Goal: Task Accomplishment & Management: Manage account settings

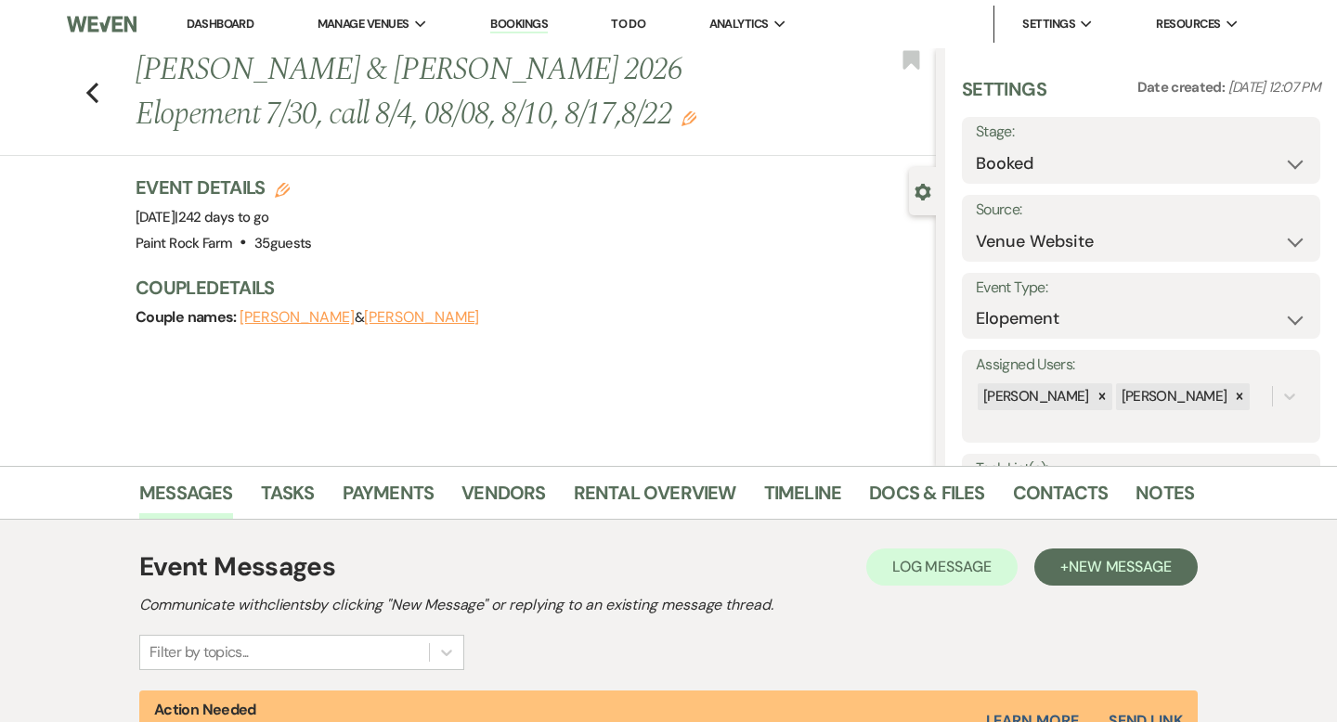
select select "5"
select select "22"
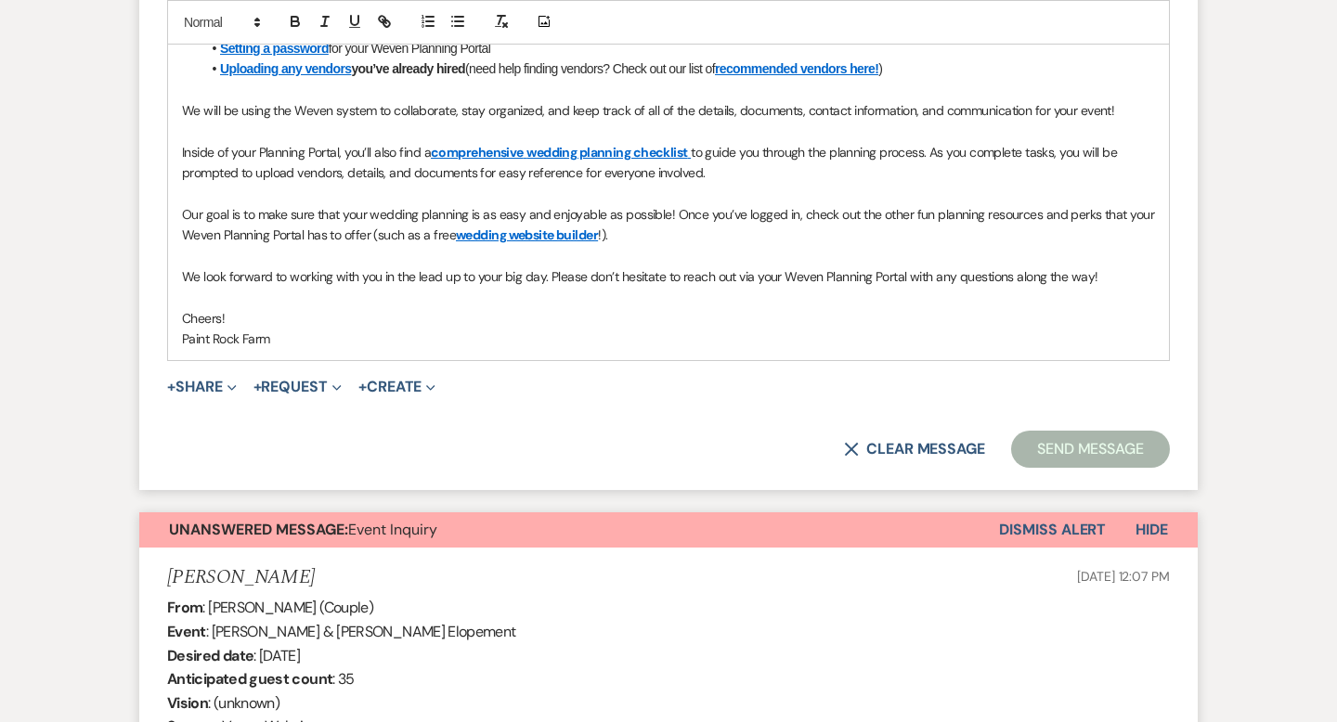
scroll to position [1341, 0]
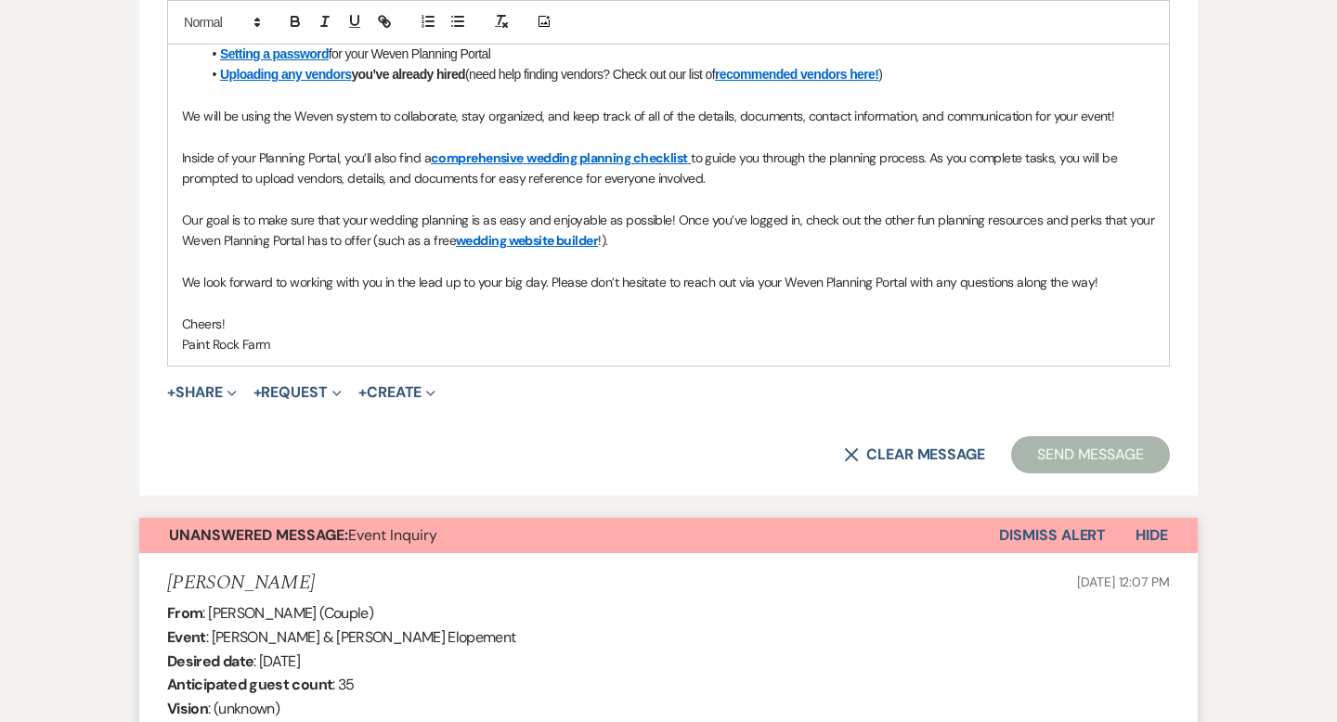
click at [1022, 529] on button "Dismiss Alert" at bounding box center [1052, 535] width 107 height 35
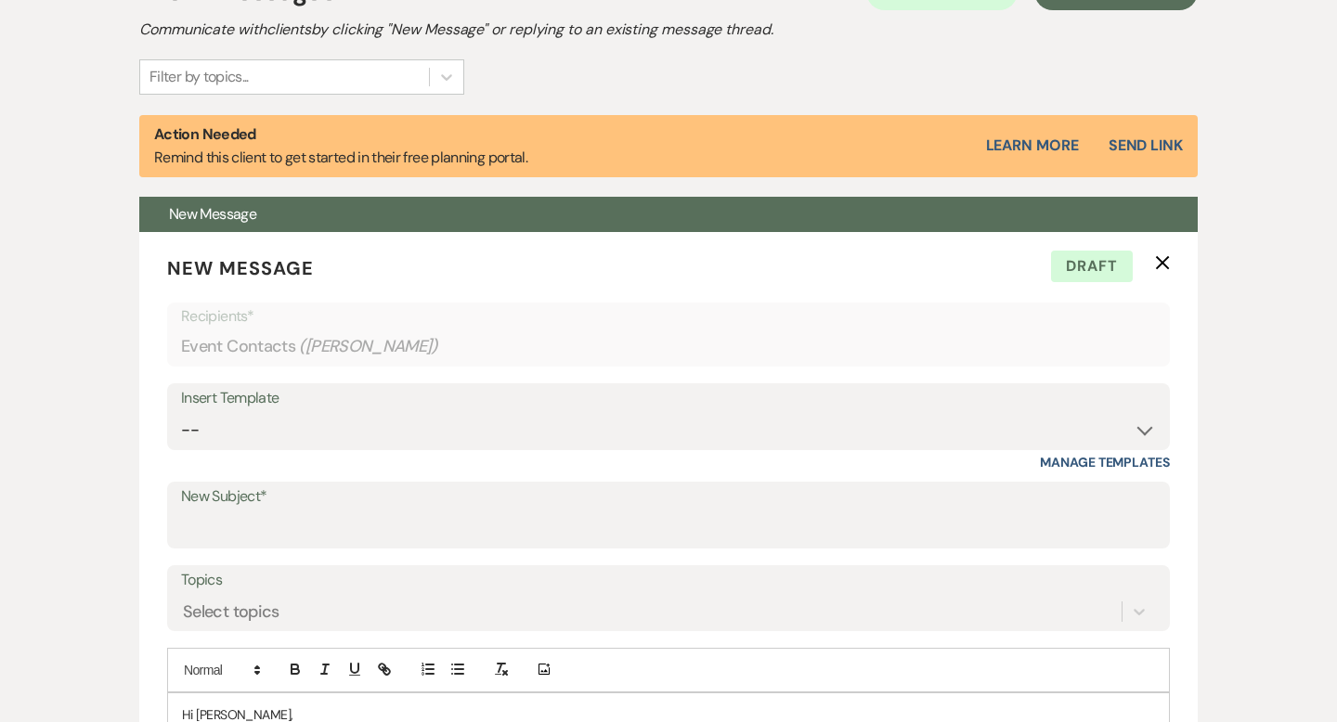
scroll to position [0, 0]
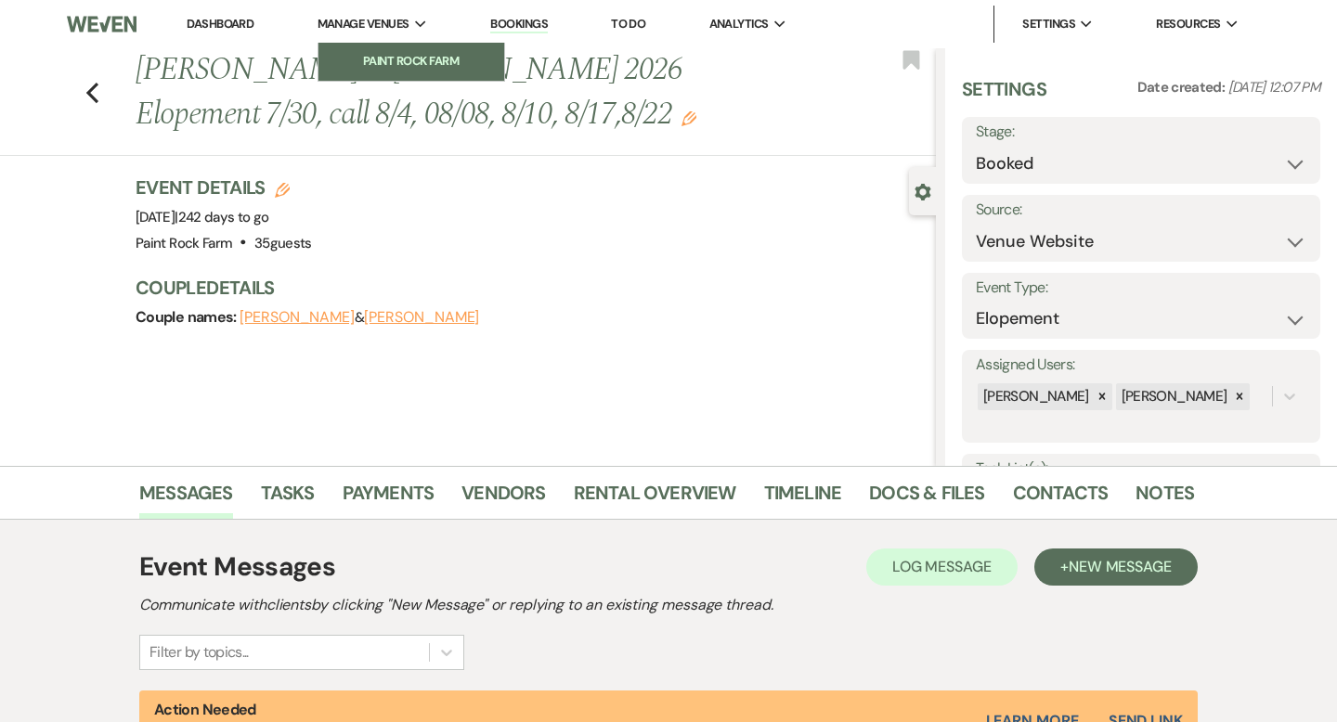
click at [421, 60] on li "Paint Rock Farm" at bounding box center [411, 61] width 167 height 19
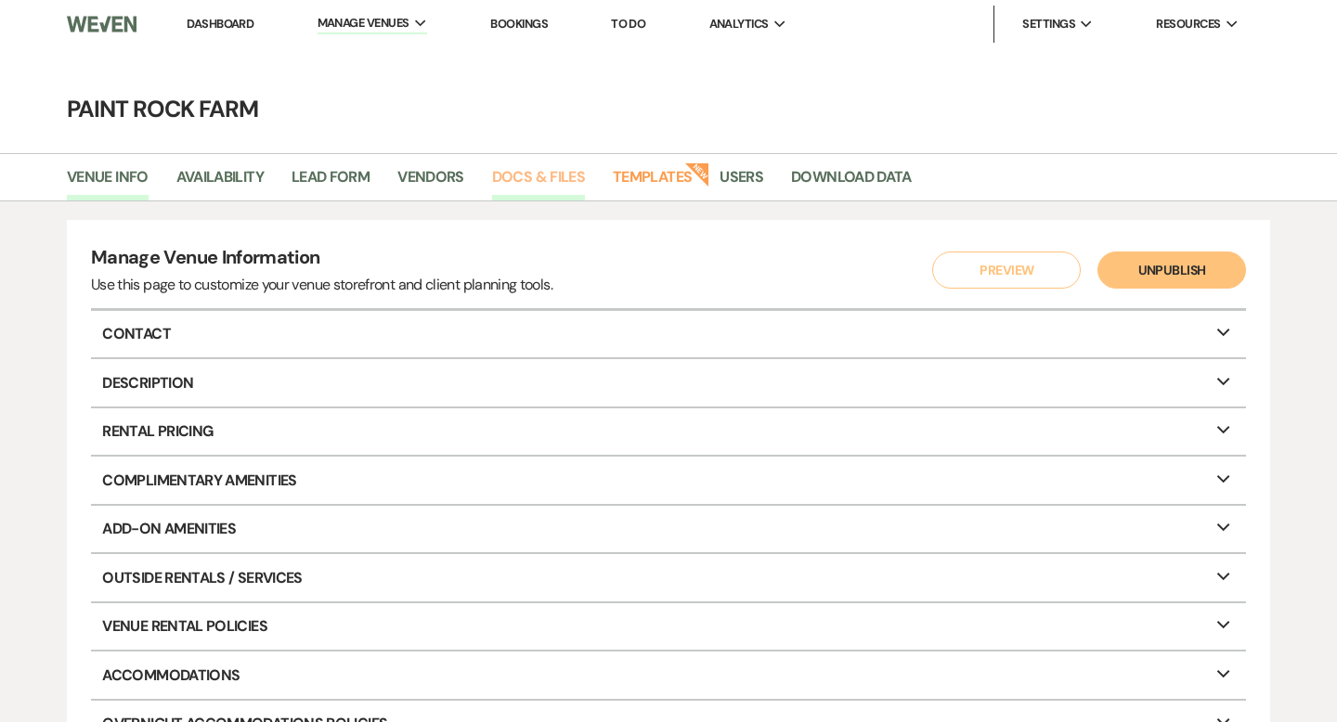
click at [527, 174] on link "Docs & Files" at bounding box center [538, 182] width 93 height 35
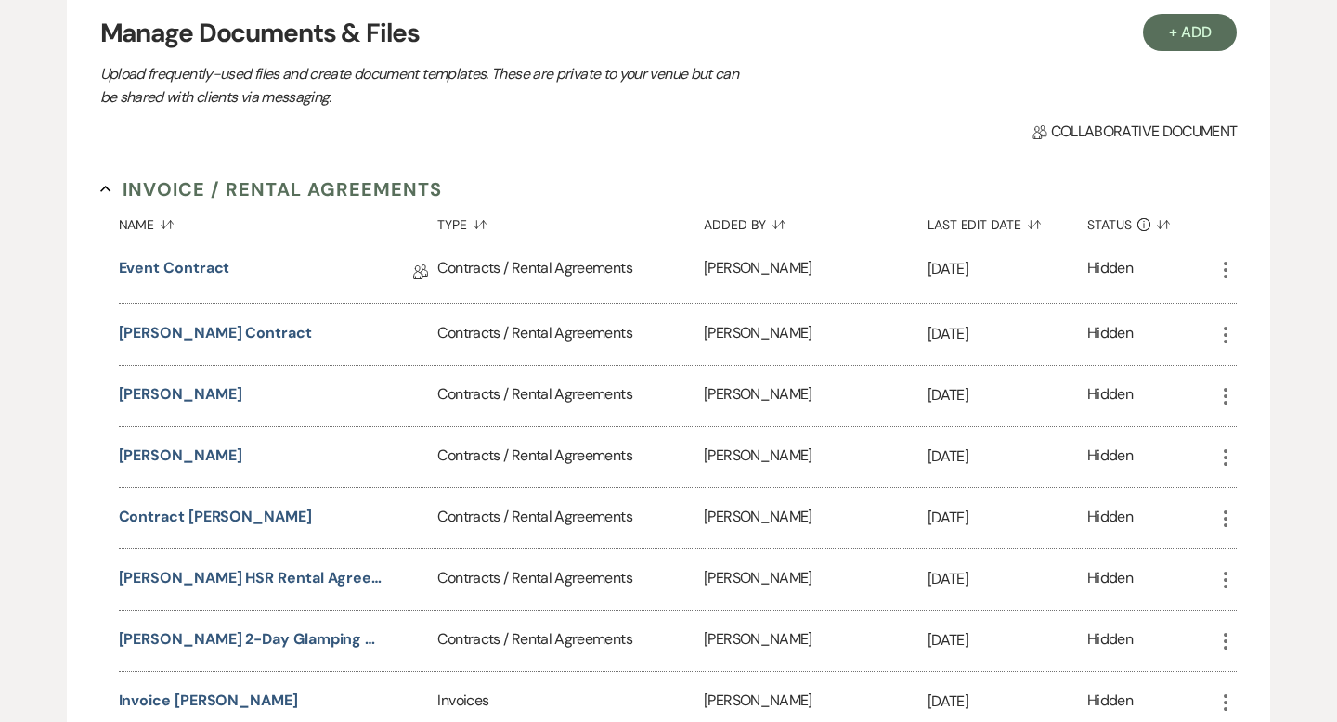
scroll to position [231, 0]
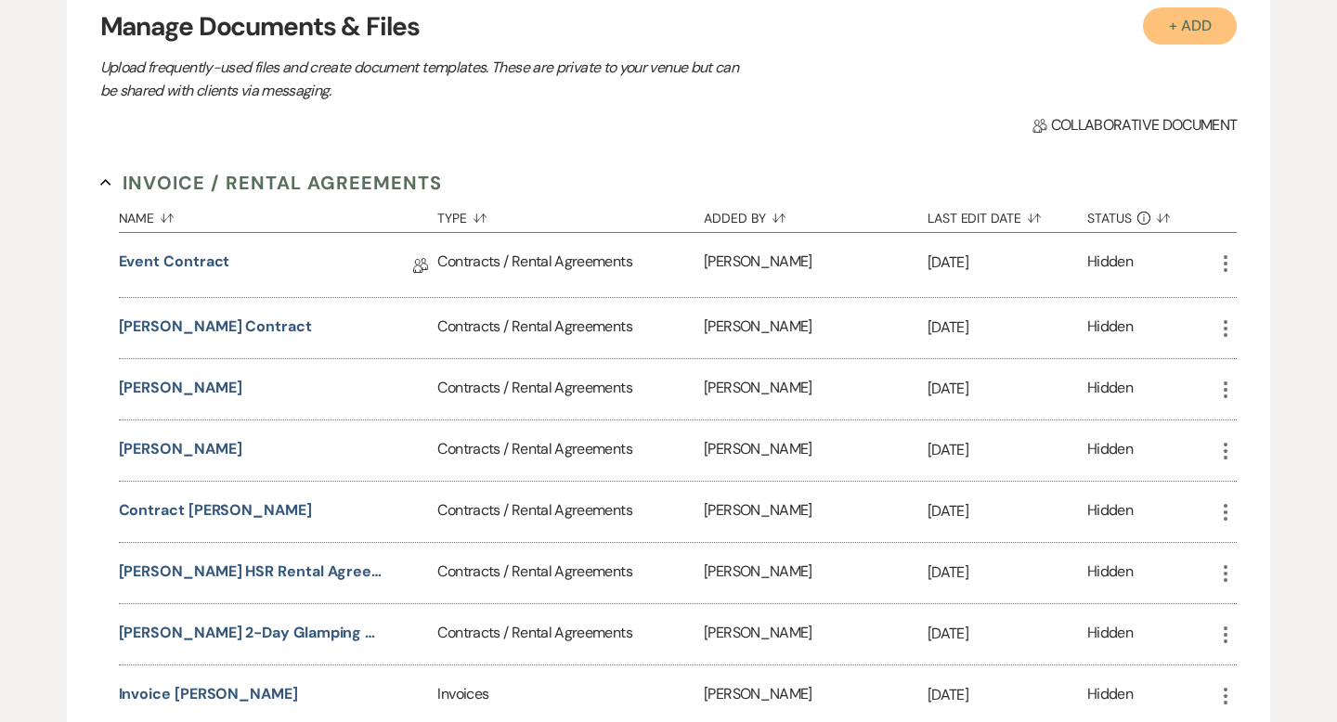
click at [1192, 32] on button "+ Add" at bounding box center [1190, 25] width 95 height 37
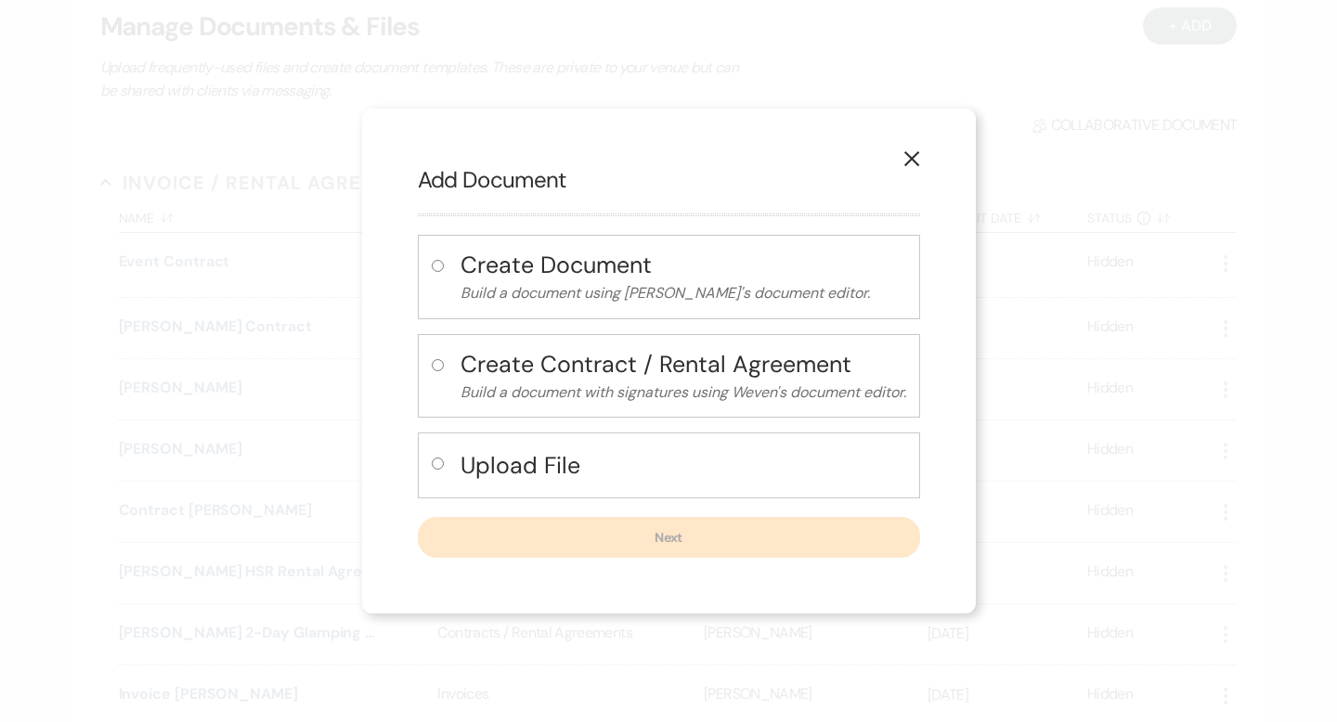
click at [434, 365] on input "radio" at bounding box center [438, 365] width 12 height 12
radio input "true"
select select "10"
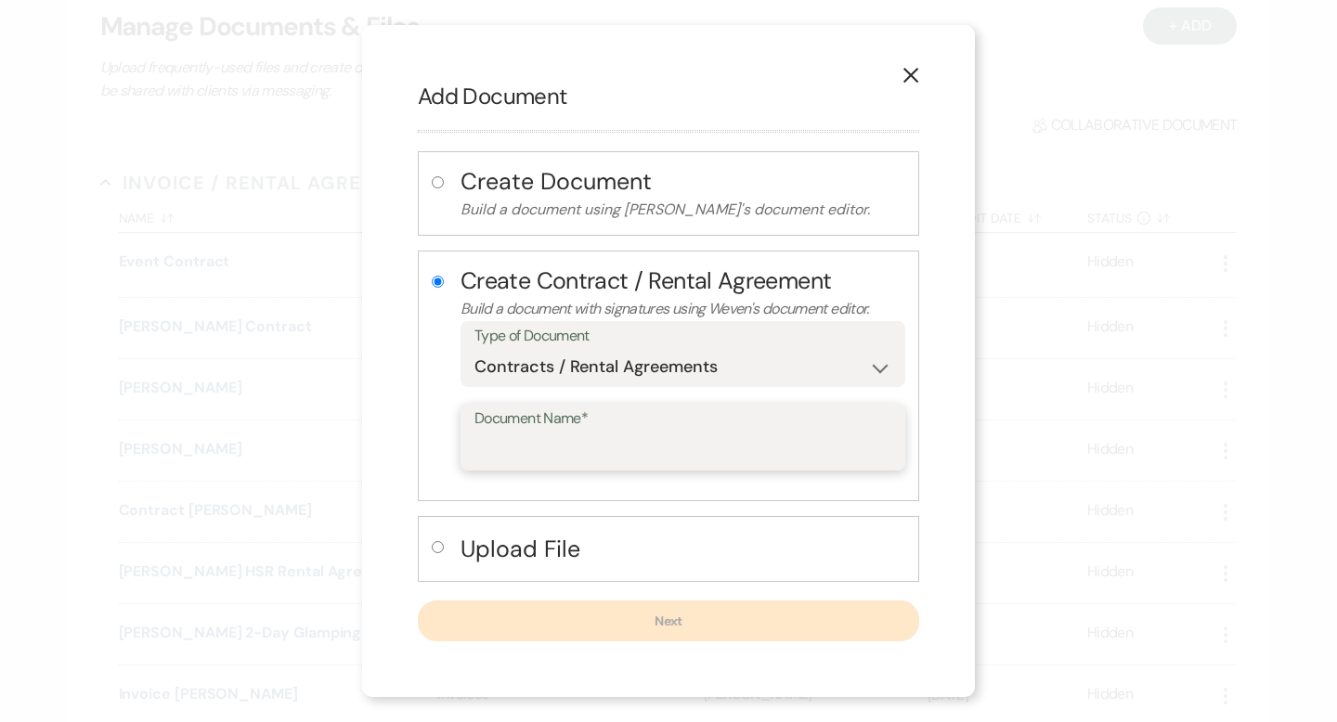
click at [531, 445] on input "Document Name*" at bounding box center [682, 451] width 417 height 36
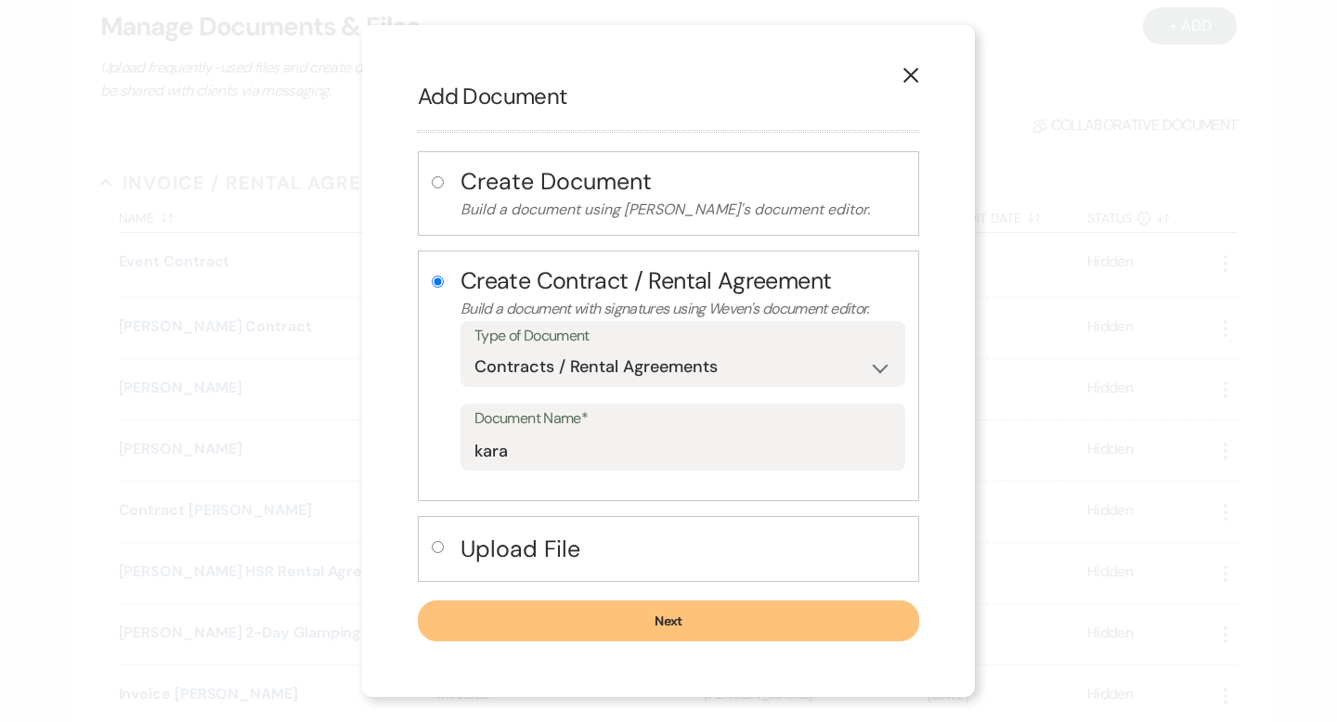
drag, startPoint x: 471, startPoint y: 449, endPoint x: 508, endPoint y: 452, distance: 37.2
click at [508, 452] on div "Document Name* kara" at bounding box center [683, 437] width 445 height 67
drag, startPoint x: 513, startPoint y: 453, endPoint x: 471, endPoint y: 450, distance: 42.8
click at [471, 450] on div "Document Name* kara" at bounding box center [683, 437] width 445 height 67
paste input "Kara Lopez-Lengowski's"
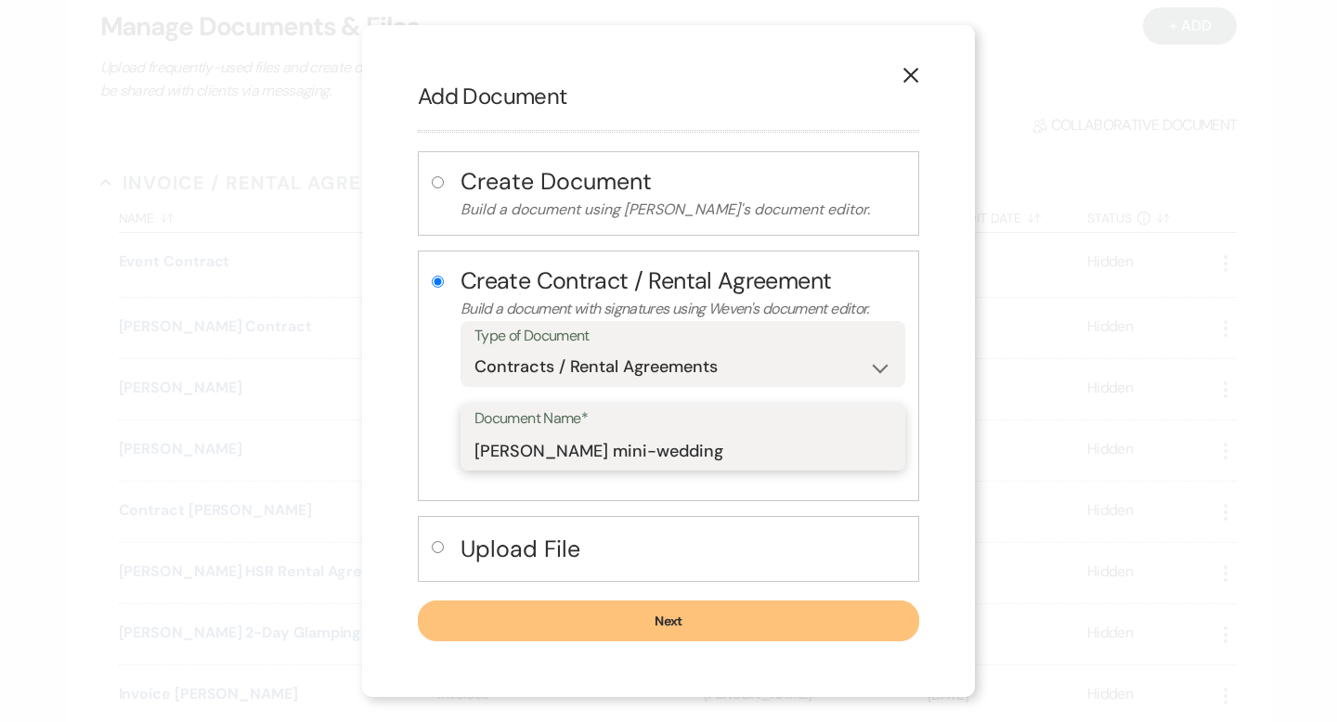
type input "Kara Lopez-Lengowski's mini-wedding"
click at [437, 544] on input "radio" at bounding box center [438, 547] width 12 height 12
radio input "true"
radio input "false"
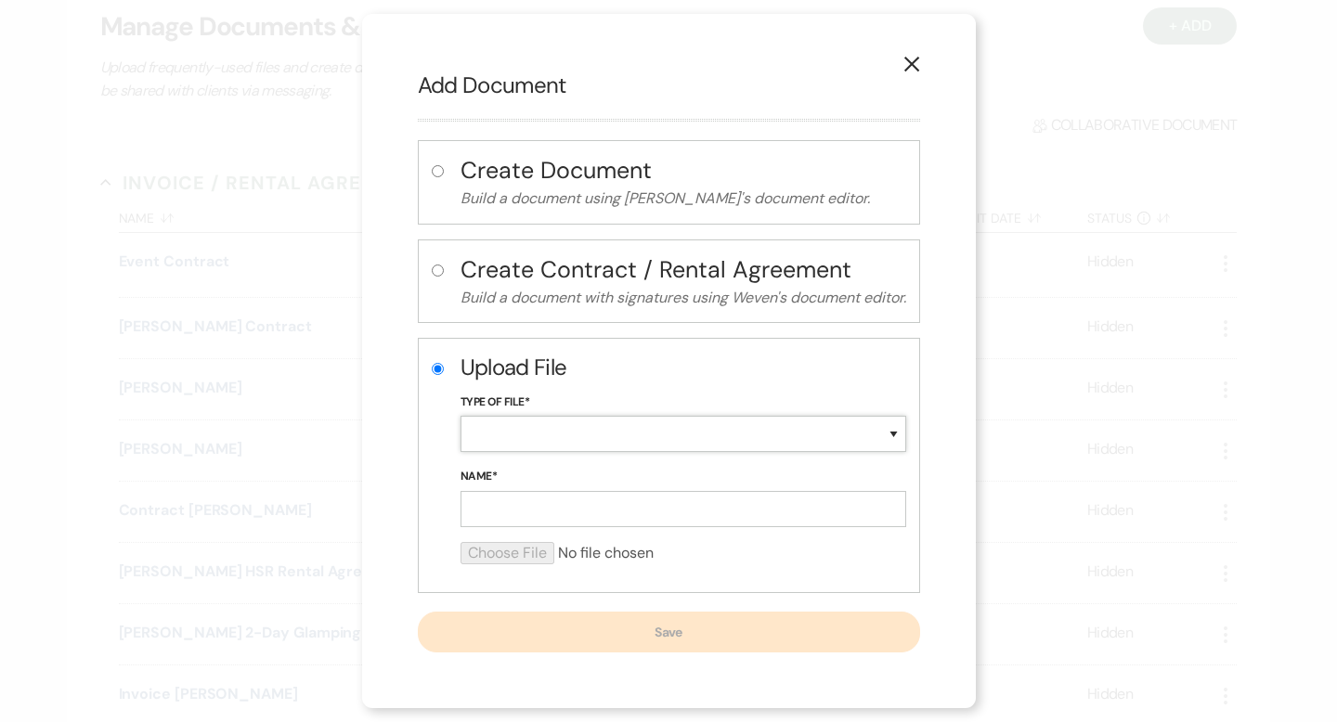
click at [892, 435] on select "Special Event Insurance Vendor Certificate of Insurance Contracts / Rental Agre…" at bounding box center [684, 434] width 446 height 36
select select "10"
click at [461, 416] on select "Special Event Insurance Vendor Certificate of Insurance Contracts / Rental Agre…" at bounding box center [684, 434] width 446 height 36
click at [525, 509] on input "Name*" at bounding box center [684, 509] width 446 height 36
paste input "Kara Lopez-Lengowski's"
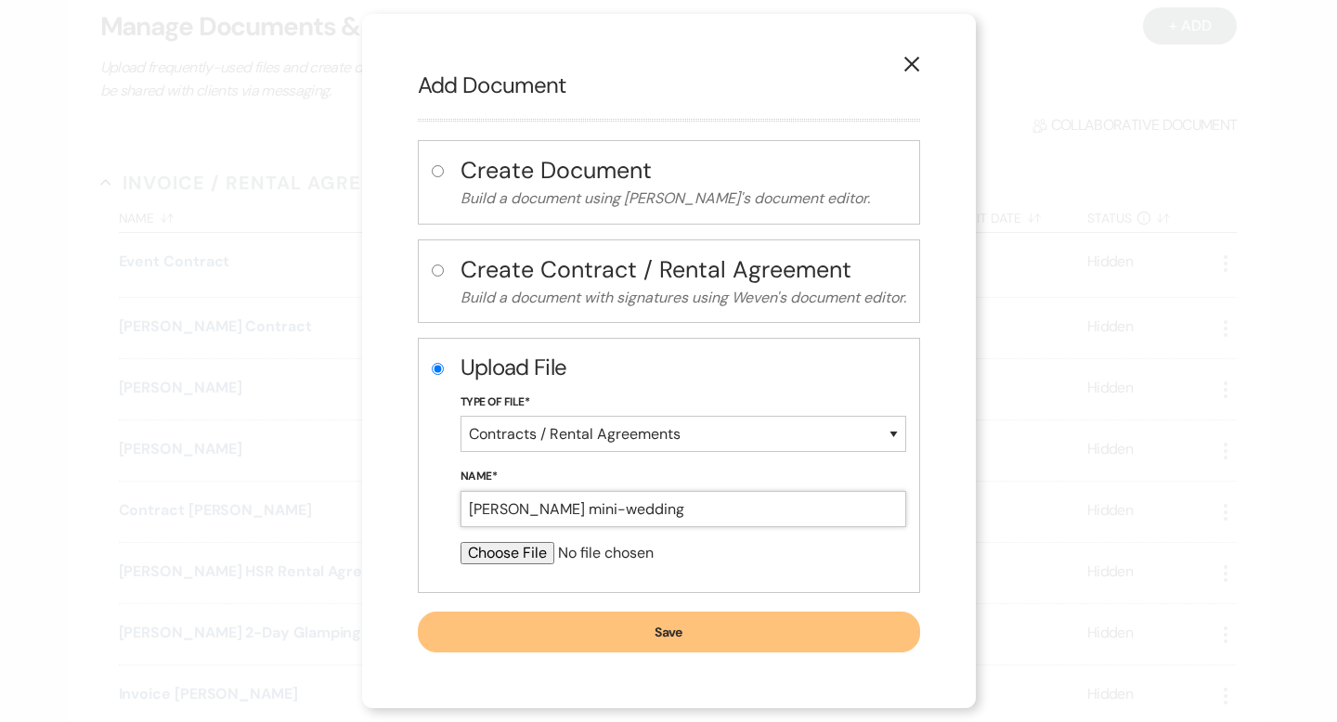
type input "Kara Lopez-Lengowski's mini-wedding"
click at [509, 555] on input "file" at bounding box center [684, 553] width 446 height 22
type input "C:\fakepath\Kara Lopez-Lengowski's MINI wedding contractl 06_13_26-1.pdf"
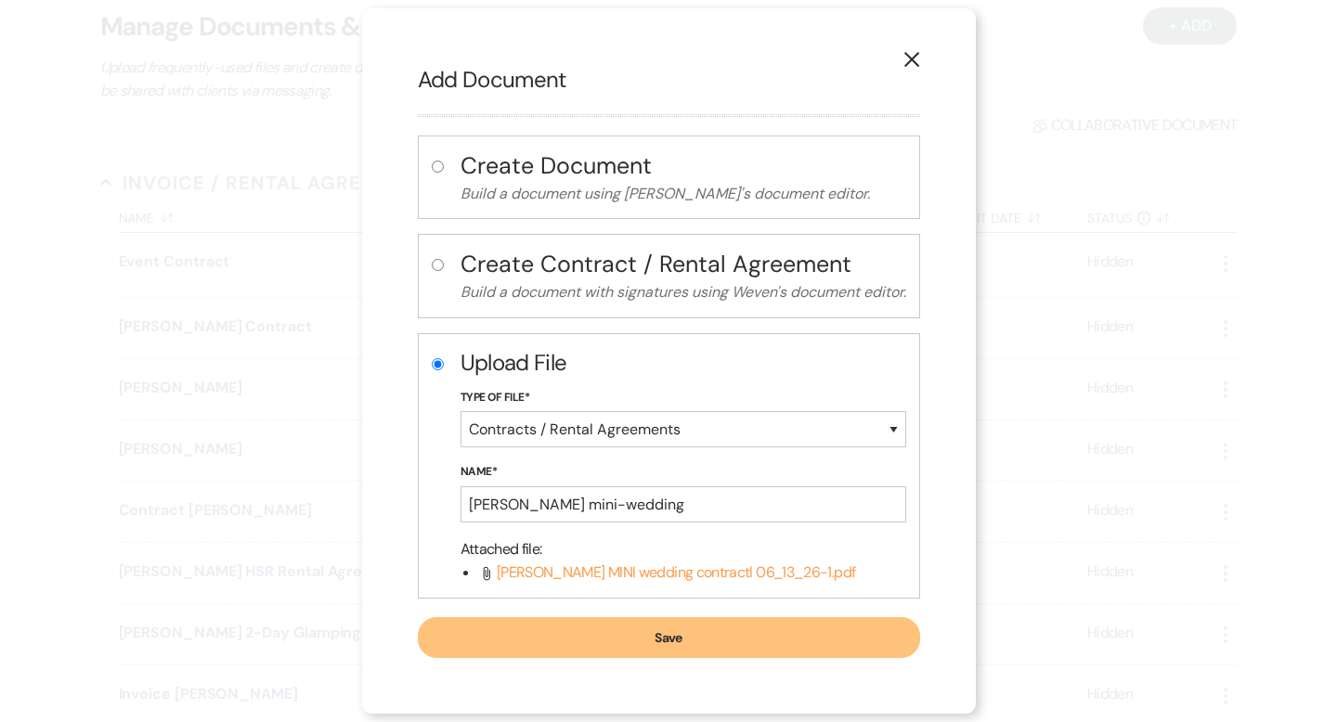
click at [662, 638] on button "Save" at bounding box center [669, 637] width 502 height 41
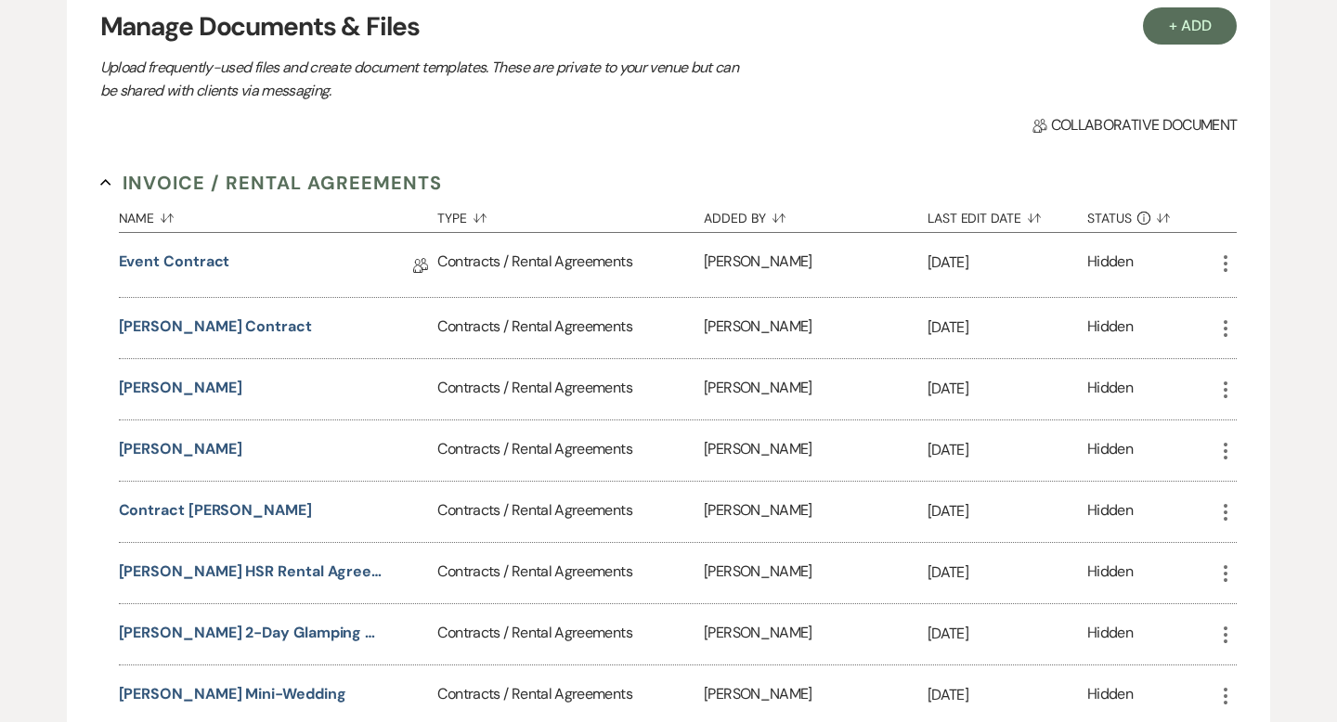
scroll to position [0, 0]
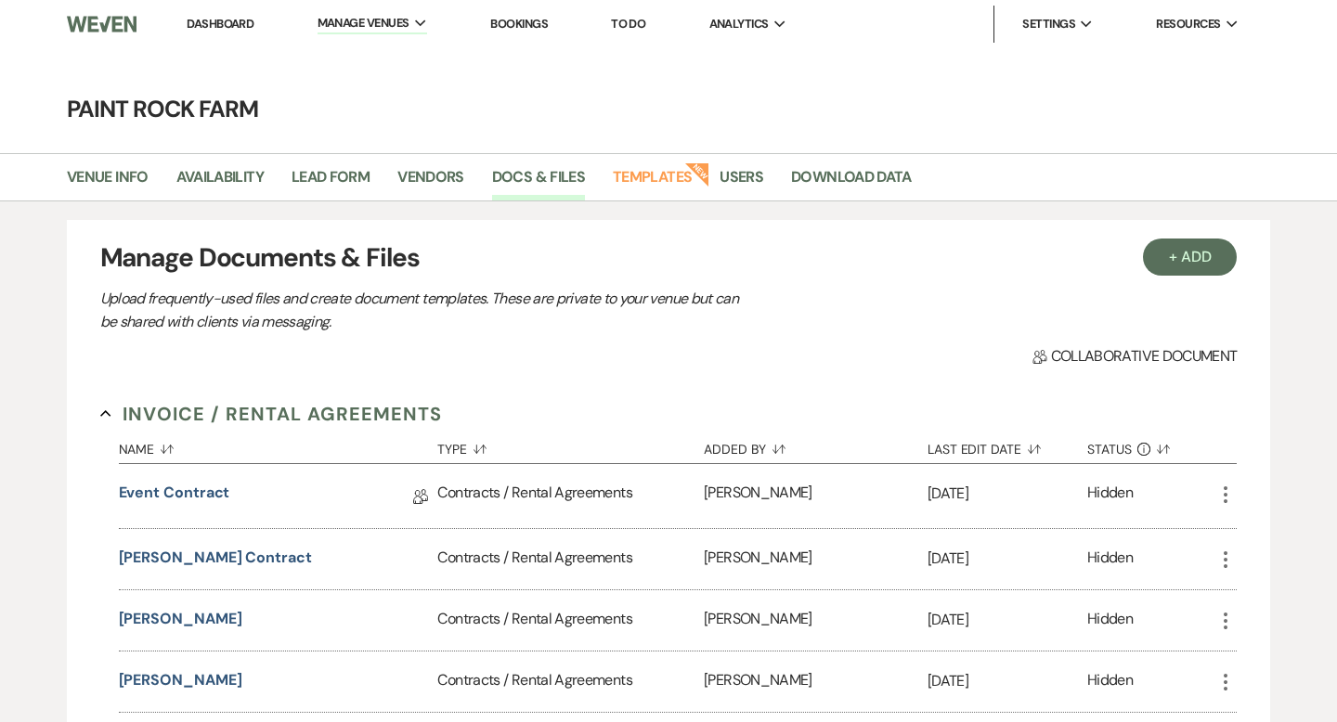
click at [235, 19] on link "Dashboard" at bounding box center [220, 24] width 67 height 16
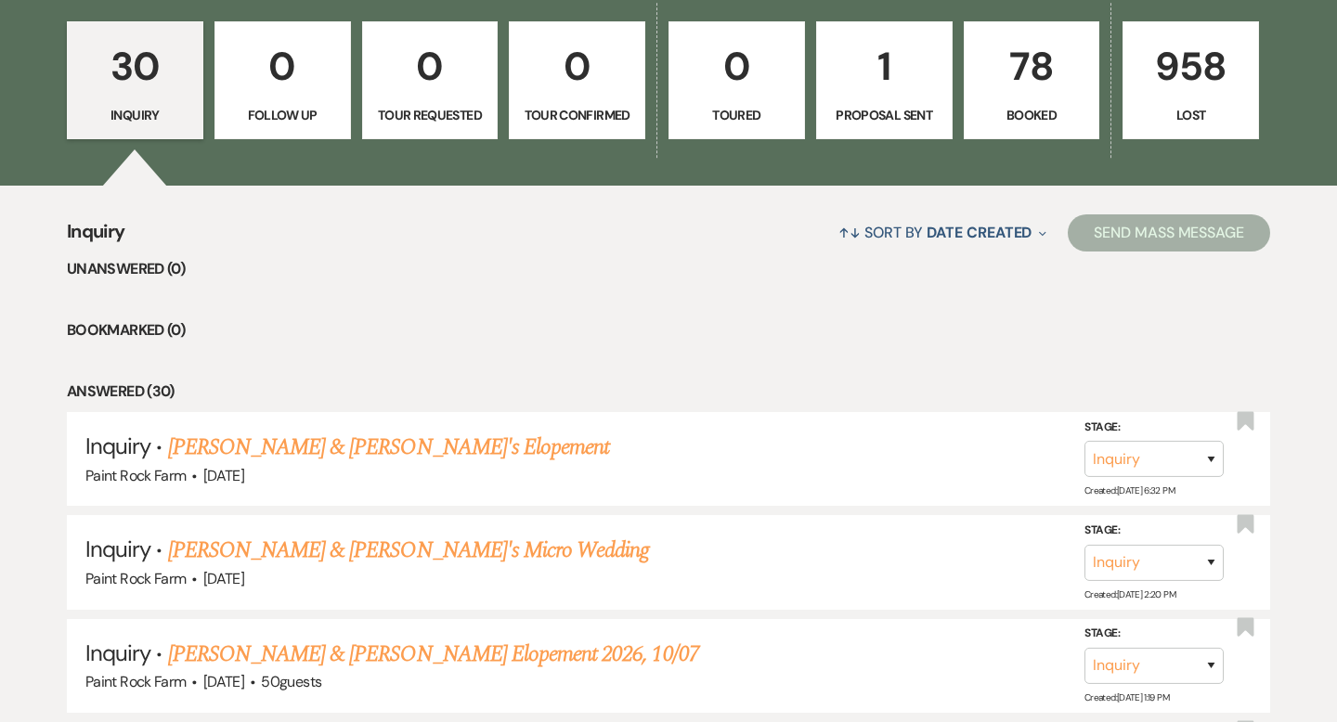
scroll to position [535, 0]
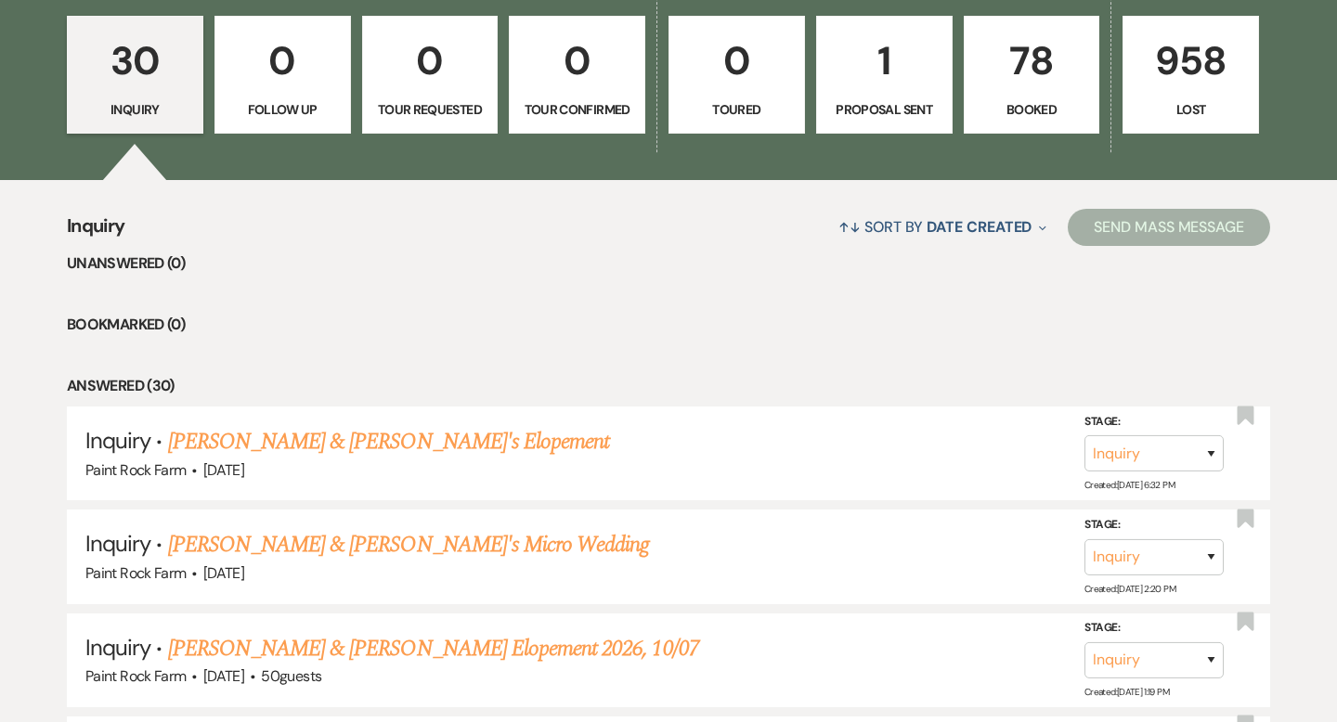
click at [1001, 84] on p "78" at bounding box center [1032, 61] width 112 height 62
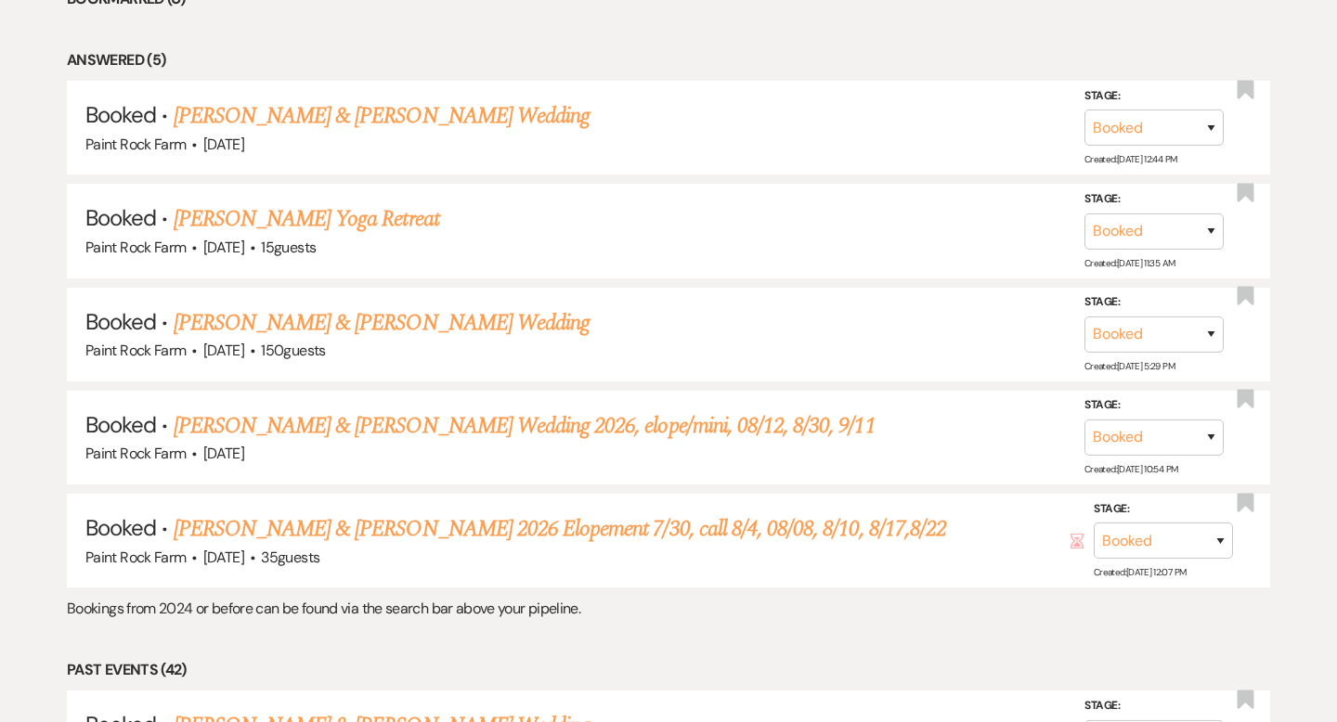
scroll to position [863, 0]
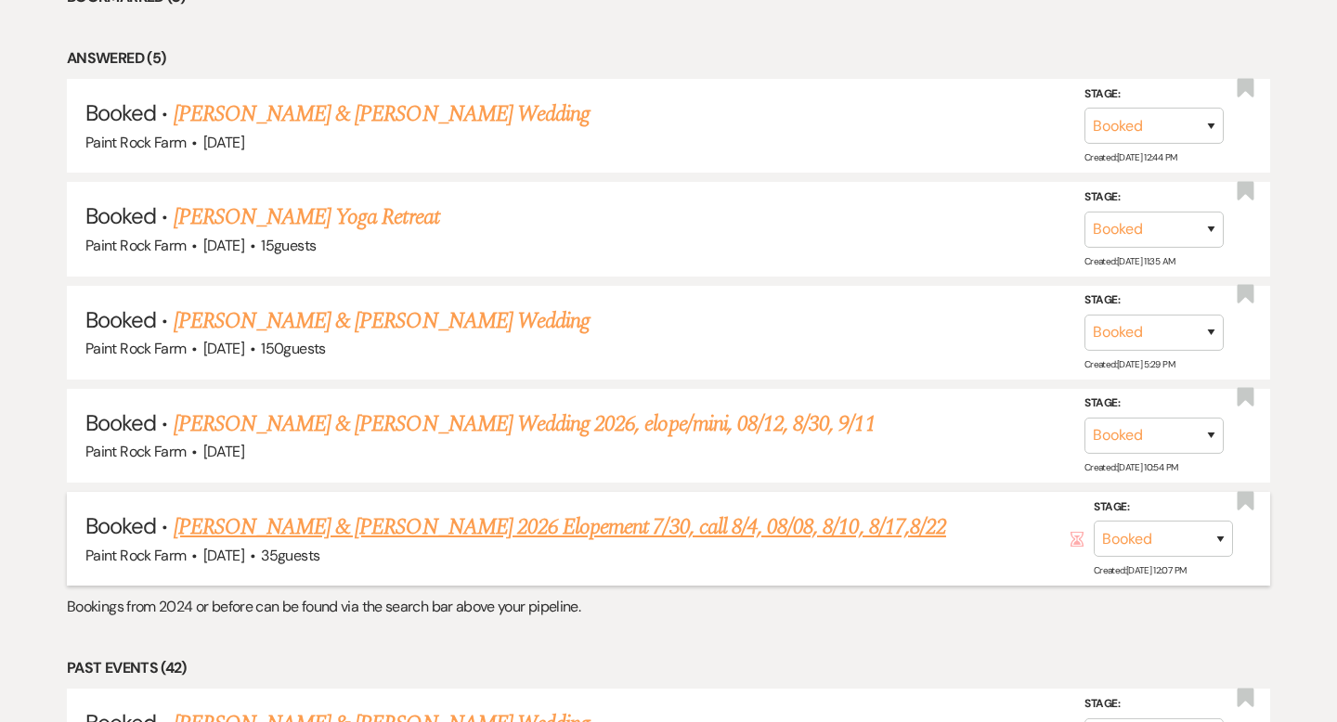
click at [414, 522] on link "Hunter Martin & Kara Lopez-Lengowski's 2026 Elopement 7/30, call 8/4, 08/08, 8/…" at bounding box center [560, 527] width 772 height 33
select select "5"
select select "22"
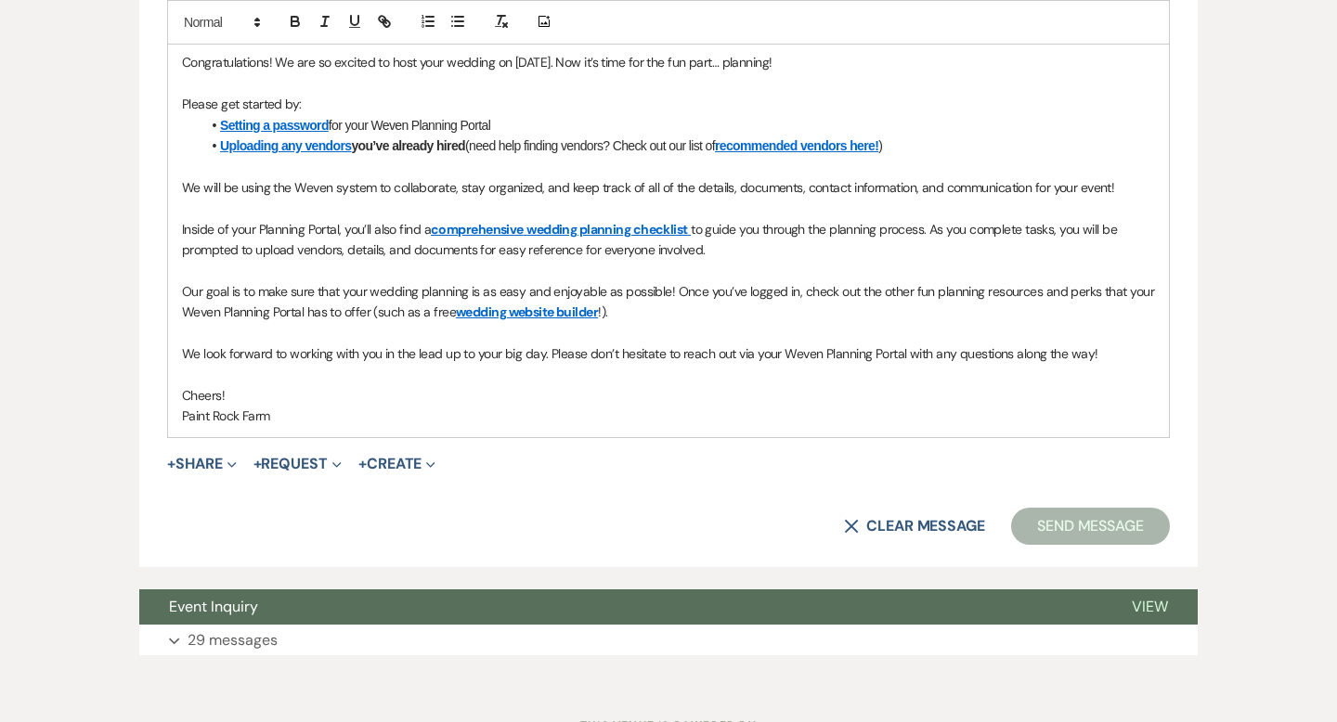
scroll to position [1349, 0]
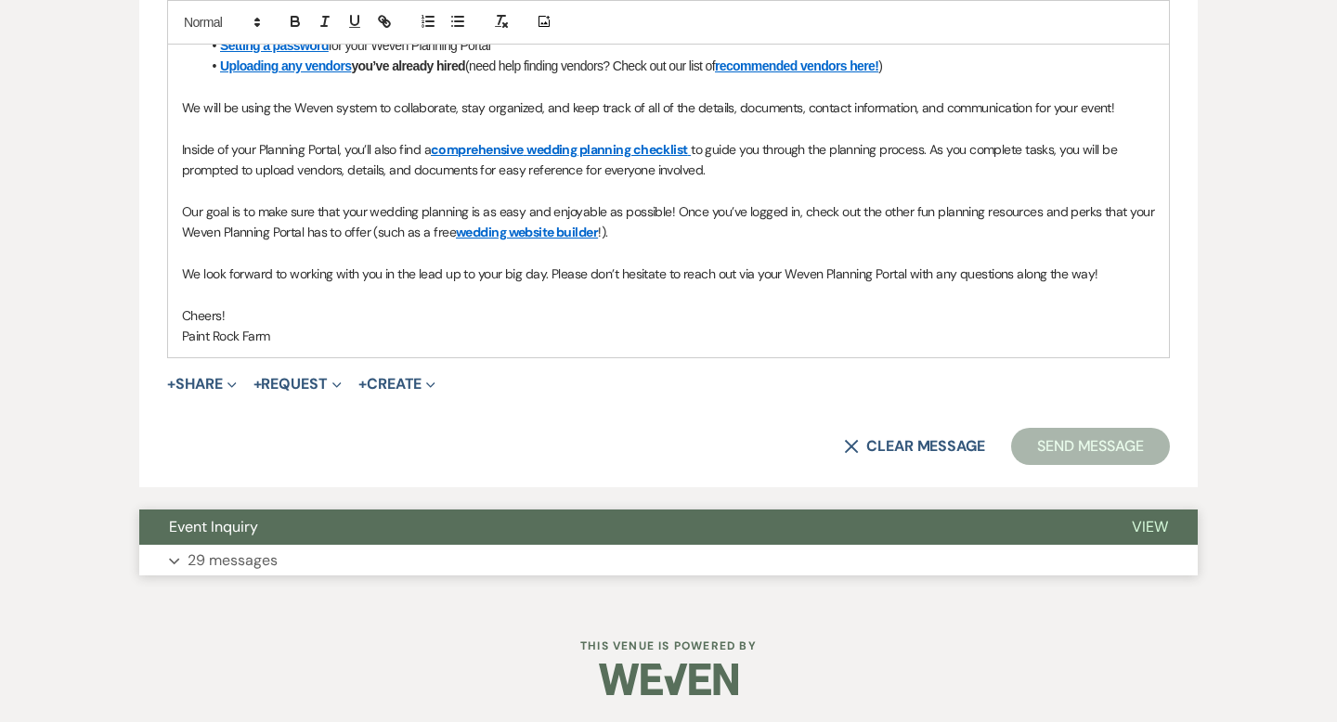
click at [261, 565] on p "29 messages" at bounding box center [233, 561] width 90 height 24
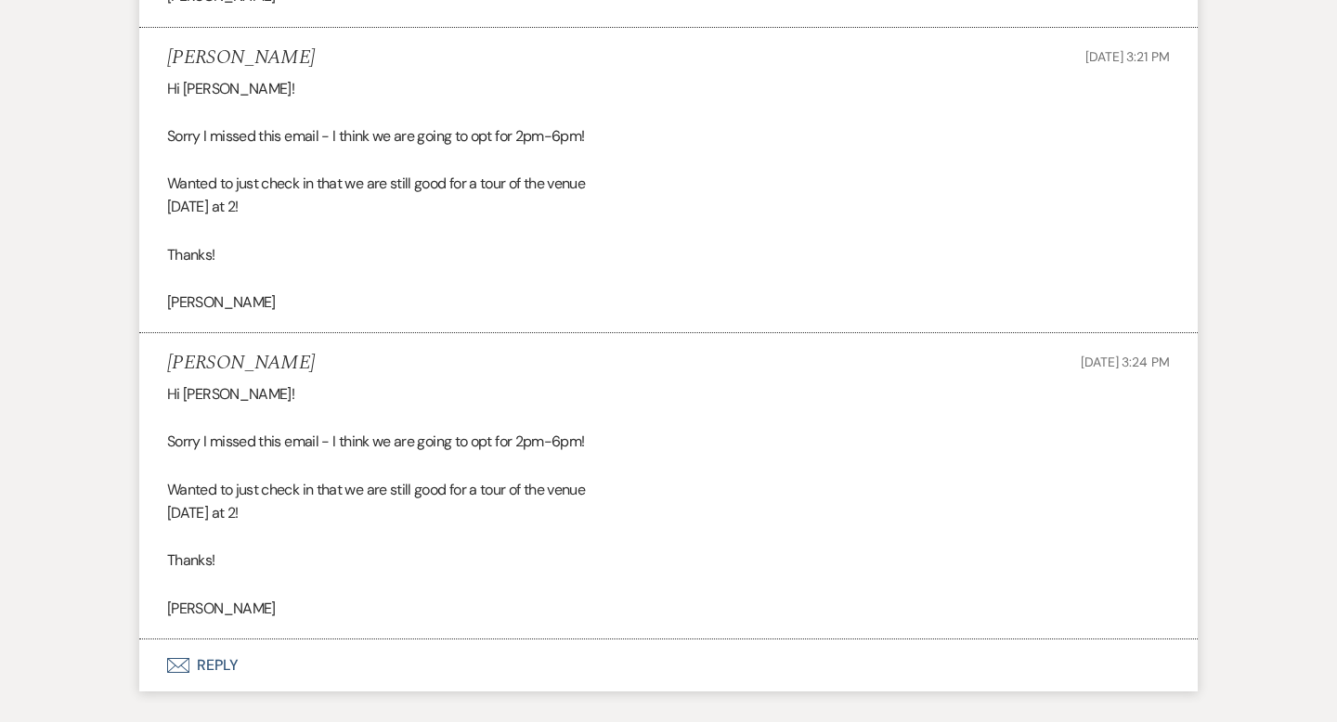
scroll to position [7412, 0]
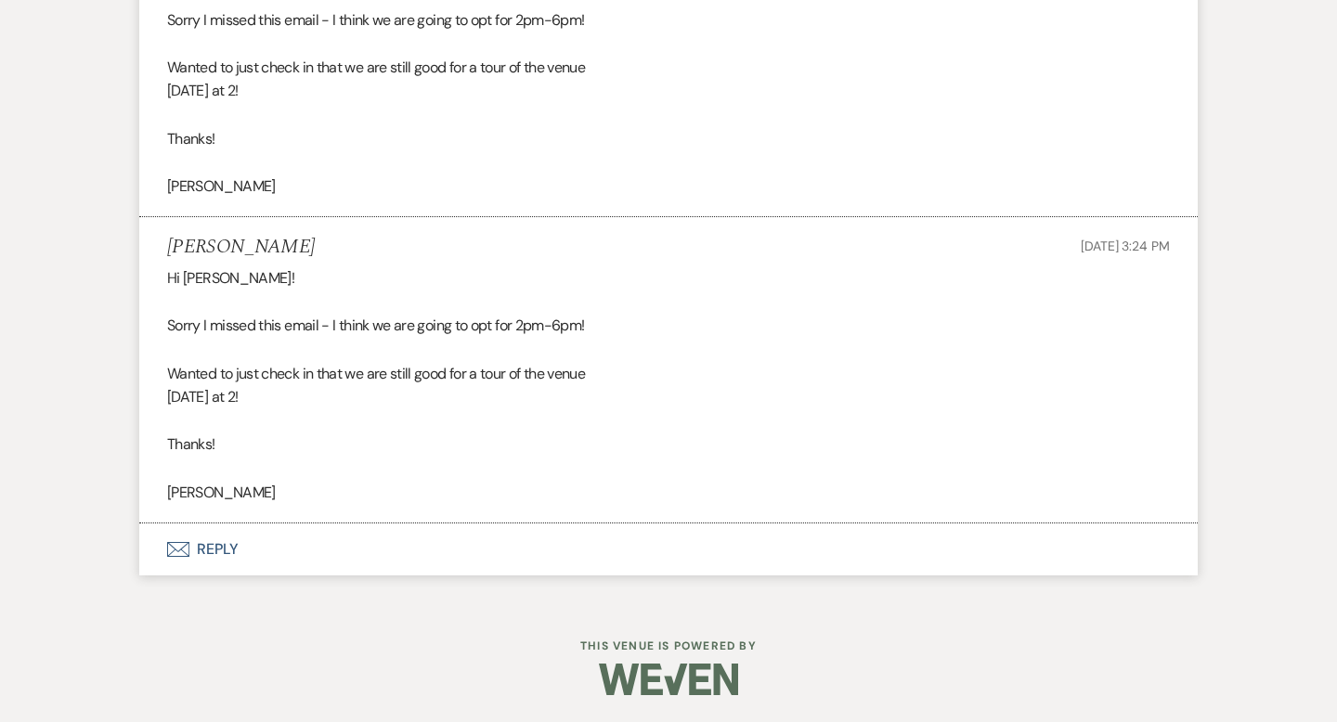
click at [227, 545] on button "Envelope Reply" at bounding box center [668, 550] width 1058 height 52
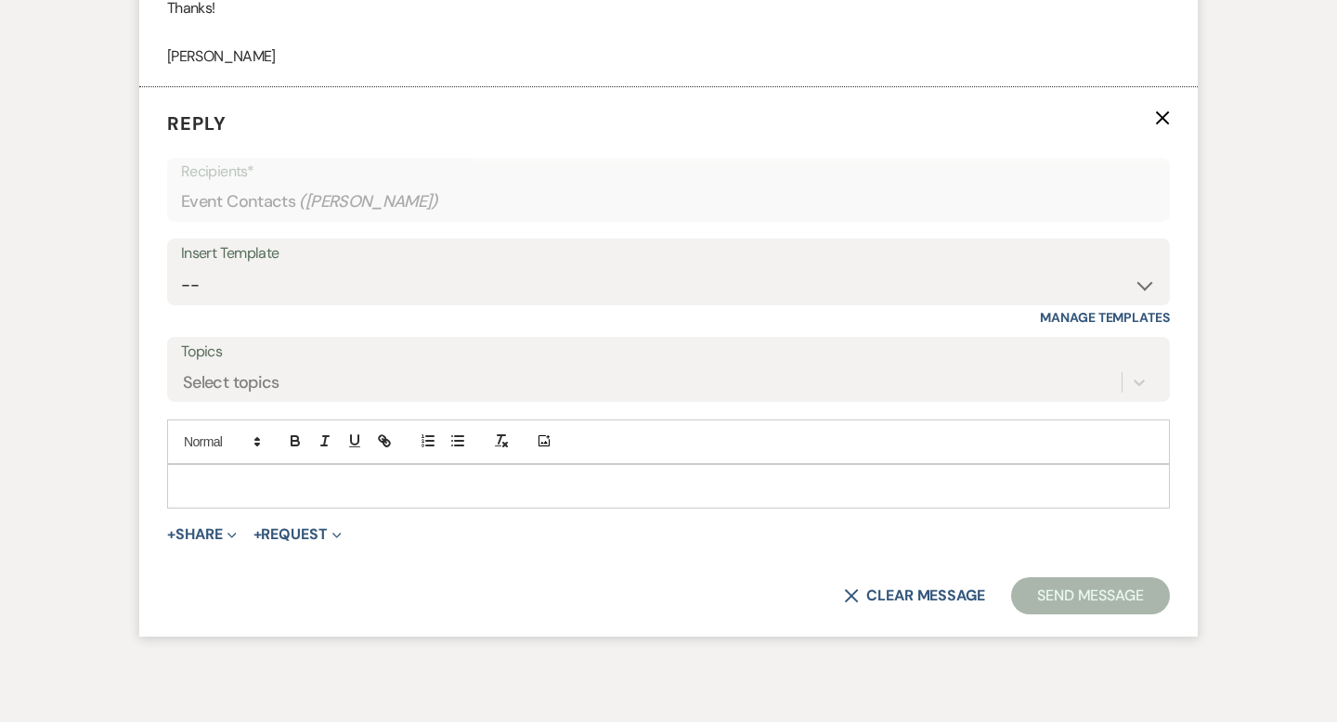
scroll to position [7849, 0]
click at [197, 477] on p at bounding box center [668, 485] width 973 height 20
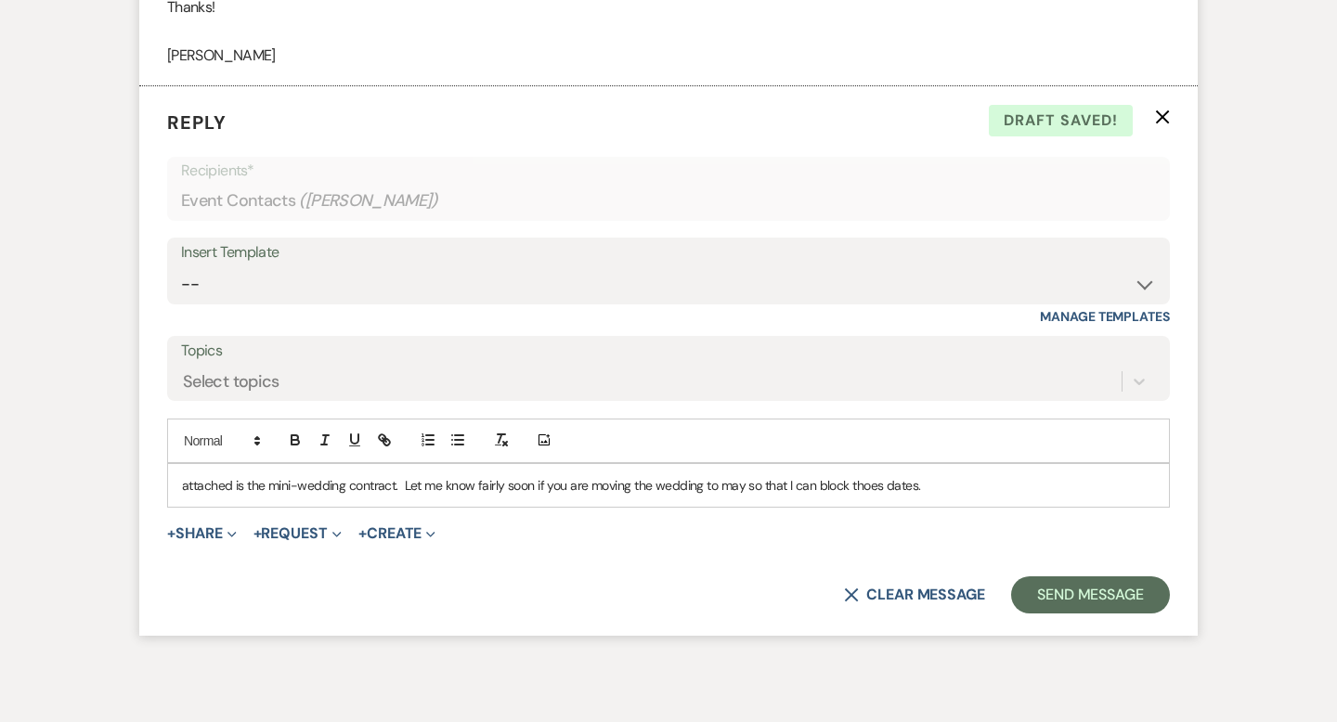
click at [867, 486] on p "attached is the mini-wedding contract. Let me know fairly soon if you are movin…" at bounding box center [668, 485] width 973 height 20
click at [881, 487] on p "attached is the mini-wedding contract. Let me know fairly soon if you are movin…" at bounding box center [668, 485] width 973 height 20
click at [964, 484] on p "attached is the mini-wedding contract. Let me know fairly soon if you are movin…" at bounding box center [668, 485] width 973 height 20
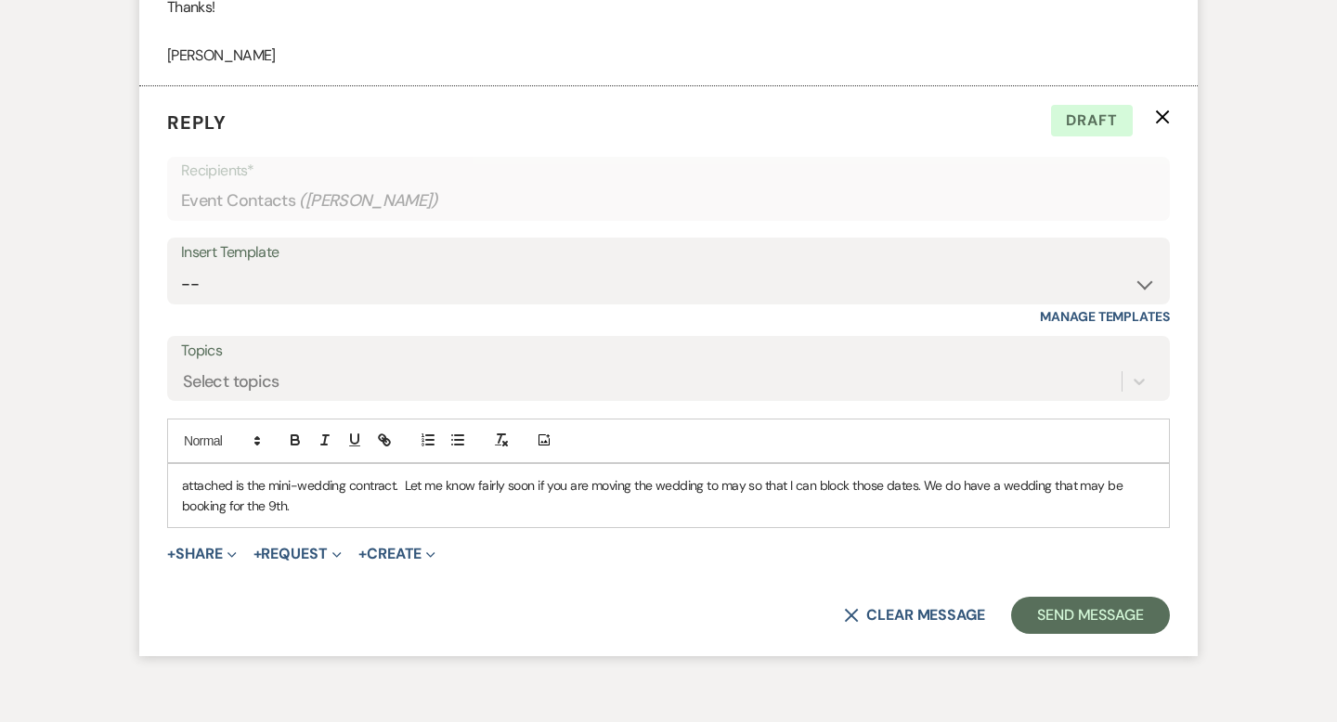
click at [265, 507] on p "attached is the mini-wedding contract. Let me know fairly soon if you are movin…" at bounding box center [668, 496] width 973 height 42
click at [348, 503] on p "attached is the mini-wedding contract. Let me know fairly soon if you are movin…" at bounding box center [668, 496] width 973 height 42
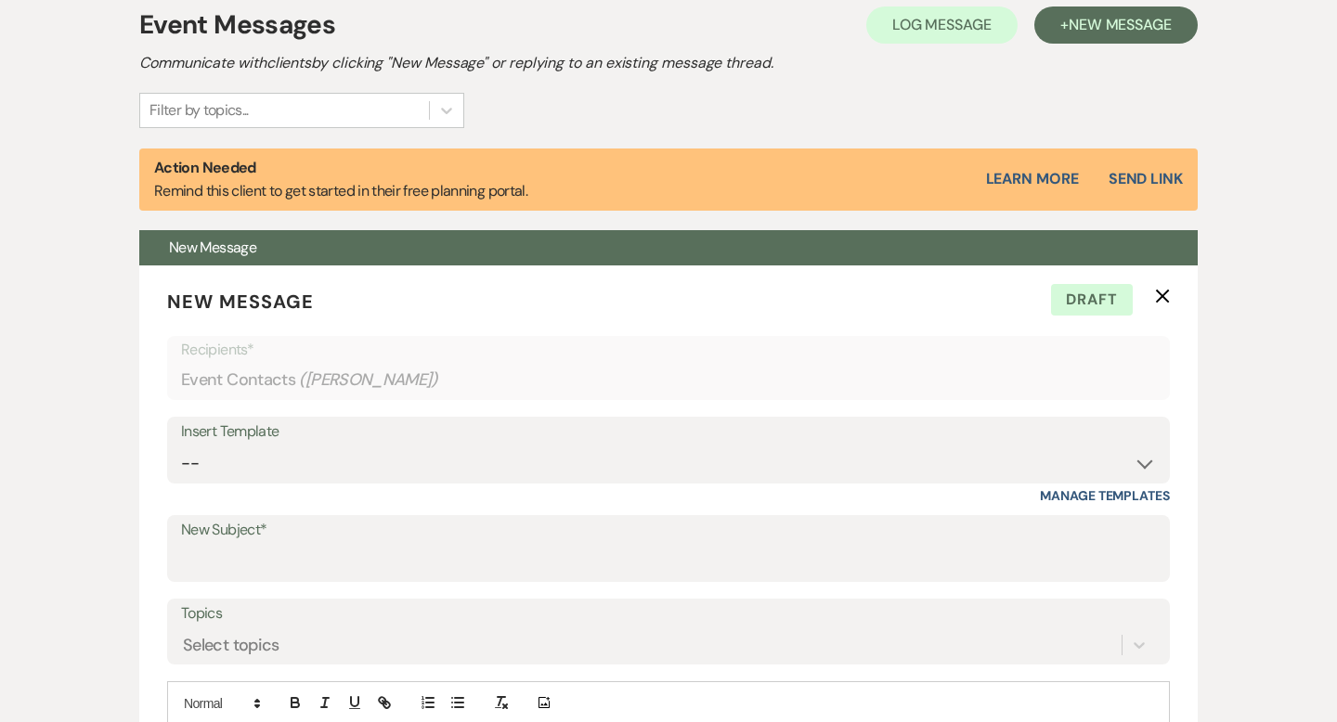
scroll to position [0, 0]
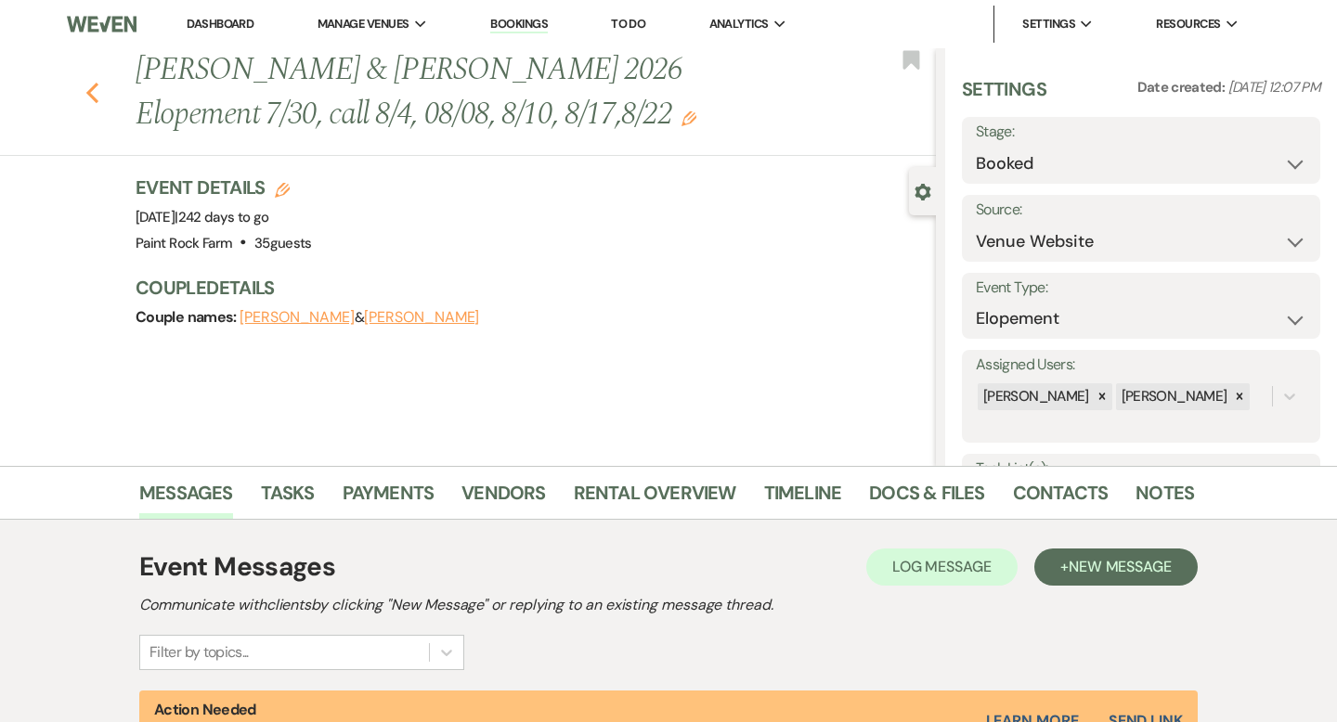
click at [89, 89] on use "button" at bounding box center [92, 93] width 12 height 20
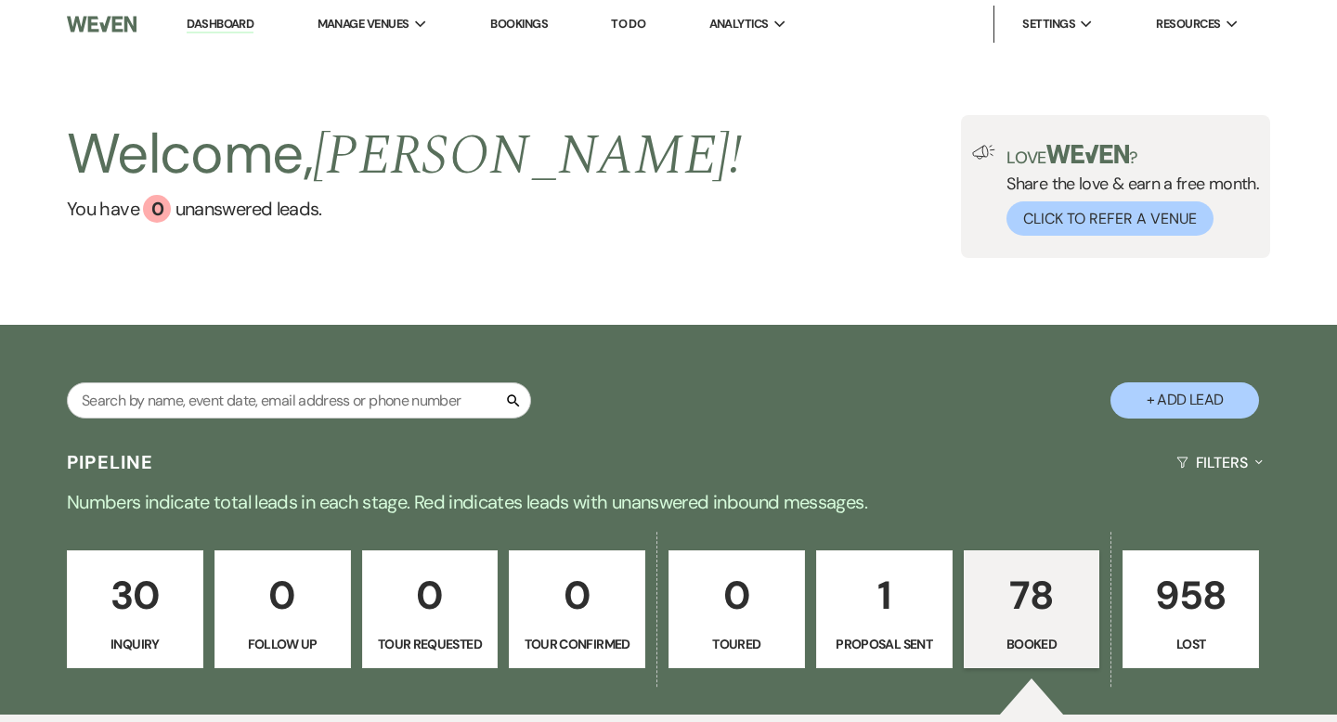
click at [887, 612] on p "1" at bounding box center [884, 596] width 112 height 62
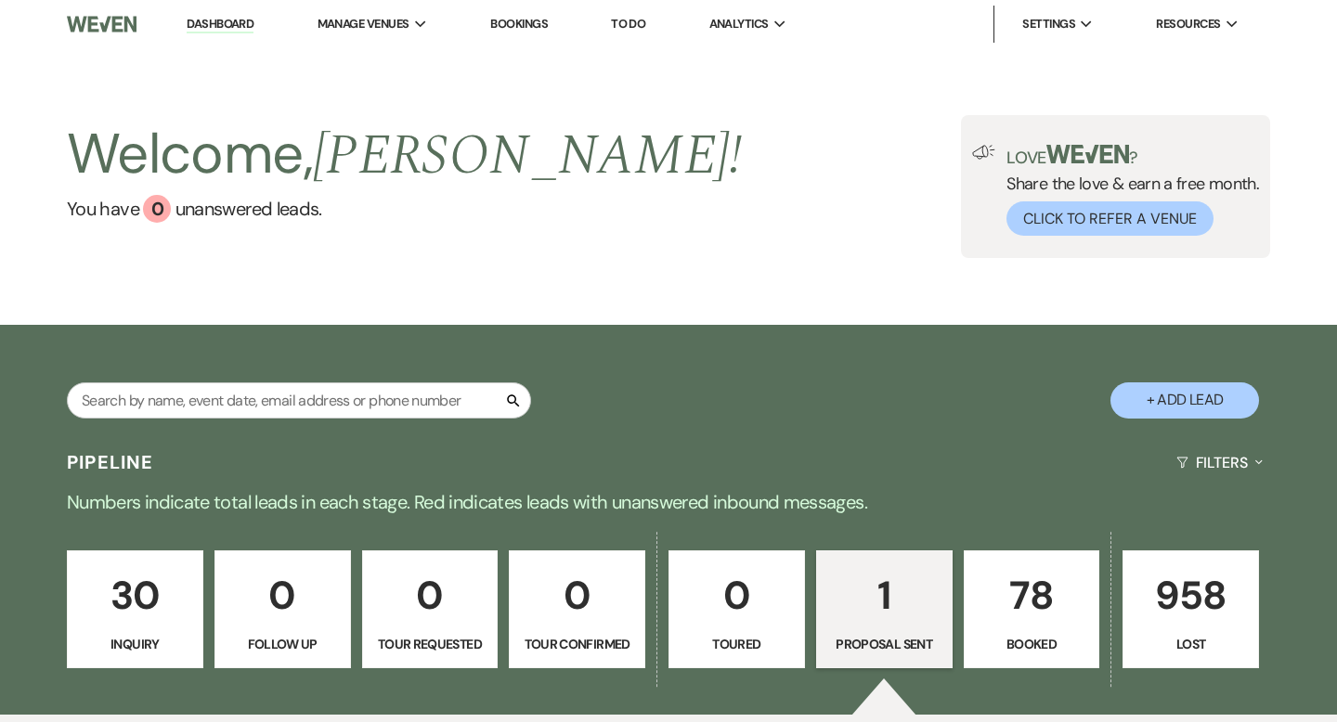
select select "6"
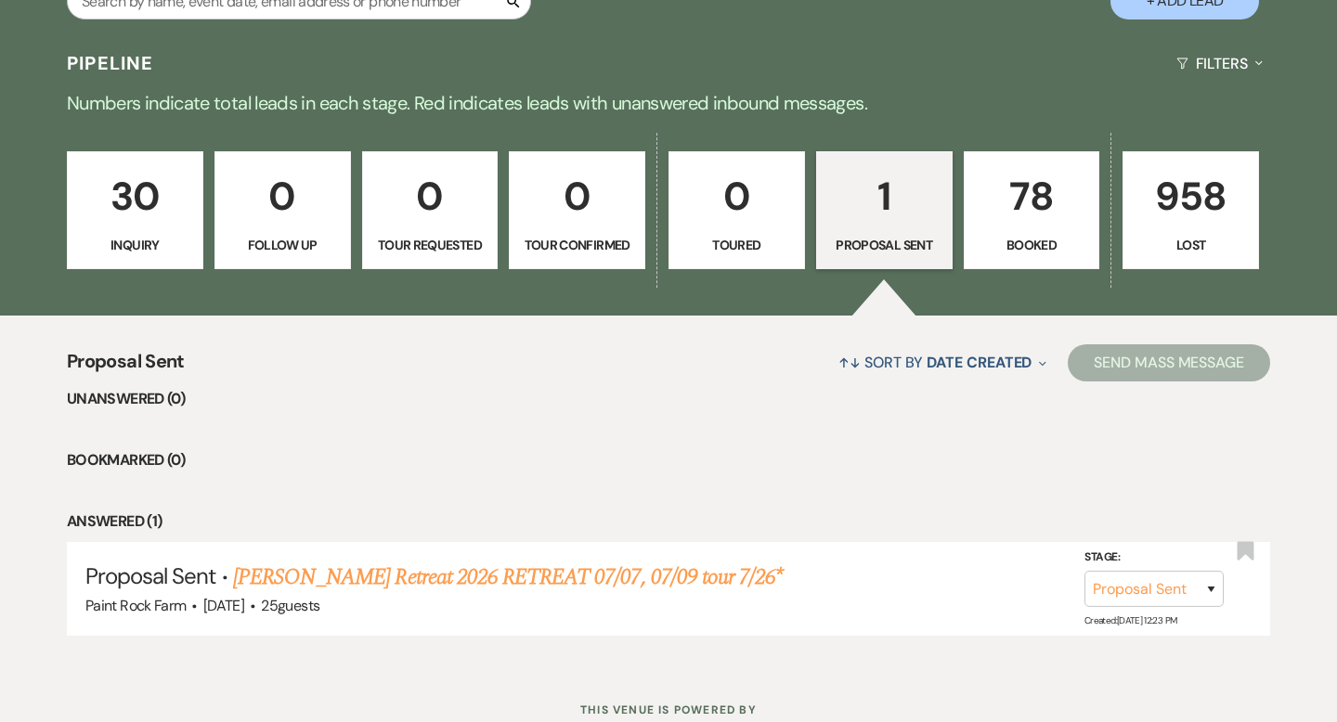
scroll to position [463, 0]
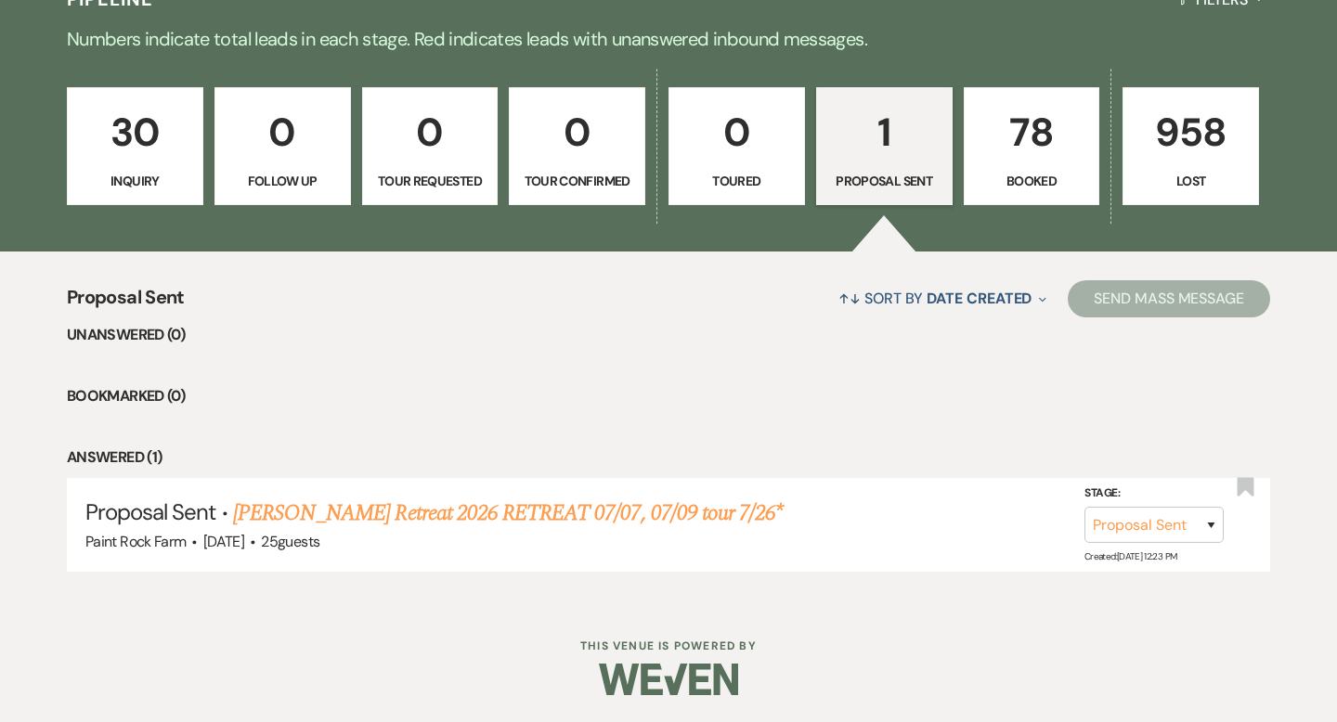
click at [158, 152] on p "30" at bounding box center [135, 132] width 112 height 62
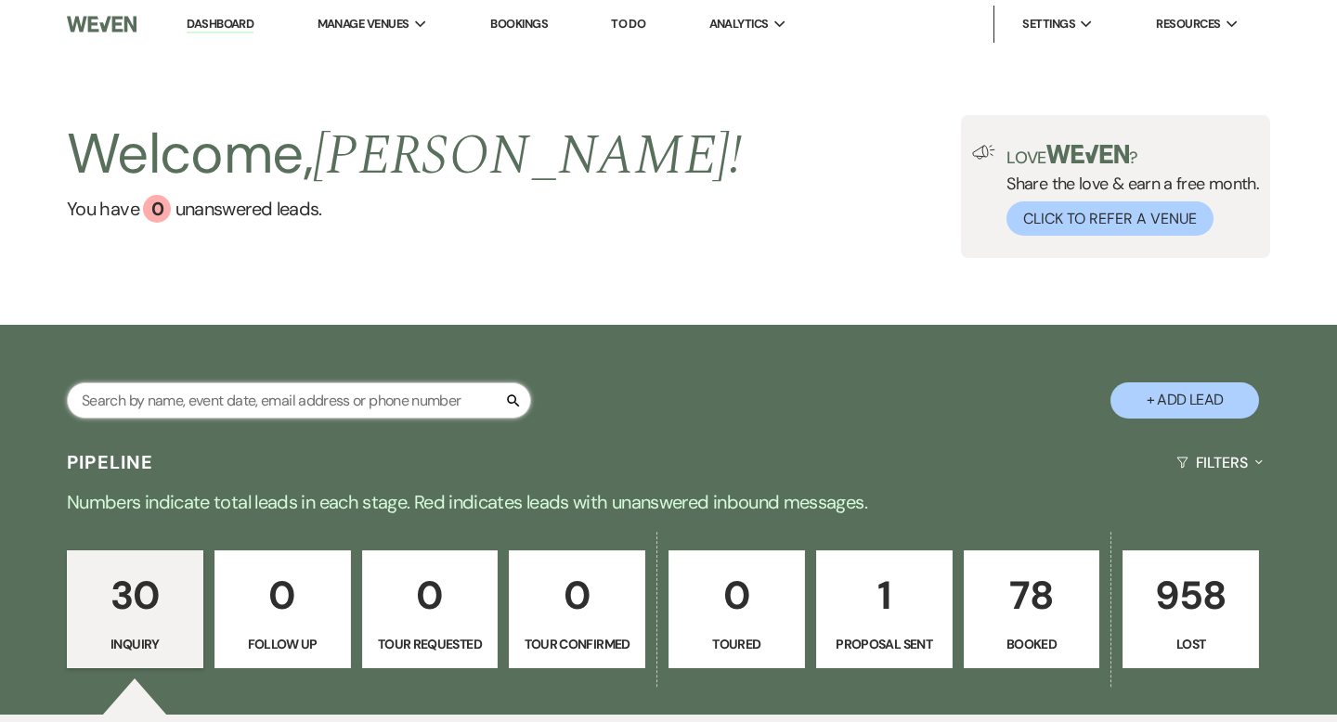
click at [219, 400] on input "text" at bounding box center [299, 401] width 464 height 36
type input "ben"
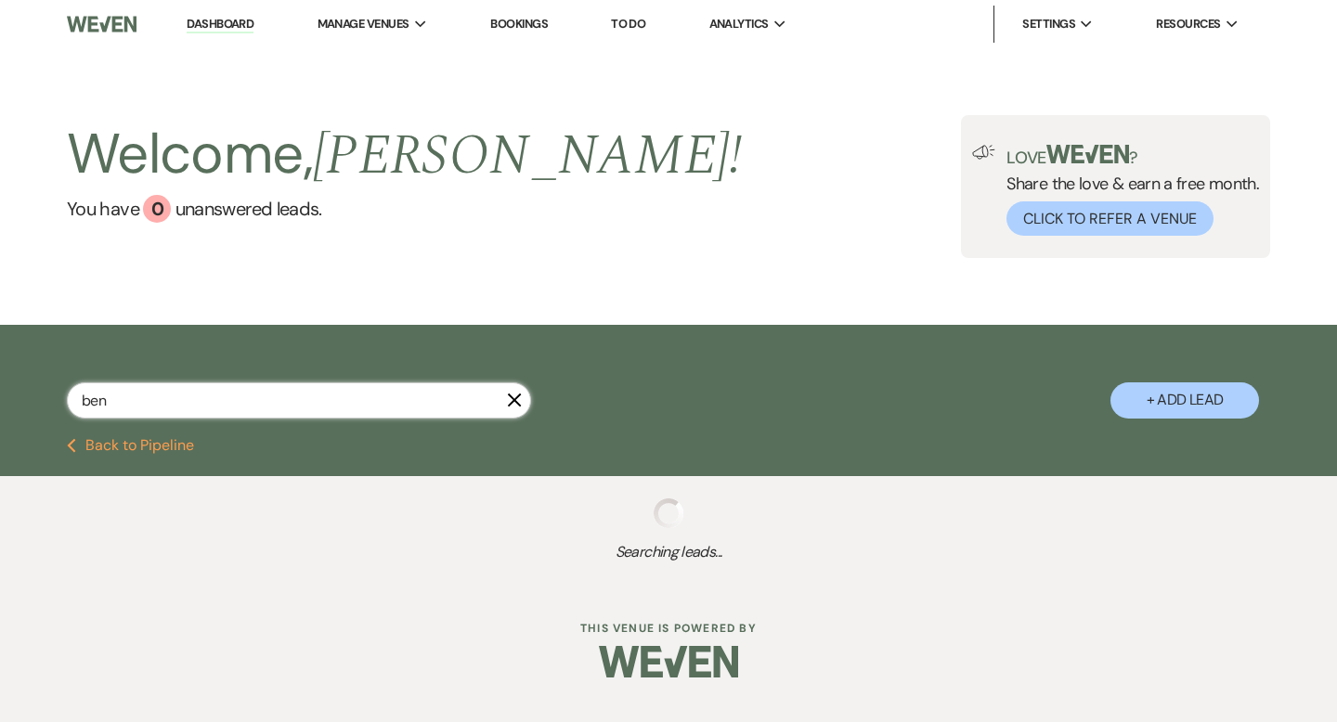
select select "8"
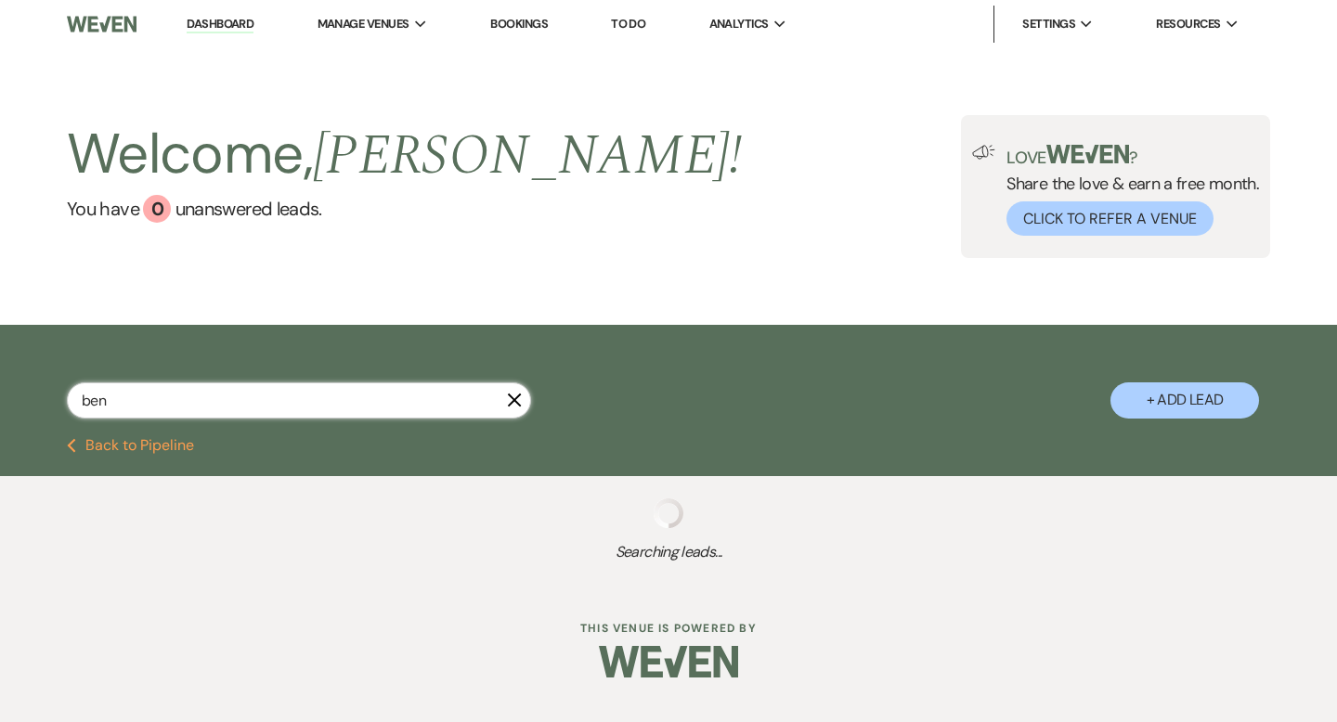
select select "8"
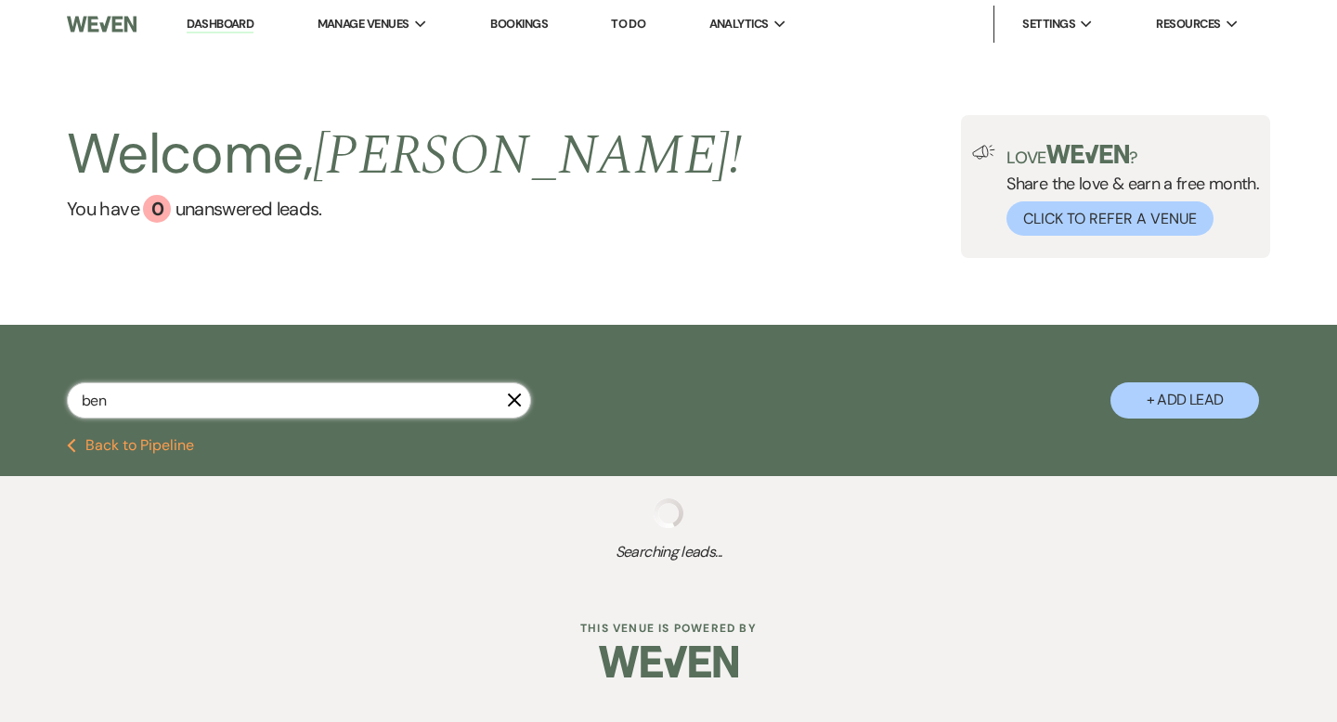
select select "8"
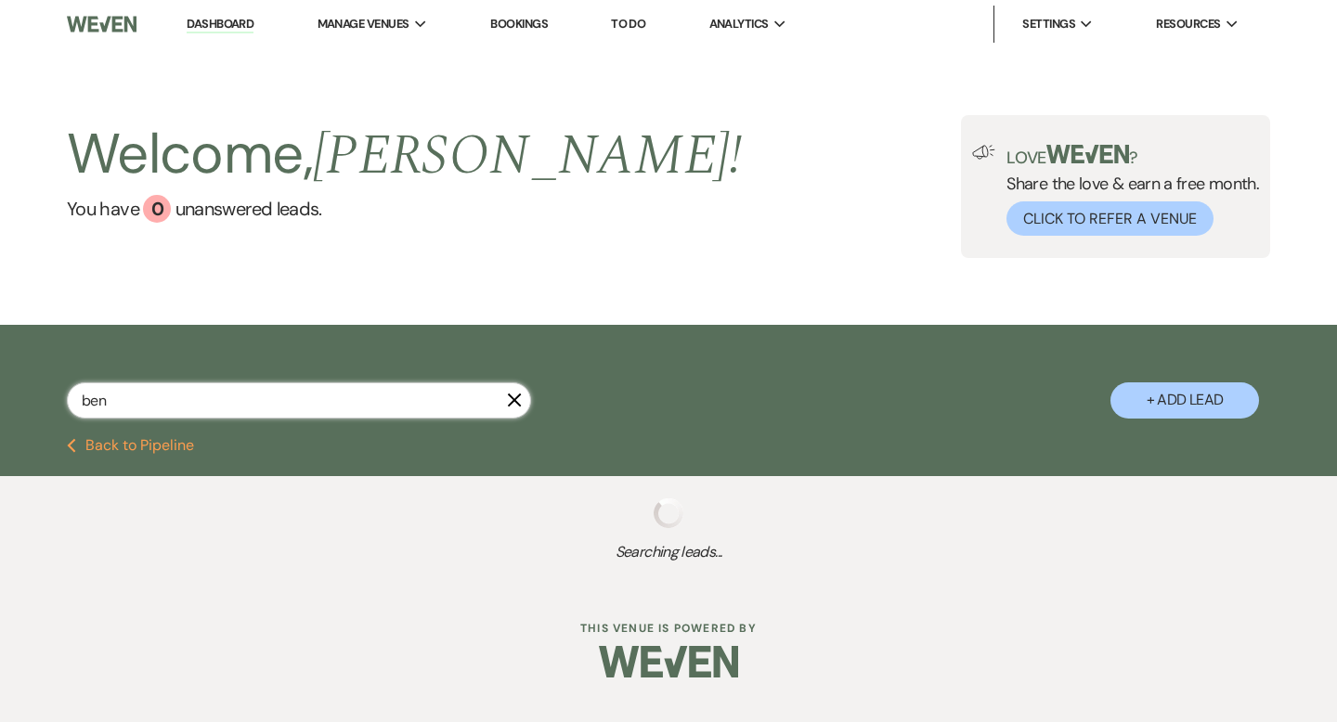
select select "8"
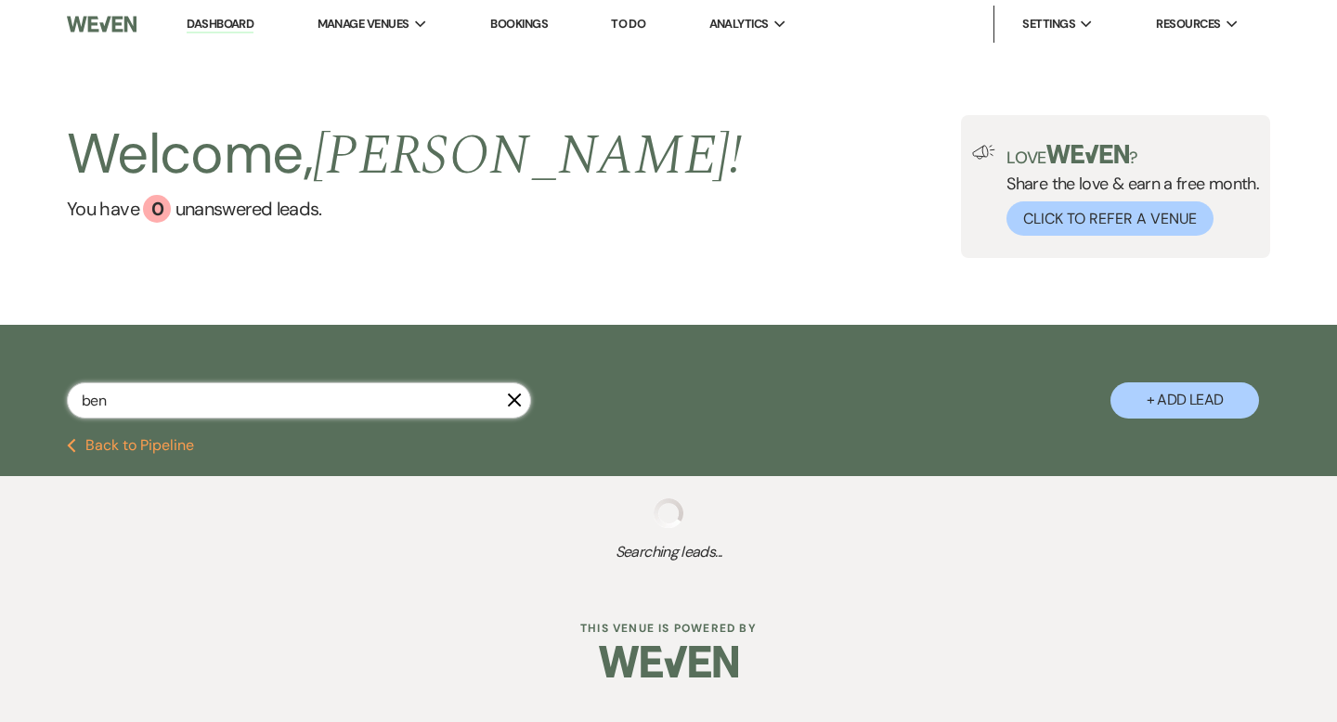
select select "8"
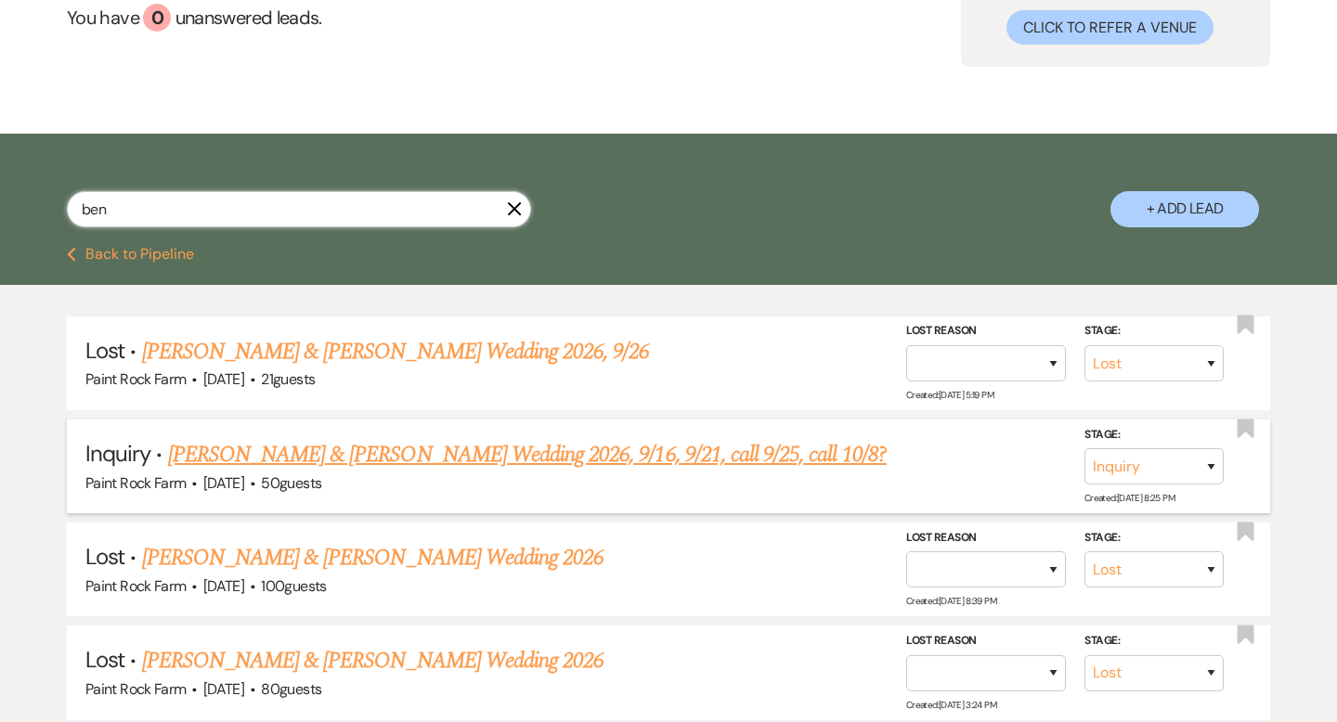
scroll to position [190, 0]
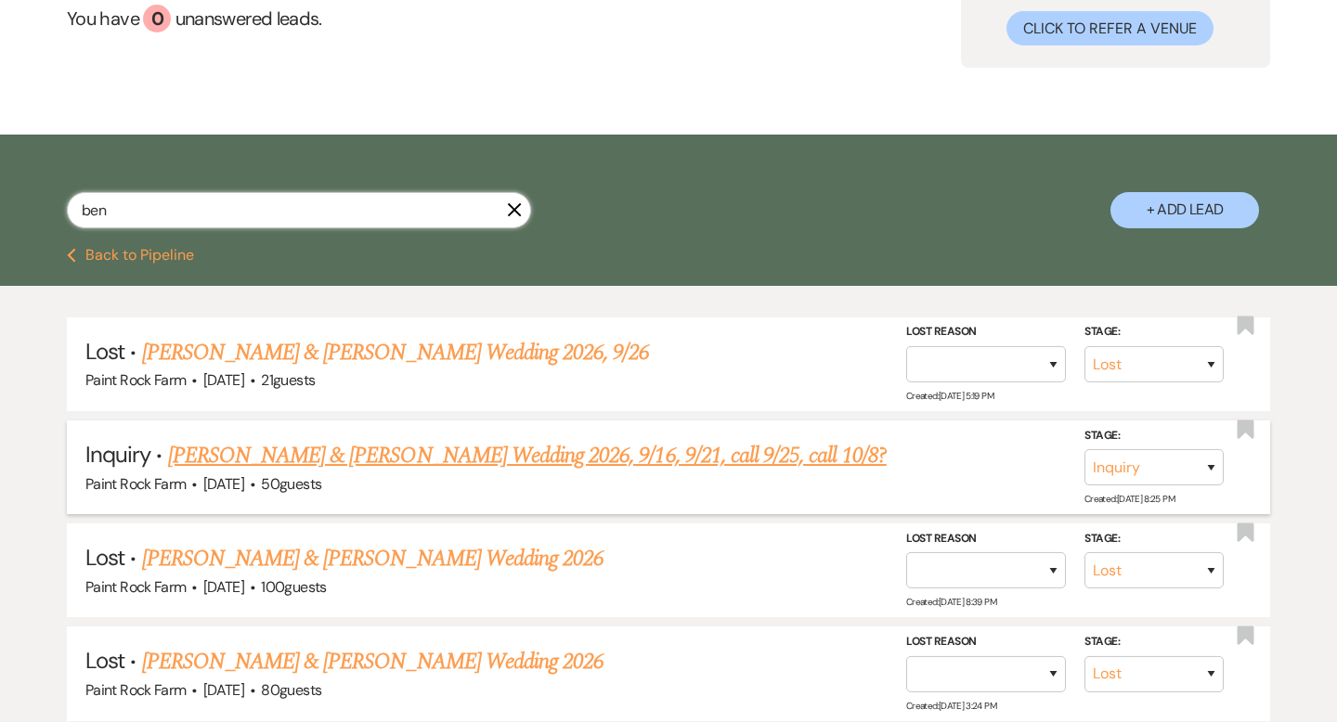
type input "ben"
click at [1209, 463] on select "Inquiry Follow Up Tour Requested Tour Confirmed Toured Proposal Sent Booked Lost" at bounding box center [1153, 467] width 139 height 36
select select "6"
click at [1084, 449] on select "Inquiry Follow Up Tour Requested Tour Confirmed Toured Proposal Sent Booked Lost" at bounding box center [1153, 467] width 139 height 36
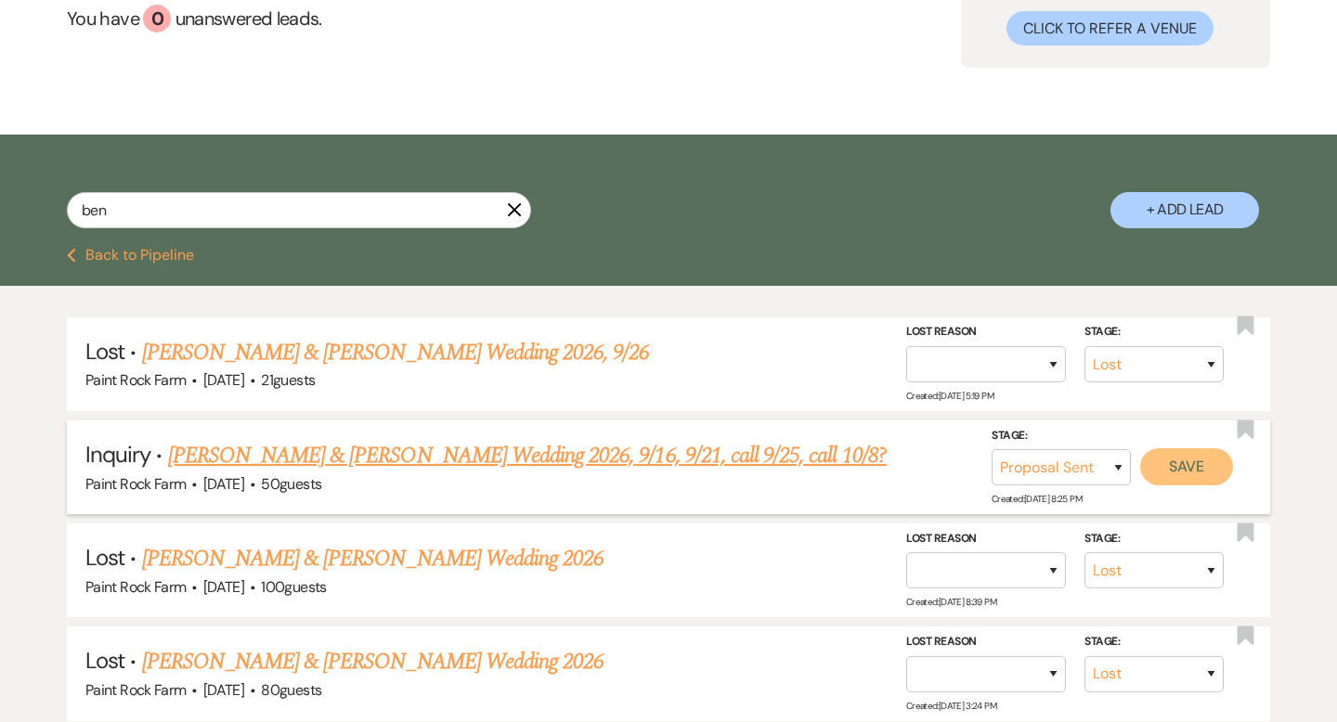
click at [1191, 467] on button "Save" at bounding box center [1186, 466] width 93 height 37
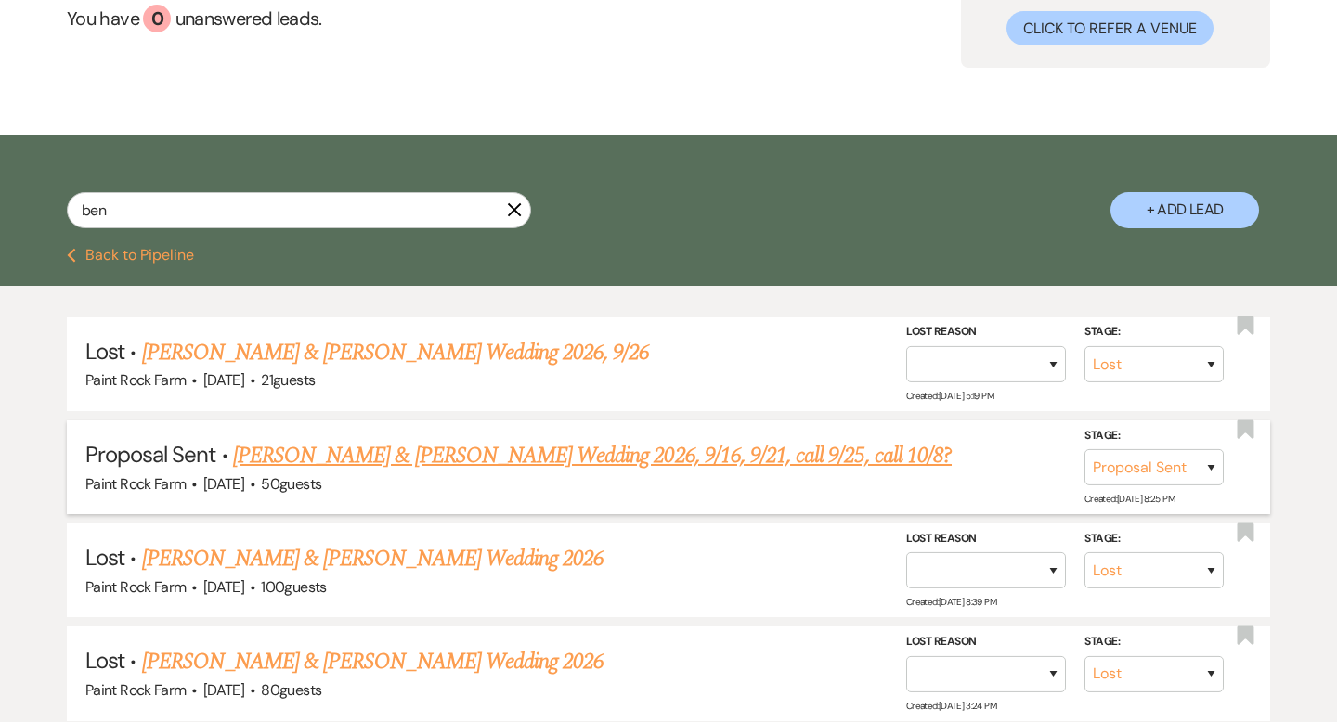
click at [805, 455] on link "Hayley Stayman & Ben Dewhirst's Wedding 2026, 9/16, 9/21, call 9/25, call 10/8?" at bounding box center [592, 455] width 719 height 33
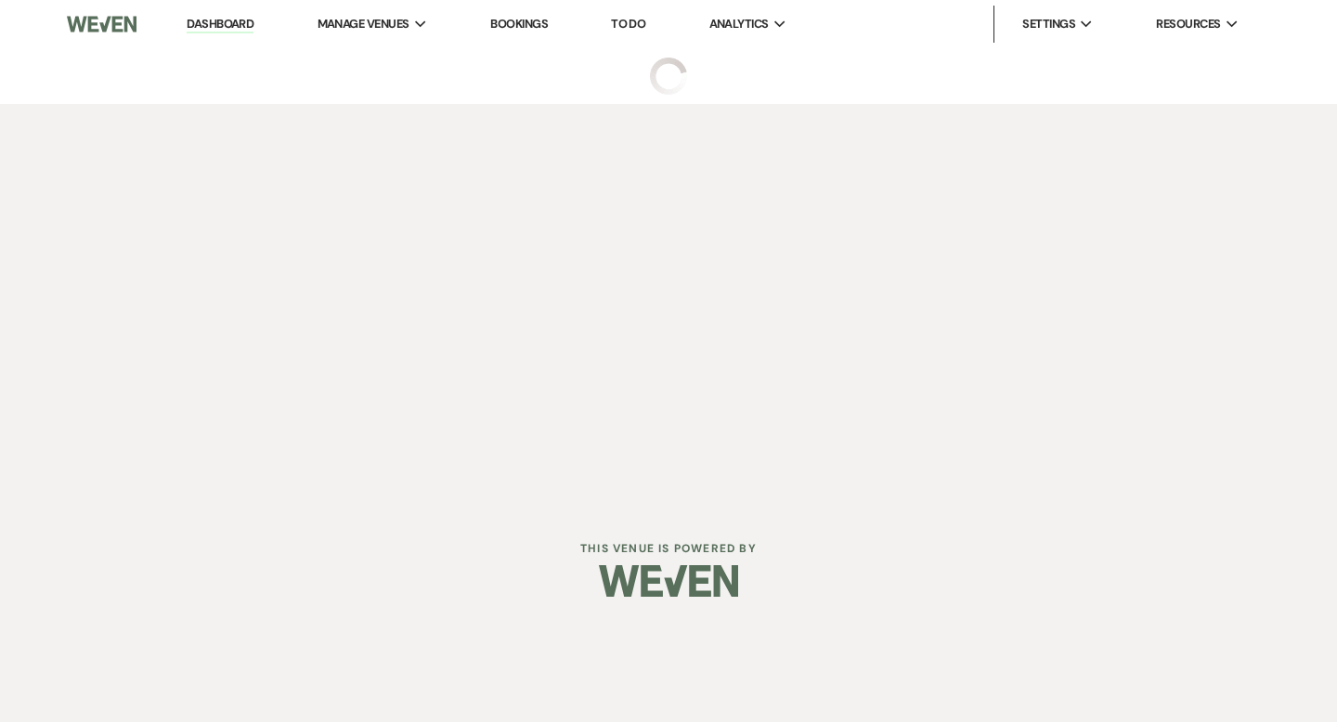
select select "6"
select select "5"
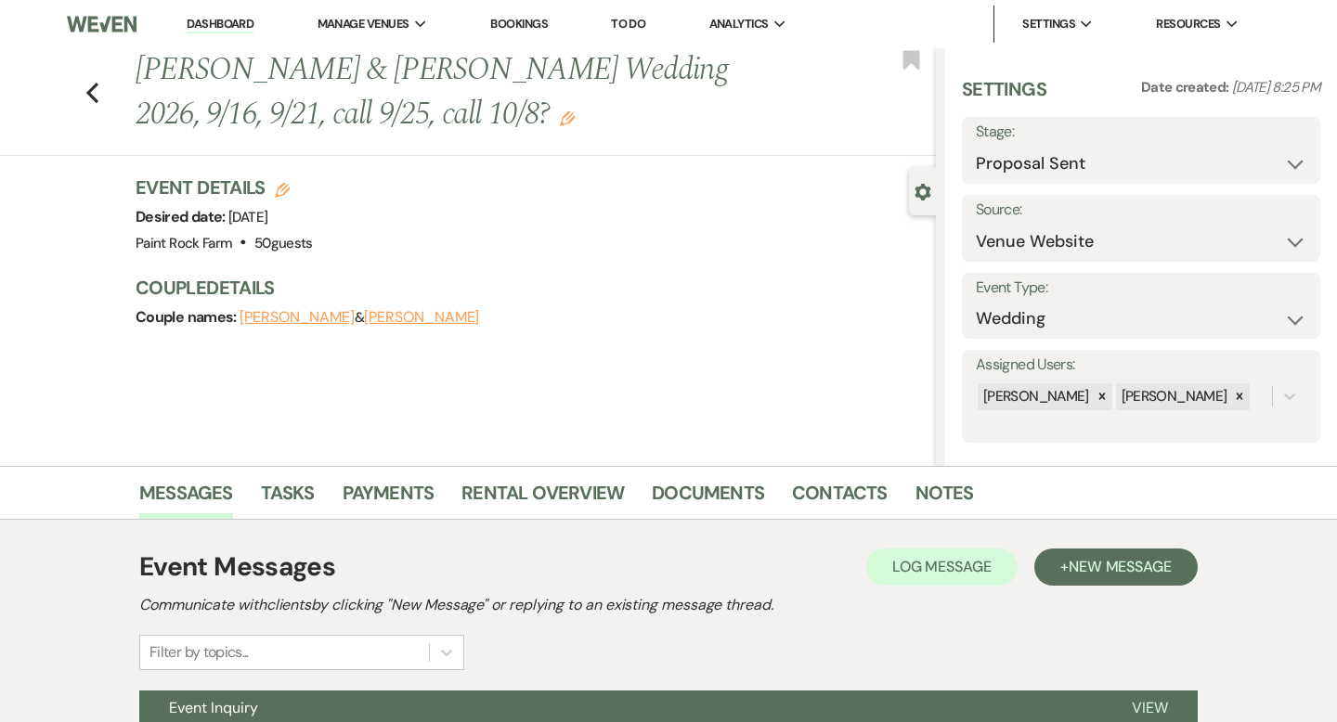
scroll to position [182, 0]
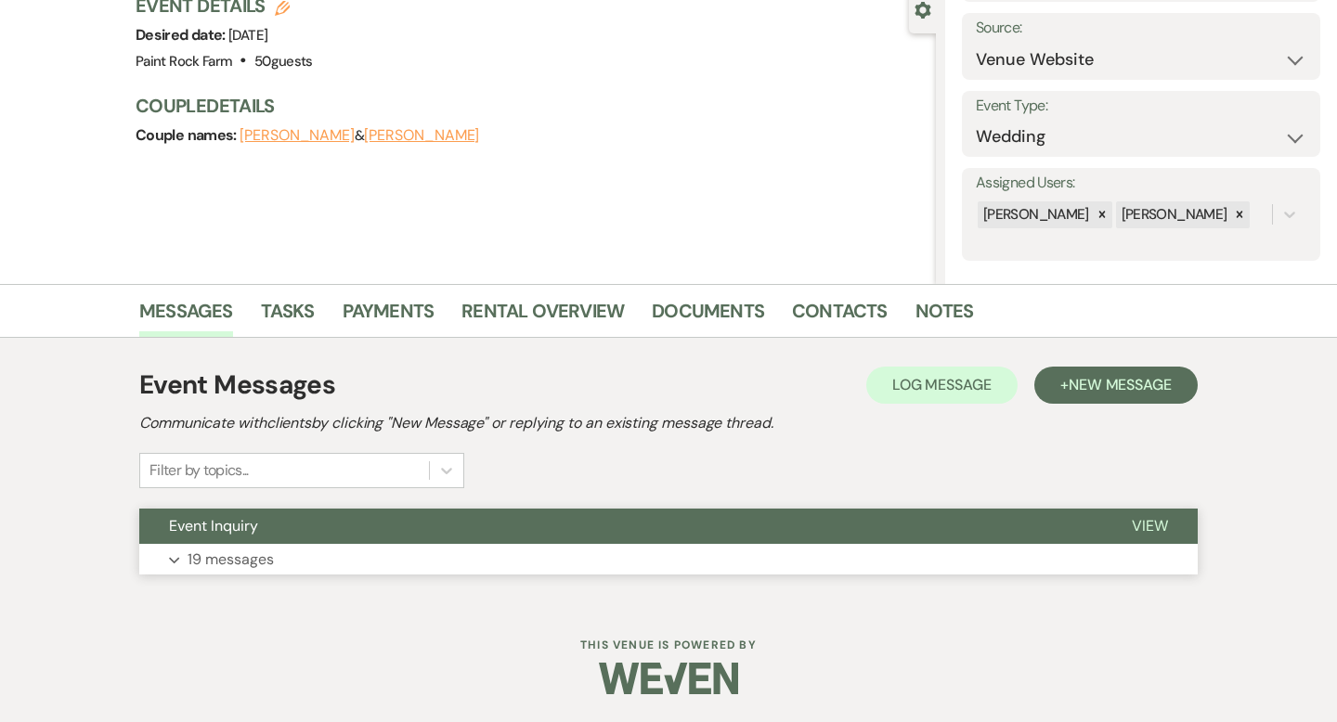
click at [253, 556] on p "19 messages" at bounding box center [231, 560] width 86 height 24
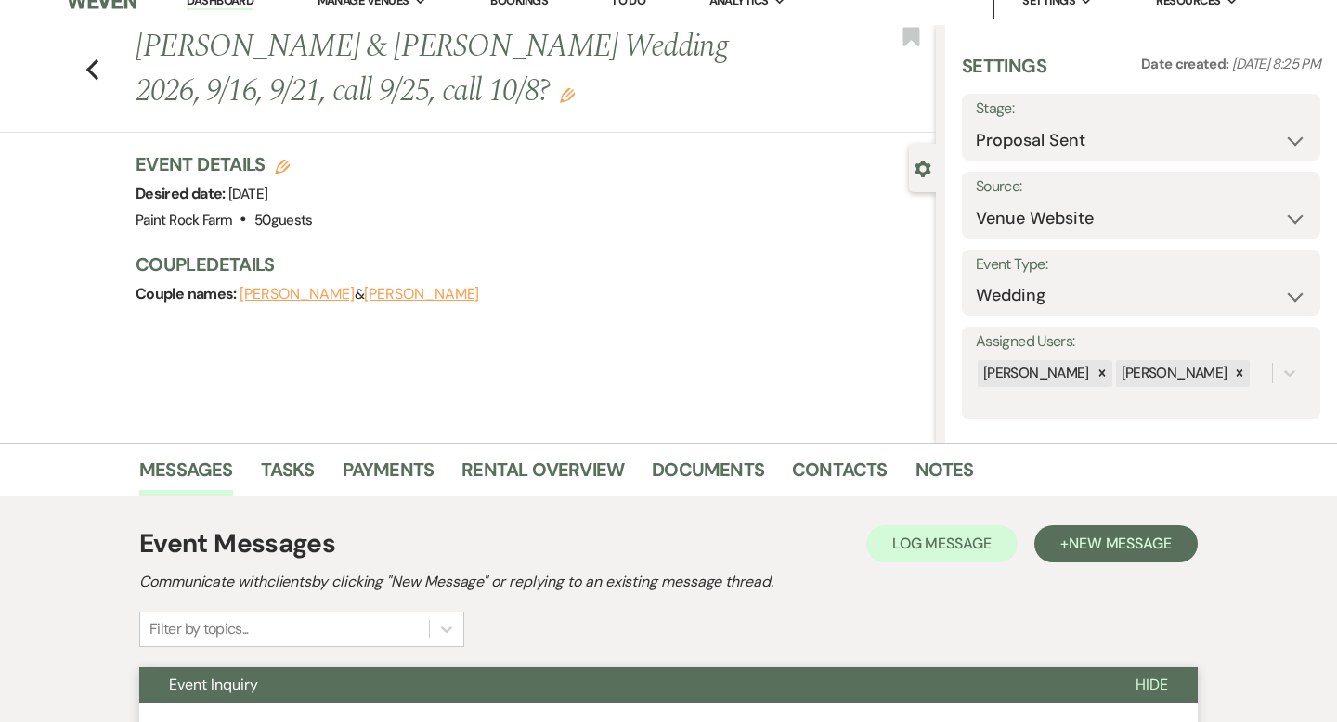
scroll to position [0, 0]
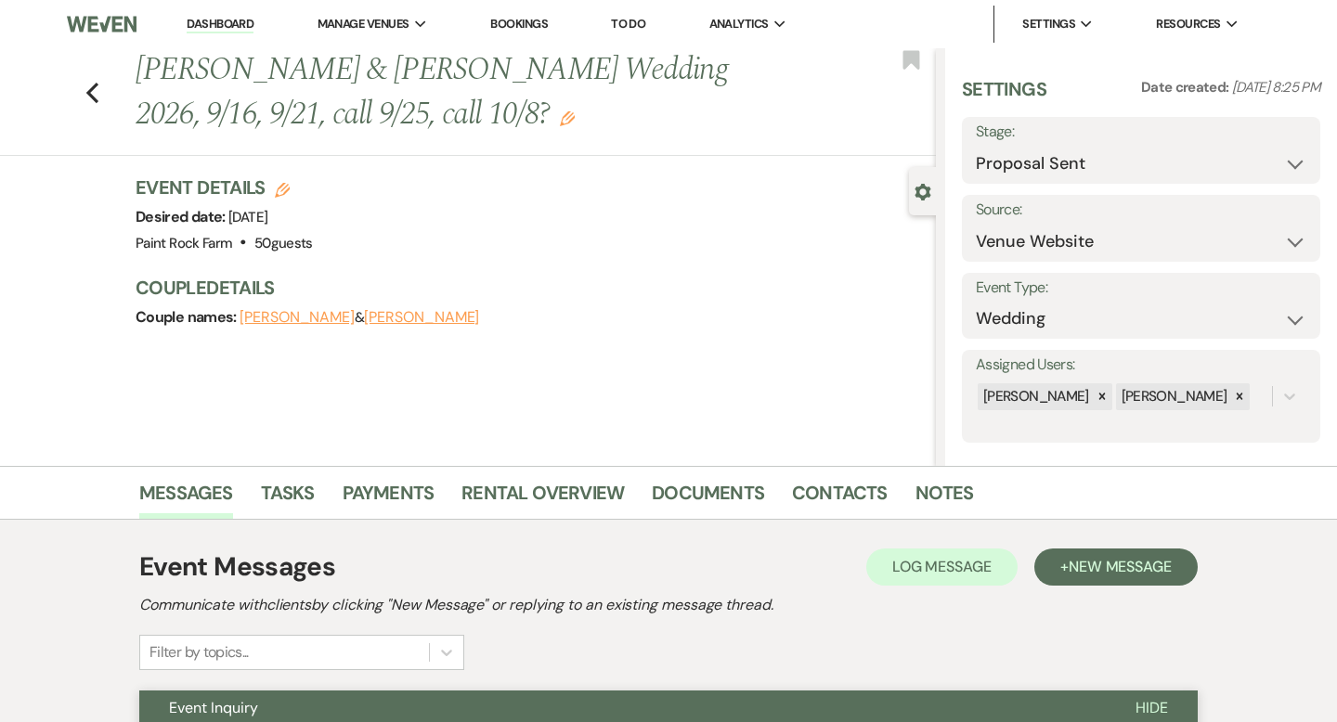
click at [560, 121] on use "button" at bounding box center [567, 118] width 15 height 15
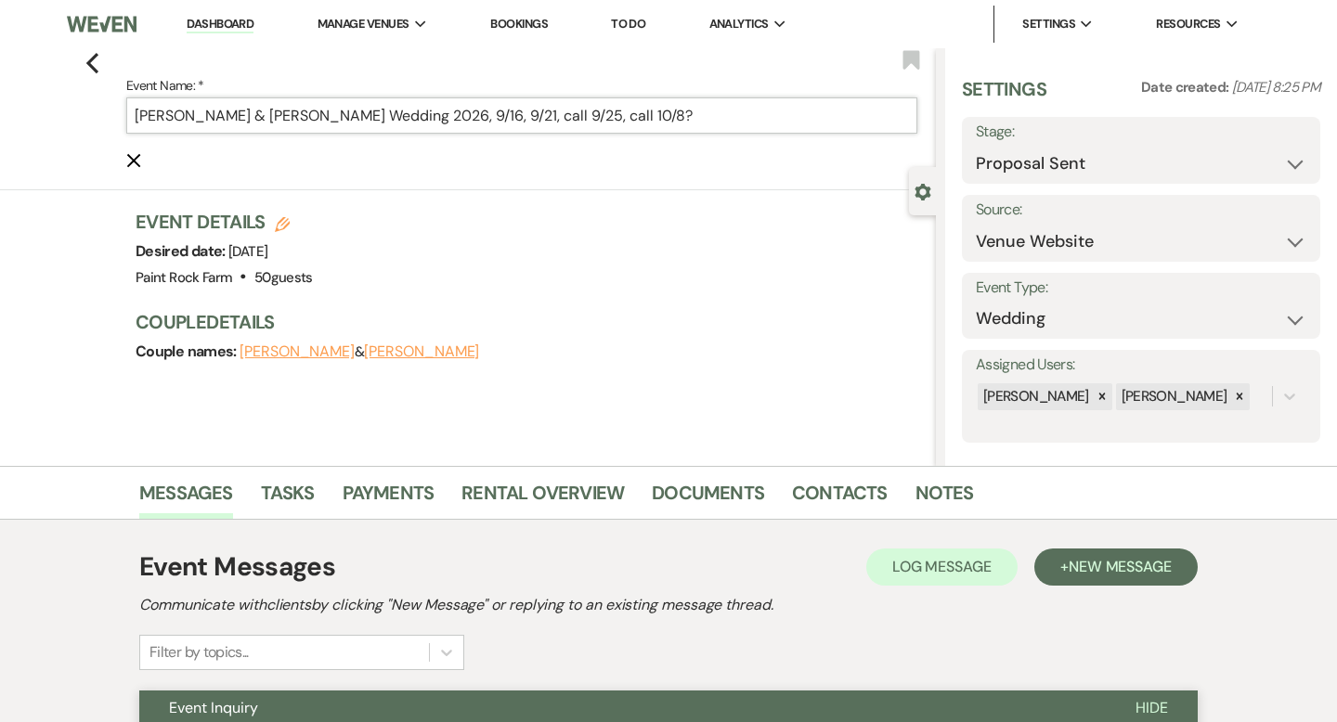
click at [679, 117] on input "Hayley Stayman & Ben Dewhirst's Wedding 2026, 9/16, 9/21, call 9/25, call 10/8?" at bounding box center [521, 115] width 791 height 36
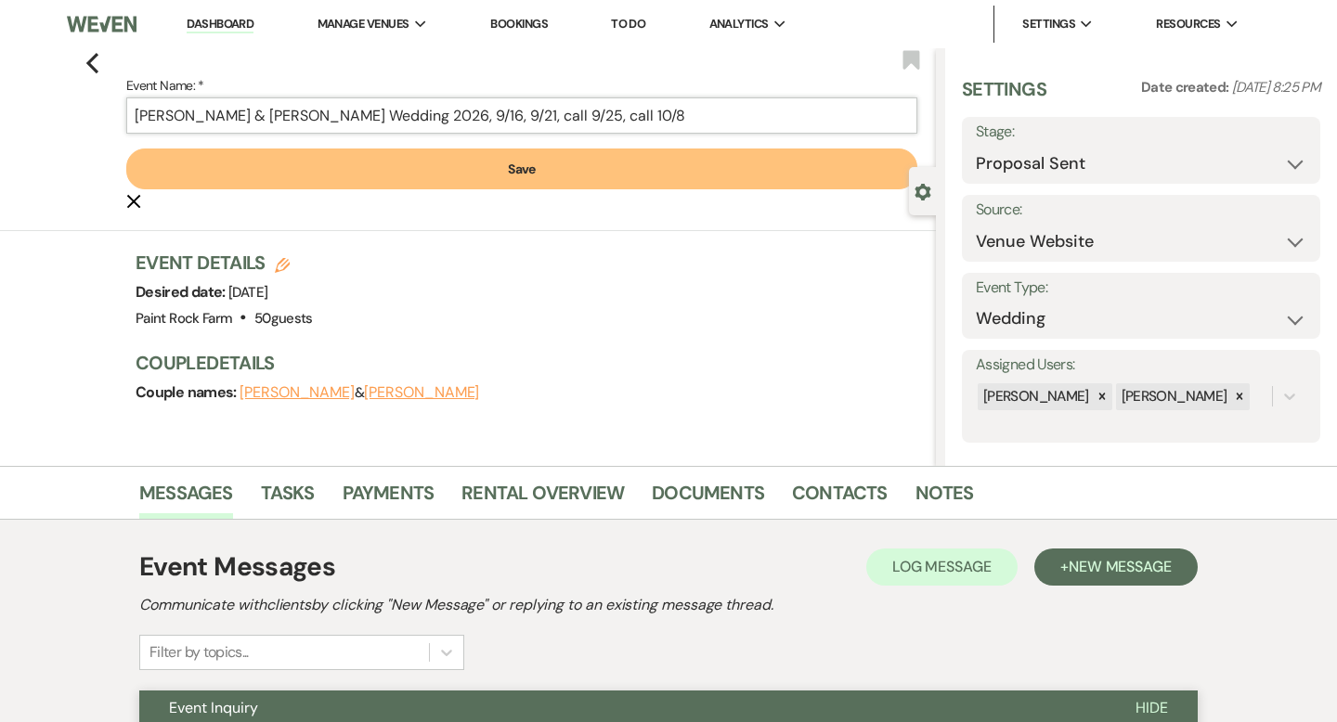
type input "Hayley Stayman & Ben Dewhirst's Wedding 2026, 9/16, 9/21, call 9/25, call 10/8"
click at [526, 160] on button "Save" at bounding box center [521, 169] width 791 height 41
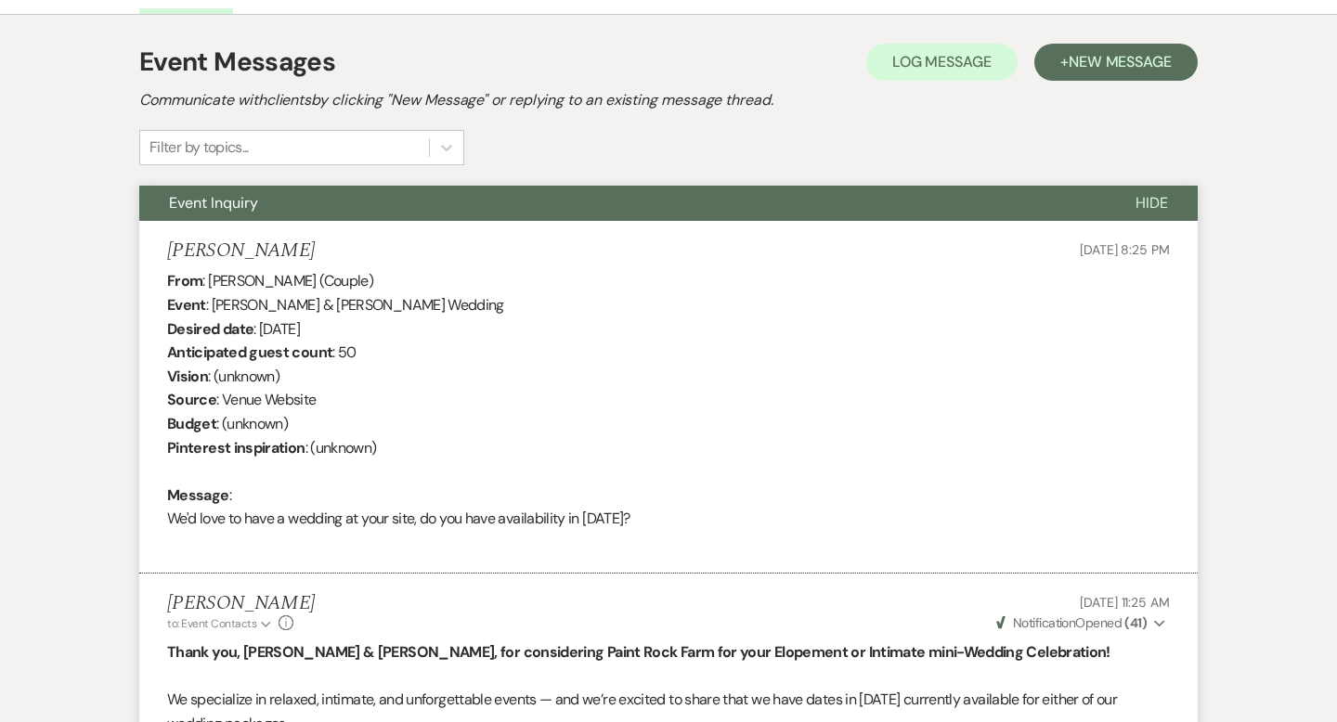
scroll to position [468, 0]
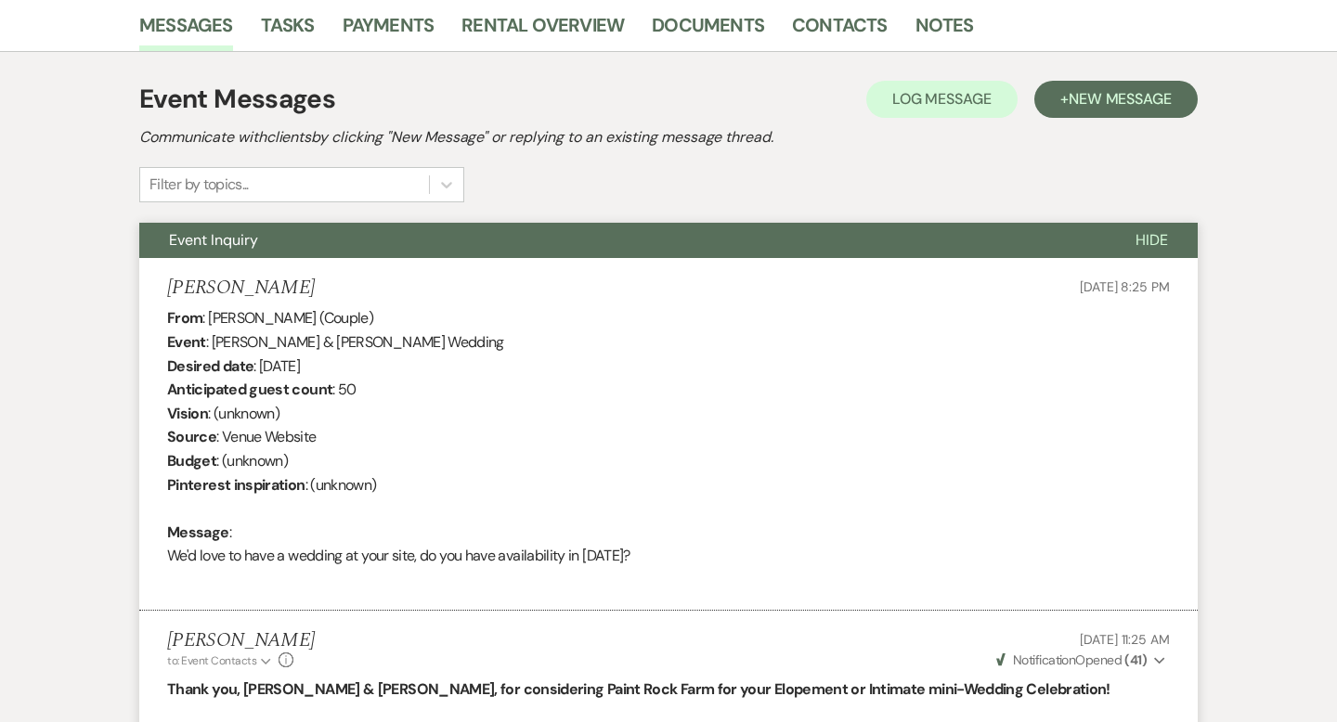
click at [603, 487] on div "From : Ben Dewhirst (Couple) Event : Hayley Stayman & Ben Dewhirst's Wedding De…" at bounding box center [668, 448] width 1003 height 285
click at [194, 32] on link "Messages" at bounding box center [186, 30] width 94 height 41
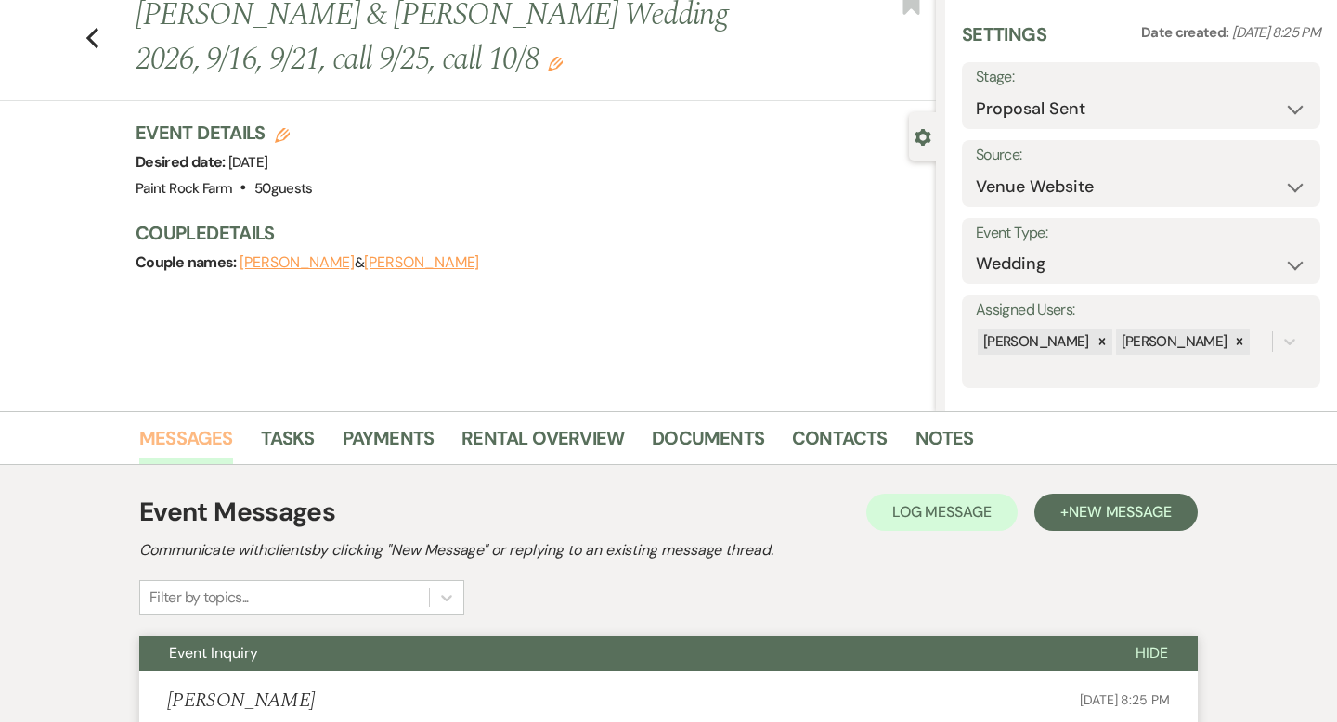
scroll to position [0, 0]
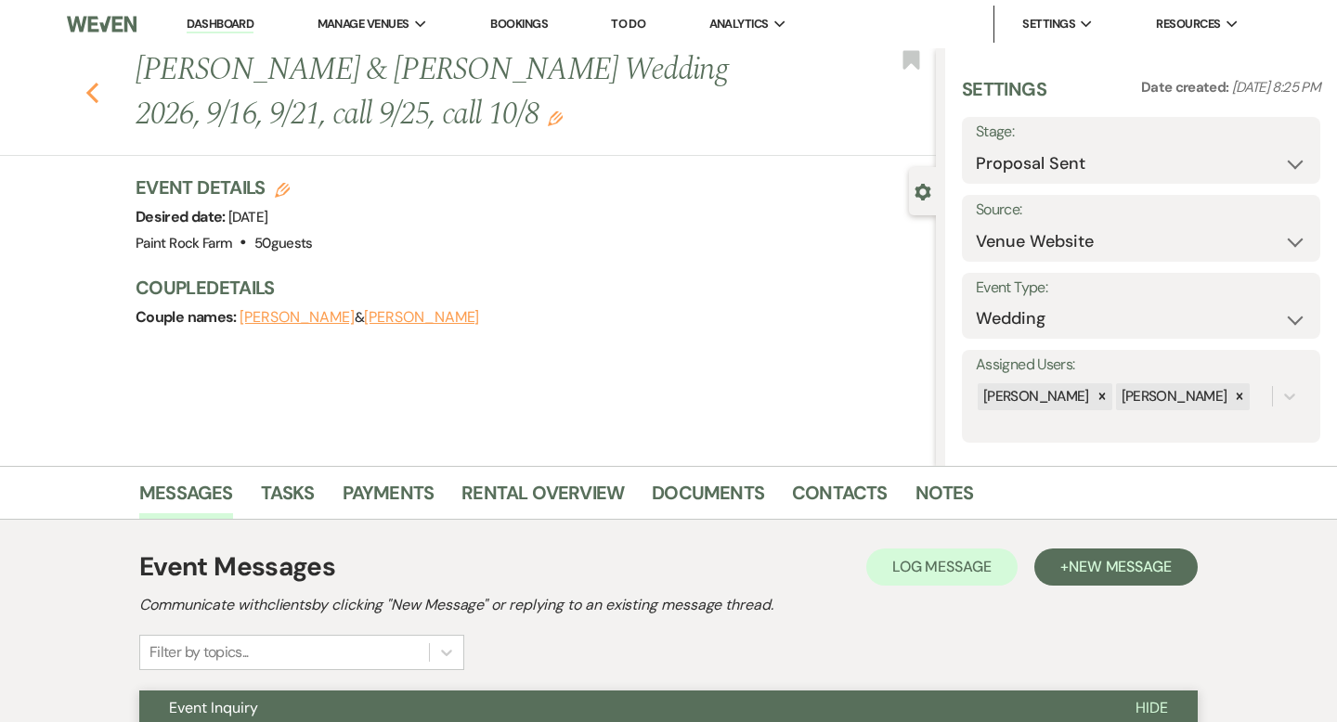
click at [91, 91] on icon "Previous" at bounding box center [92, 93] width 14 height 22
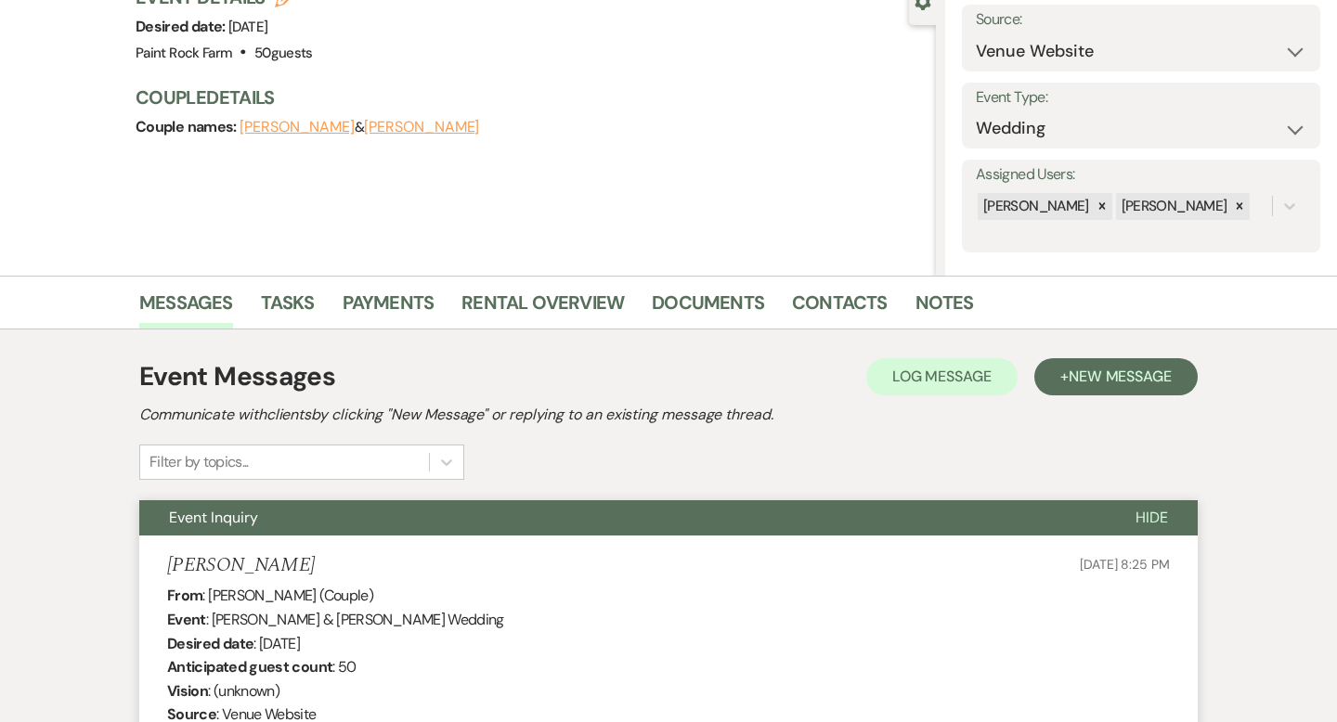
select select "8"
select select "6"
select select "8"
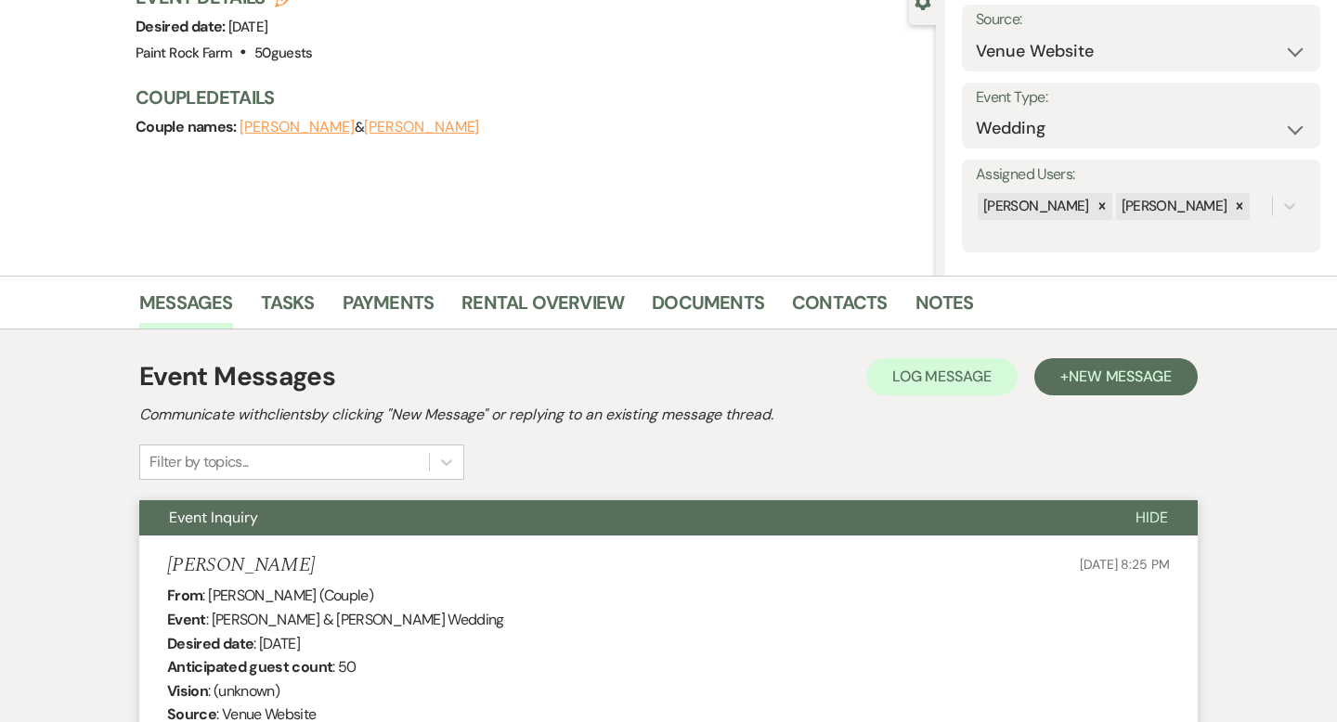
select select "8"
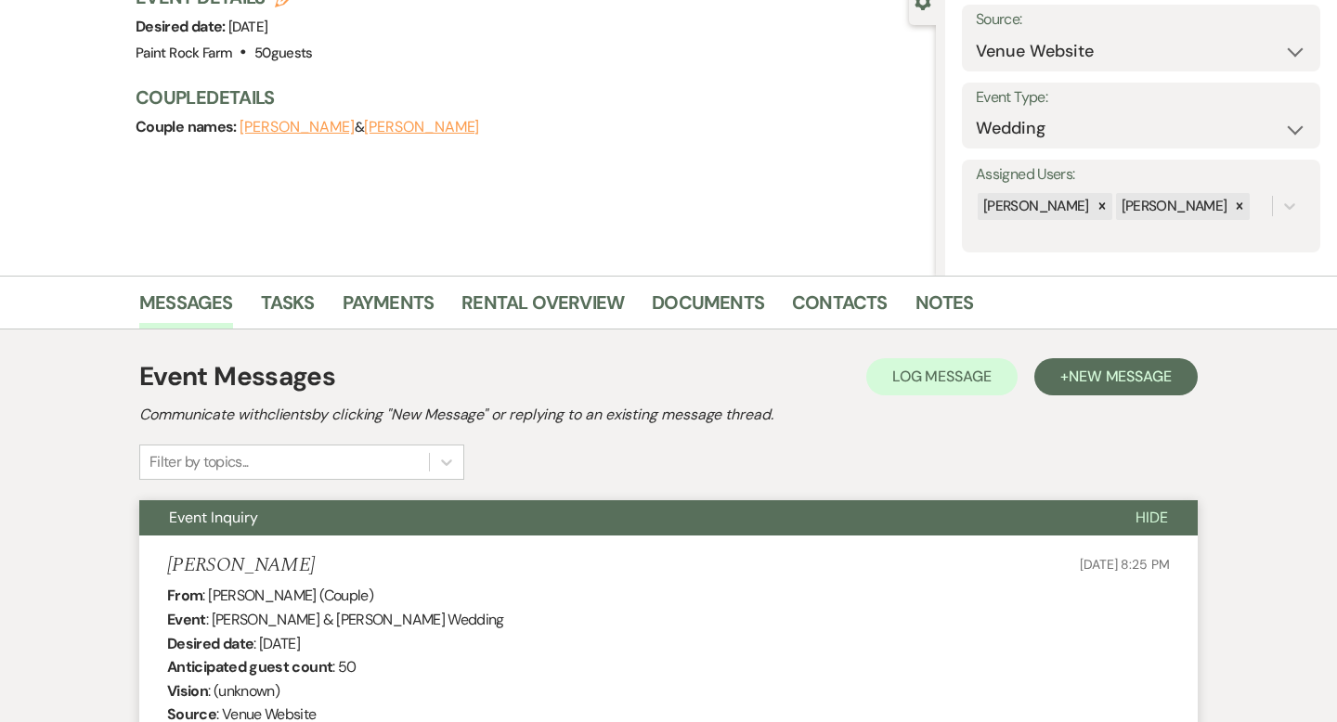
select select "8"
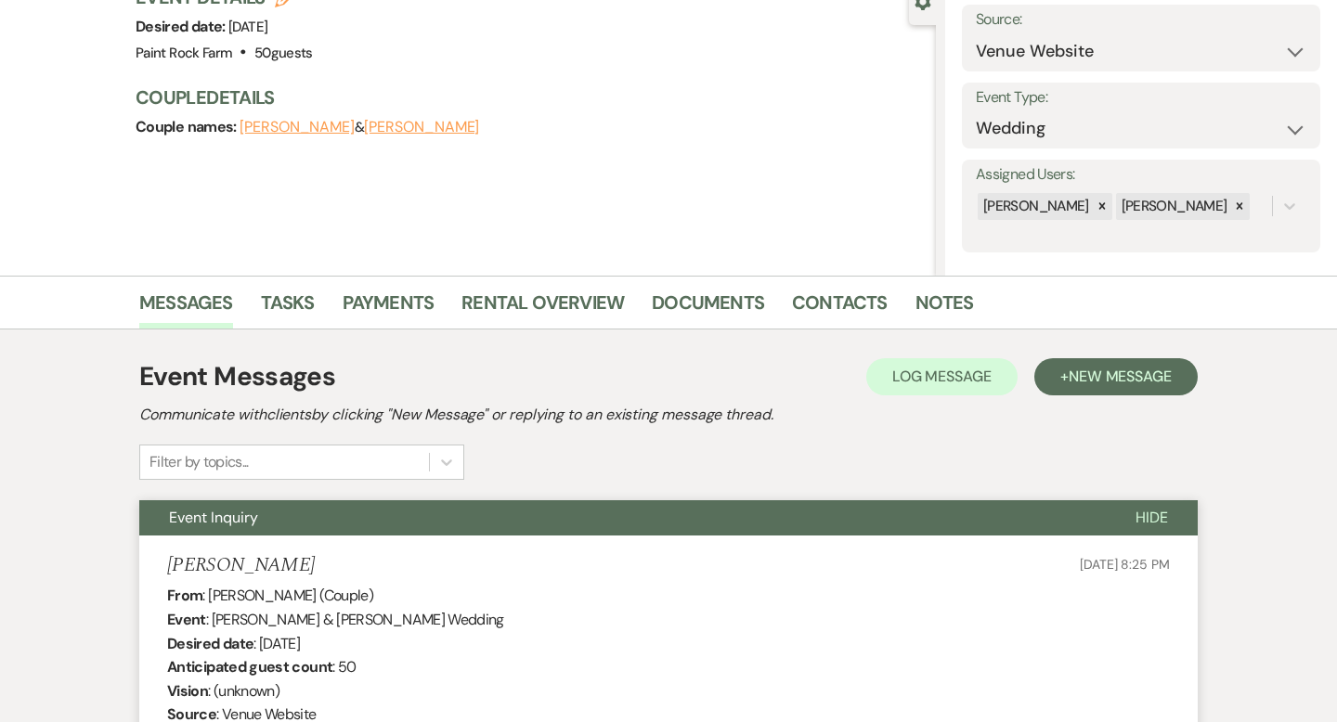
select select "8"
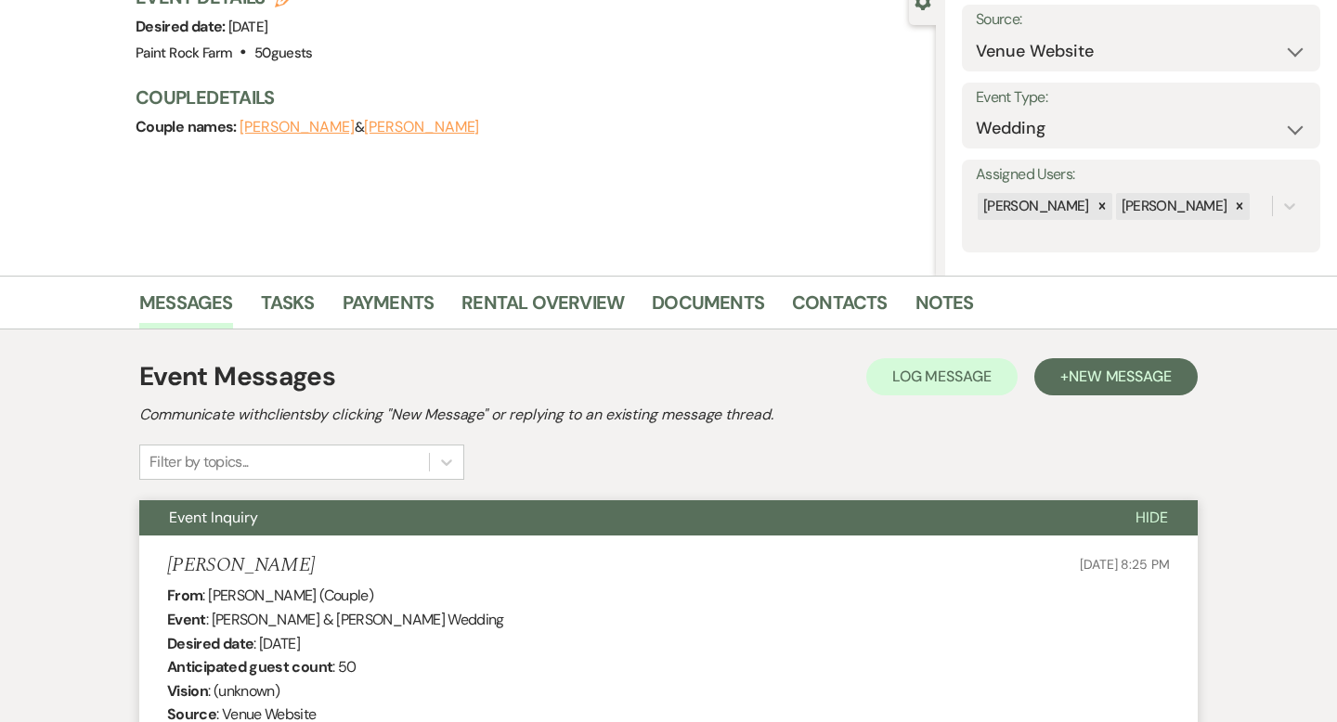
select select "8"
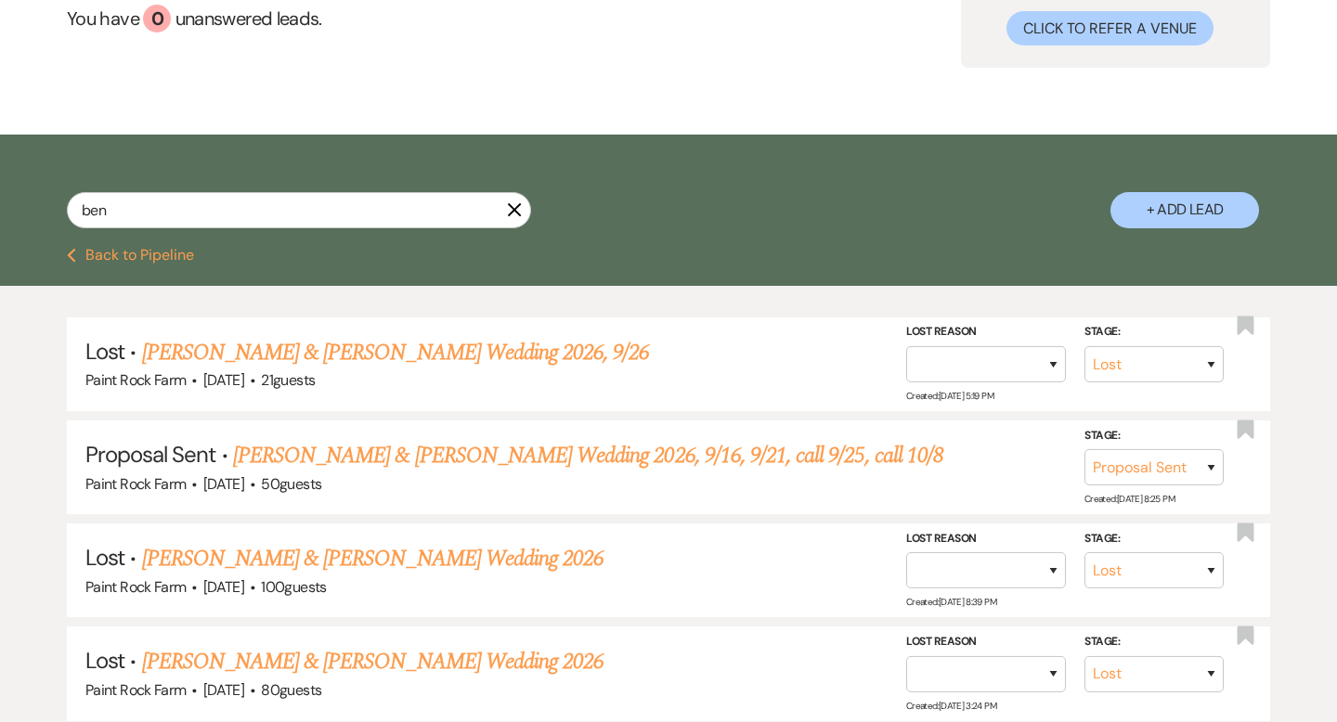
click at [512, 212] on use "button" at bounding box center [515, 210] width 14 height 14
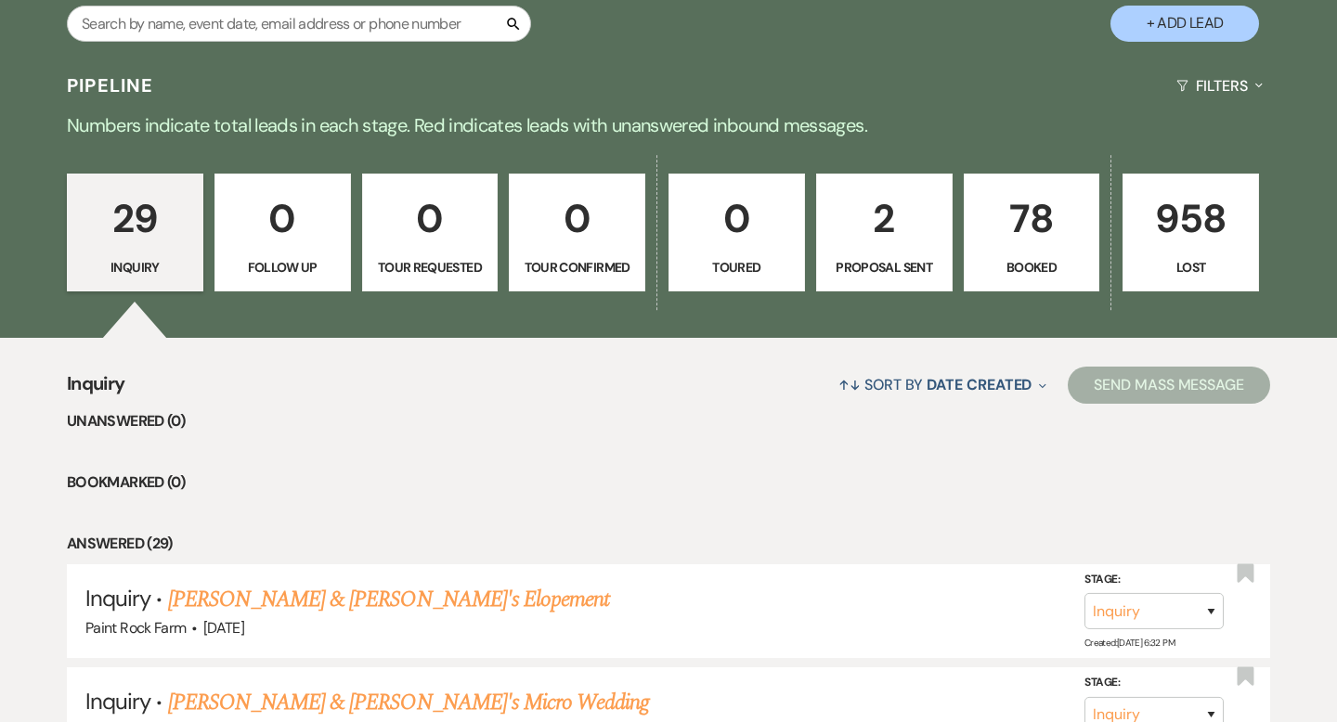
scroll to position [379, 0]
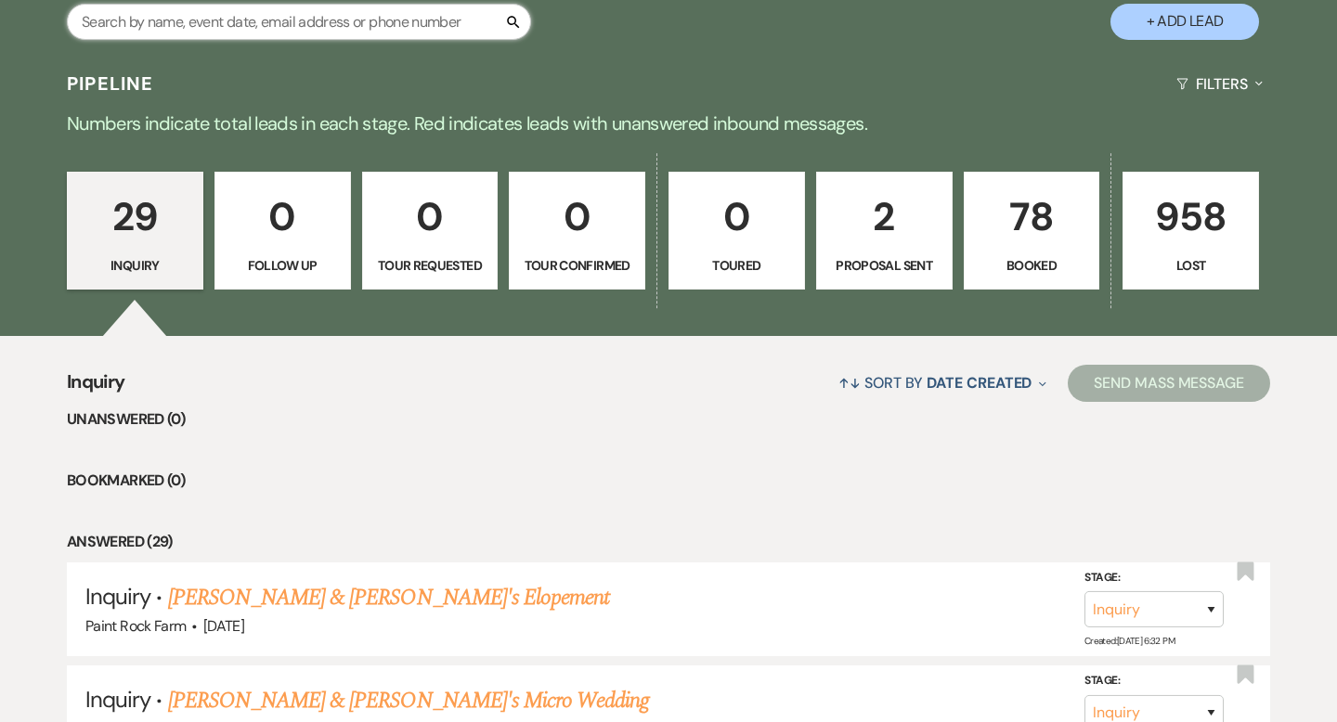
click at [301, 20] on input "text" at bounding box center [299, 22] width 464 height 36
type input "kara"
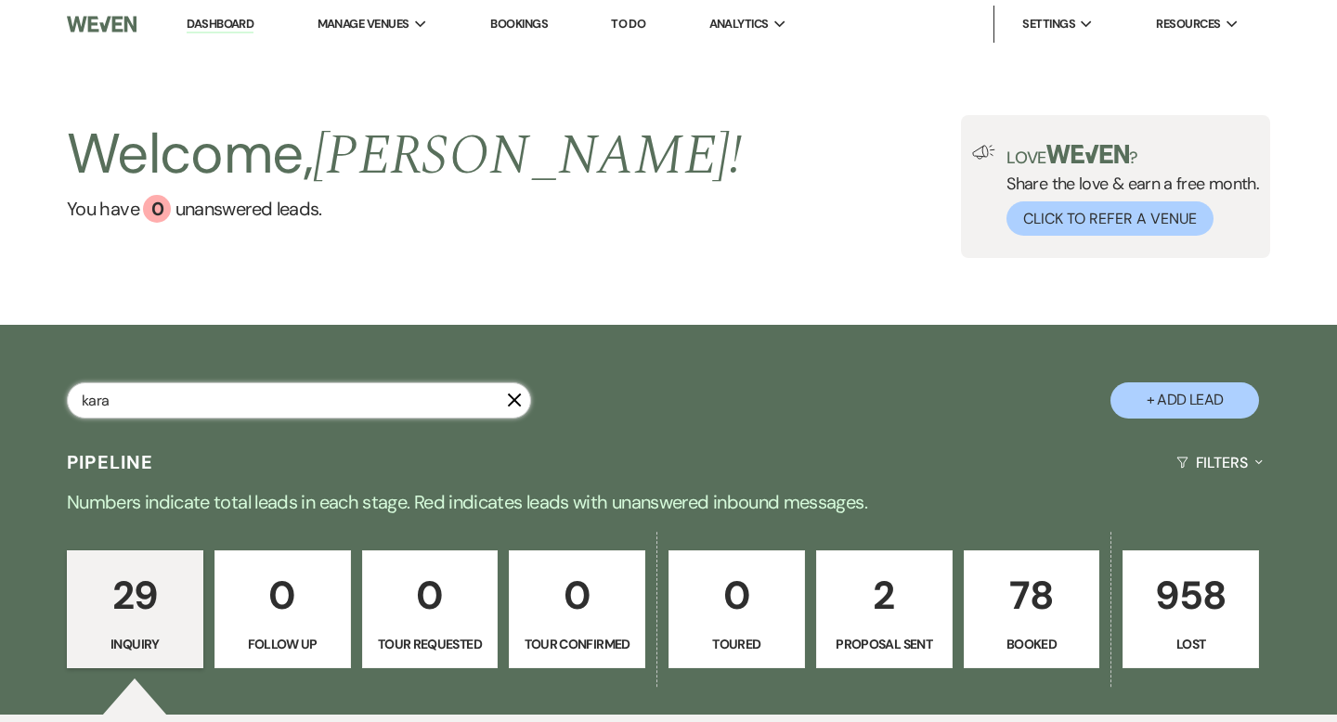
select select "8"
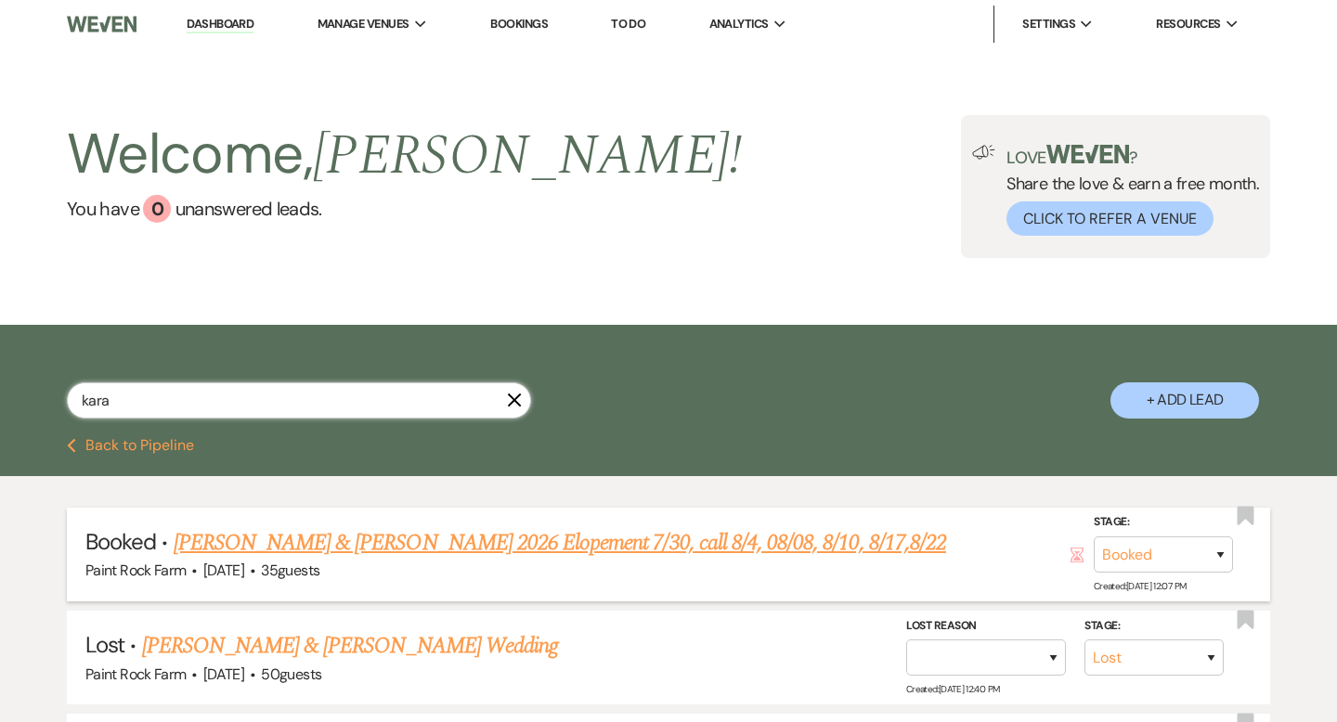
type input "kara"
click at [718, 545] on link "Hunter Martin & Kara Lopez-Lengowski's 2026 Elopement 7/30, call 8/4, 08/08, 8/…" at bounding box center [560, 542] width 772 height 33
select select "5"
select select "22"
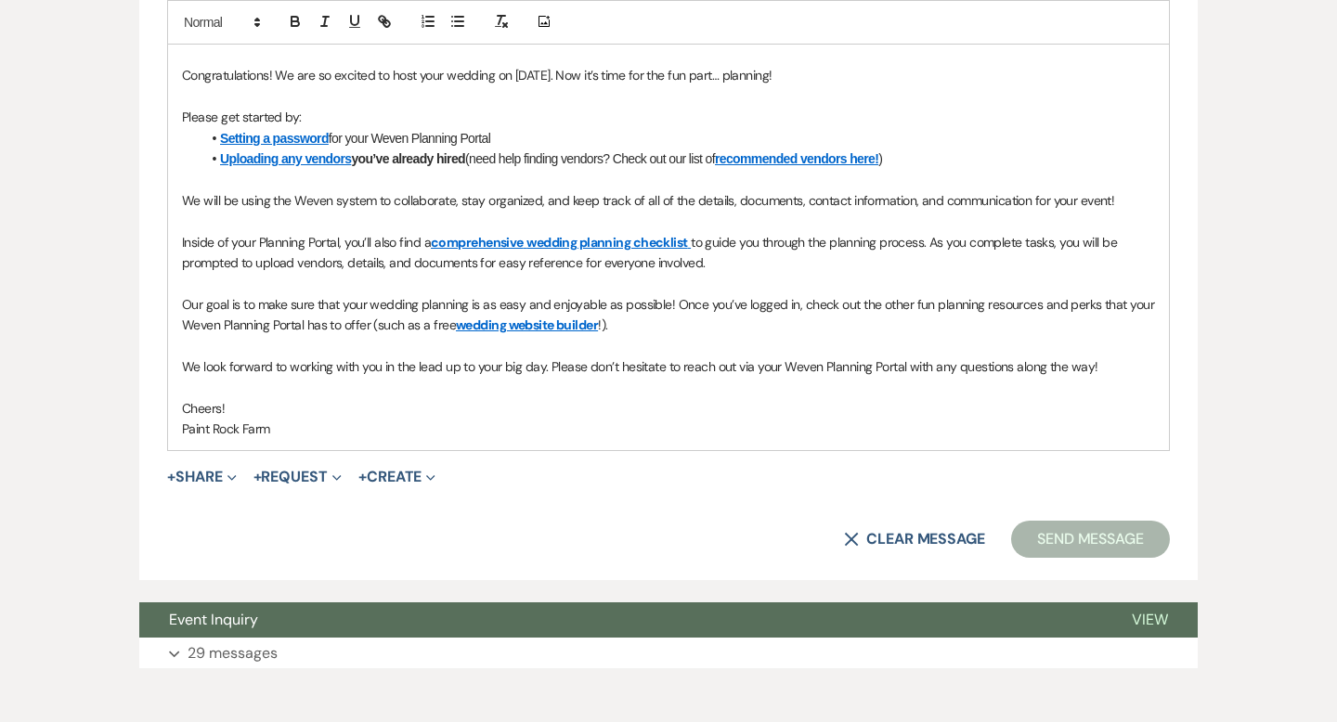
scroll to position [1349, 0]
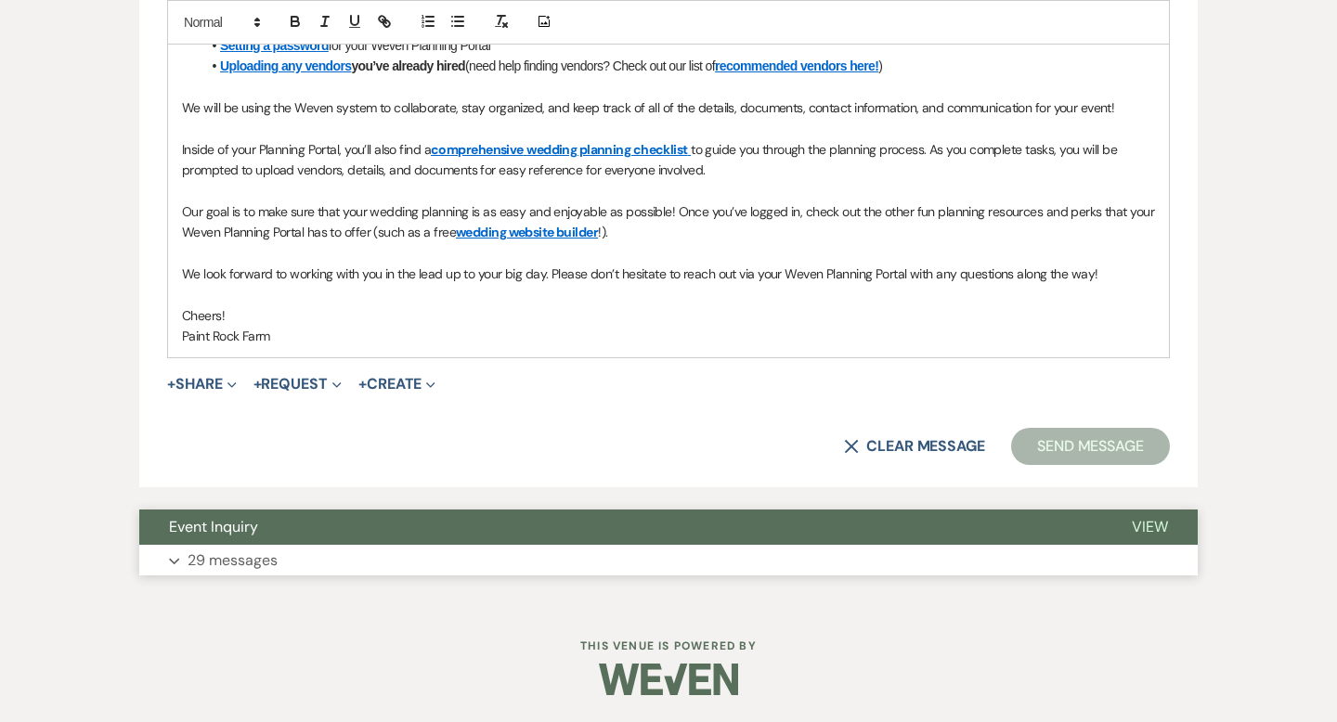
click at [265, 564] on p "29 messages" at bounding box center [233, 561] width 90 height 24
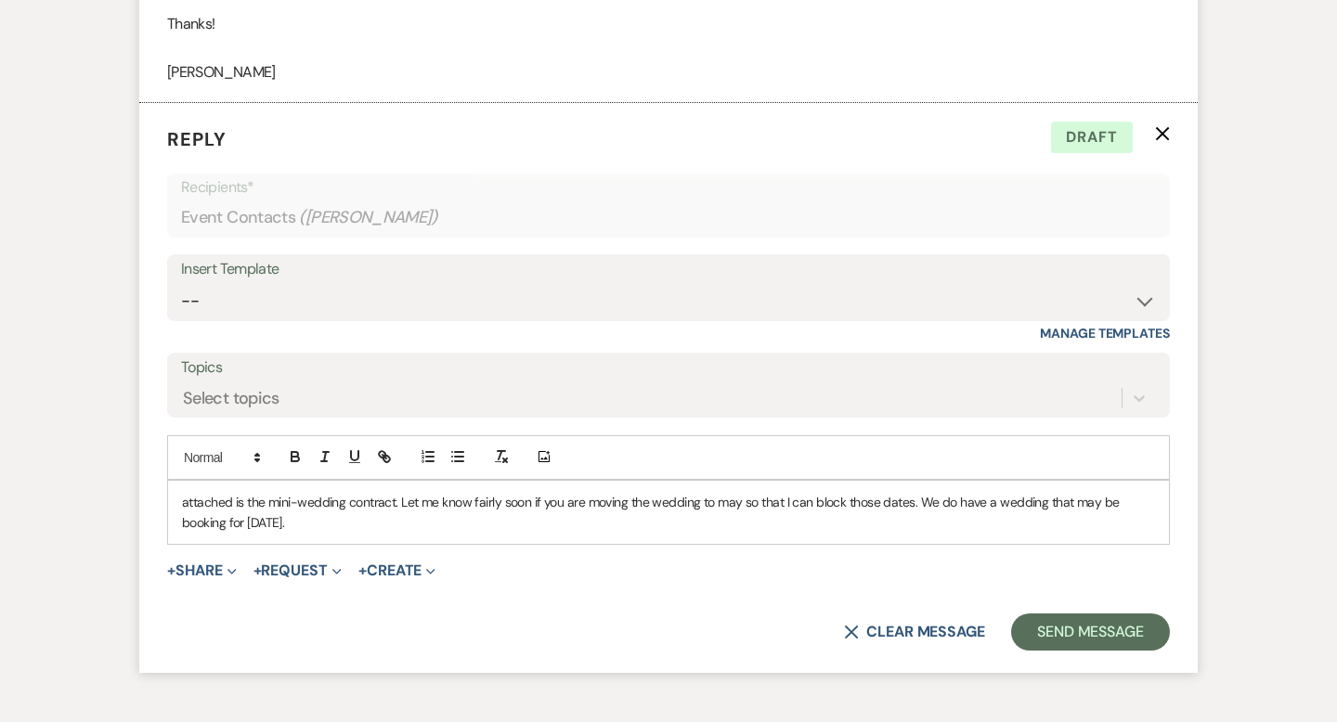
scroll to position [7851, 0]
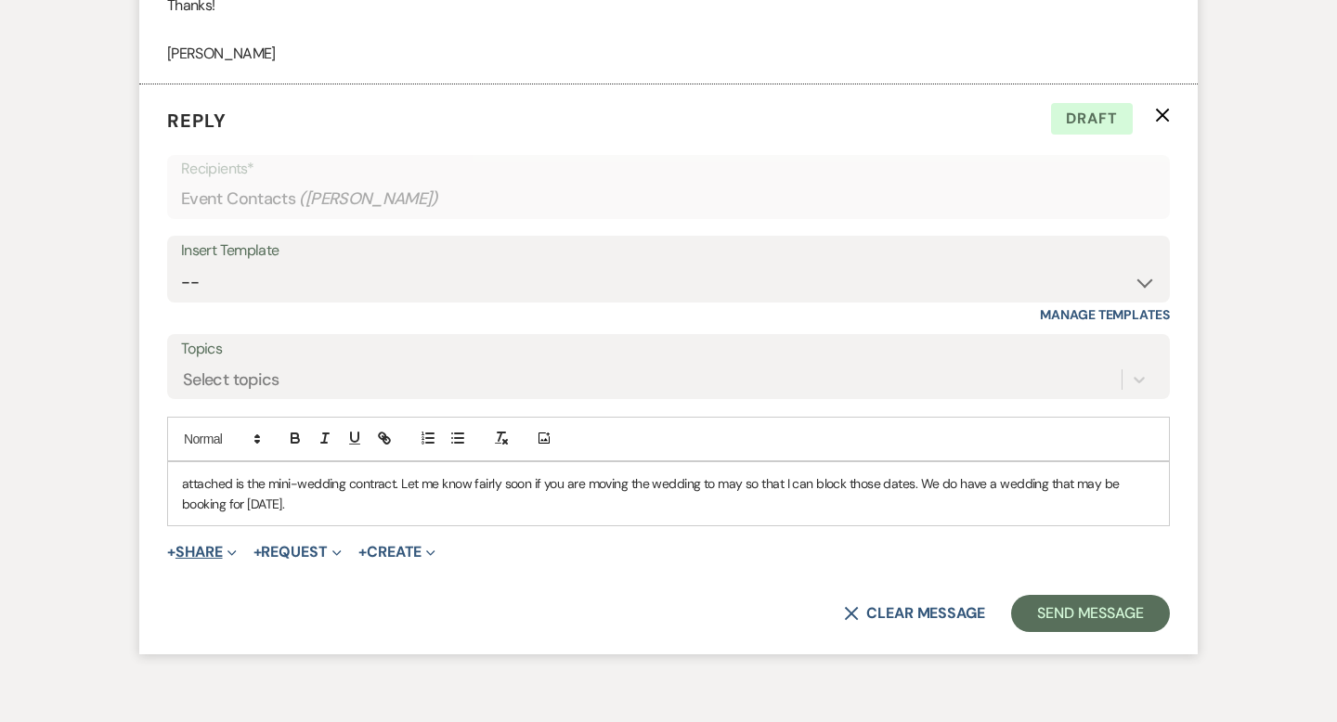
click at [208, 555] on button "+ Share Expand" at bounding box center [202, 552] width 70 height 15
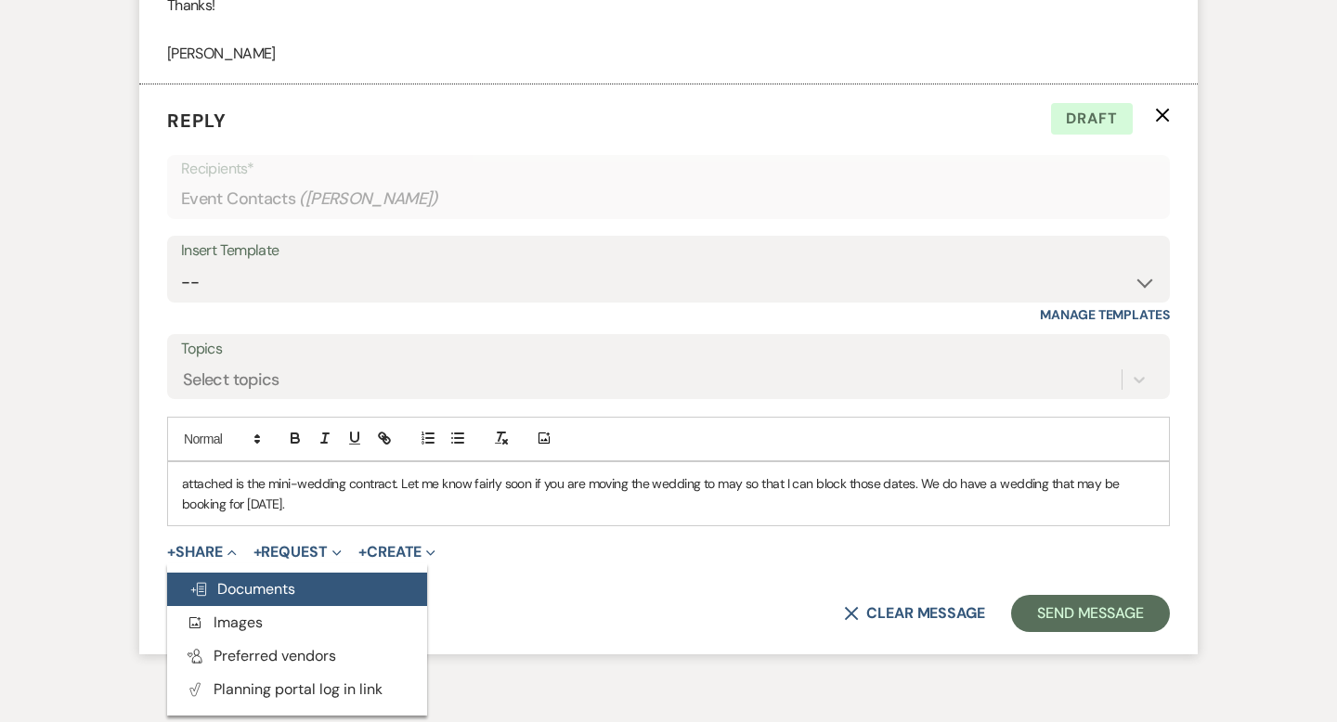
click at [222, 590] on span "Doc Upload Documents" at bounding box center [242, 588] width 106 height 19
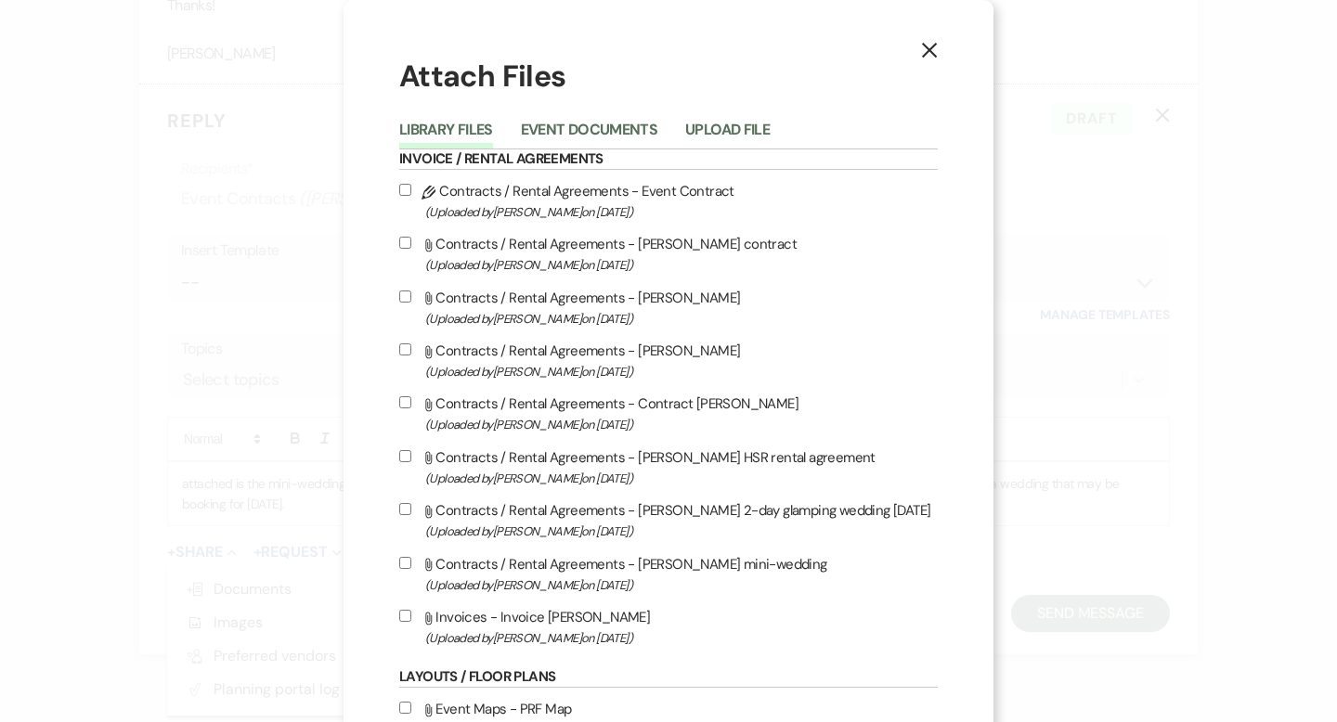
click at [404, 566] on input "Attach File Contracts / Rental Agreements - Kara Lopez-Lengowski's mini-wedding…" at bounding box center [405, 563] width 12 height 12
checkbox input "true"
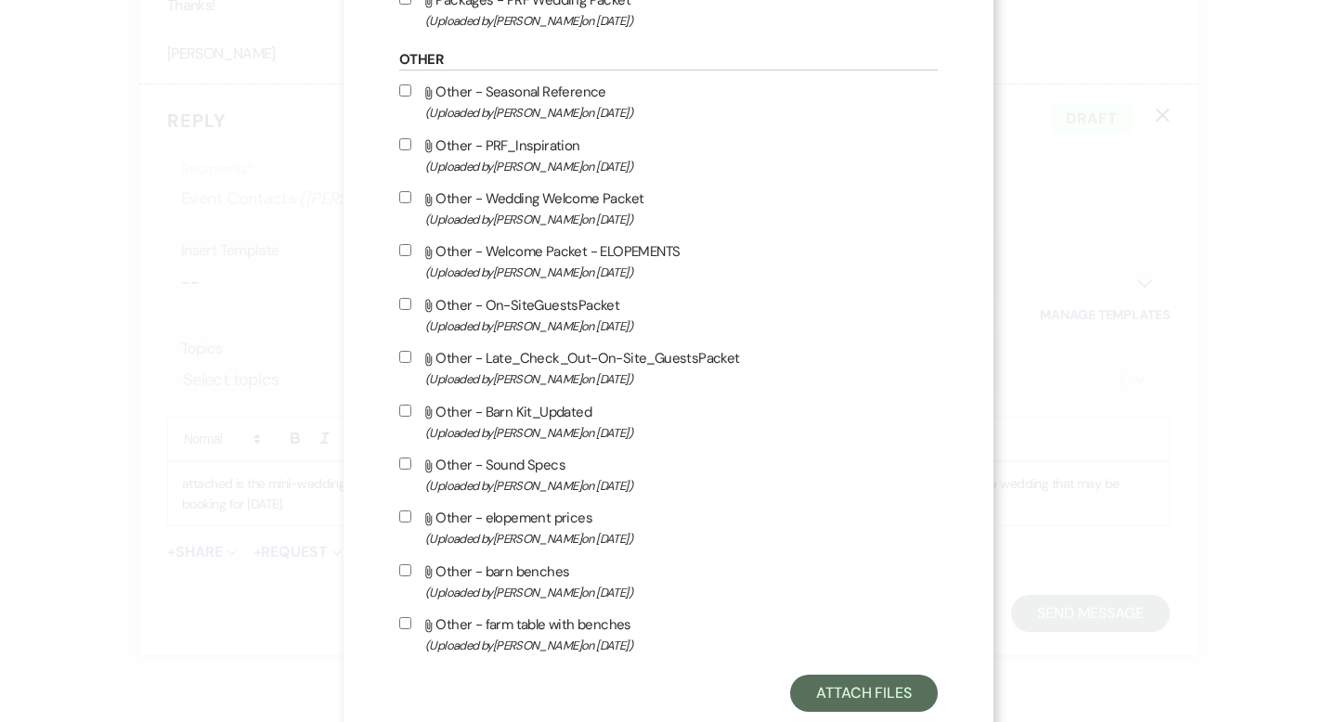
scroll to position [1595, 0]
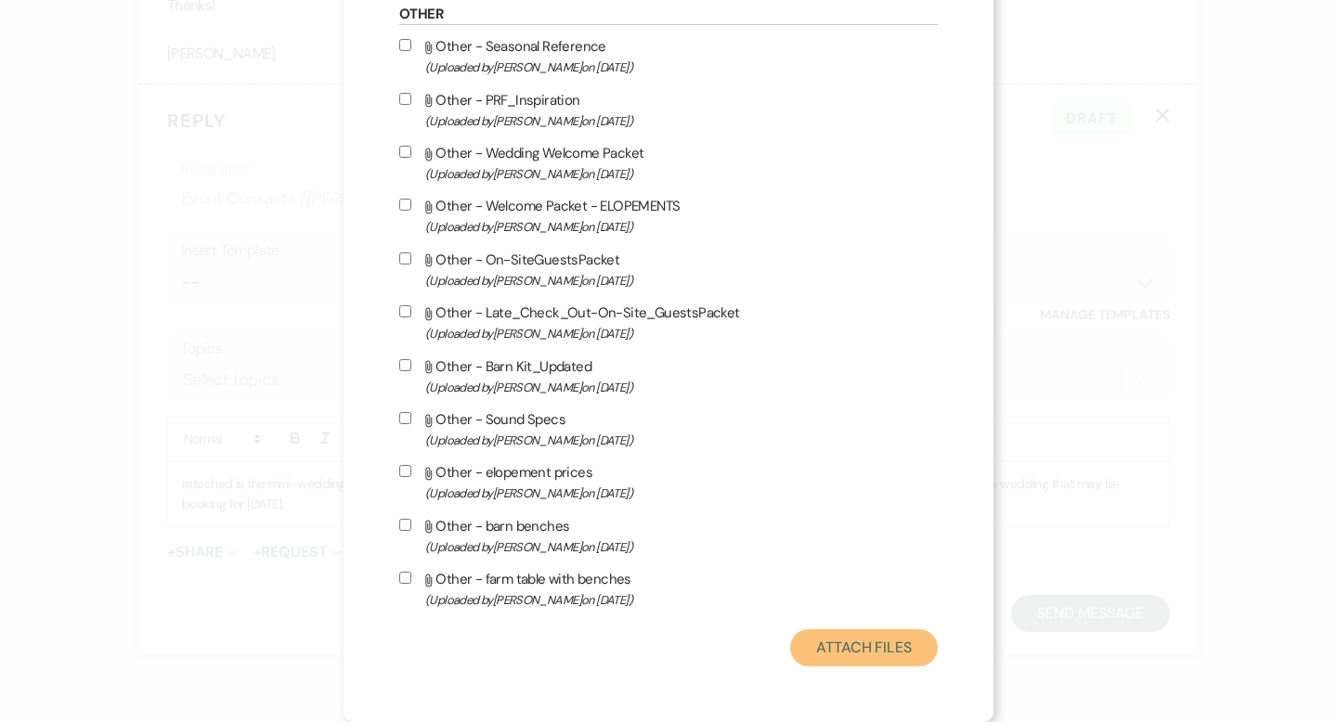
click at [858, 647] on button "Attach Files" at bounding box center [864, 647] width 148 height 37
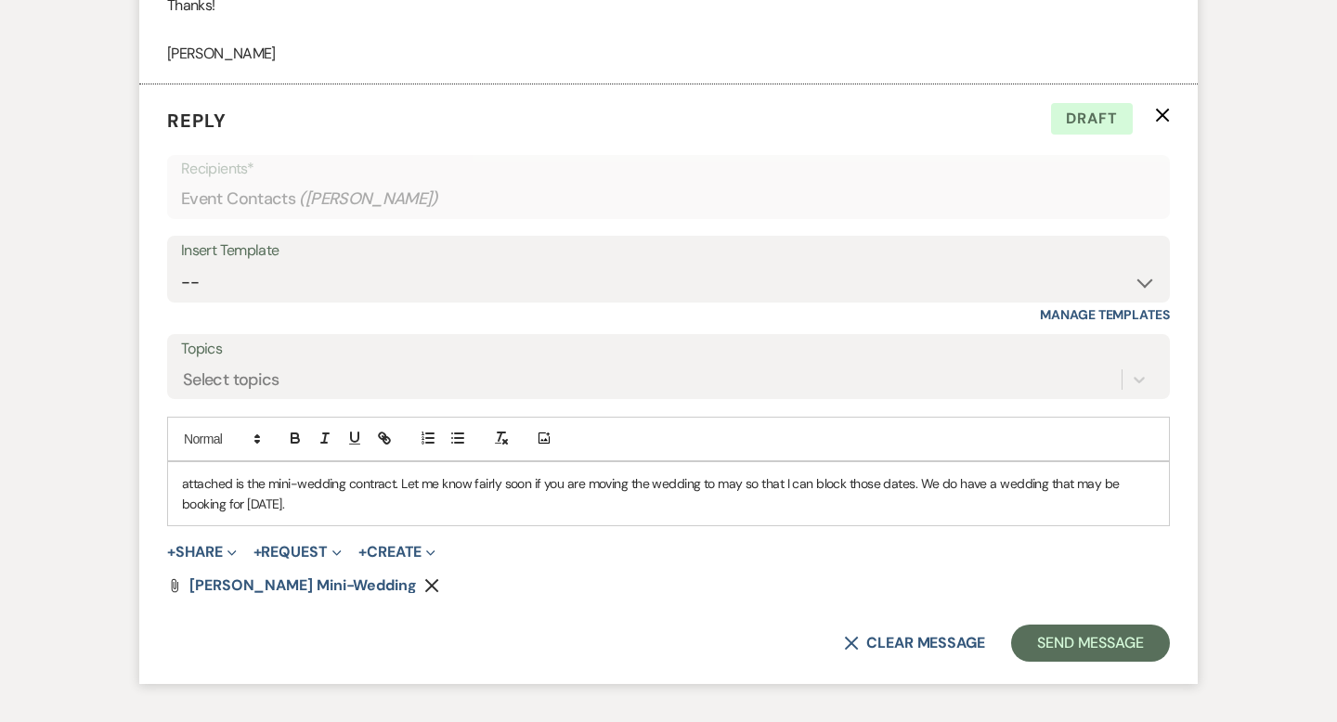
click at [726, 483] on p "attached is the mini-wedding contract. Let me know fairly soon if you are movin…" at bounding box center [668, 495] width 973 height 42
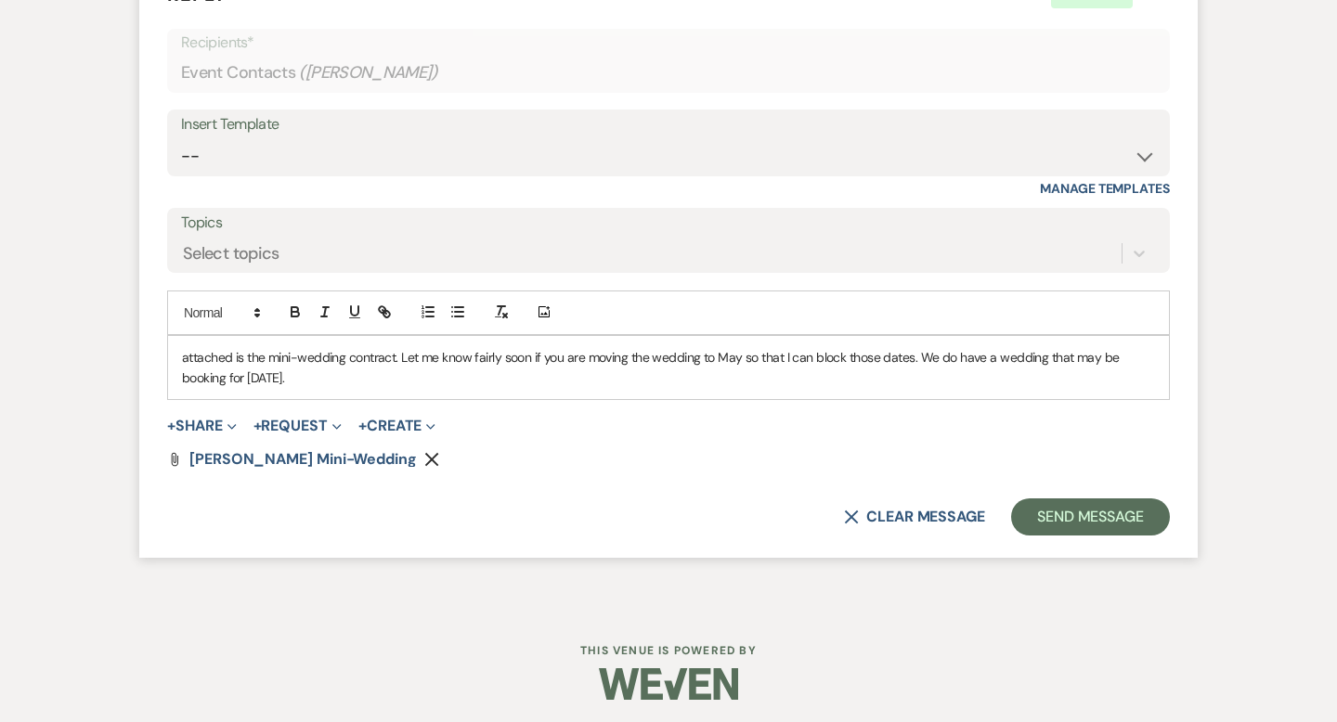
scroll to position [7982, 0]
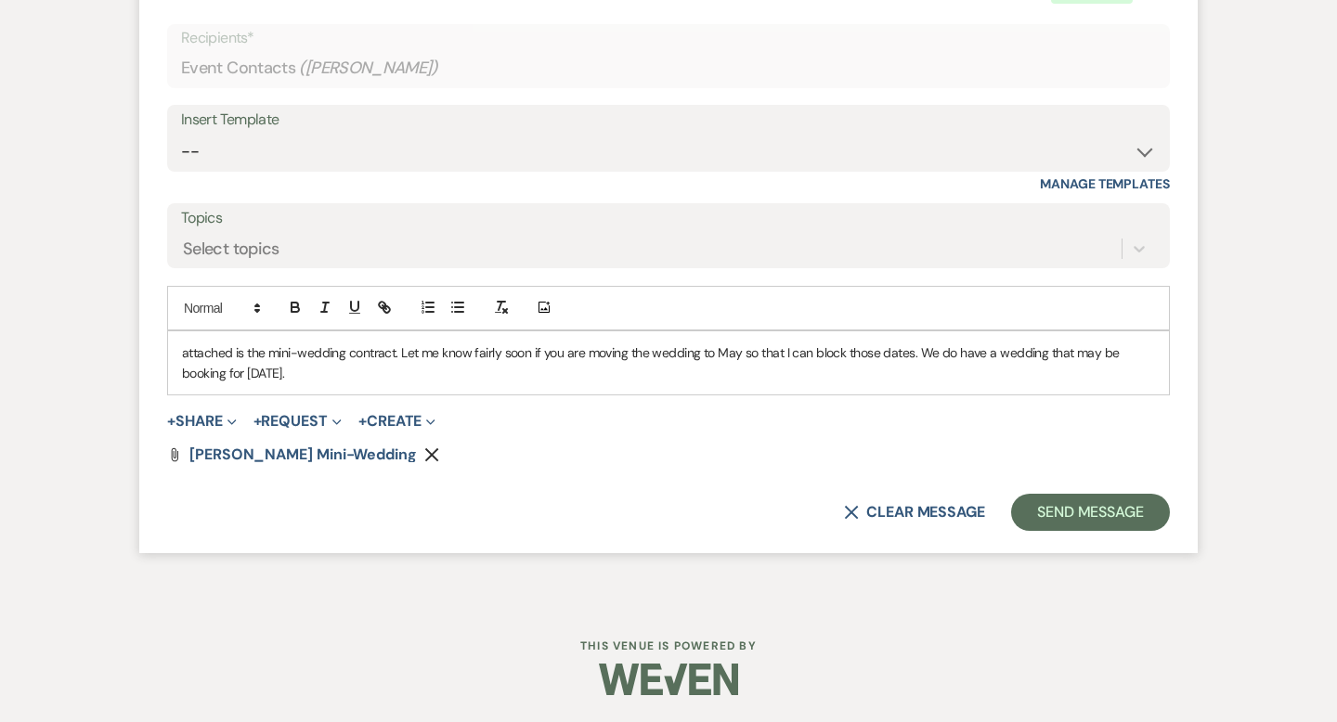
click at [398, 356] on p "attached is the mini-wedding contract. Let me know fairly soon if you are movin…" at bounding box center [668, 364] width 973 height 42
click at [1090, 513] on button "Send Message" at bounding box center [1090, 512] width 159 height 37
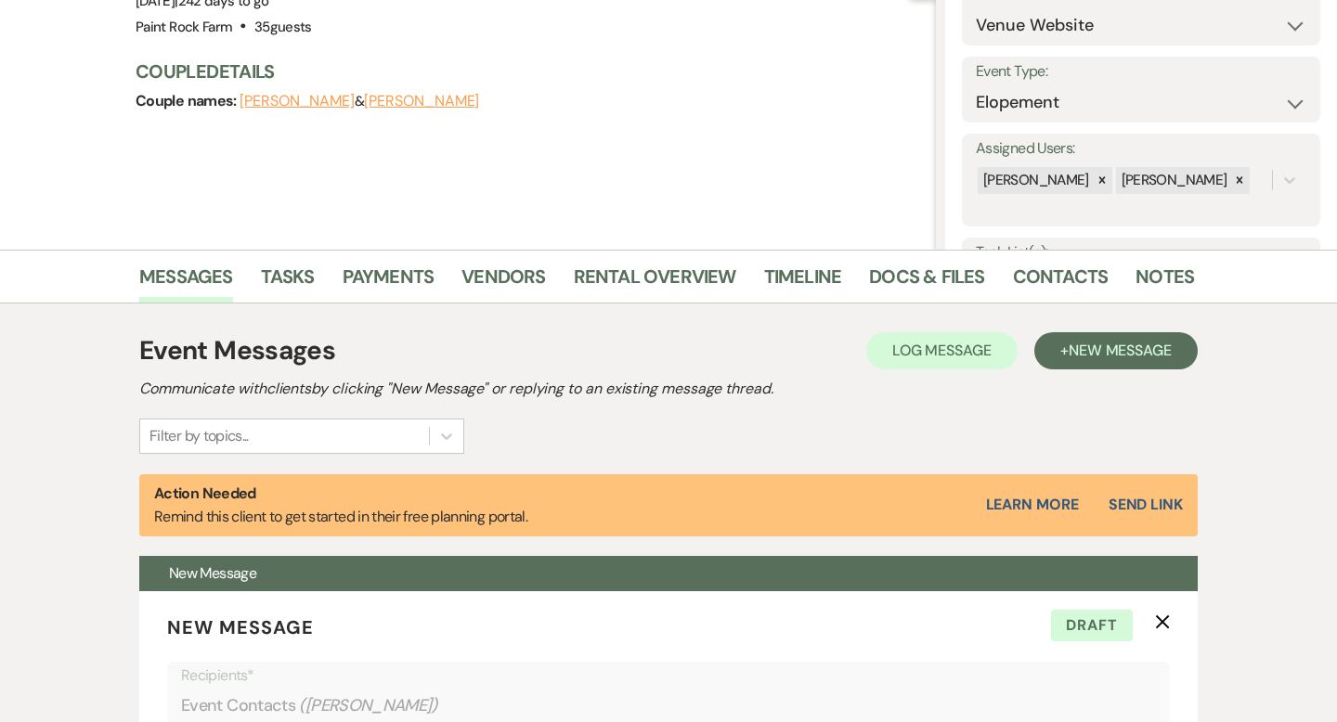
scroll to position [0, 0]
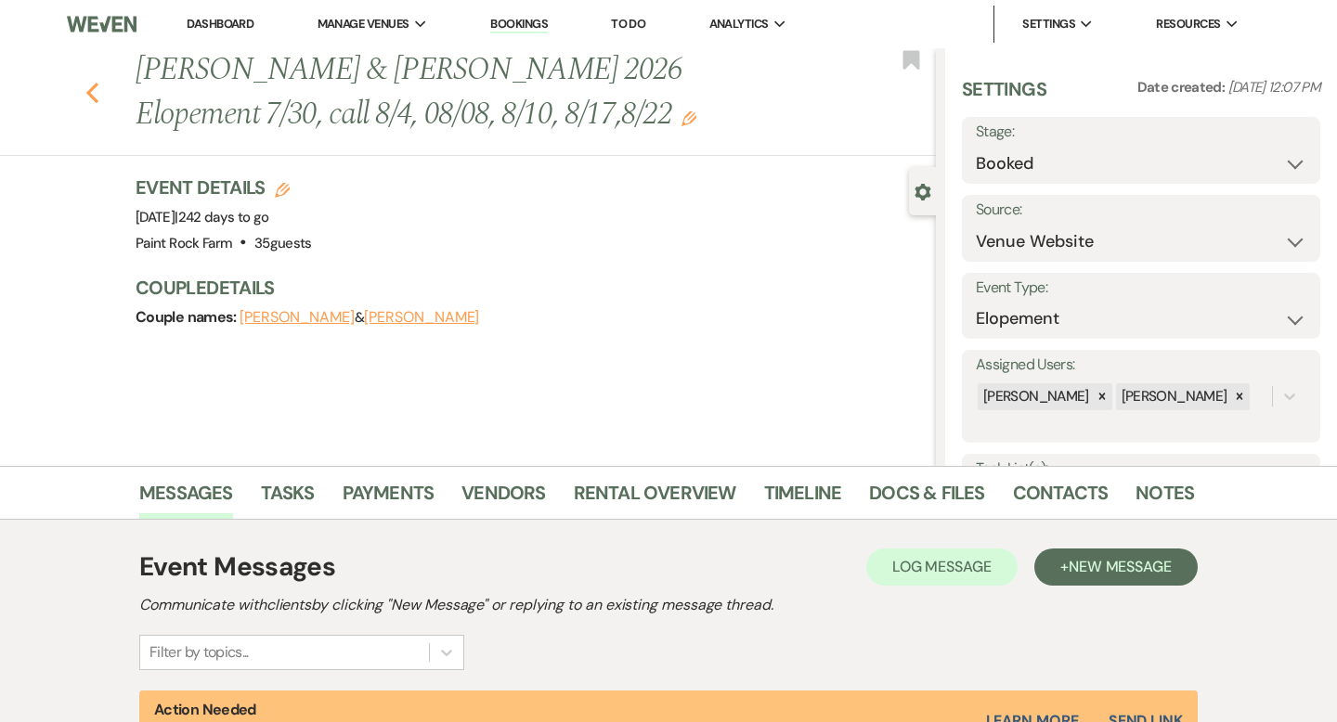
click at [90, 91] on use "button" at bounding box center [92, 93] width 12 height 20
select select "8"
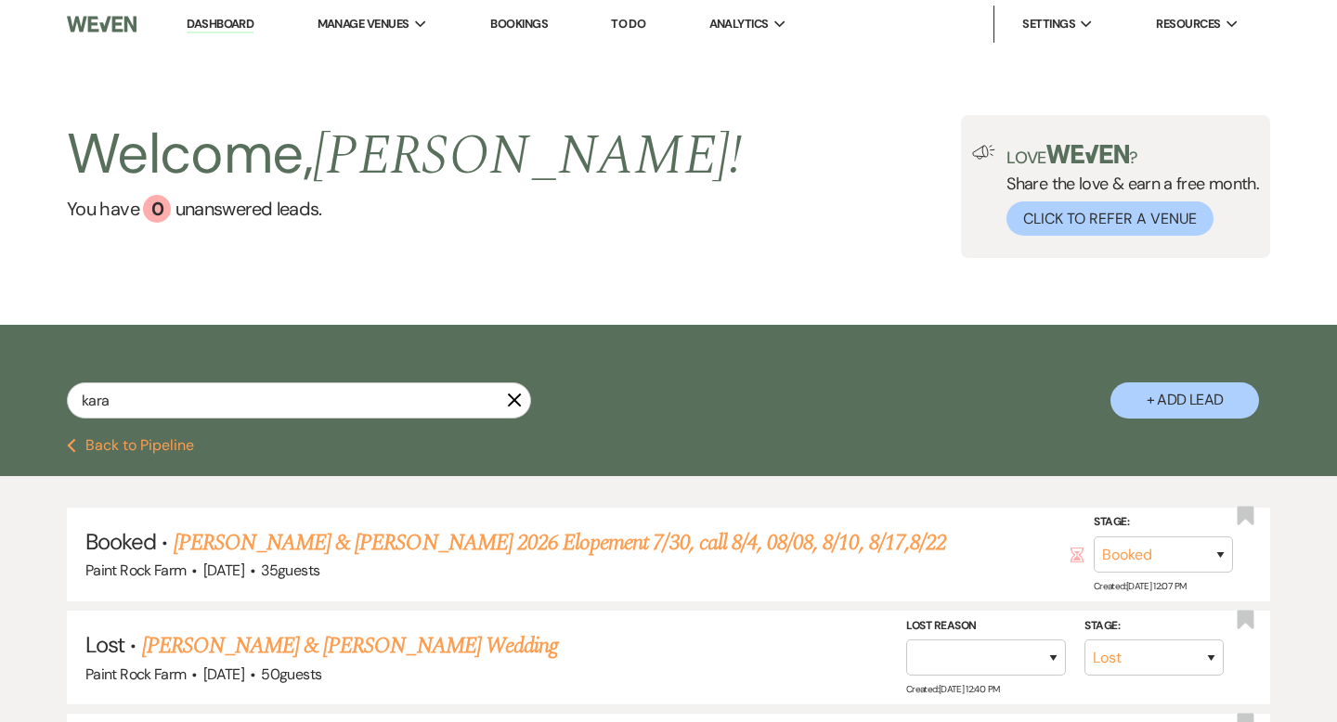
click at [516, 401] on icon "X" at bounding box center [514, 400] width 15 height 15
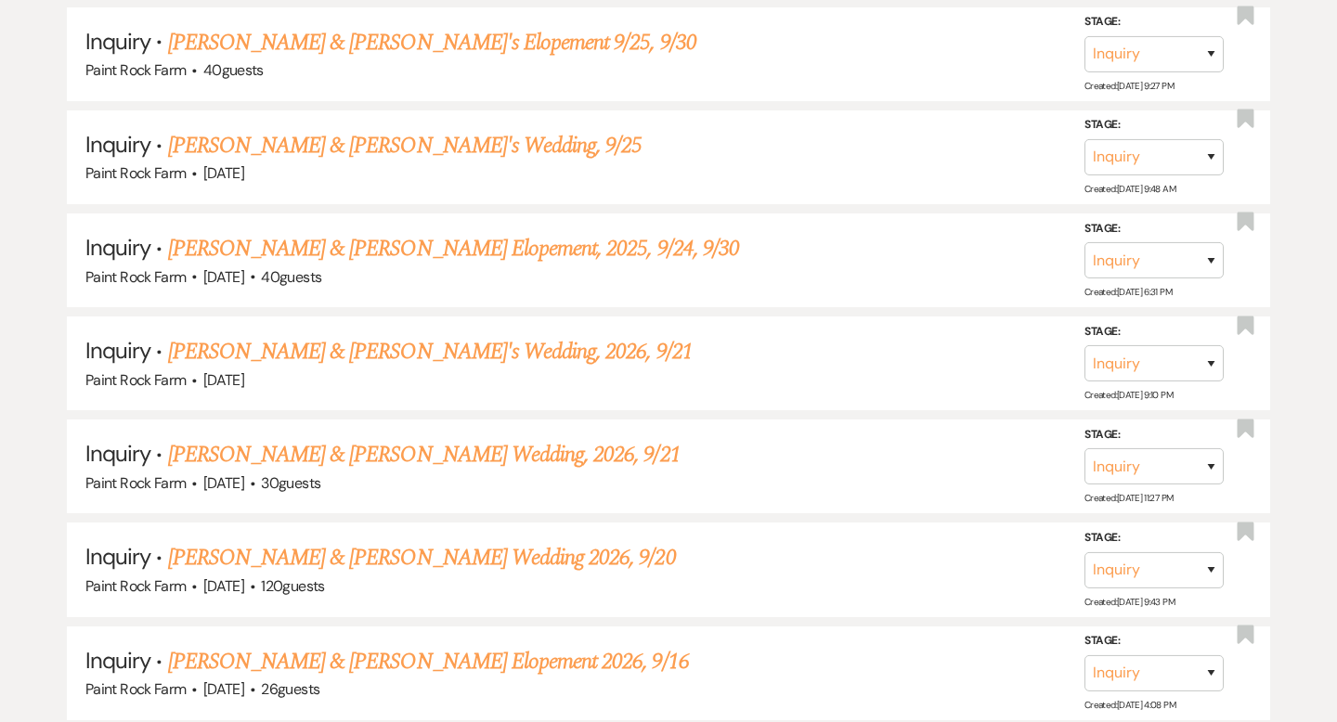
scroll to position [1659, 0]
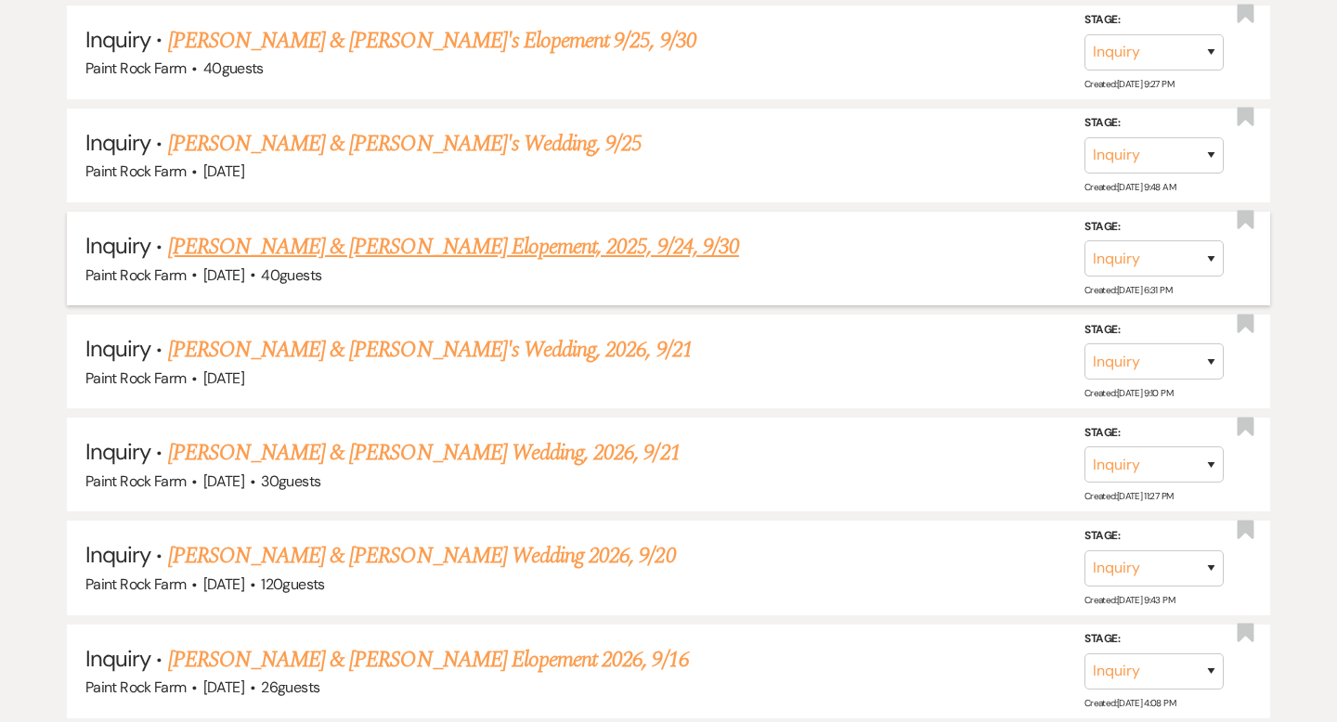
click at [513, 237] on link "David Barwick & Nicole Anderson's Elopement, 2025, 9/24, 9/30" at bounding box center [453, 246] width 571 height 33
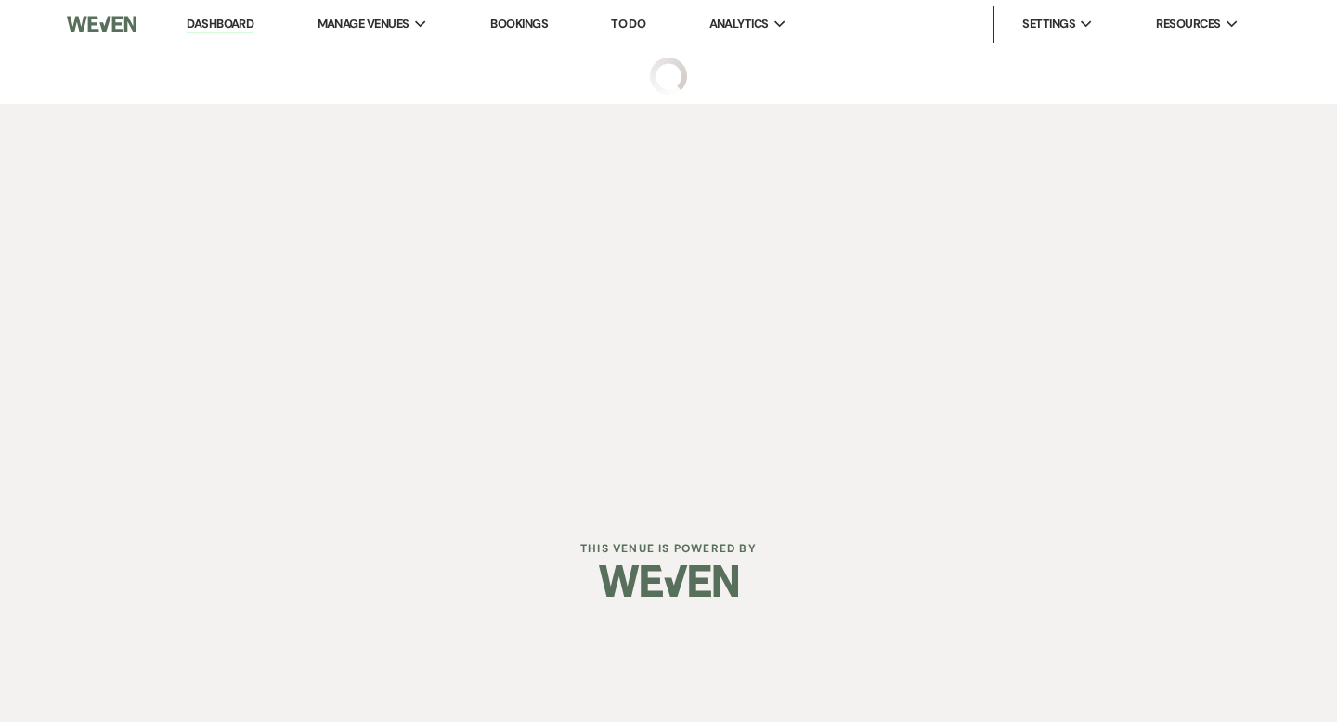
select select "5"
select select "22"
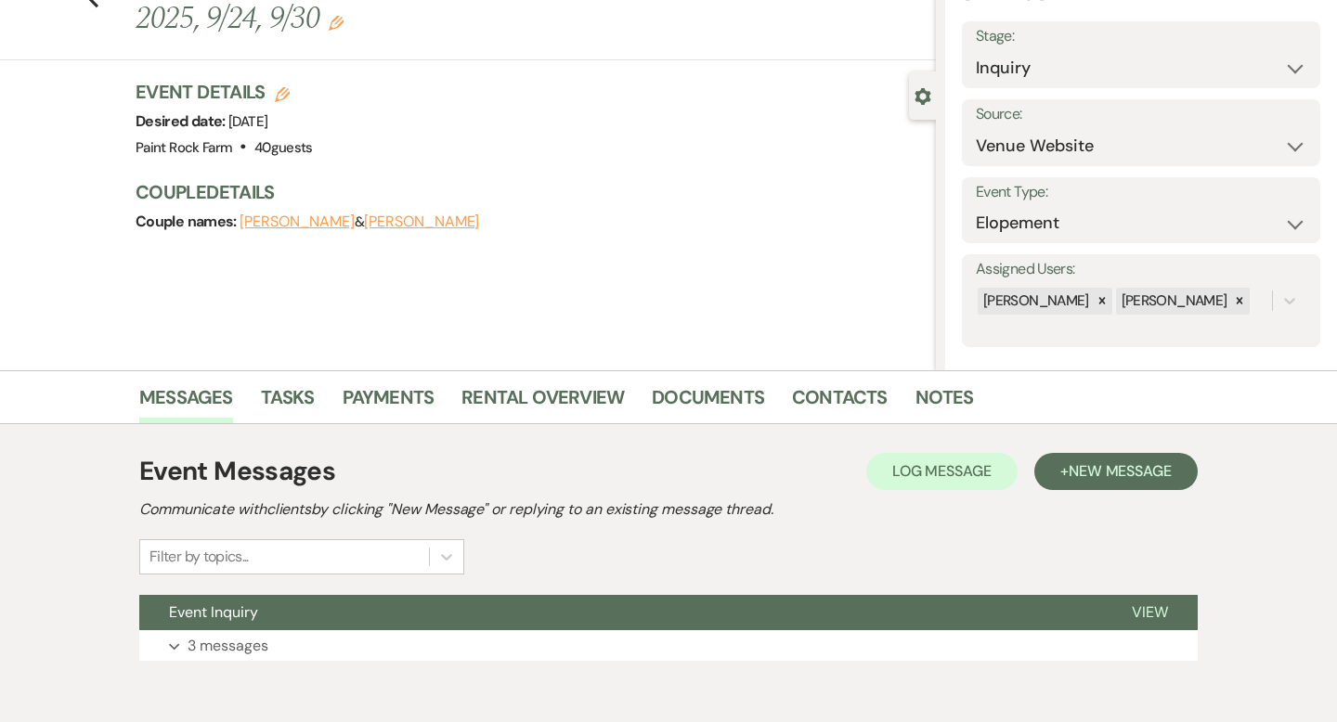
scroll to position [182, 0]
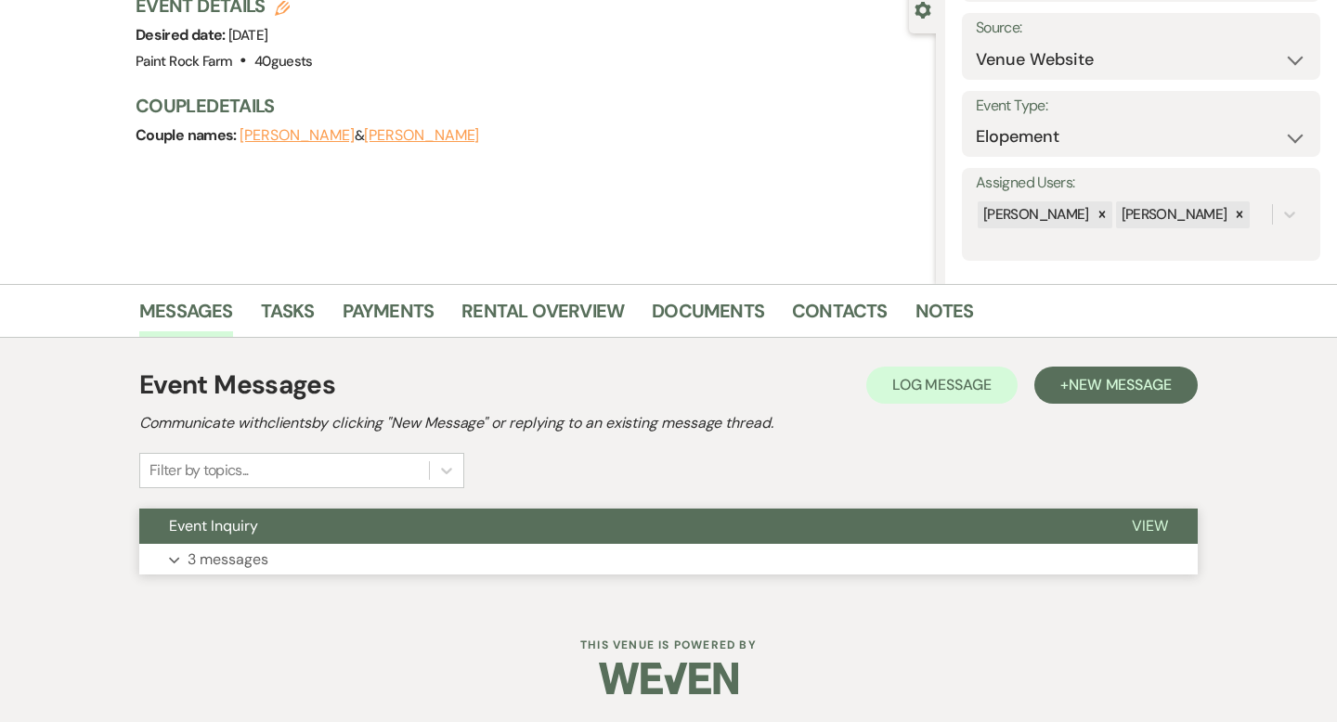
click at [247, 559] on p "3 messages" at bounding box center [228, 560] width 81 height 24
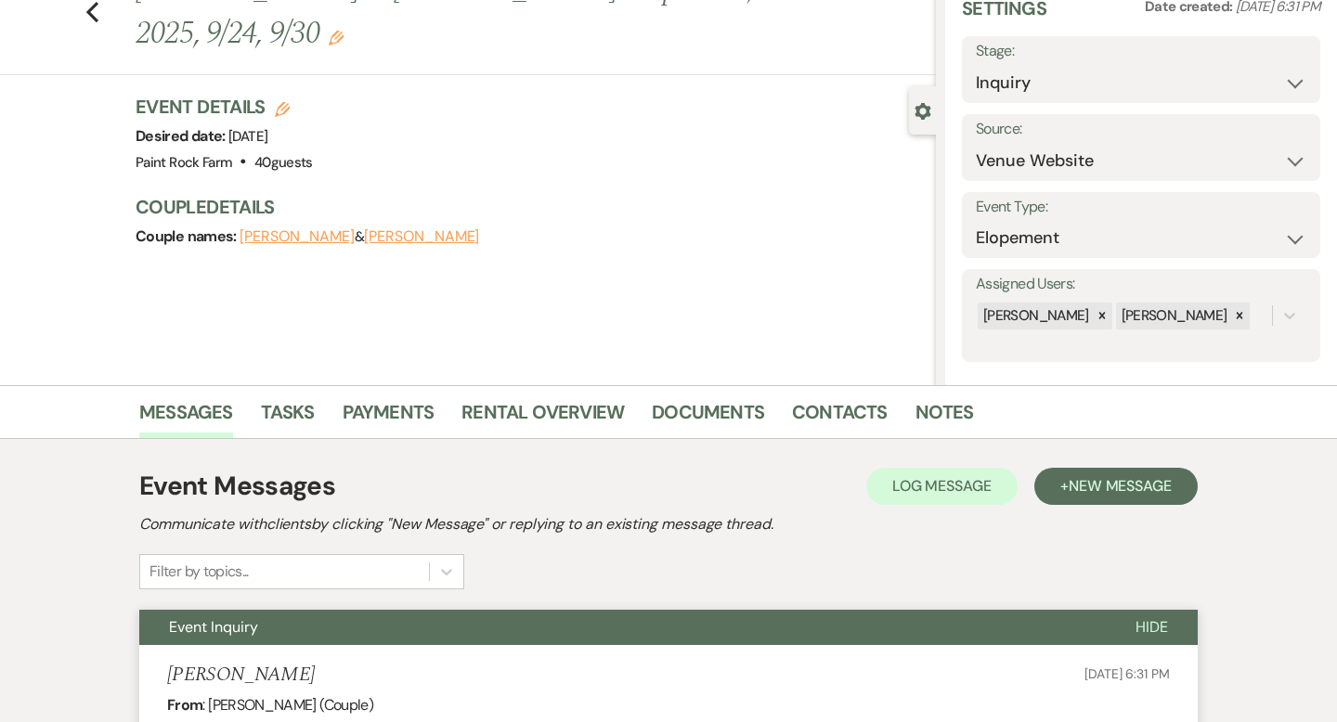
scroll to position [84, 0]
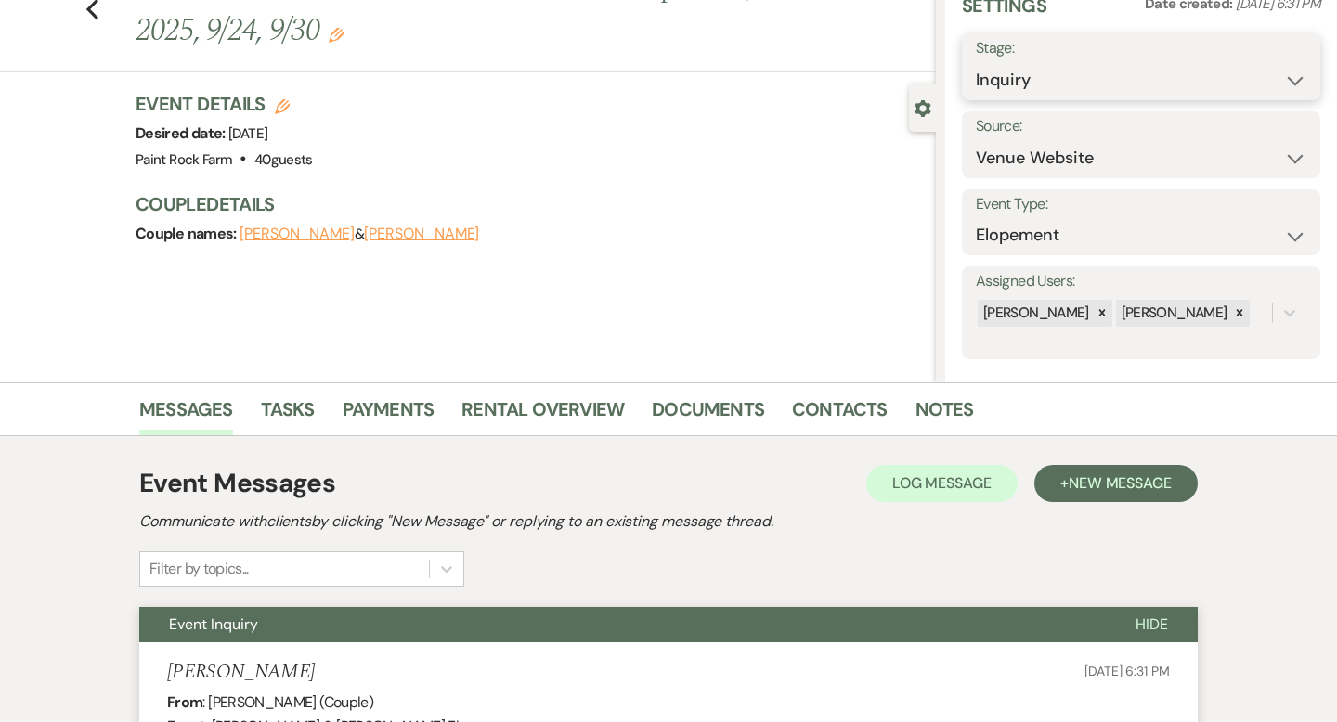
click at [1296, 81] on select "Inquiry Follow Up Tour Requested Tour Confirmed Toured Proposal Sent Booked Lost" at bounding box center [1141, 80] width 331 height 36
select select "8"
click at [976, 62] on select "Inquiry Follow Up Tour Requested Tour Confirmed Toured Proposal Sent Booked Lost" at bounding box center [1141, 80] width 331 height 36
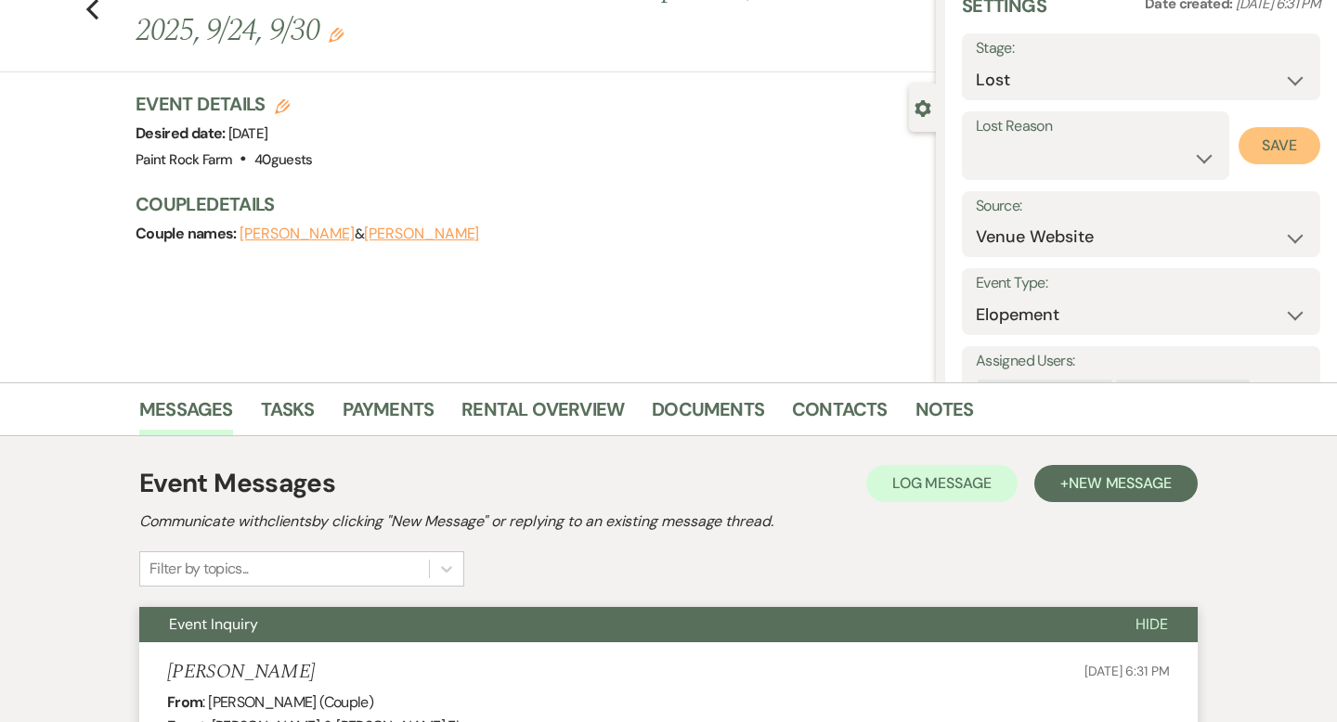
click at [1269, 144] on button "Save" at bounding box center [1280, 145] width 82 height 37
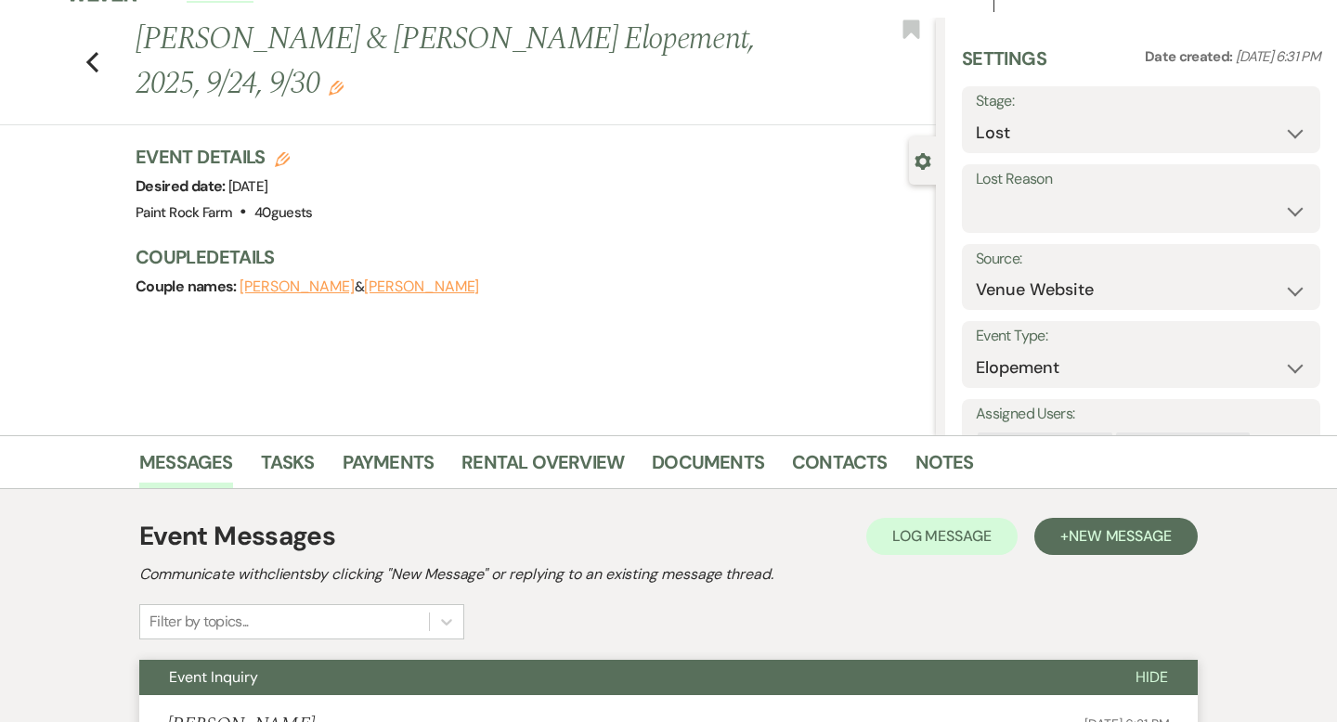
scroll to position [0, 0]
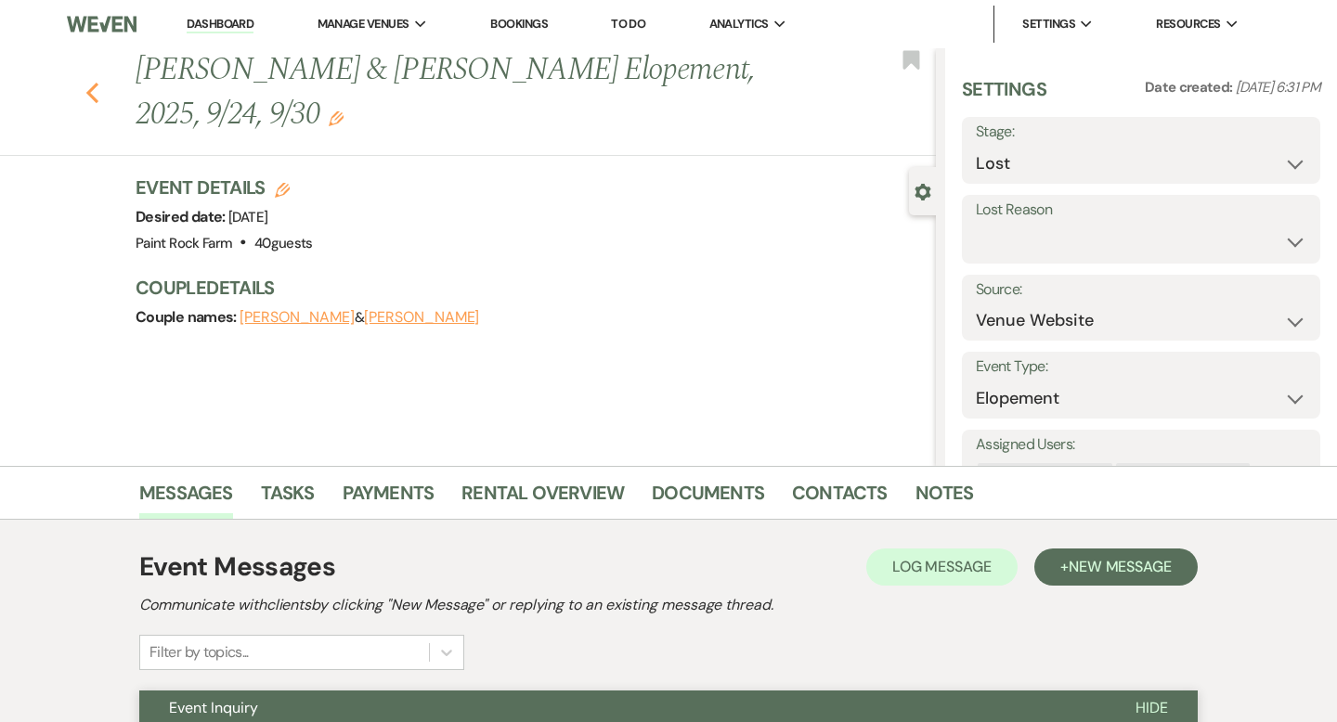
click at [94, 92] on icon "Previous" at bounding box center [92, 93] width 14 height 22
select select "8"
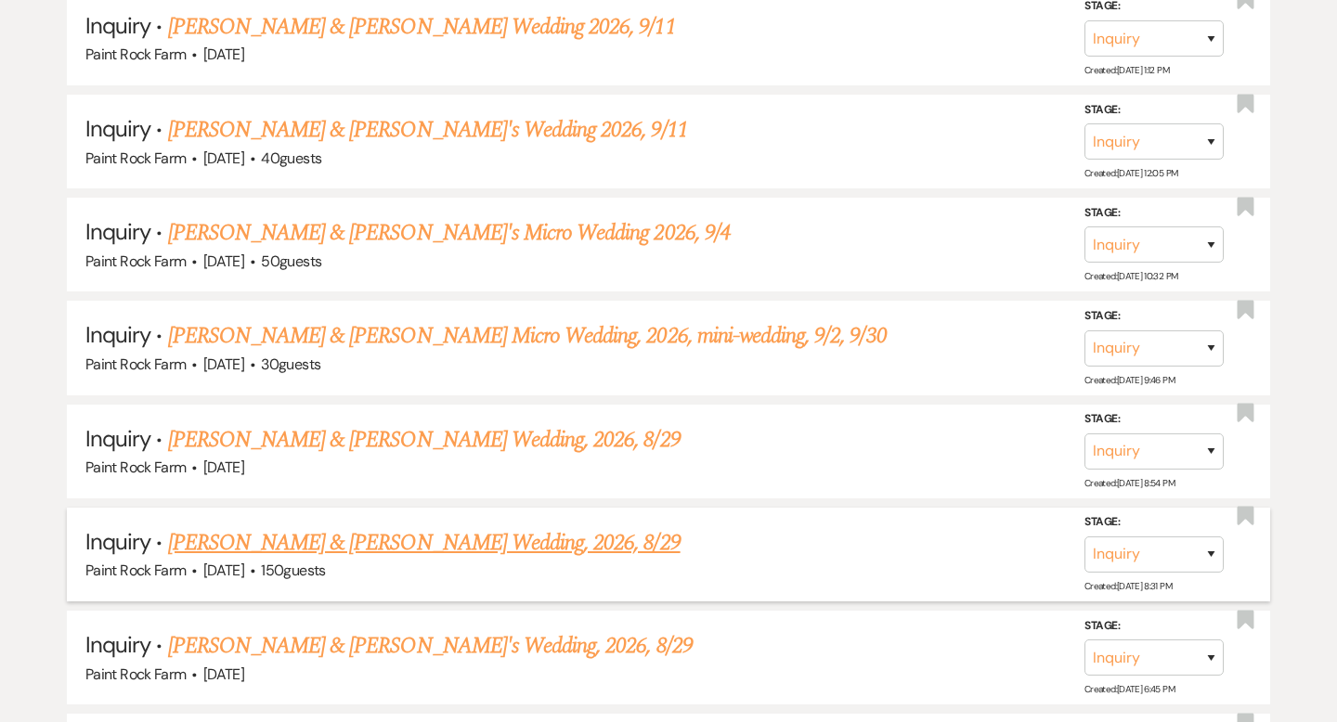
scroll to position [2404, 0]
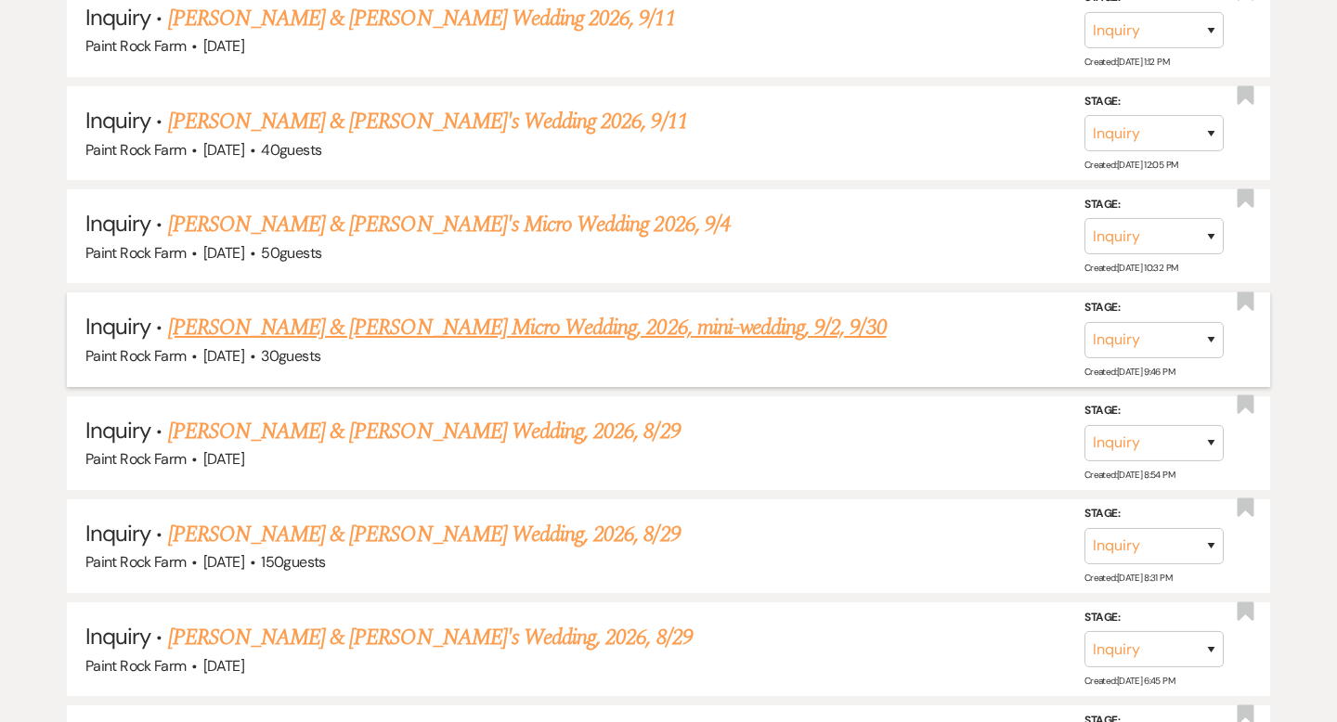
click at [424, 315] on link "Kevin & Olivia Galia's Micro Wedding, 2026, mini-wedding, 9/2, 9/30" at bounding box center [527, 327] width 719 height 33
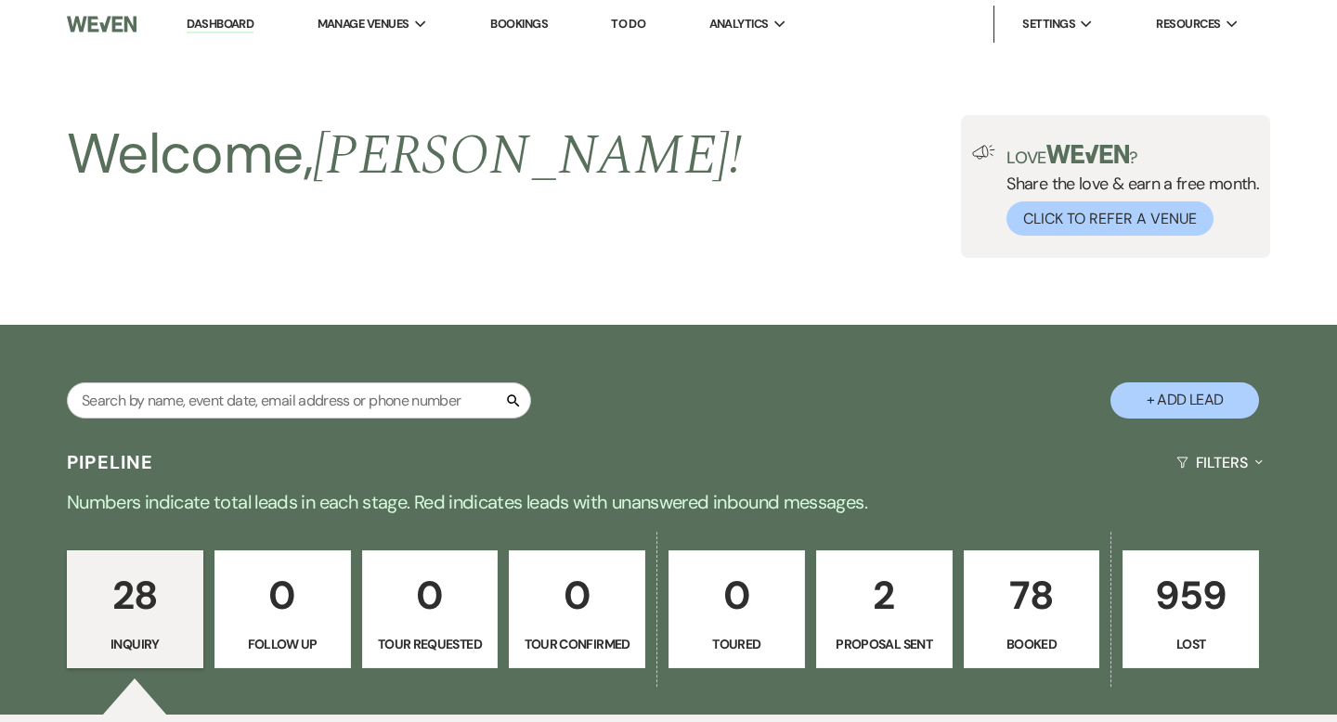
select select "5"
select select "16"
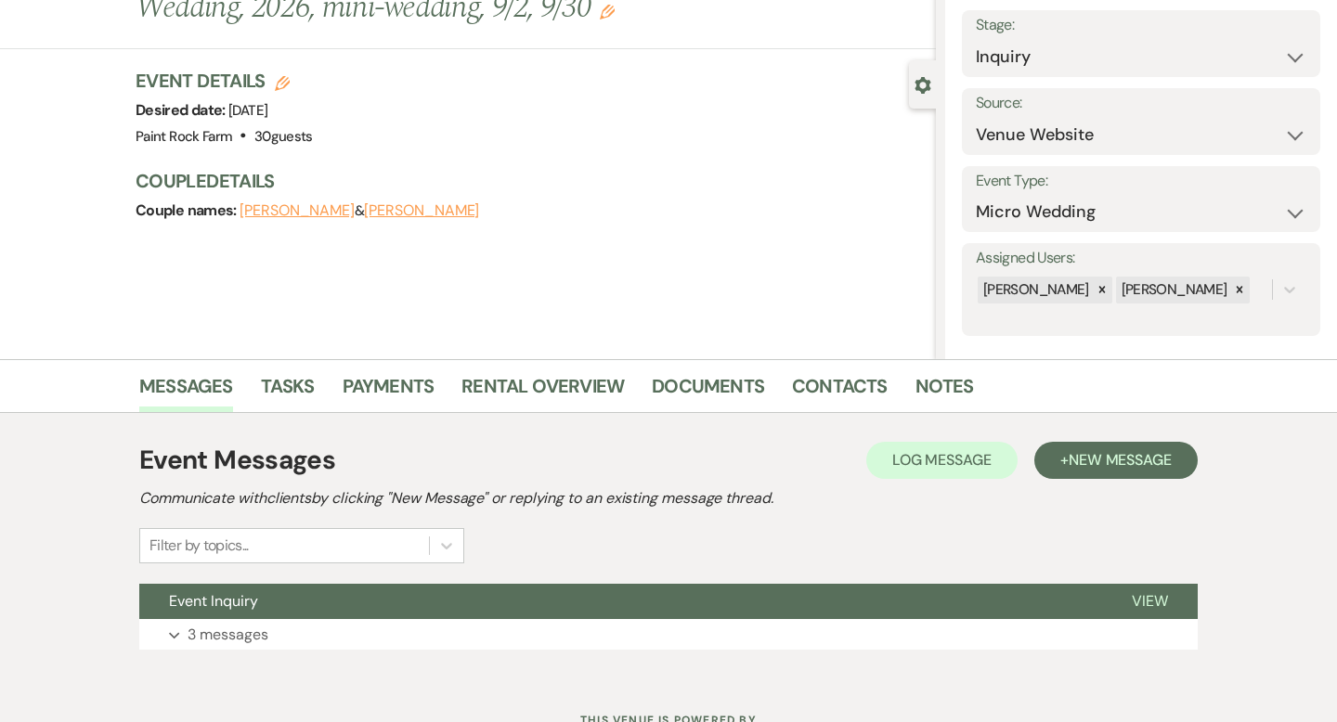
scroll to position [182, 0]
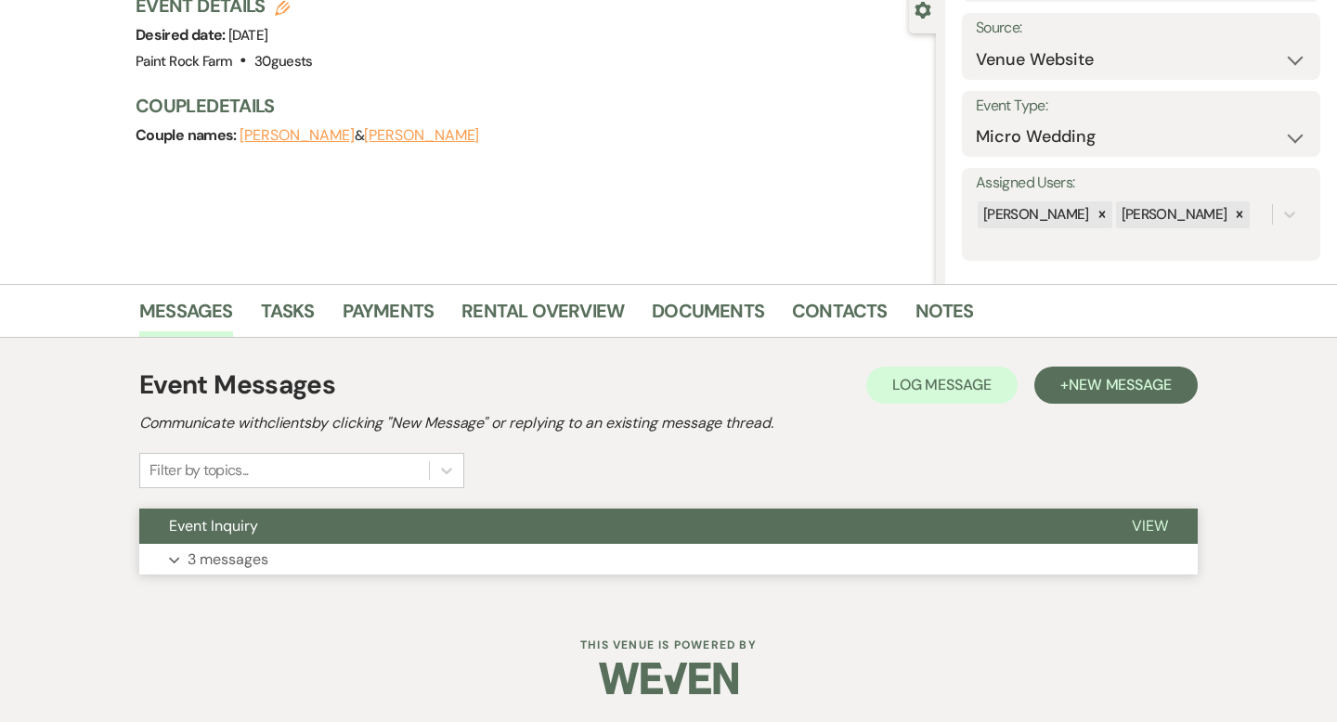
click at [231, 562] on p "3 messages" at bounding box center [228, 560] width 81 height 24
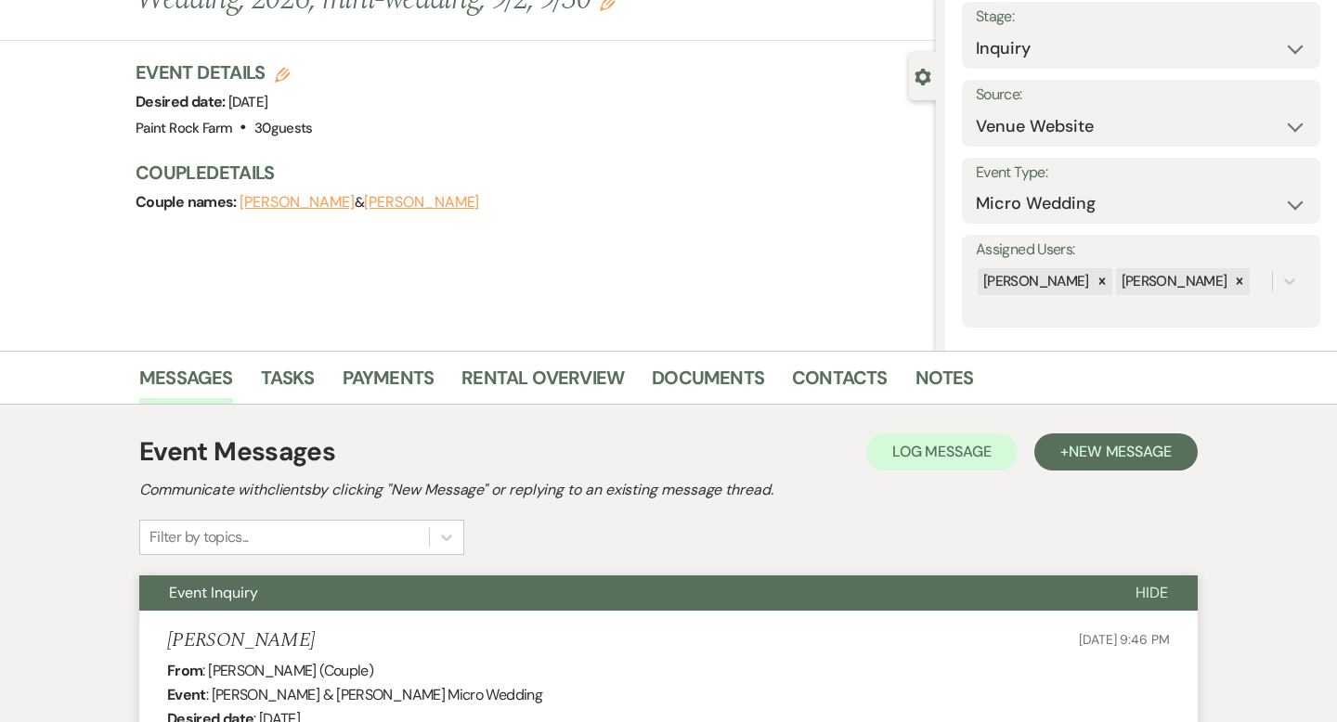
scroll to position [0, 0]
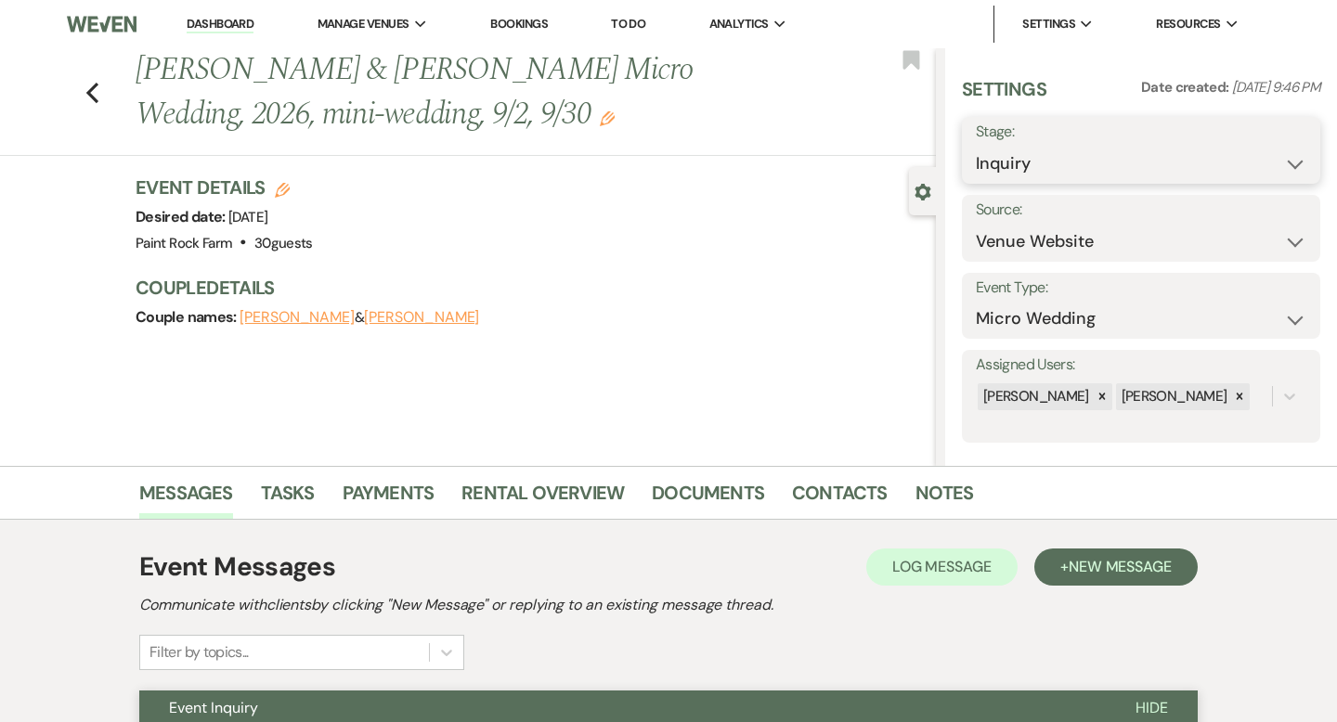
click at [1297, 162] on select "Inquiry Follow Up Tour Requested Tour Confirmed Toured Proposal Sent Booked Lost" at bounding box center [1141, 164] width 331 height 36
select select "8"
click at [976, 146] on select "Inquiry Follow Up Tour Requested Tour Confirmed Toured Proposal Sent Booked Lost" at bounding box center [1141, 164] width 331 height 36
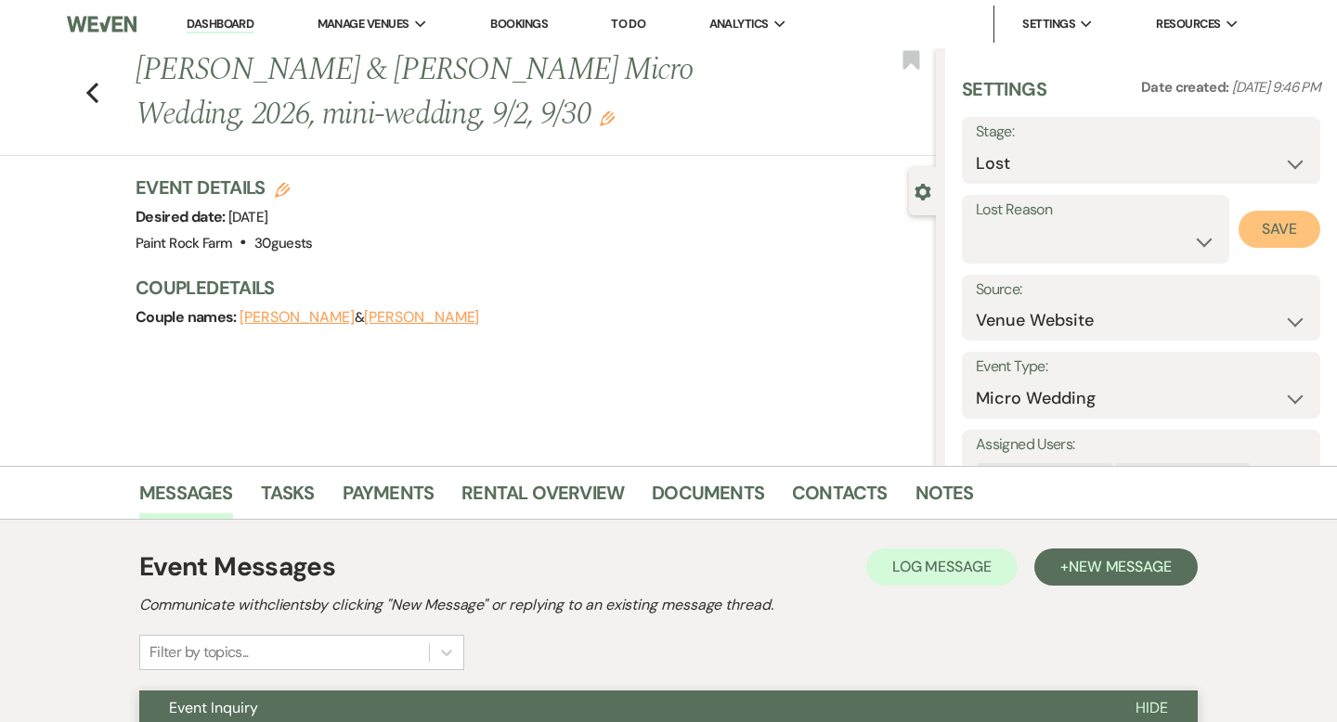
click at [1262, 230] on button "Save" at bounding box center [1280, 229] width 82 height 37
click at [93, 94] on icon "Previous" at bounding box center [92, 93] width 14 height 22
select select "8"
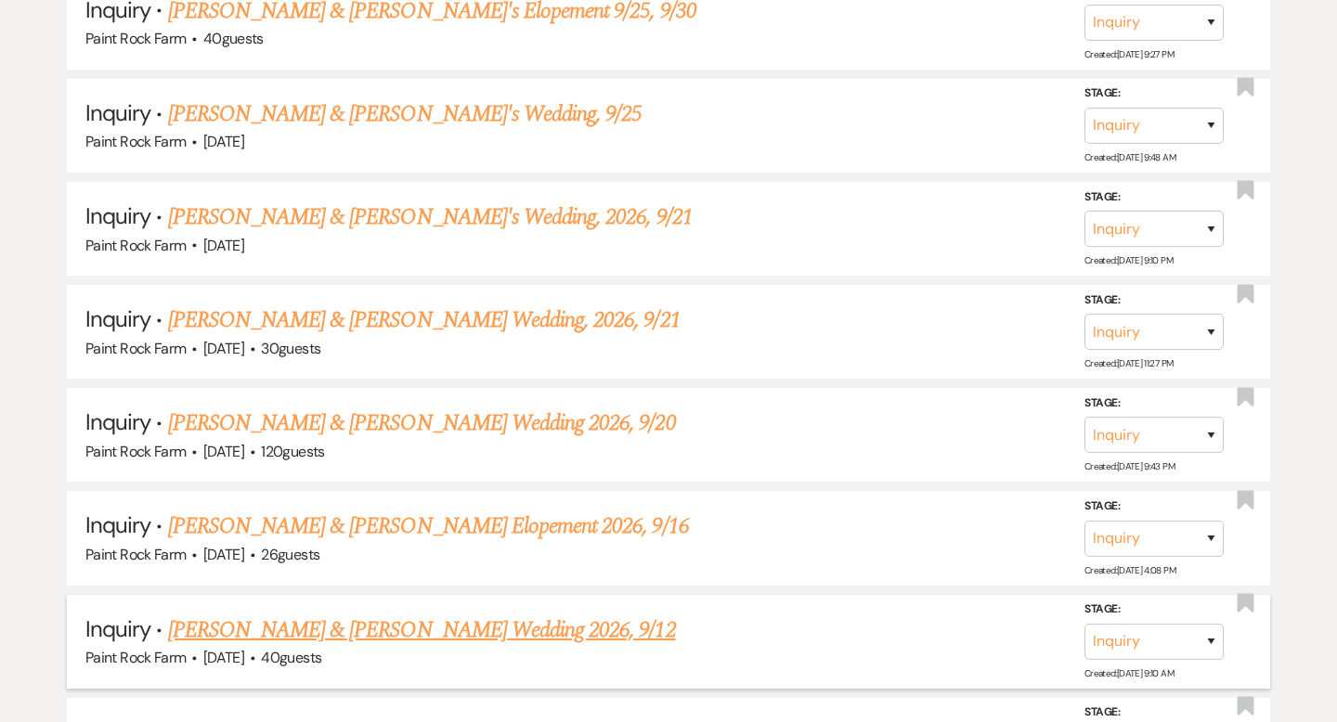
scroll to position [1685, 0]
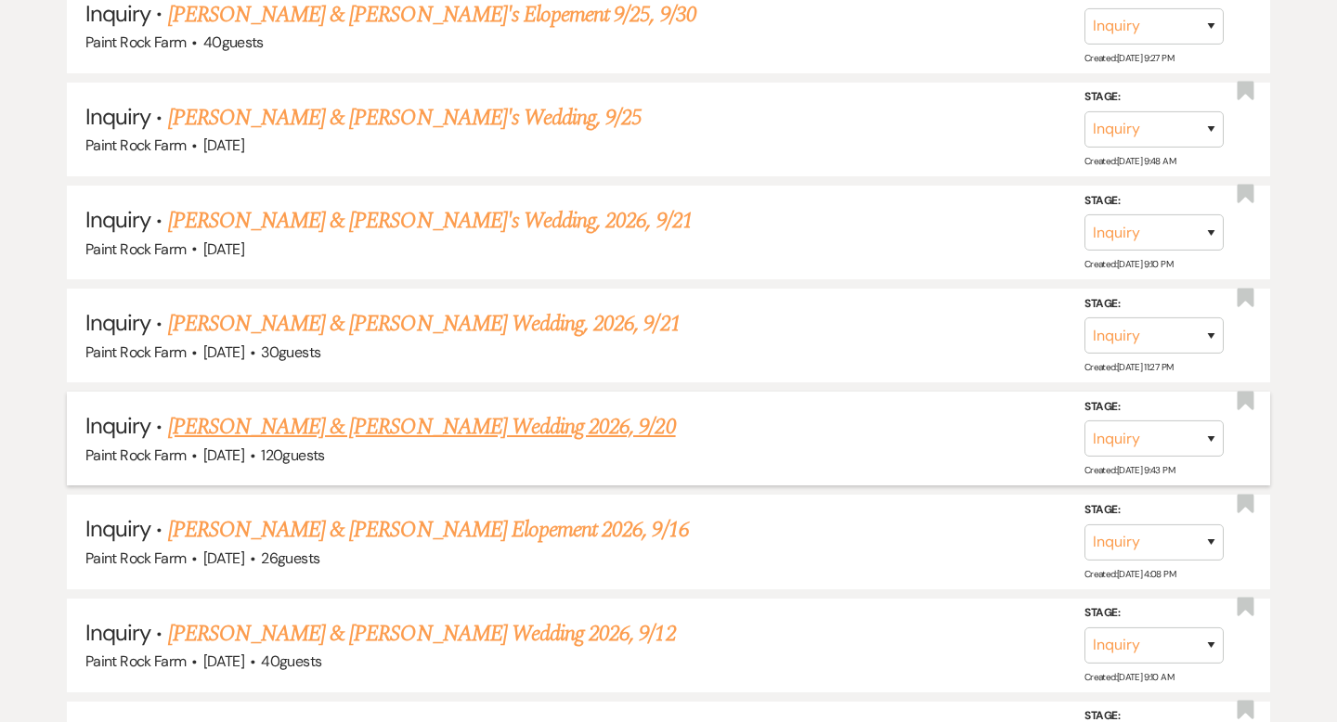
click at [449, 420] on link "[PERSON_NAME] & [PERSON_NAME] Wedding 2026, 9/20" at bounding box center [422, 426] width 508 height 33
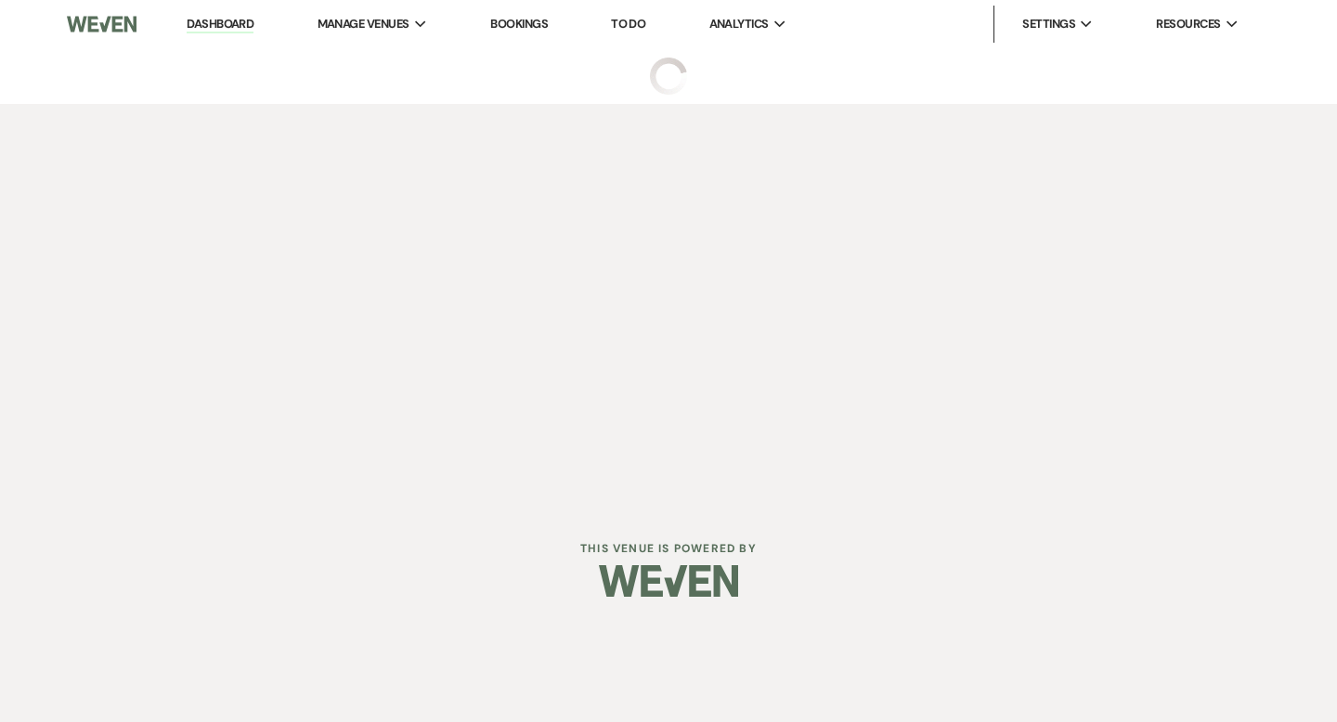
select select "5"
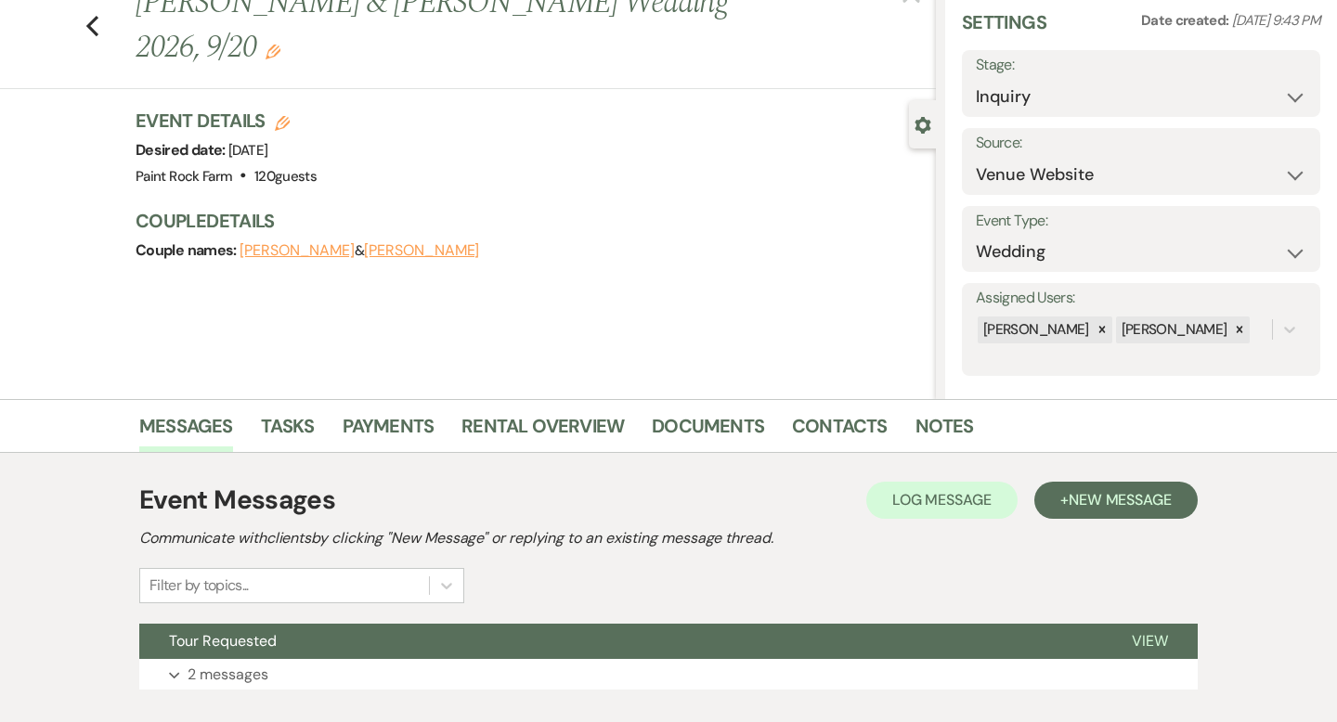
scroll to position [182, 0]
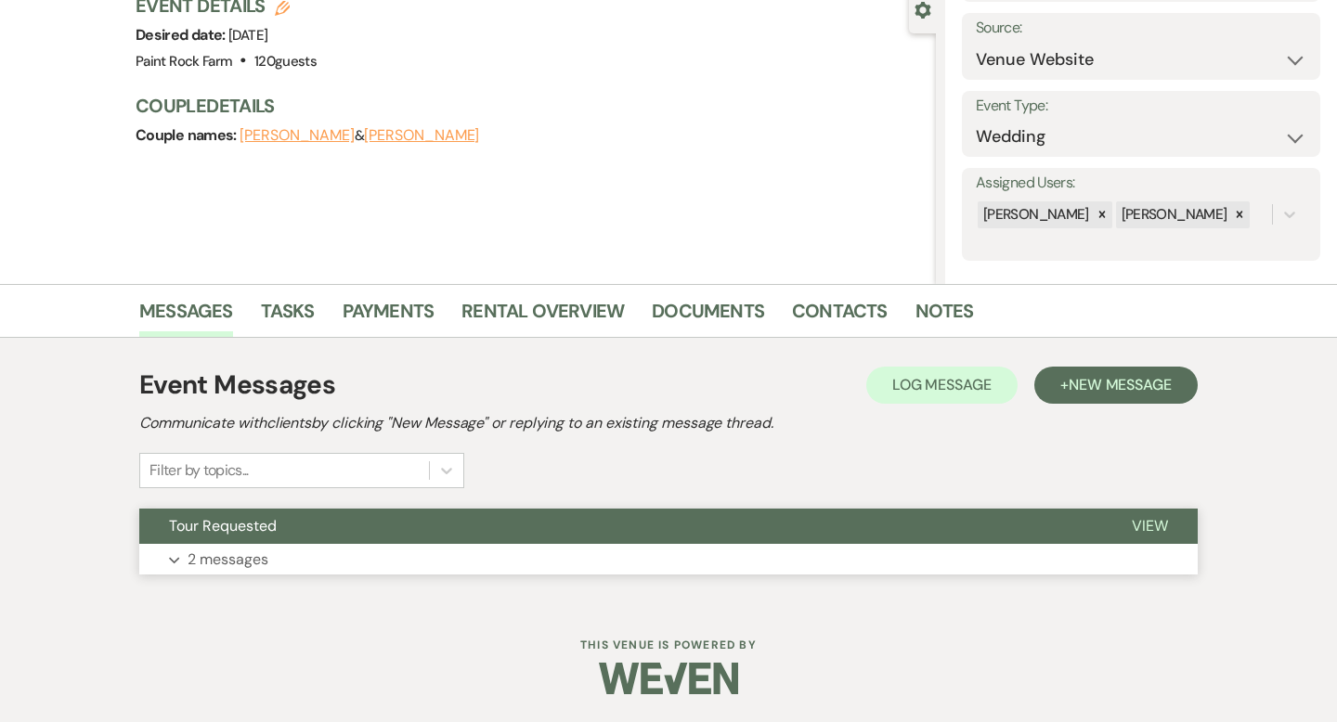
click at [233, 562] on p "2 messages" at bounding box center [228, 560] width 81 height 24
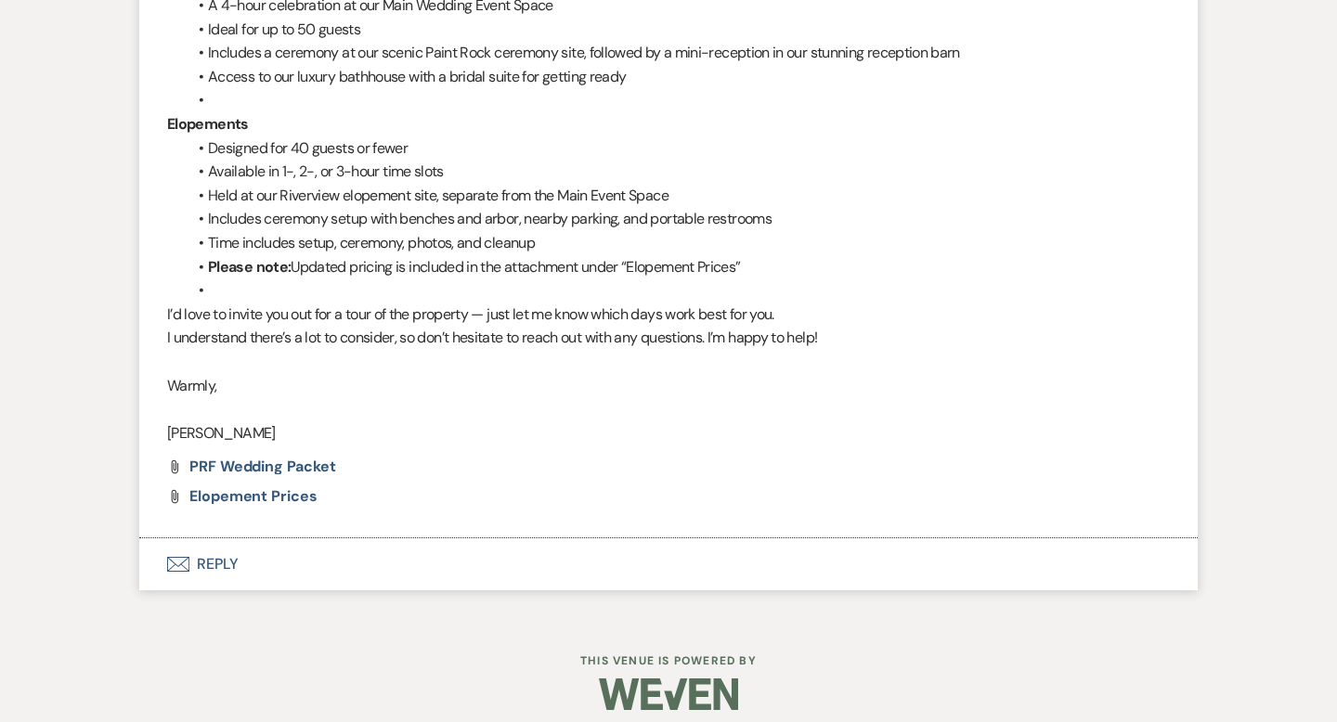
scroll to position [1357, 0]
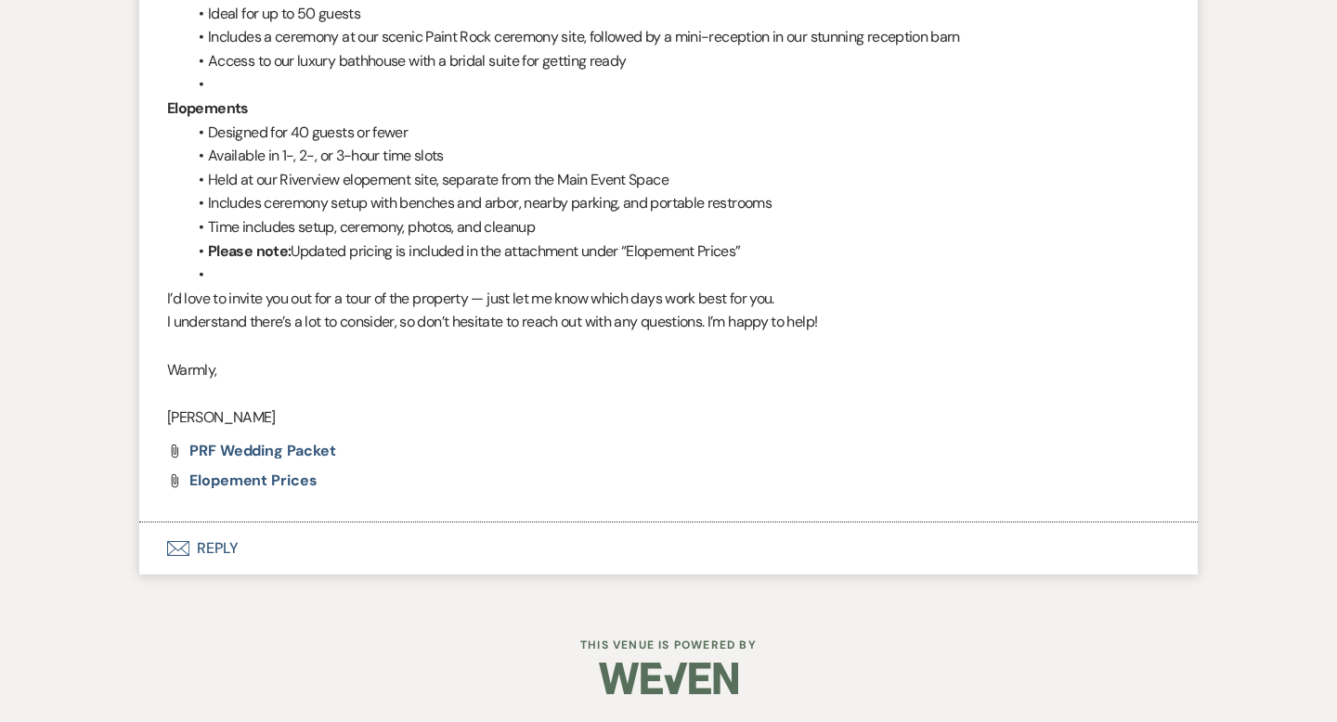
click at [225, 552] on button "Envelope Reply" at bounding box center [668, 549] width 1058 height 52
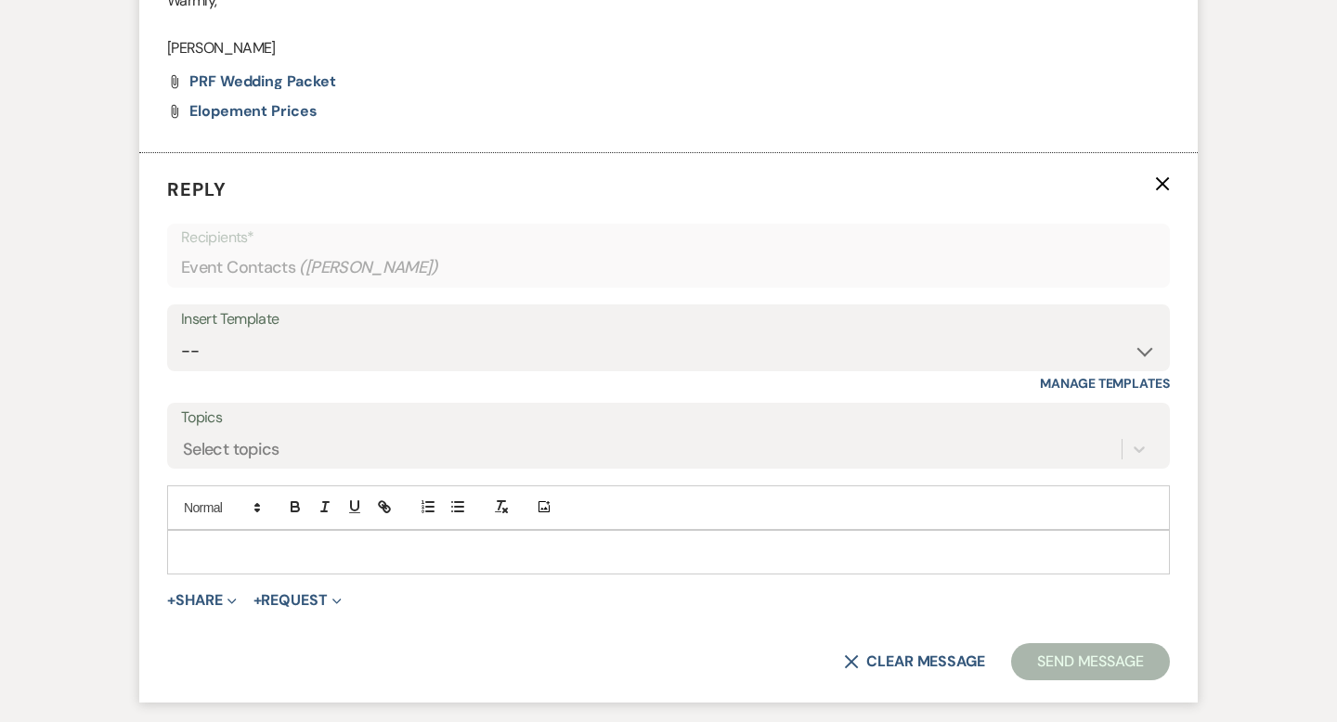
scroll to position [1712, 0]
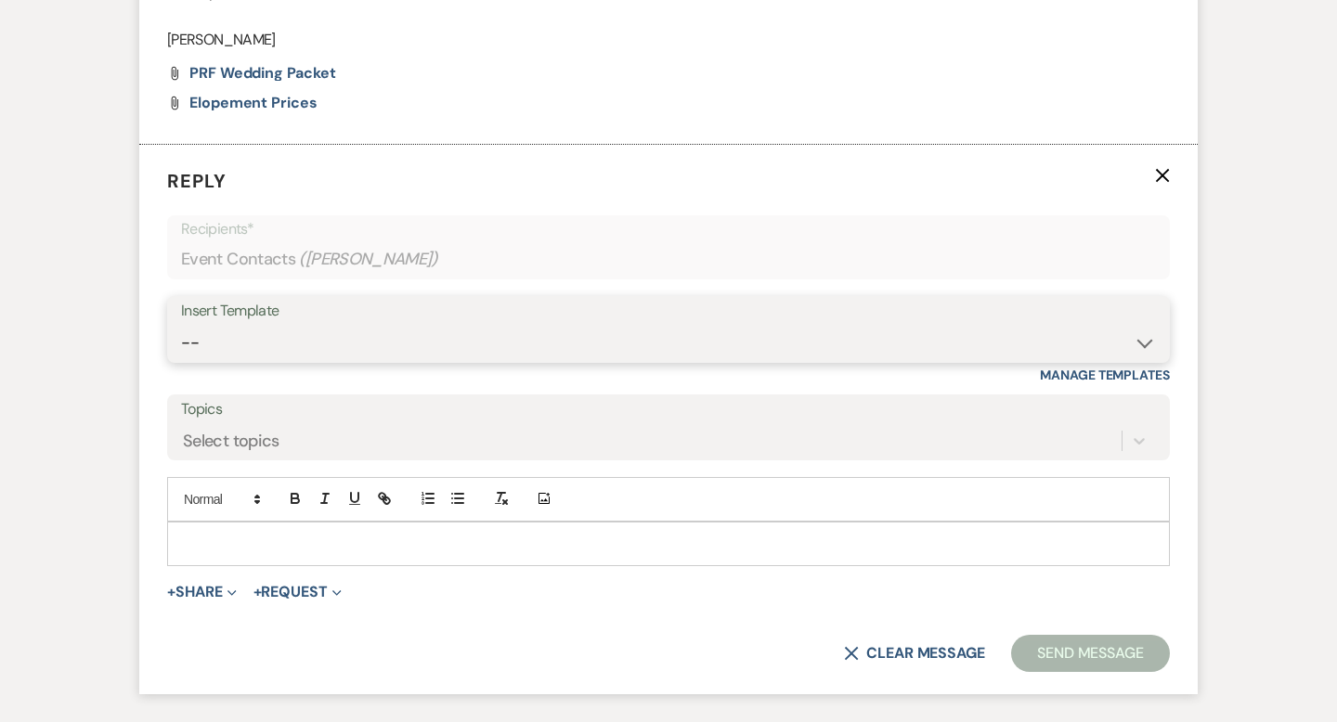
click at [1138, 361] on select "-- Tour Request Response Contract (Pre-Booked Leads) Inquiry Follow Up Thank yo…" at bounding box center [668, 343] width 975 height 36
select select "1195"
click at [181, 348] on select "-- Tour Request Response Contract (Pre-Booked Leads) Inquiry Follow Up Thank yo…" at bounding box center [668, 343] width 975 height 36
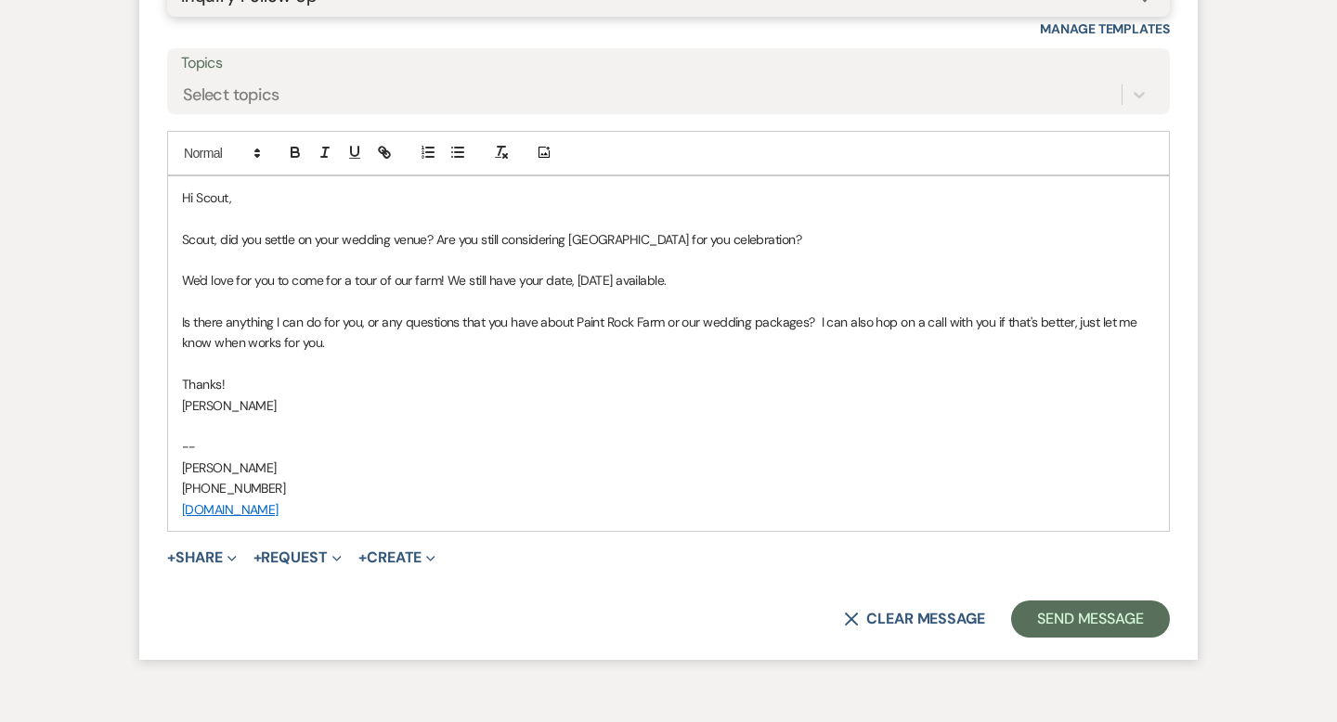
scroll to position [2056, 0]
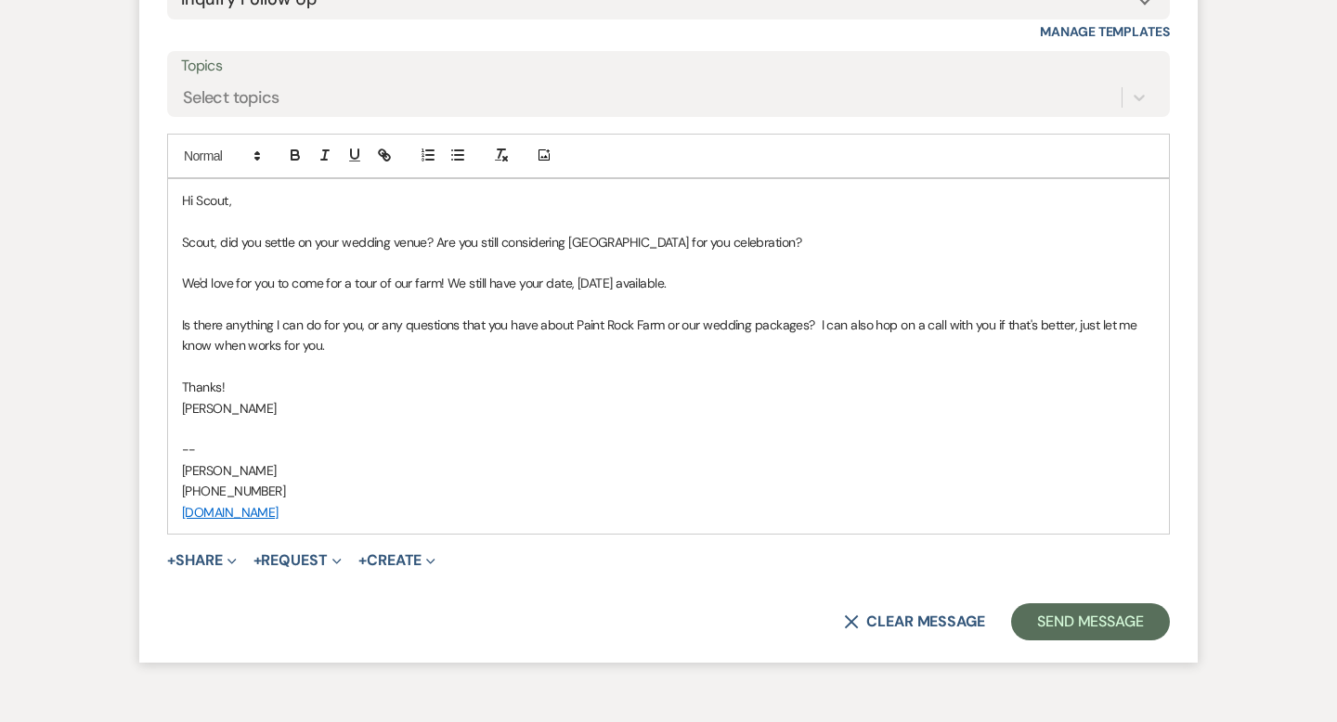
click at [278, 293] on p "We'd love for you to come for a tour of our farm! We still have your date, 06/2…" at bounding box center [668, 283] width 973 height 20
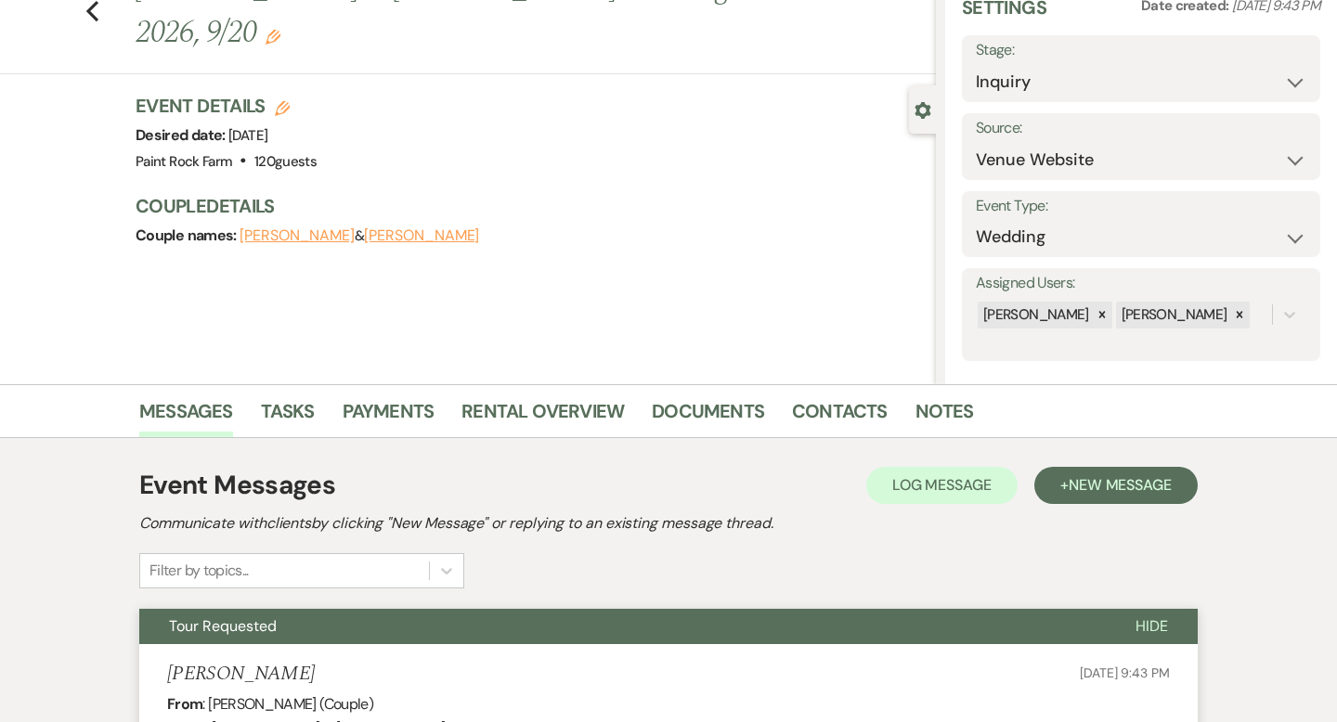
scroll to position [0, 0]
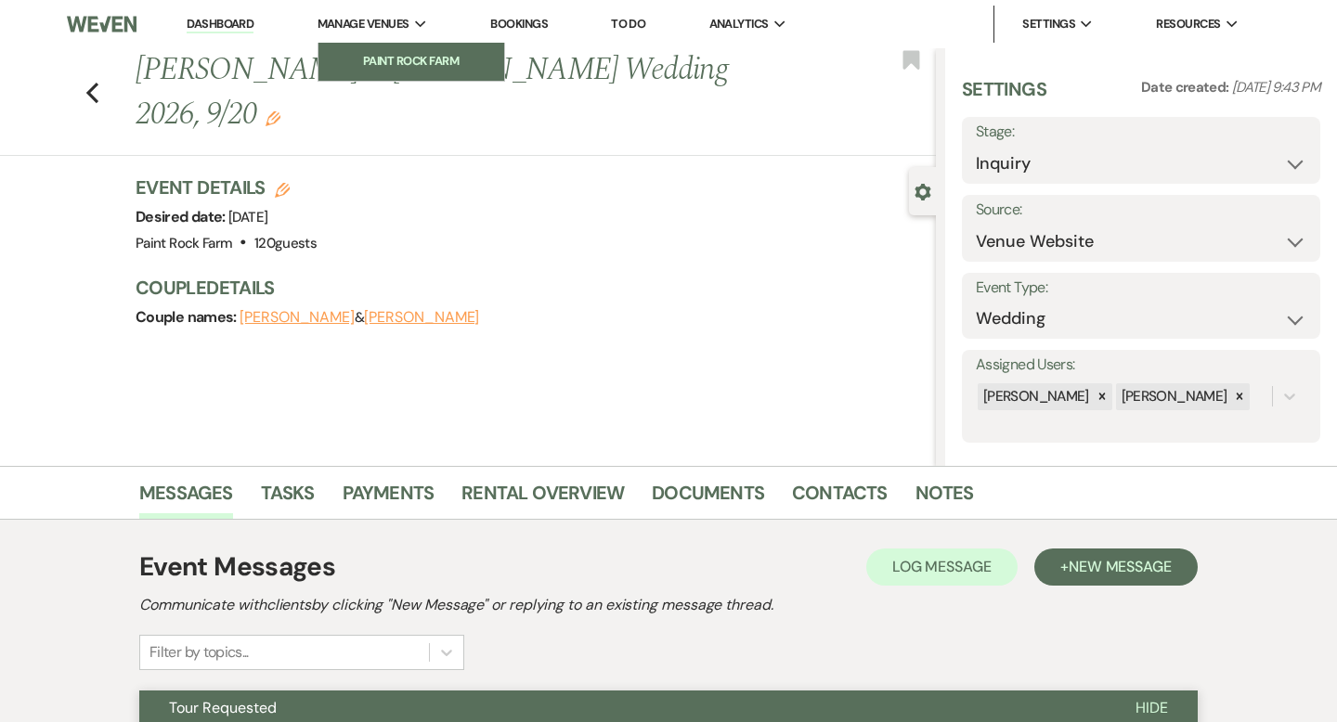
click at [403, 60] on li "Paint Rock Farm" at bounding box center [411, 61] width 167 height 19
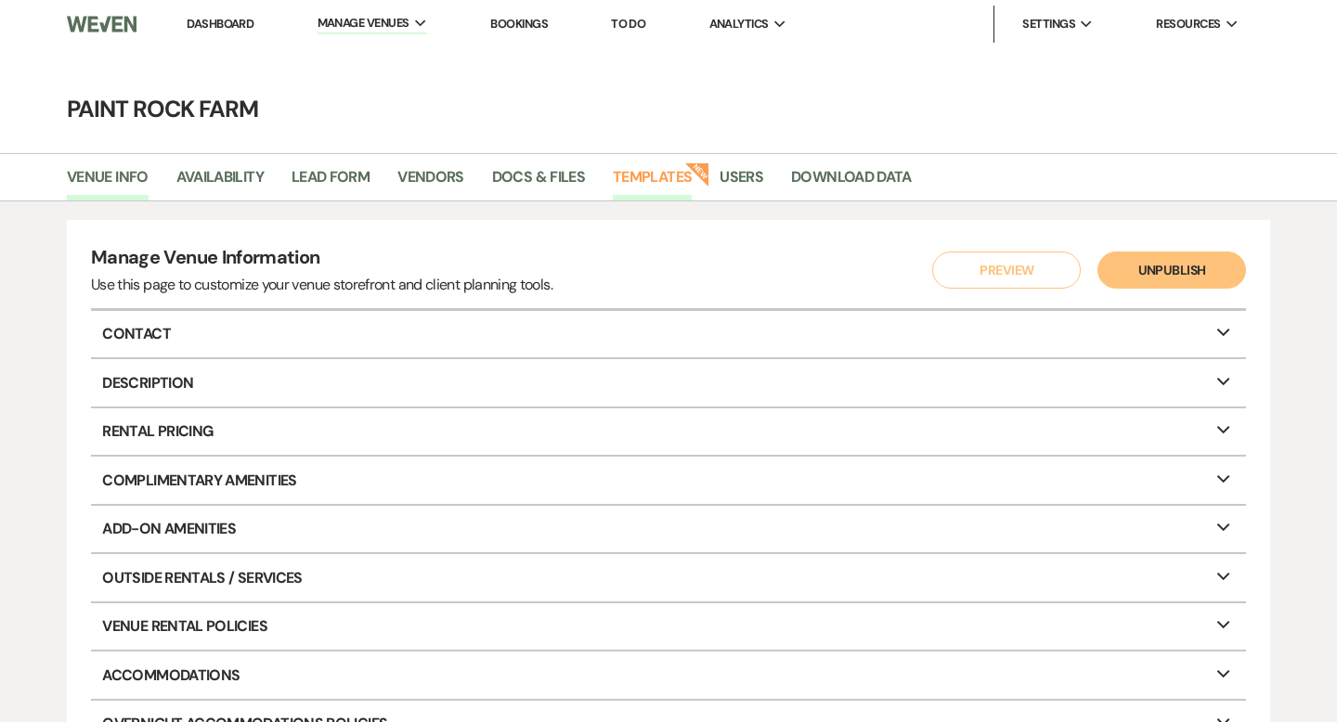
click at [658, 177] on link "Templates" at bounding box center [652, 182] width 79 height 35
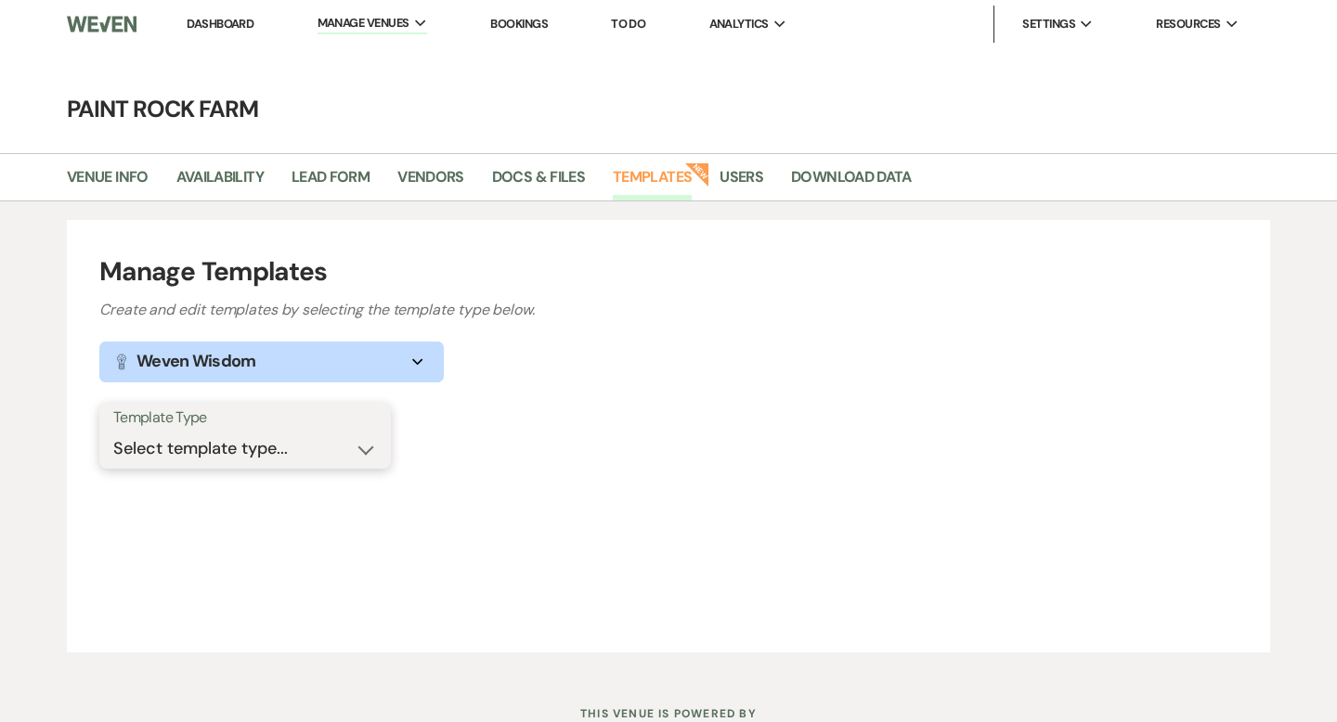
click at [364, 447] on select "Select template type... Task List Message Templates Payment Plan Inventory Item…" at bounding box center [245, 449] width 264 height 36
select select "Message Templates"
click at [113, 431] on select "Select template type... Task List Message Templates Payment Plan Inventory Item…" at bounding box center [245, 449] width 264 height 36
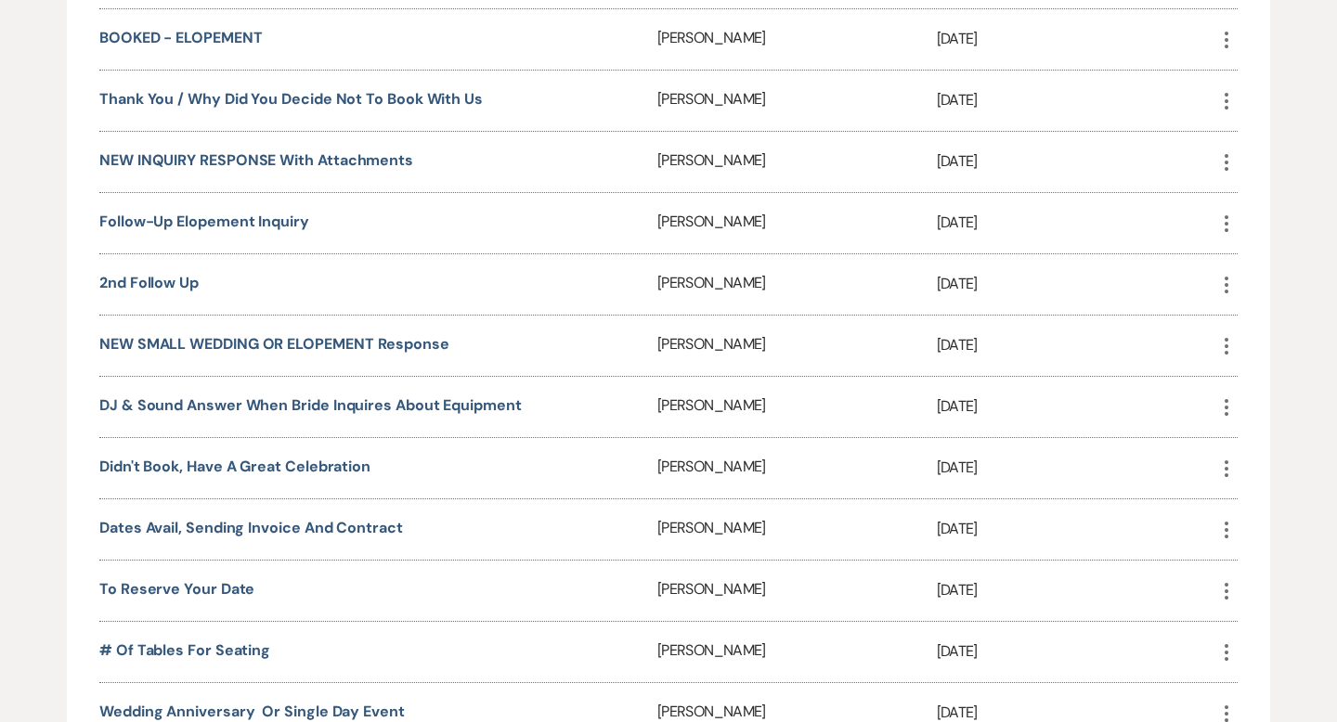
scroll to position [1388, 0]
click at [396, 154] on link "NEW INQUIRY RESPONSE with attachments" at bounding box center [256, 158] width 314 height 19
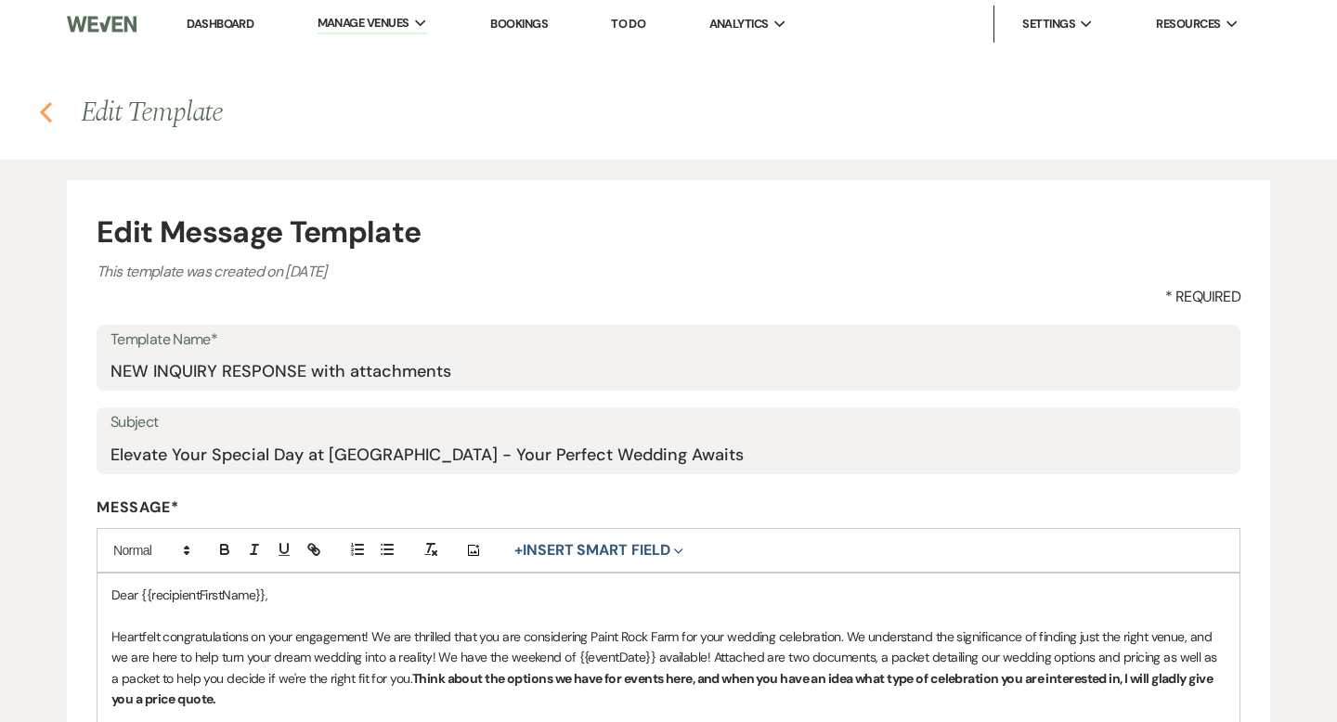
click at [50, 112] on icon "Previous" at bounding box center [46, 112] width 14 height 22
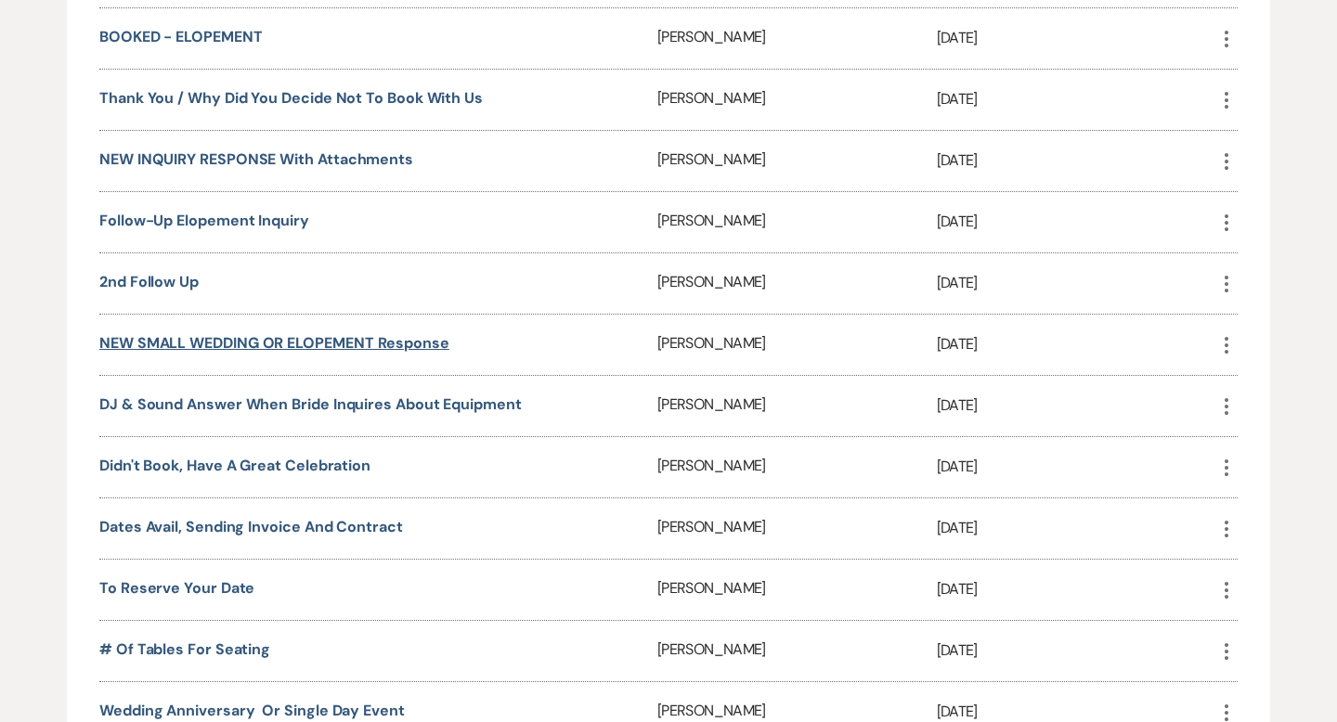
click at [321, 333] on link "NEW SMALL WEDDING OR ELOPEMENT response" at bounding box center [274, 342] width 350 height 19
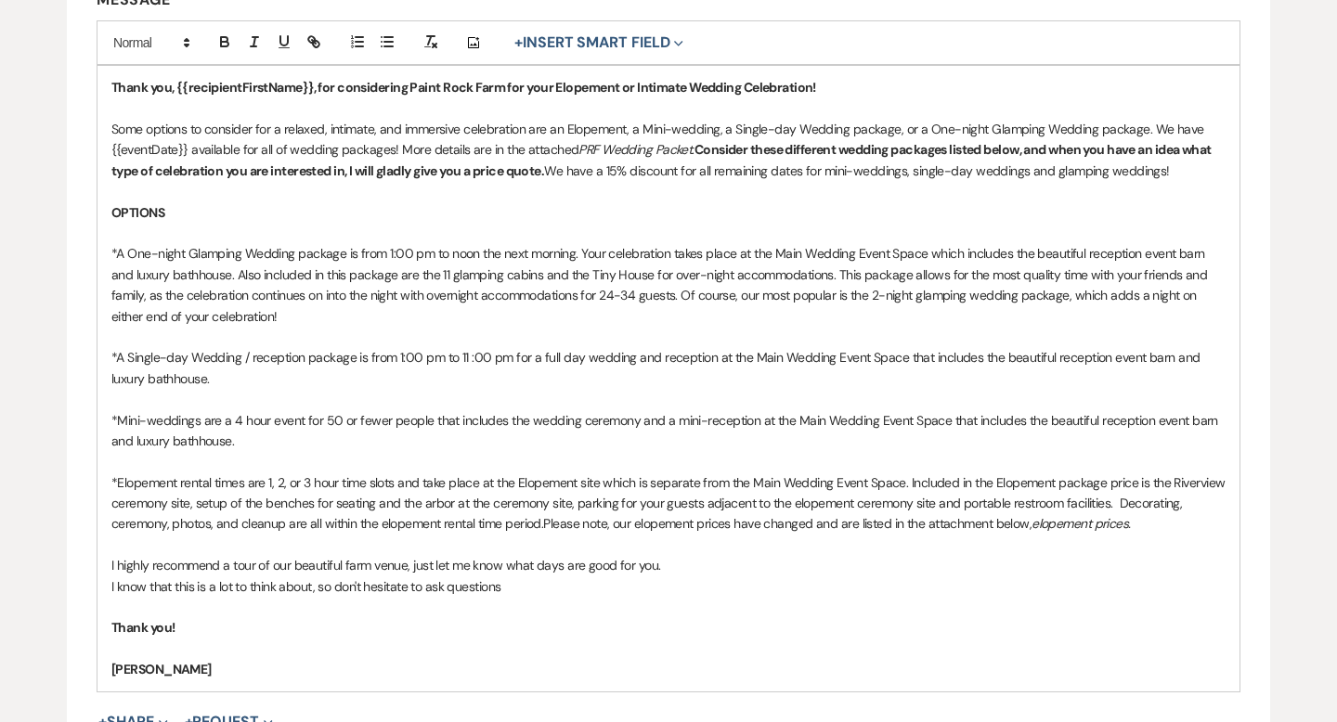
scroll to position [514, 0]
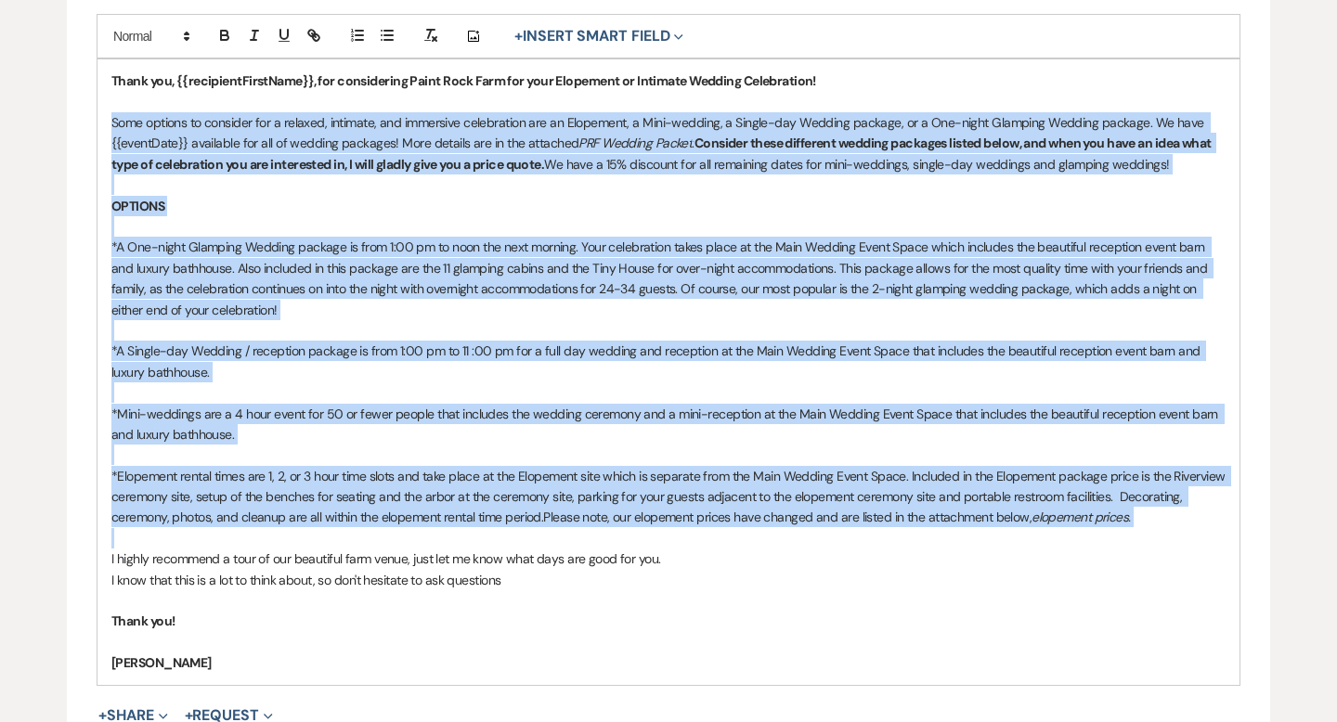
drag, startPoint x: 110, startPoint y: 114, endPoint x: 485, endPoint y: 543, distance: 569.2
click at [486, 543] on div "Thank you, {{recipientFirstName}}, for considering Paint Rock Farm for your Elo…" at bounding box center [668, 371] width 1142 height 625
copy div "Some options to consider for a relaxed, intimate, and immersive celebration are…"
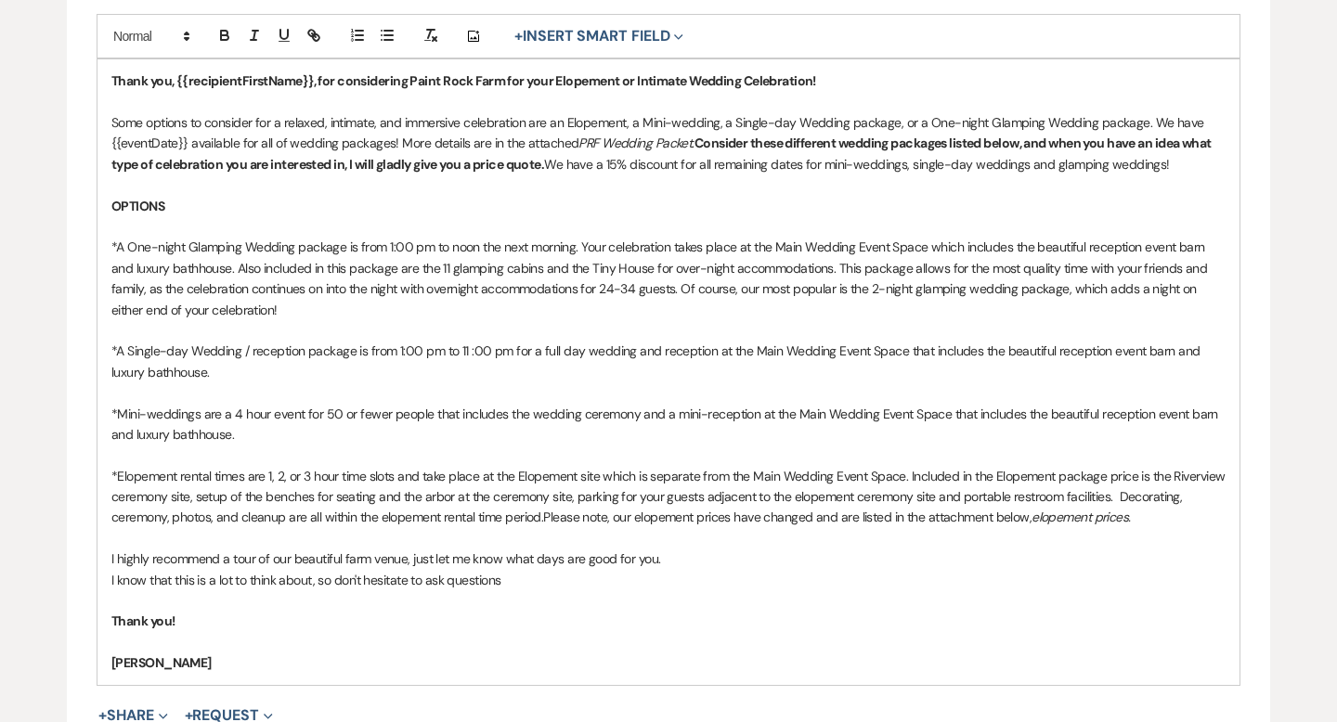
click at [392, 621] on p "Thank you!" at bounding box center [668, 621] width 1114 height 20
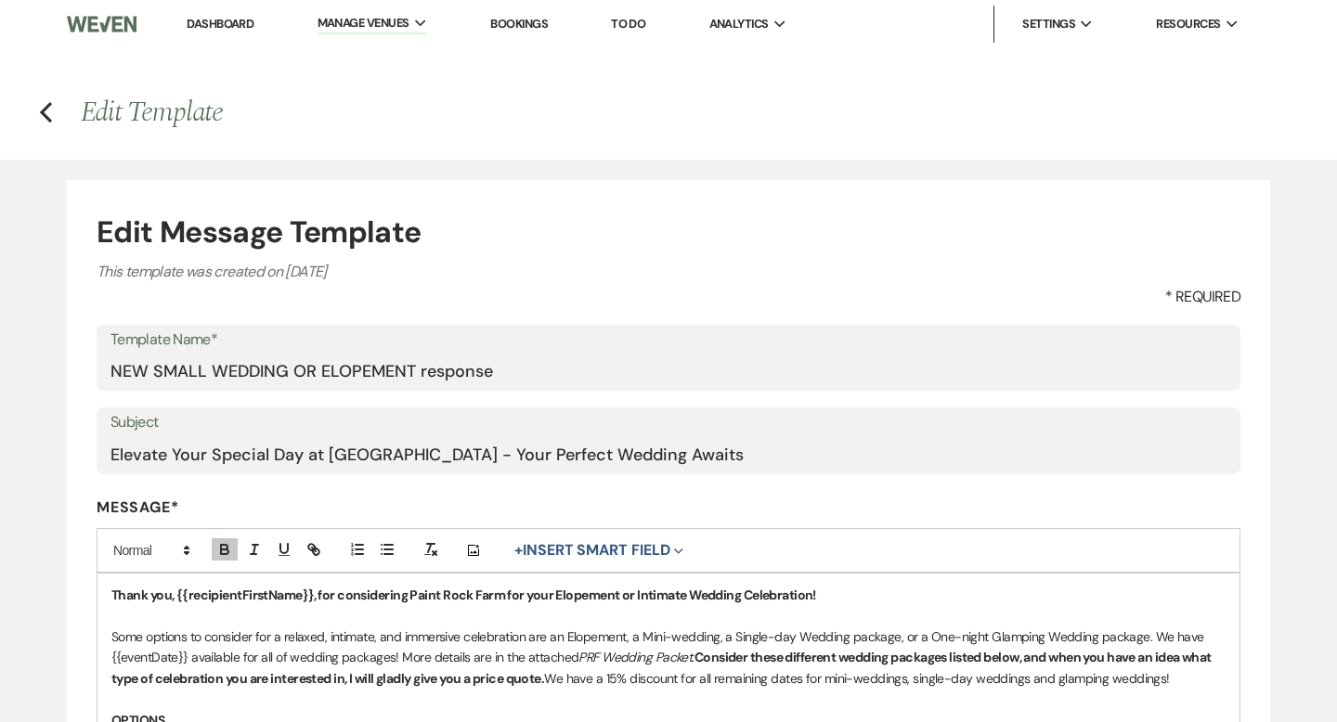
click at [239, 21] on link "Dashboard" at bounding box center [220, 24] width 67 height 16
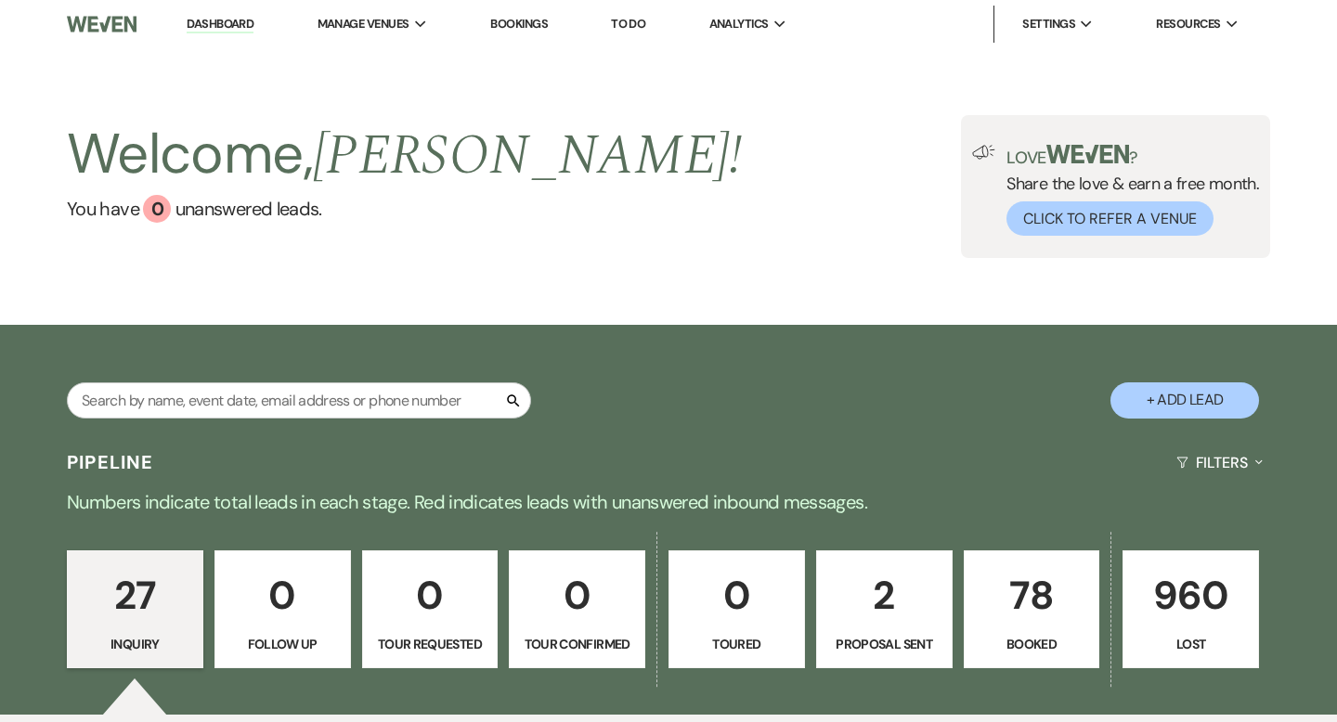
click at [140, 602] on p "27" at bounding box center [135, 596] width 112 height 62
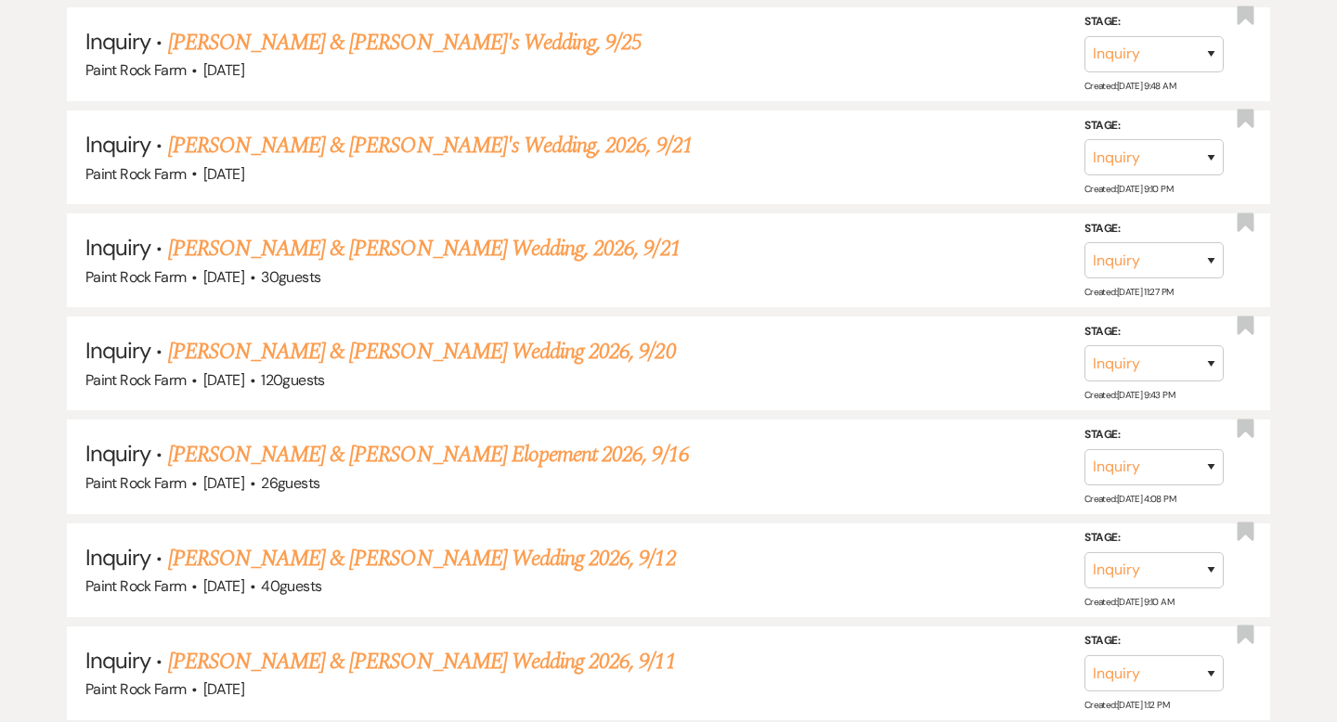
scroll to position [1762, 0]
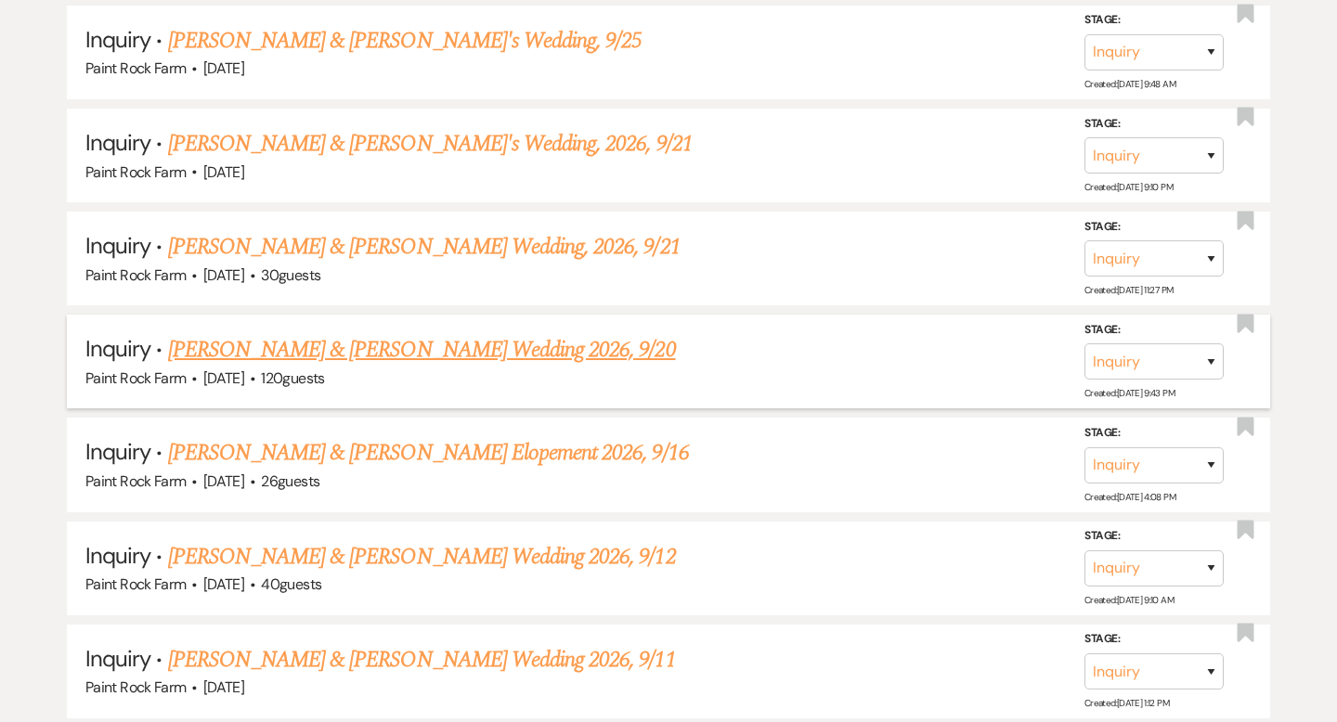
click at [454, 345] on link "[PERSON_NAME] & [PERSON_NAME] Wedding 2026, 9/20" at bounding box center [422, 349] width 508 height 33
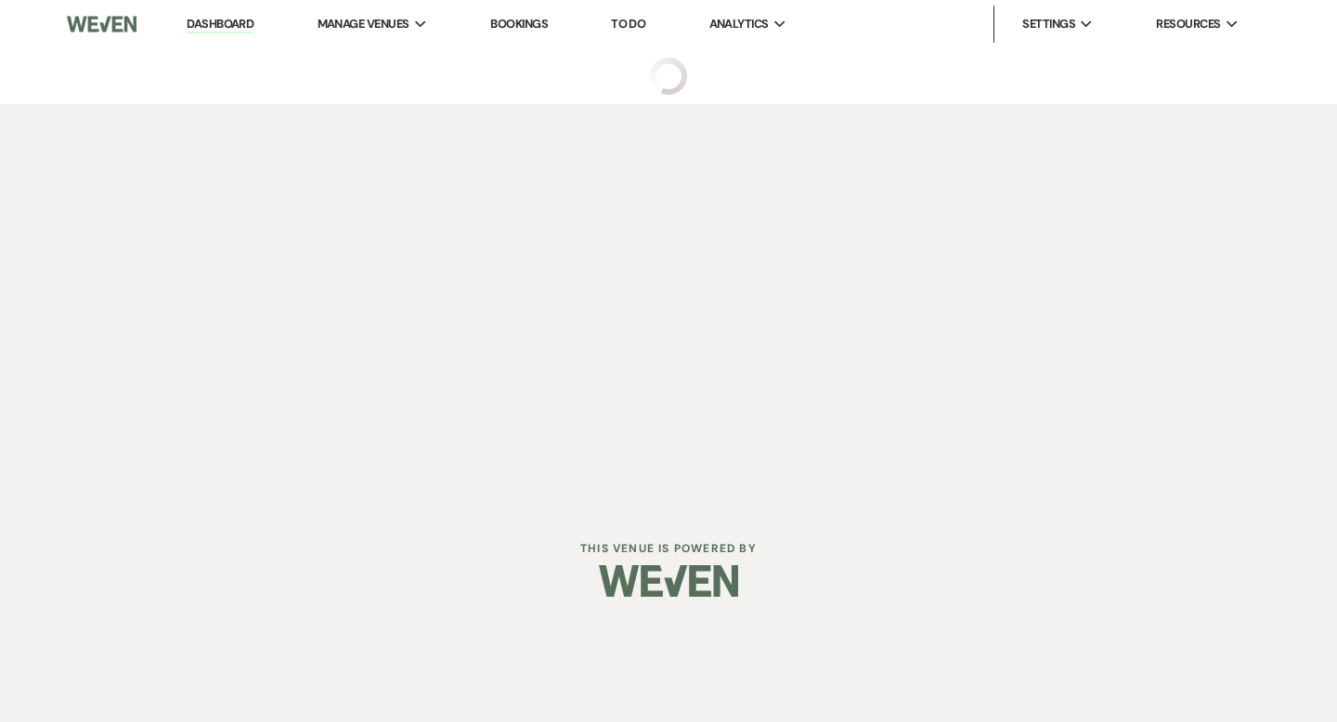
select select "5"
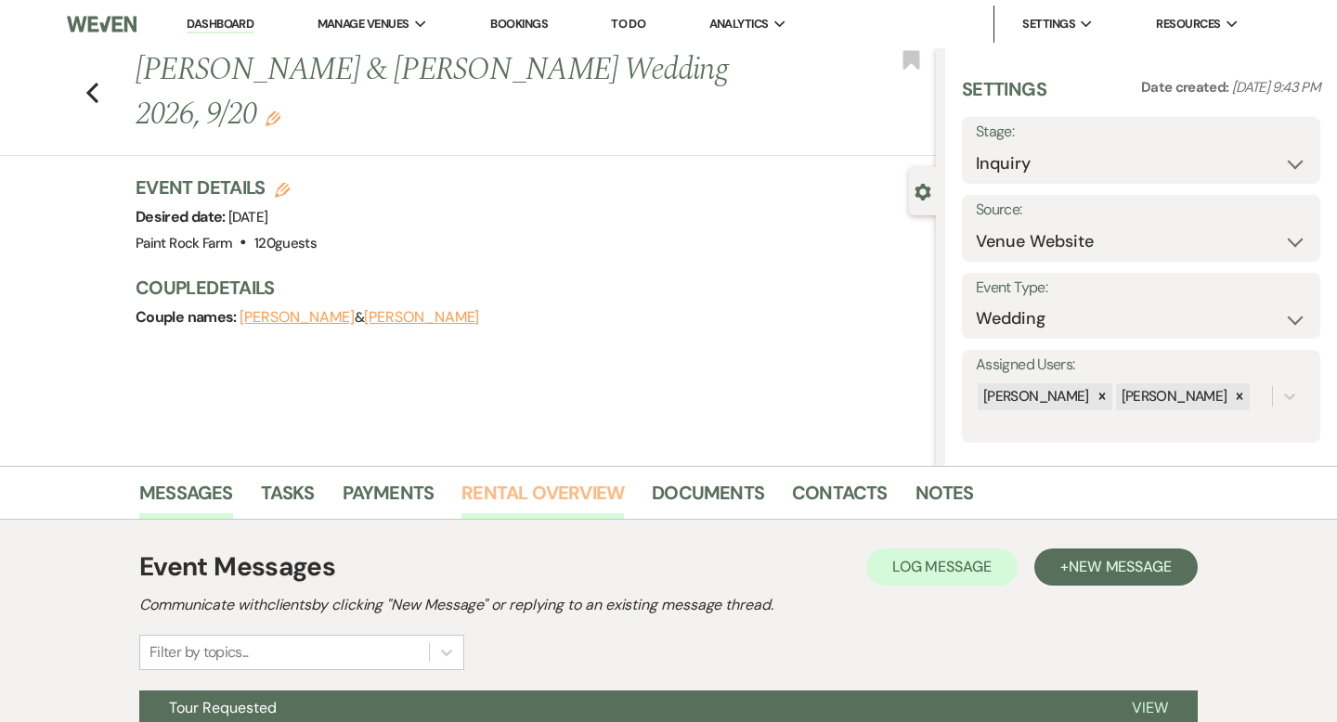
scroll to position [182, 0]
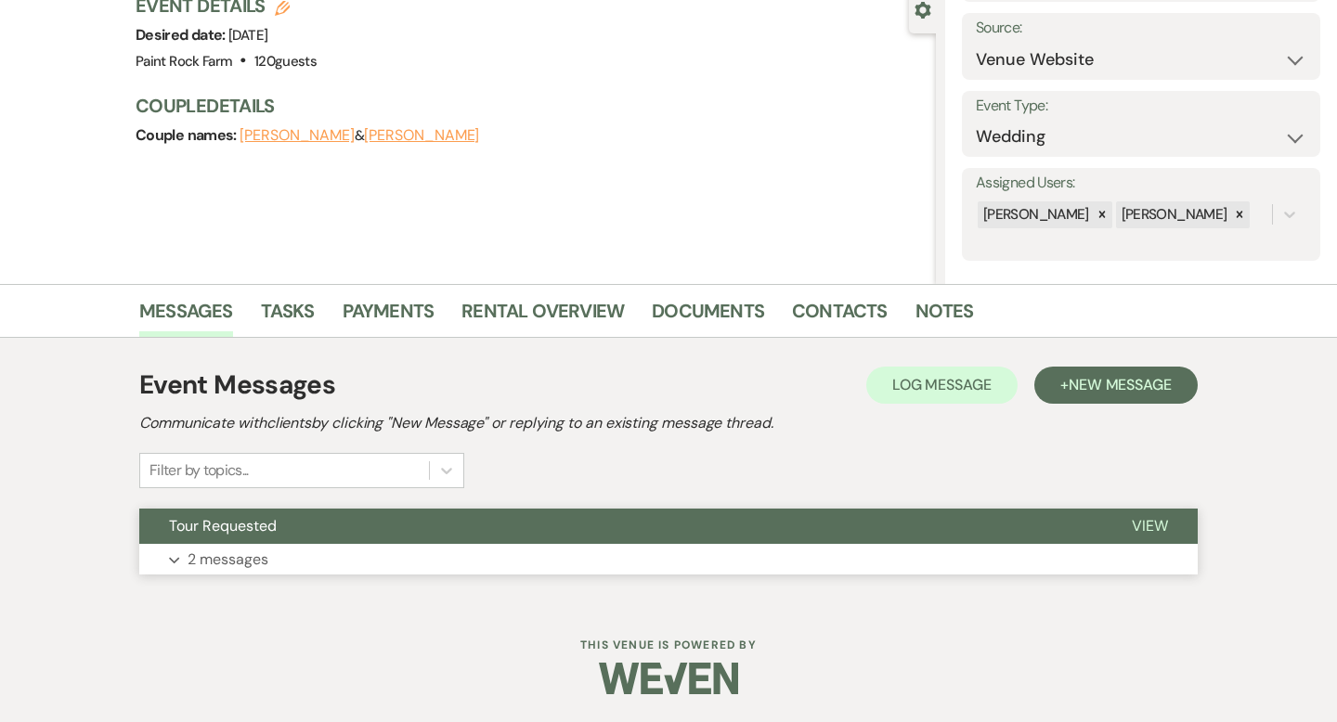
click at [213, 562] on p "2 messages" at bounding box center [228, 560] width 81 height 24
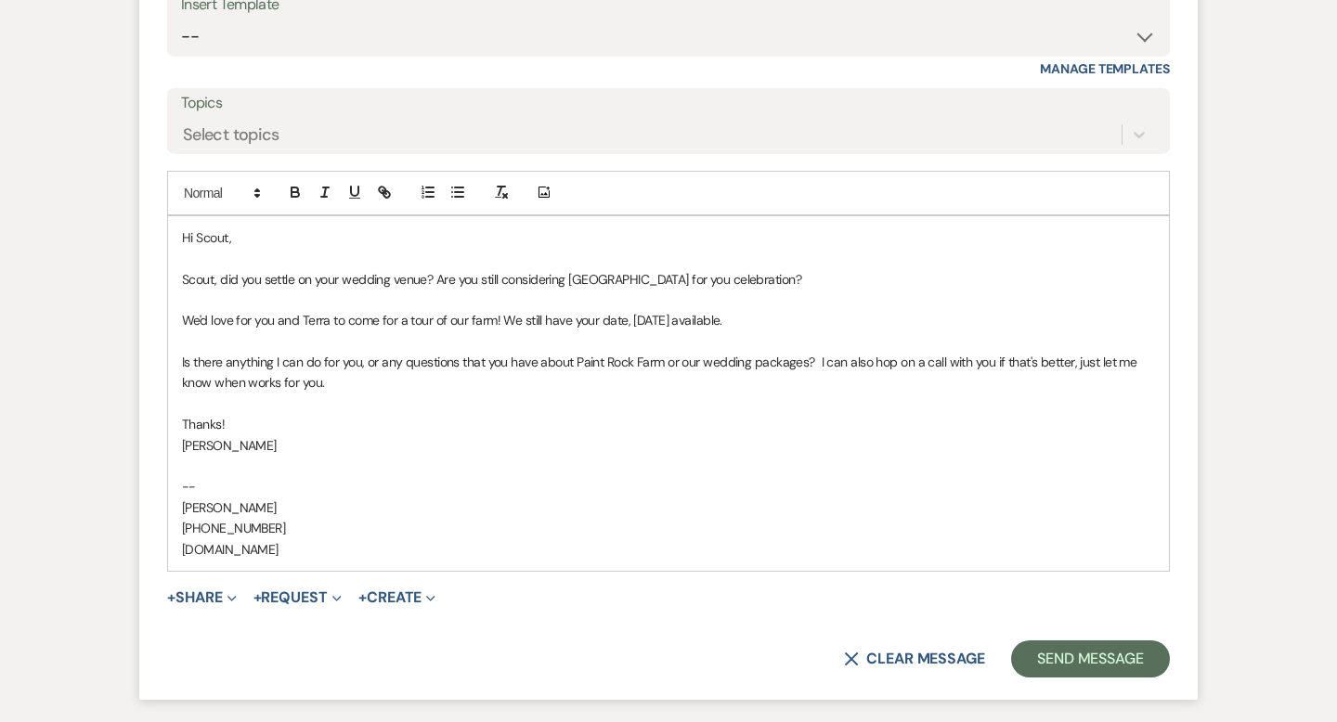
scroll to position [2017, 0]
click at [184, 332] on p "We'd love for you and Terra to come for a tour of our farm! We still have your …" at bounding box center [668, 322] width 973 height 20
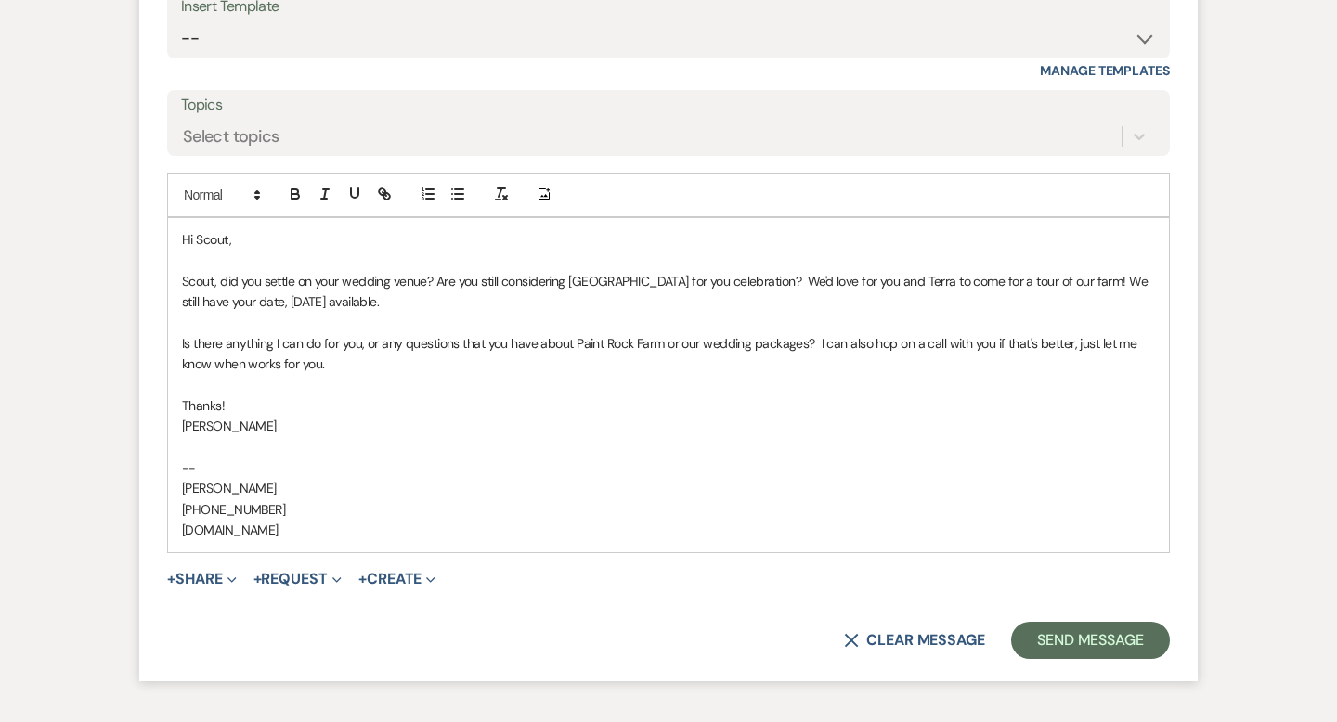
click at [415, 313] on p "Scout, did you settle on your wedding venue? Are you still considering [GEOGRAP…" at bounding box center [668, 292] width 973 height 42
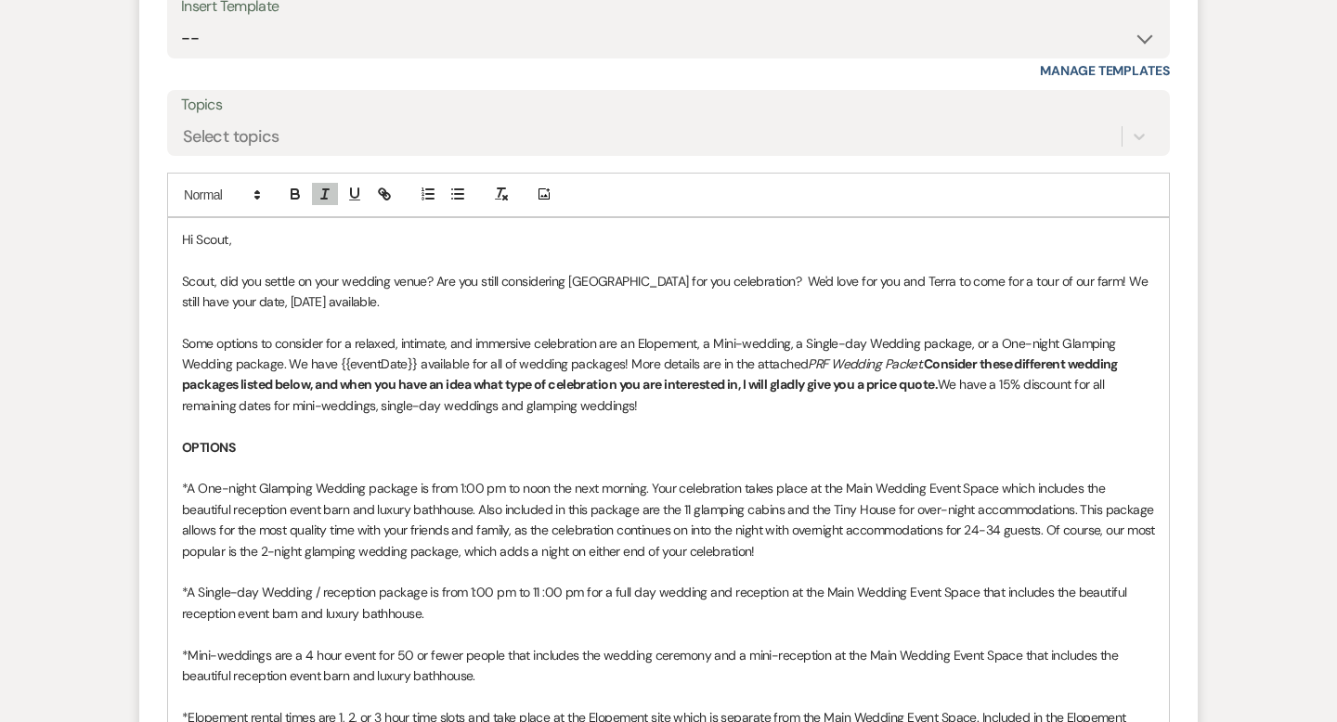
click at [188, 364] on p "Some options to consider for a relaxed, intimate, and immersive celebration are…" at bounding box center [668, 375] width 973 height 84
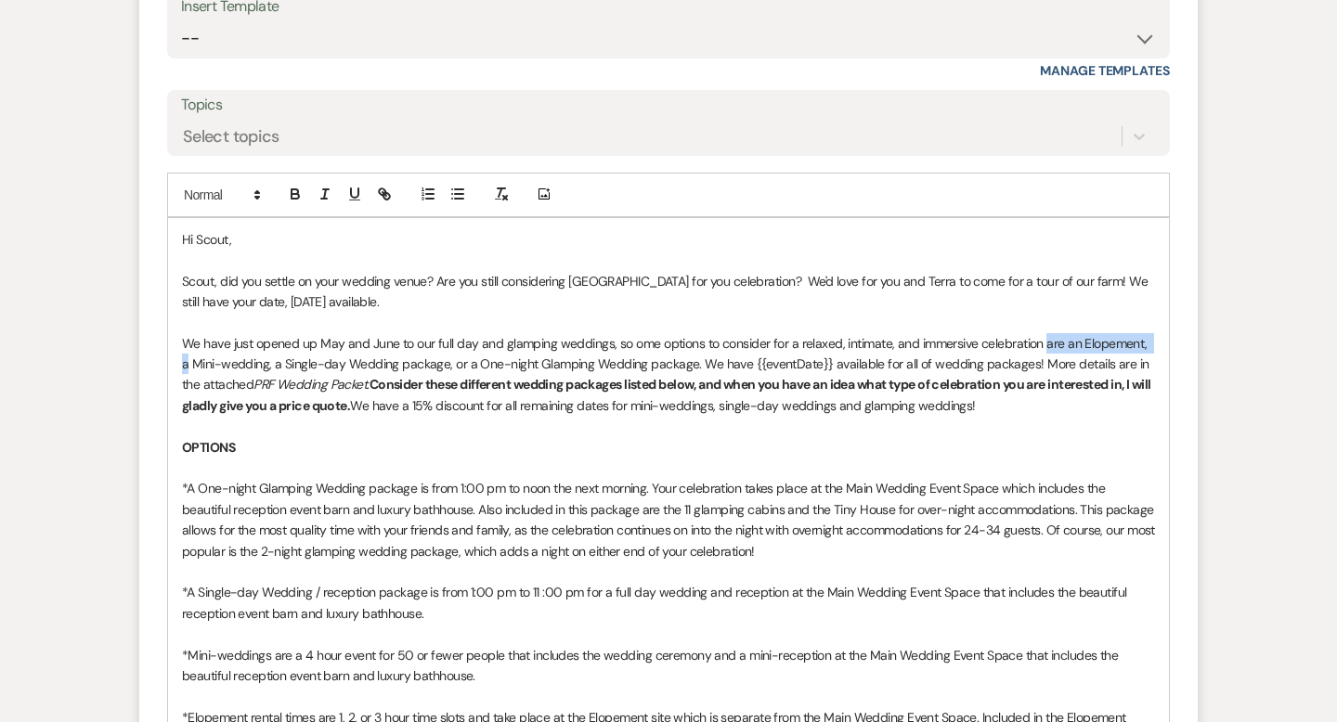
drag, startPoint x: 1040, startPoint y: 368, endPoint x: 1150, endPoint y: 374, distance: 110.7
click at [1150, 374] on p "We have just opened up May and June to our full day and glamping weddings, so o…" at bounding box center [668, 375] width 973 height 84
drag, startPoint x: 1042, startPoint y: 364, endPoint x: 1123, endPoint y: 360, distance: 80.9
click at [1123, 360] on p "We have just opened up May and June to our full day and glamping weddings, so o…" at bounding box center [668, 375] width 973 height 84
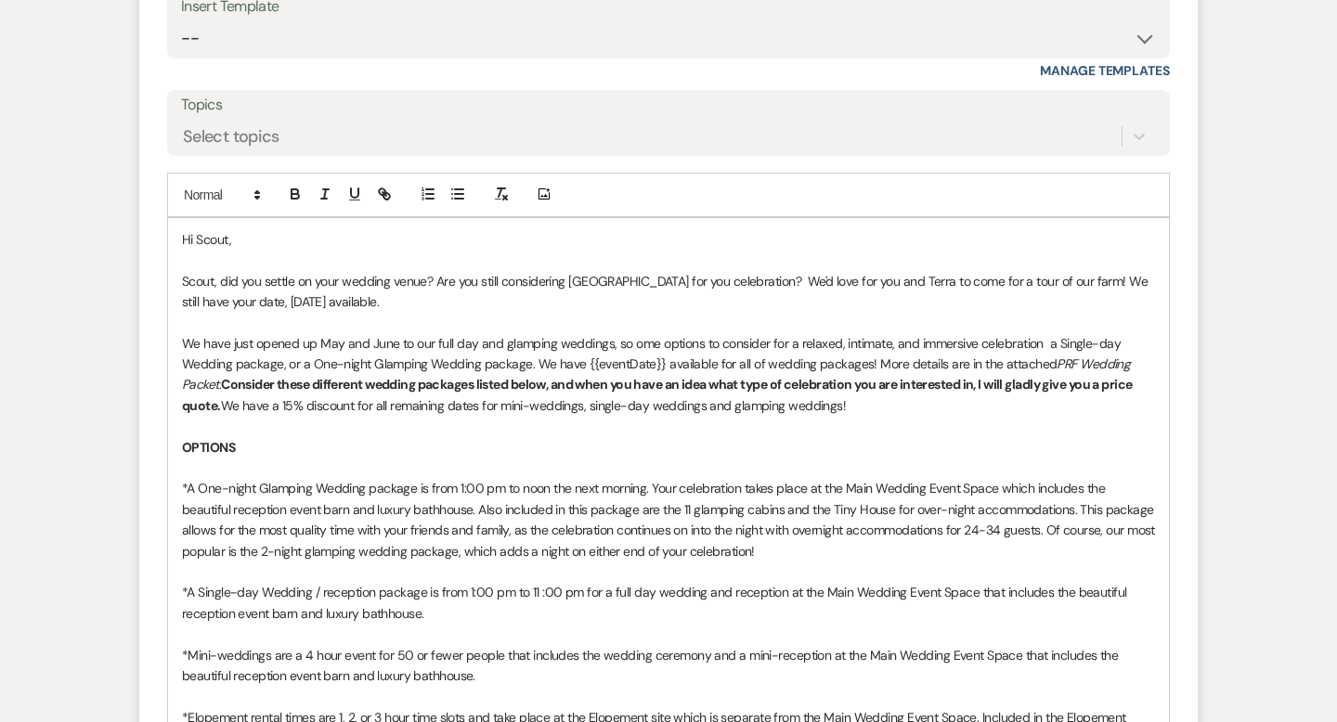
click at [336, 385] on p "We have just opened up May and June to our full day and glamping weddings, so o…" at bounding box center [668, 375] width 973 height 84
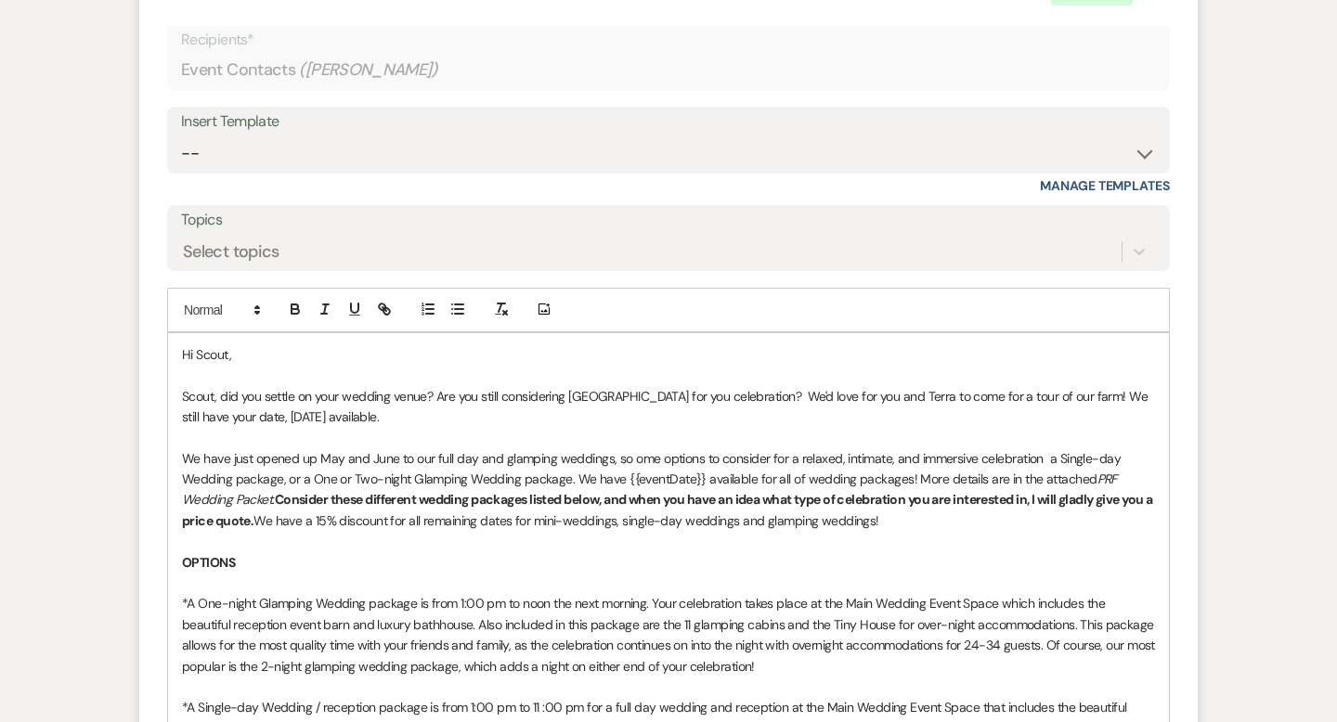
scroll to position [1918, 0]
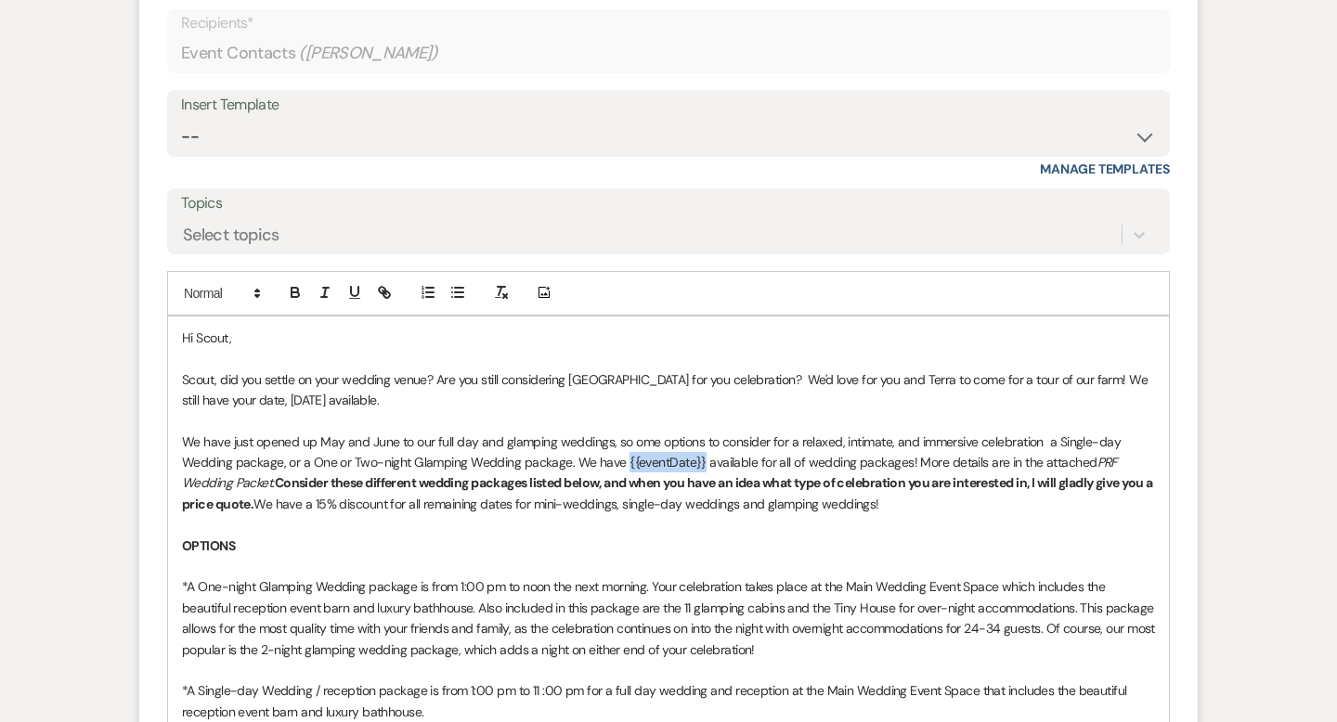
drag, startPoint x: 623, startPoint y: 485, endPoint x: 699, endPoint y: 484, distance: 76.1
click at [699, 484] on p "We have just opened up May and June to our full day and glamping weddings, so o…" at bounding box center [668, 474] width 973 height 84
click at [629, 464] on p "We have just opened up May and June to our full day and glamping weddings, so o…" at bounding box center [668, 474] width 973 height 84
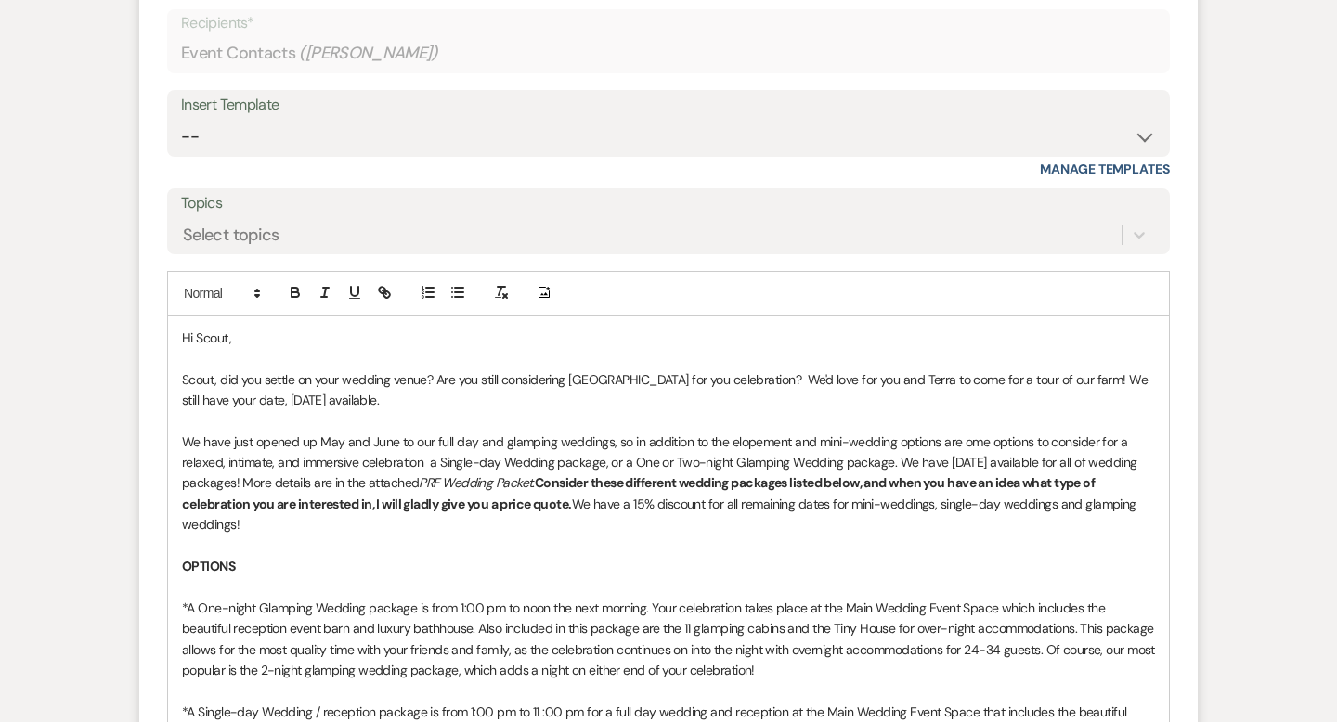
click at [963, 464] on p "We have just opened up May and June to our full day and glamping weddings, so i…" at bounding box center [668, 484] width 973 height 104
drag, startPoint x: 958, startPoint y: 465, endPoint x: 1129, endPoint y: 462, distance: 170.9
click at [1129, 462] on p "We have just opened up May and June to our full day and glamping weddings, so i…" at bounding box center [668, 484] width 973 height 104
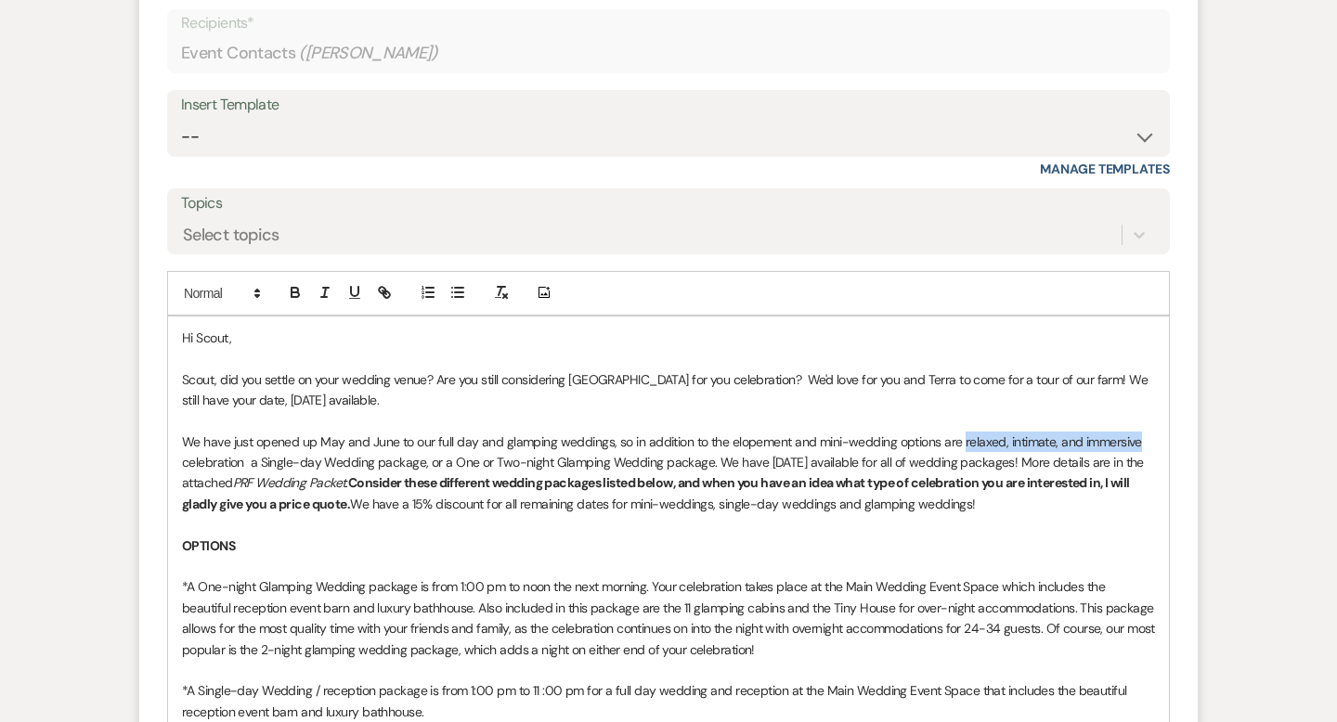
drag, startPoint x: 958, startPoint y: 461, endPoint x: 1133, endPoint y: 466, distance: 174.6
click at [1133, 466] on p "We have just opened up May and June to our full day and glamping weddings, so i…" at bounding box center [668, 474] width 973 height 84
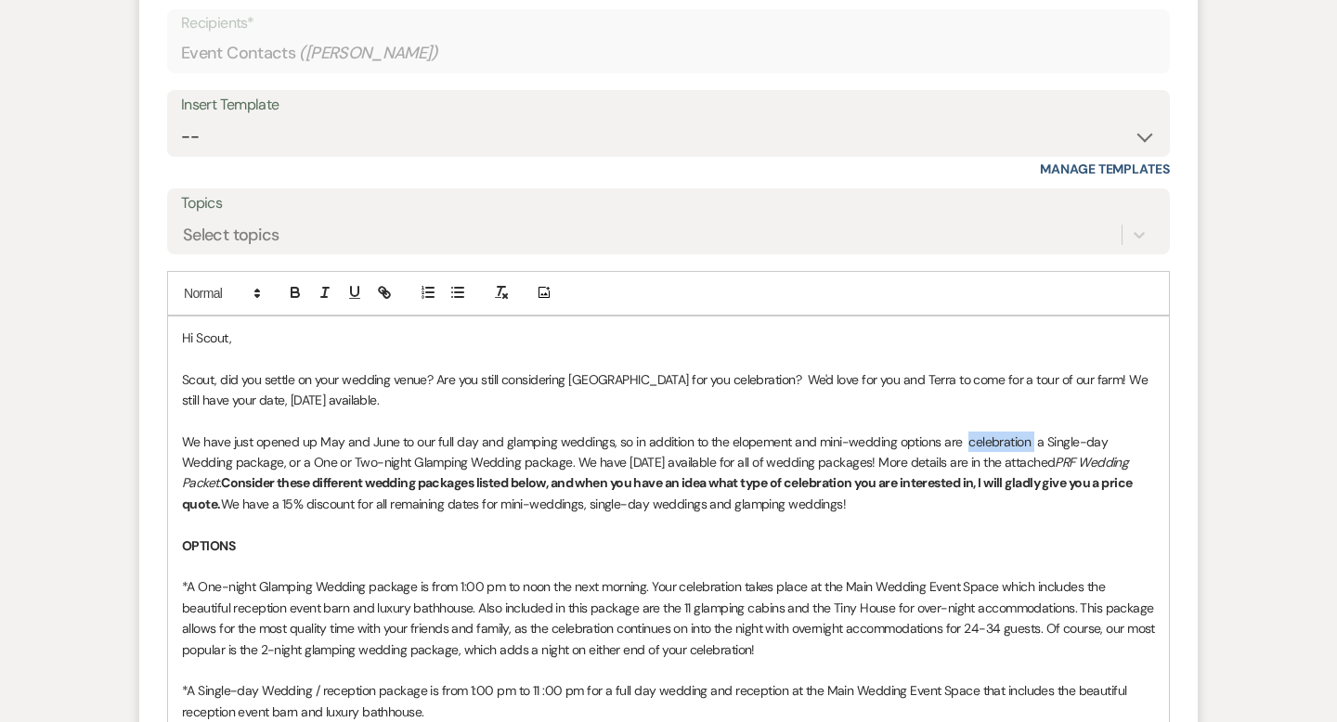
drag, startPoint x: 960, startPoint y: 468, endPoint x: 1028, endPoint y: 467, distance: 67.8
click at [1028, 467] on p "We have just opened up May and June to our full day and glamping weddings, so i…" at bounding box center [668, 474] width 973 height 84
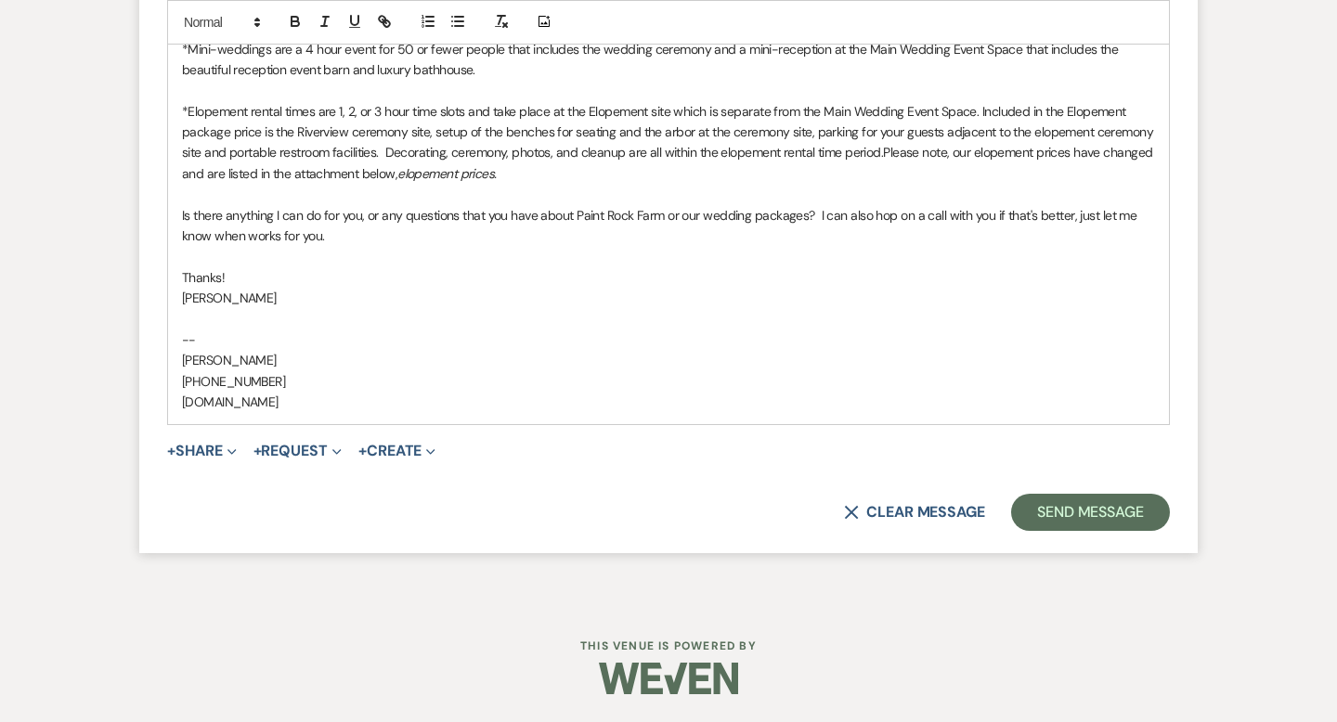
scroll to position [2625, 0]
click at [206, 459] on button "+ Share Expand" at bounding box center [202, 451] width 70 height 15
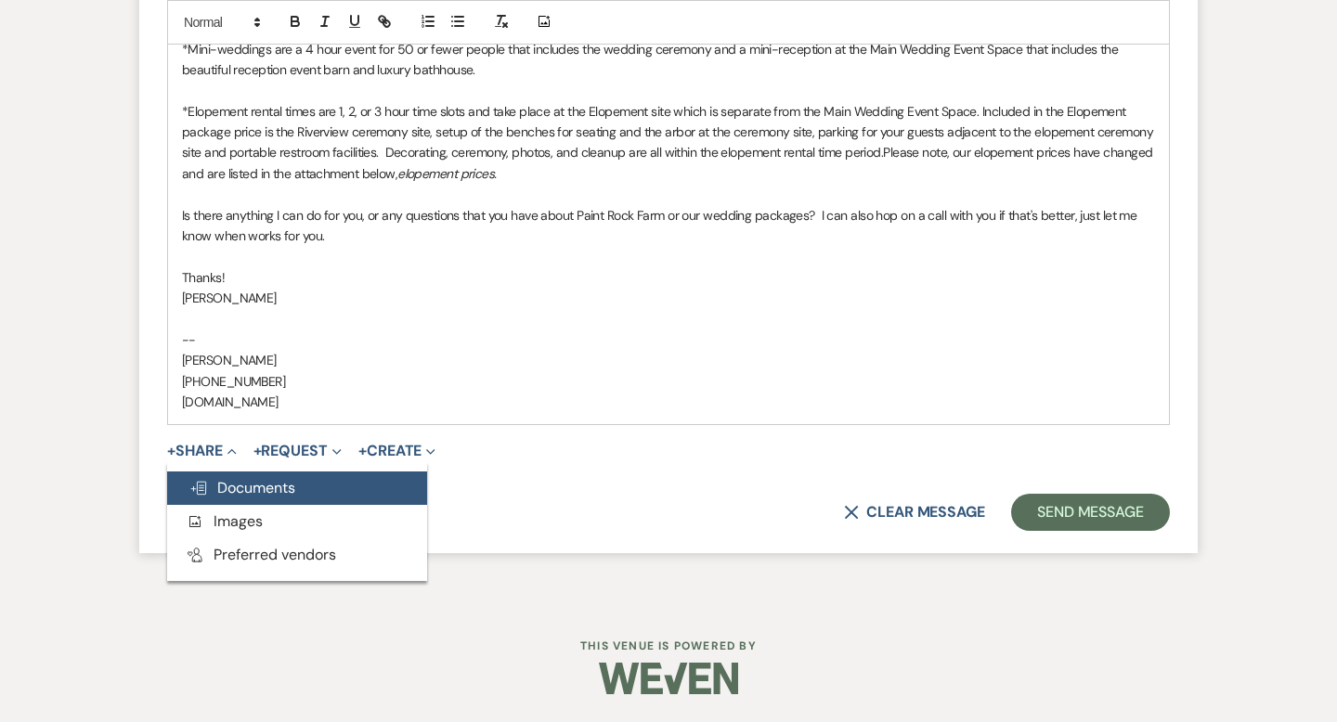
click at [228, 498] on span "Doc Upload Documents" at bounding box center [242, 487] width 106 height 19
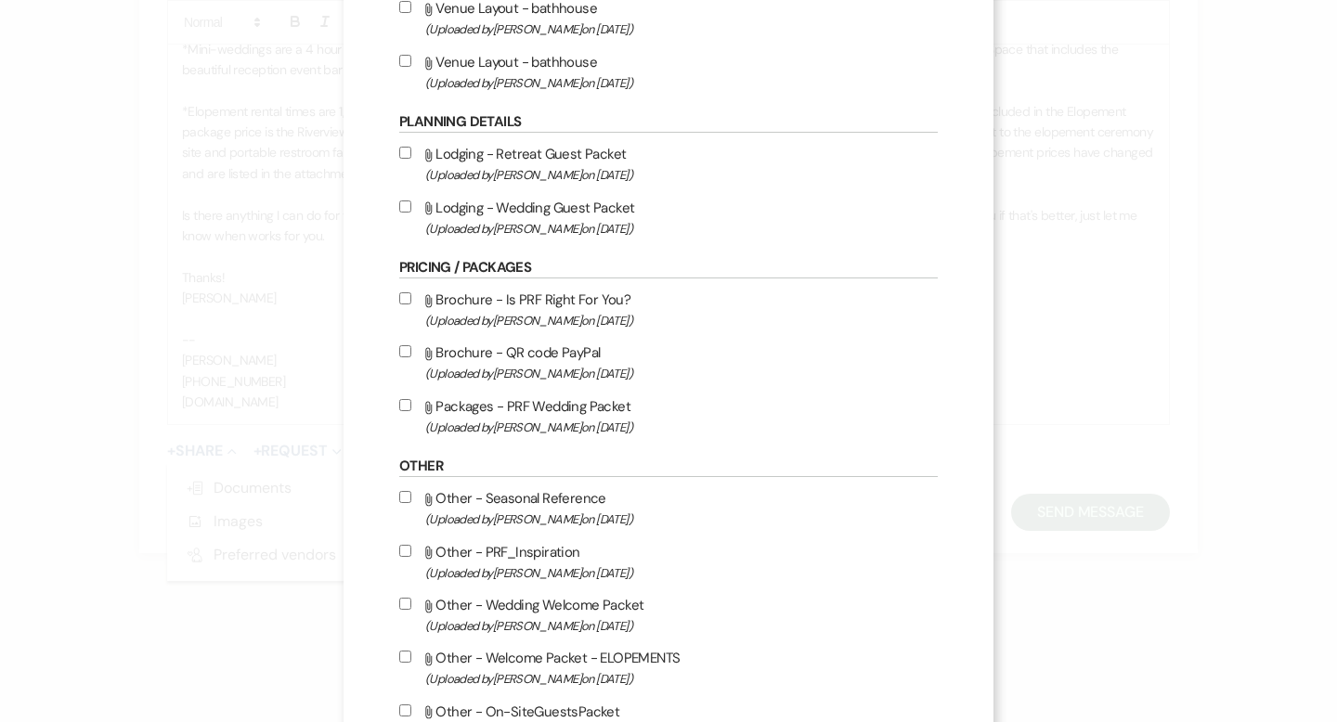
scroll to position [1126, 0]
click at [406, 412] on input "Attach File Packages - PRF Wedding Packet (Uploaded by [PERSON_NAME] on [DATE] )" at bounding box center [405, 406] width 12 height 12
checkbox input "true"
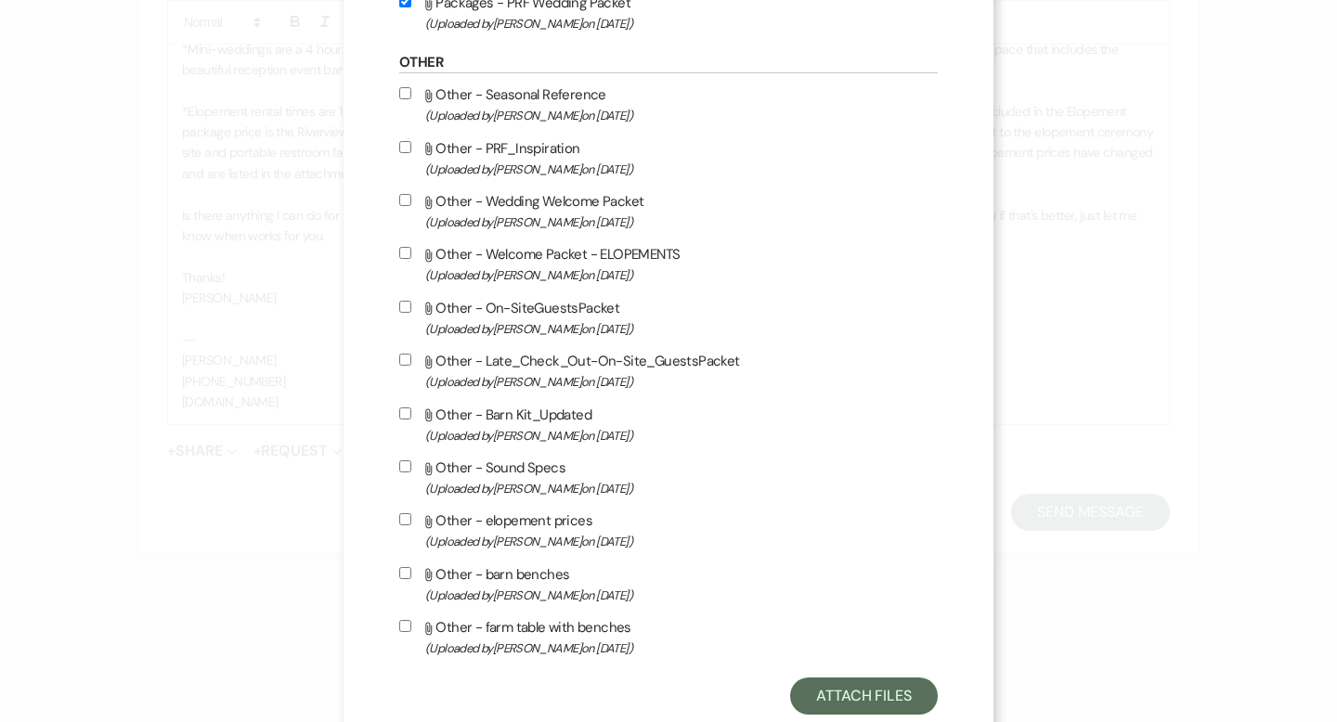
scroll to position [1595, 0]
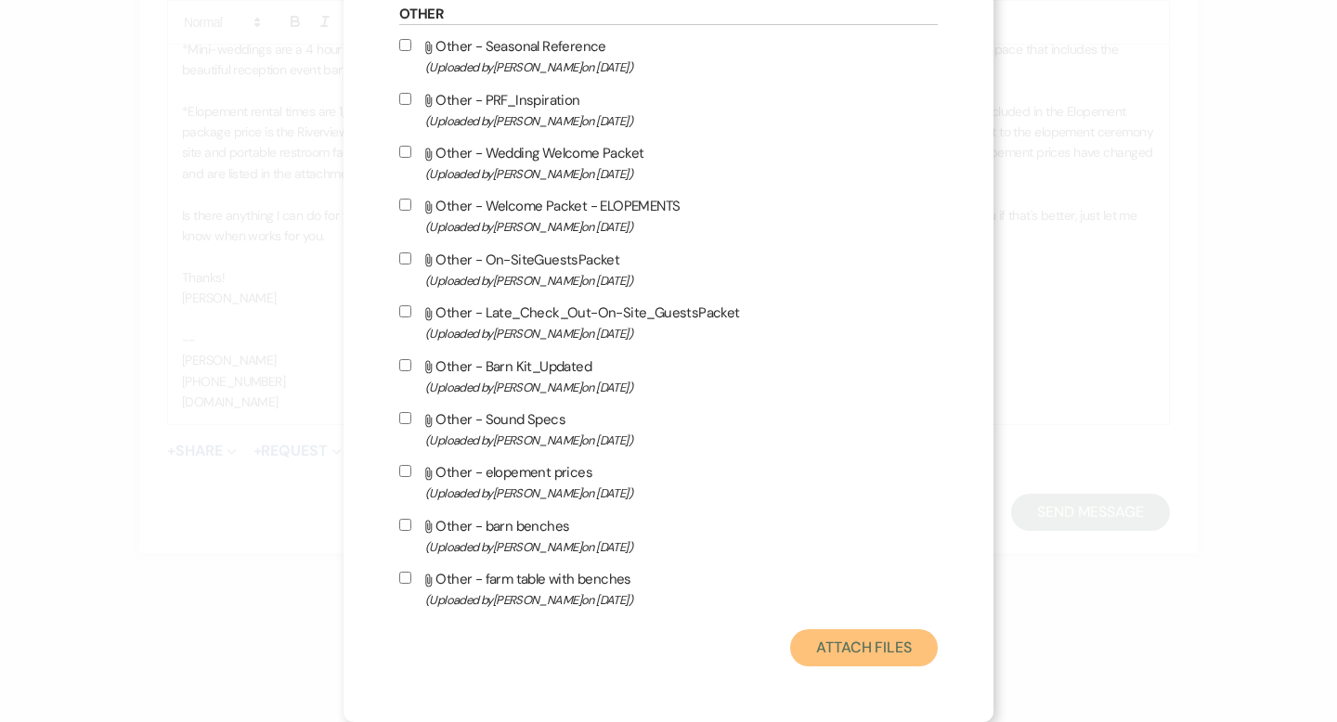
click at [841, 653] on button "Attach Files" at bounding box center [864, 647] width 148 height 37
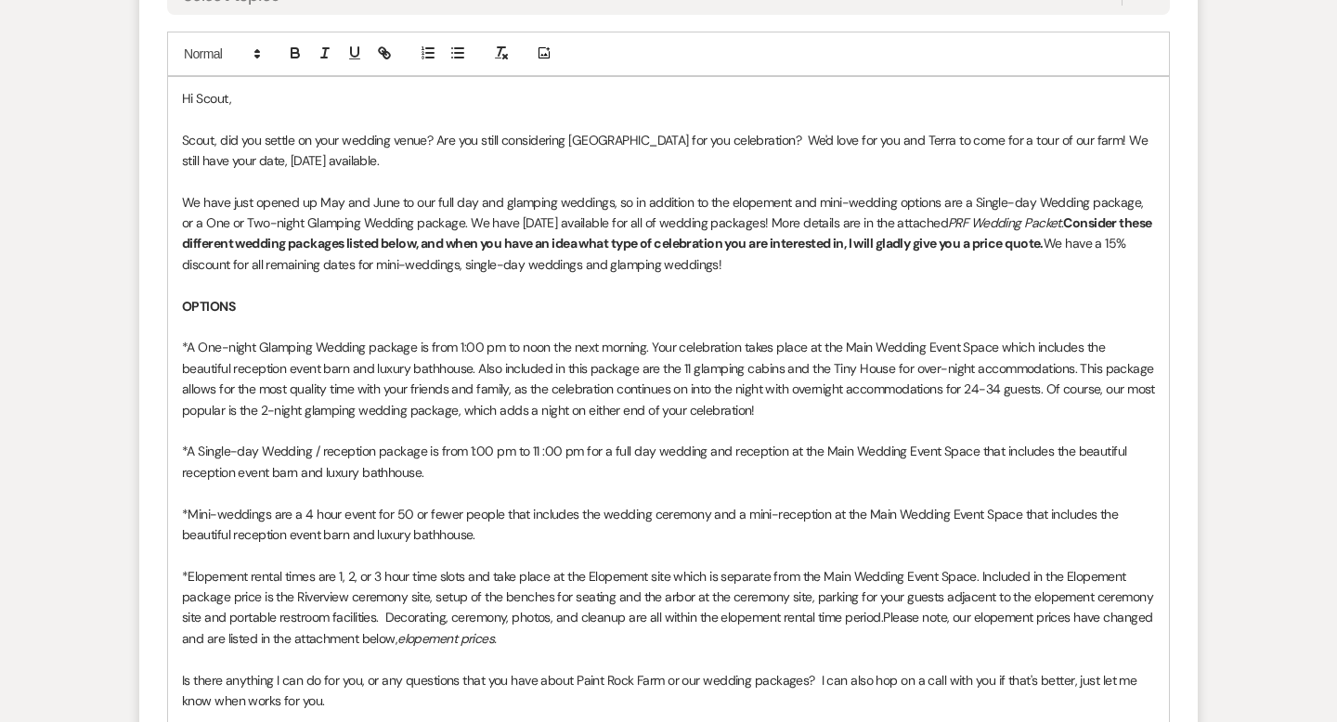
scroll to position [2163, 0]
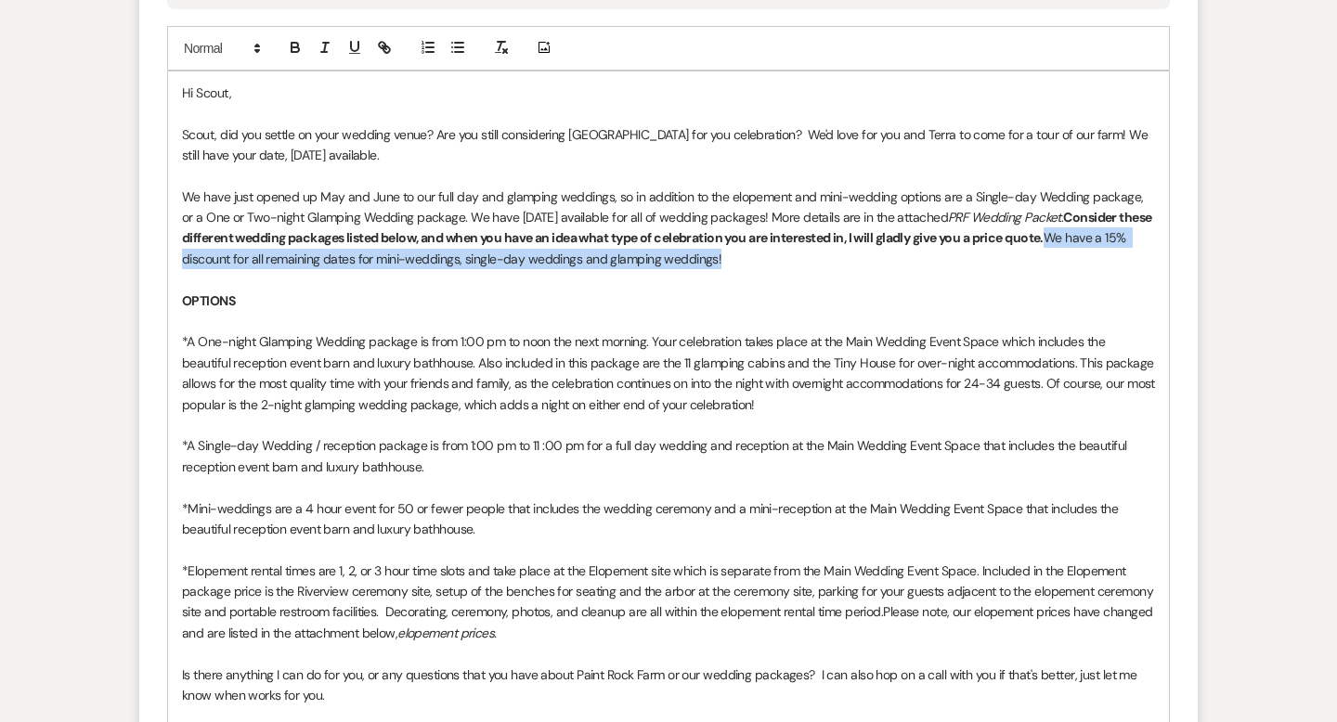
drag, startPoint x: 1057, startPoint y: 258, endPoint x: 1061, endPoint y: 275, distance: 17.3
click at [1061, 270] on p "We have just opened up May and June to our full day and glamping weddings, so i…" at bounding box center [668, 229] width 973 height 84
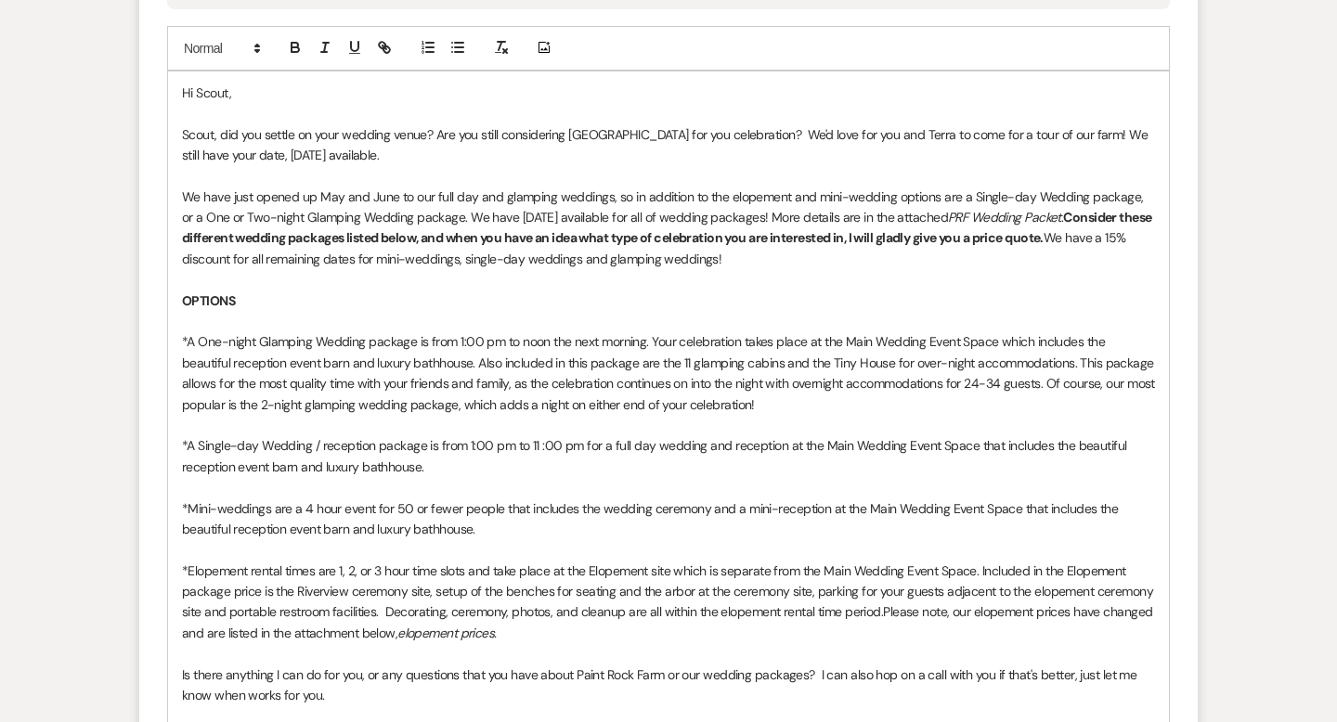
click at [921, 311] on p "OPTIONS" at bounding box center [668, 301] width 973 height 20
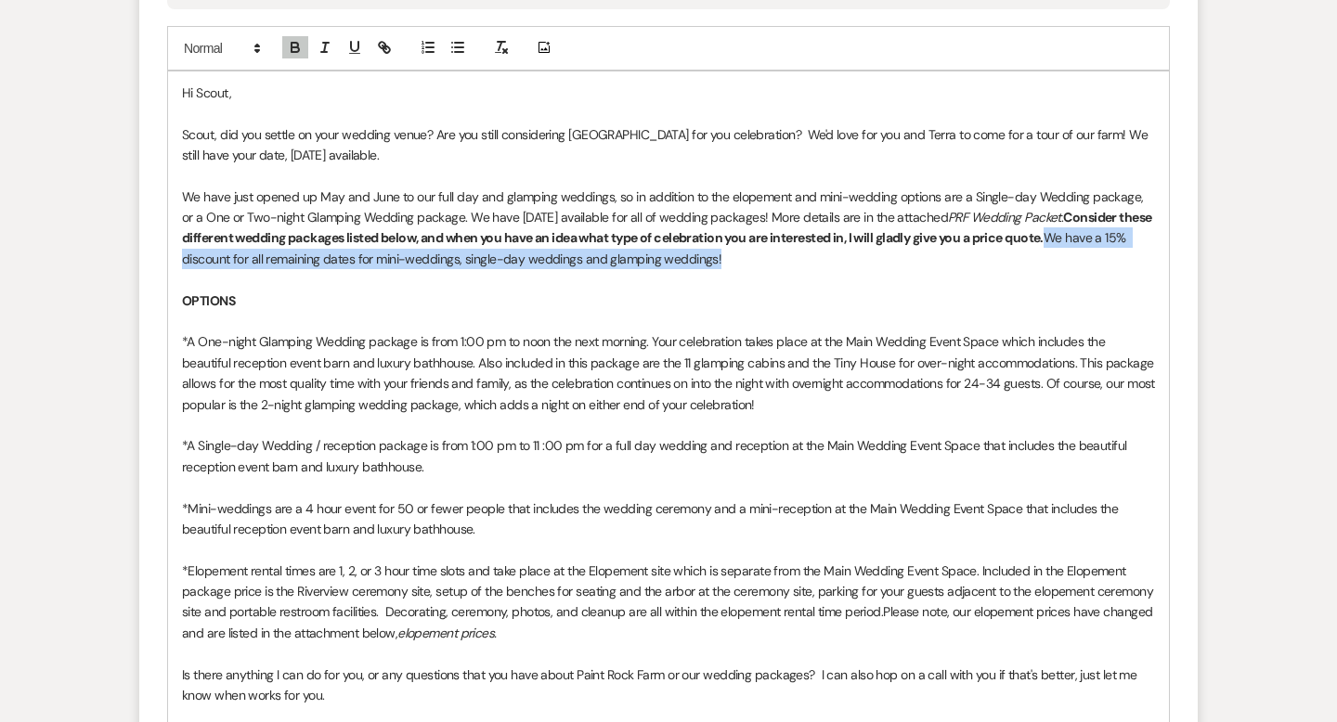
drag, startPoint x: 1058, startPoint y: 262, endPoint x: 1059, endPoint y: 281, distance: 19.5
click at [1059, 270] on p "We have just opened up May and June to our full day and glamping weddings, so i…" at bounding box center [668, 229] width 973 height 84
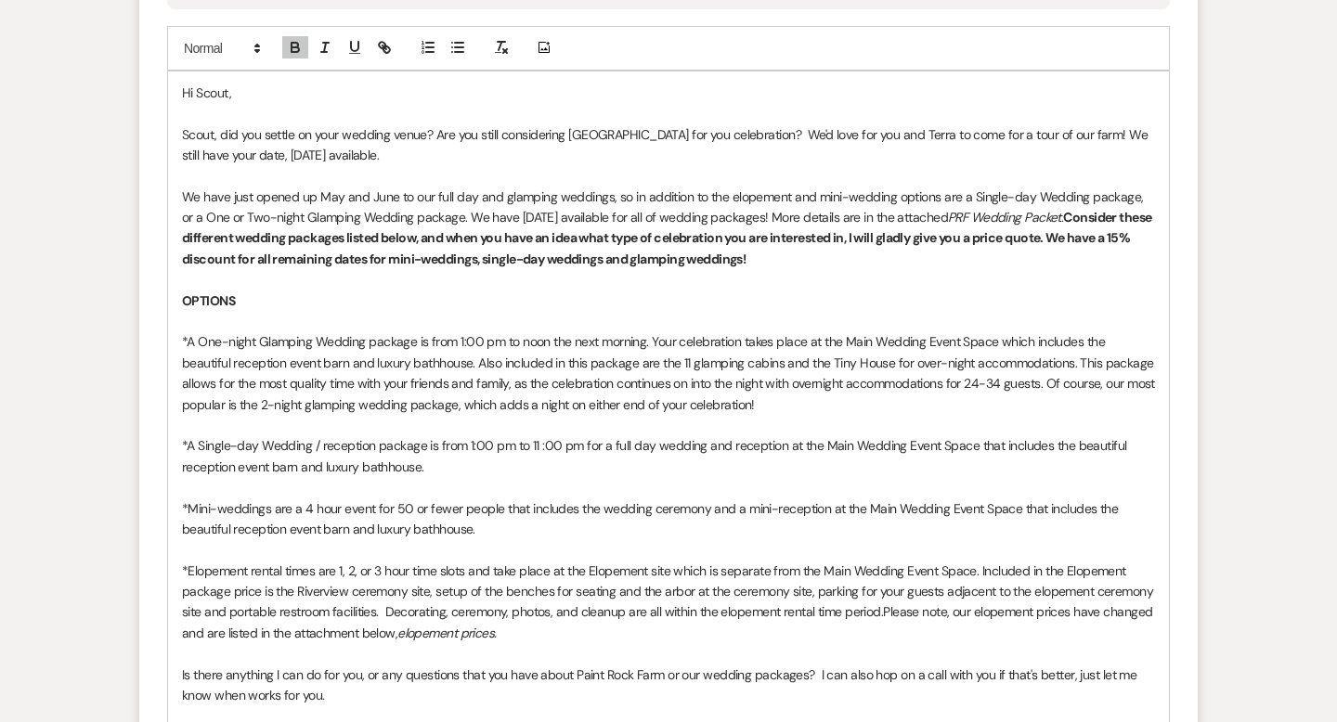
click at [899, 290] on p at bounding box center [668, 279] width 973 height 20
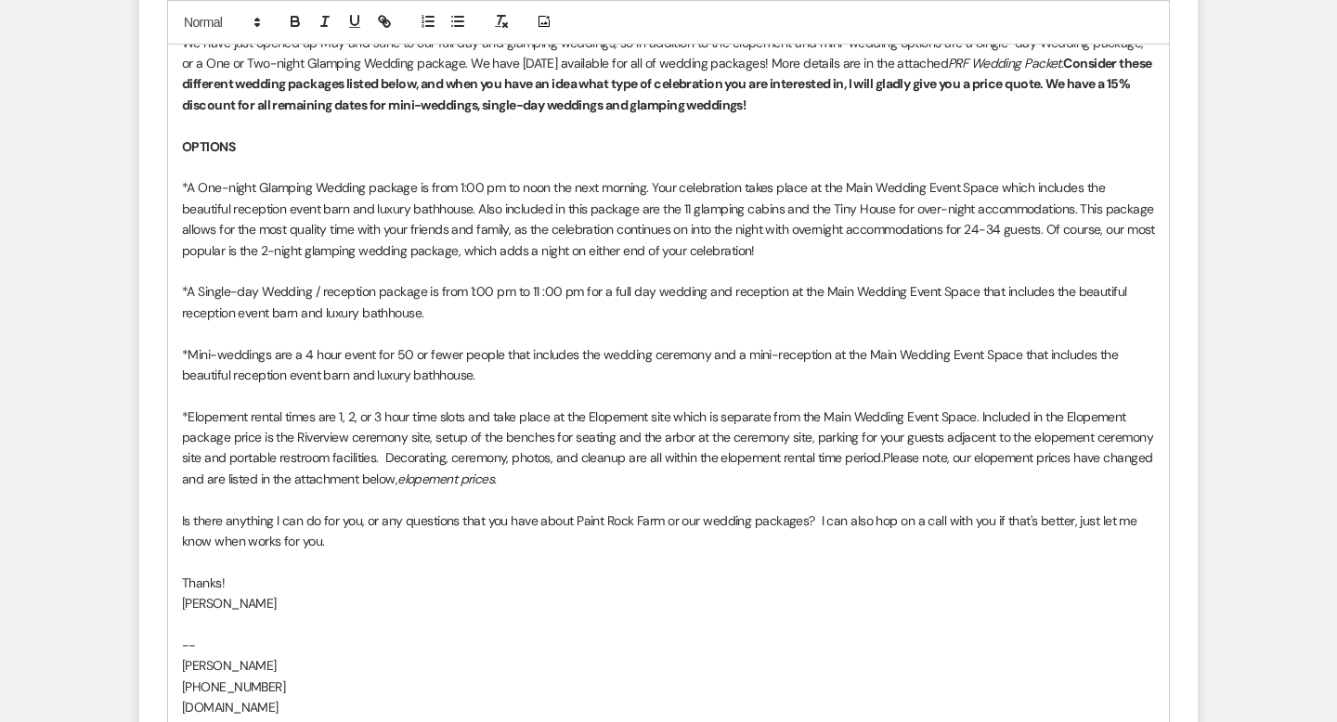
scroll to position [2316, 0]
click at [221, 209] on p "*A One-night Glamping Wedding package is from 1:00 pm to noon the next morning.…" at bounding box center [668, 220] width 973 height 84
click at [500, 211] on p "*A One or Two-night Glamping Wedding package is from 1:00 pm to noon the next m…" at bounding box center [668, 220] width 973 height 84
click at [550, 213] on p "*A One or Two-night Glamping Wedding package is from 2:00 pm to noon the next m…" at bounding box center [668, 220] width 973 height 84
click at [552, 214] on p "*A One or Two-night Glamping Wedding package is from 2:00 pm tFriday to noon th…" at bounding box center [668, 220] width 973 height 84
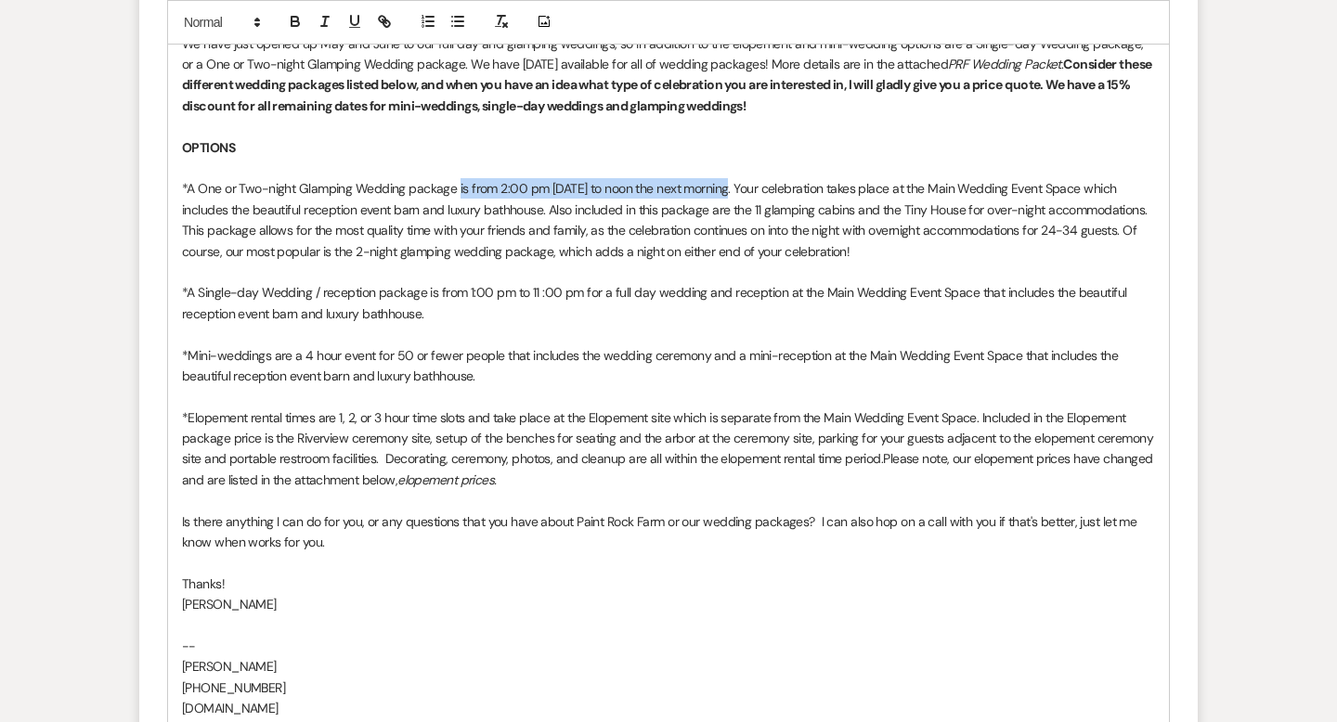
drag, startPoint x: 457, startPoint y: 211, endPoint x: 723, endPoint y: 208, distance: 266.5
click at [723, 208] on p "*A One or Two-night Glamping Wedding package is from 2:00 pm [DATE] to noon the…" at bounding box center [668, 220] width 973 height 84
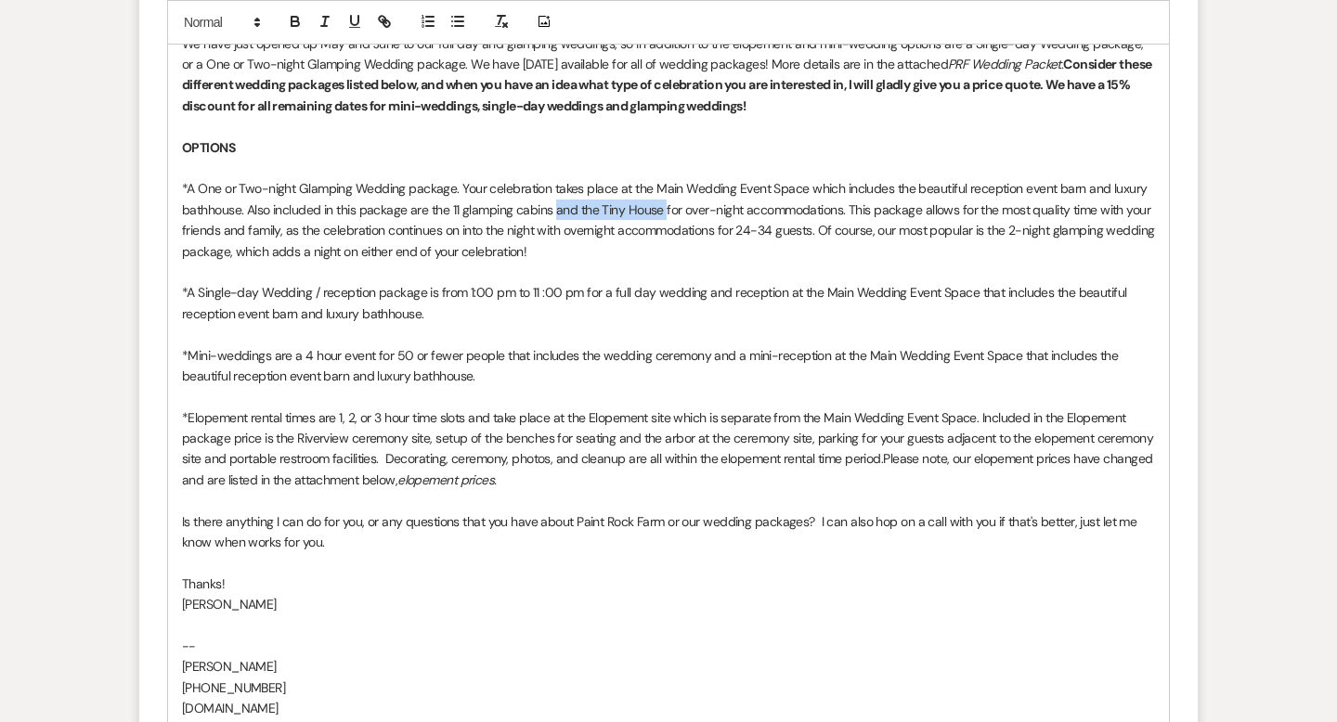
drag, startPoint x: 662, startPoint y: 233, endPoint x: 553, endPoint y: 234, distance: 108.6
click at [553, 234] on p "*A One or Two-night Glamping Wedding package. Your celebration takes place at t…" at bounding box center [668, 220] width 973 height 84
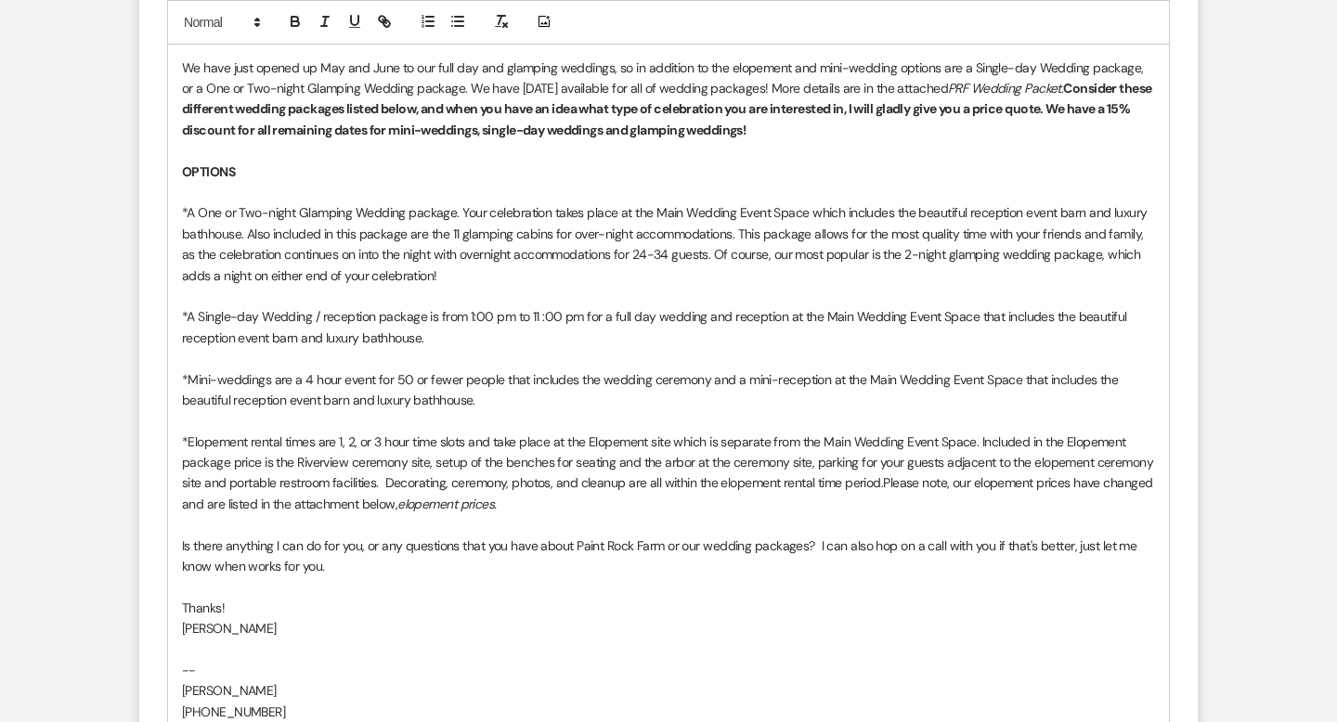
scroll to position [2298, 0]
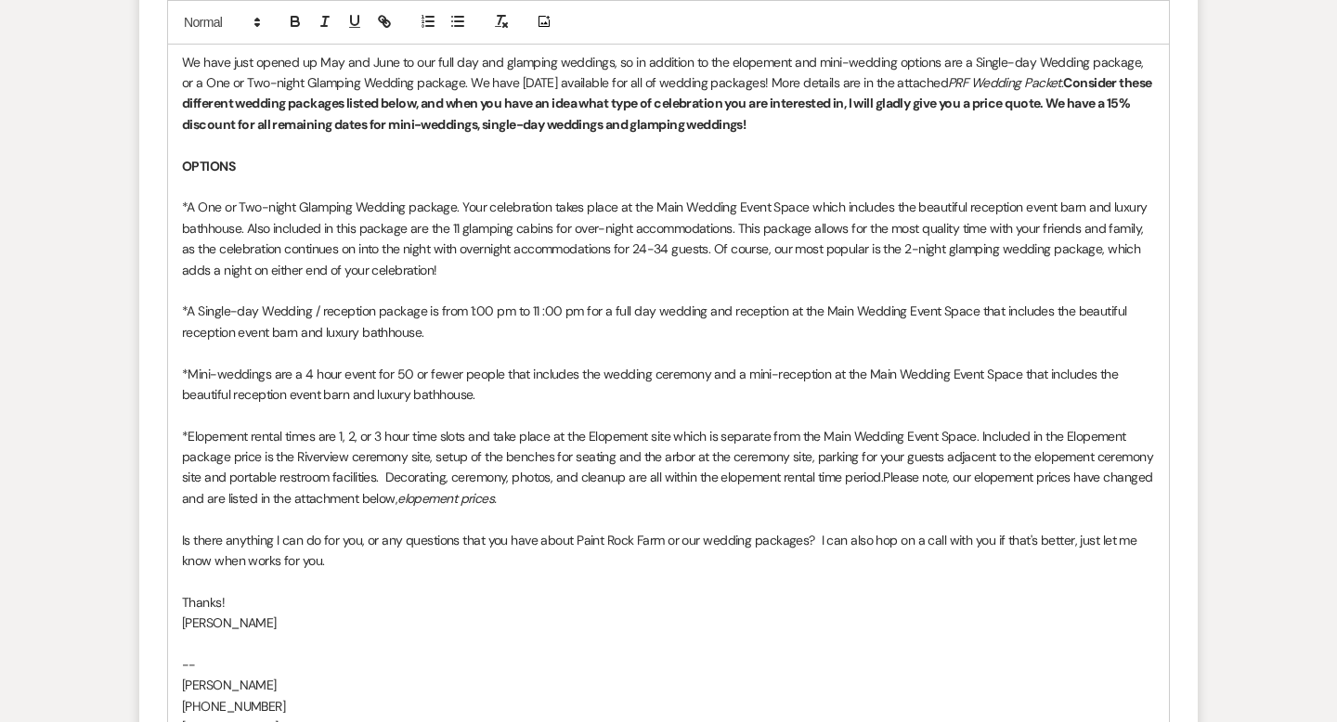
click at [454, 85] on p "We have just opened up May and June to our full day and glamping weddings, so i…" at bounding box center [668, 94] width 973 height 84
click at [559, 85] on p "We have just opened up May and June to our full-day and glamping weddings, so i…" at bounding box center [668, 94] width 973 height 84
click at [616, 85] on p "We have just opened up May and June to our full-day and glamping-weddings, so i…" at bounding box center [668, 94] width 973 height 84
drag, startPoint x: 1013, startPoint y: 85, endPoint x: 998, endPoint y: 85, distance: 14.9
click at [998, 85] on p "We have just opened up May and June to our full-day and glamping-wedding packag…" at bounding box center [668, 94] width 973 height 84
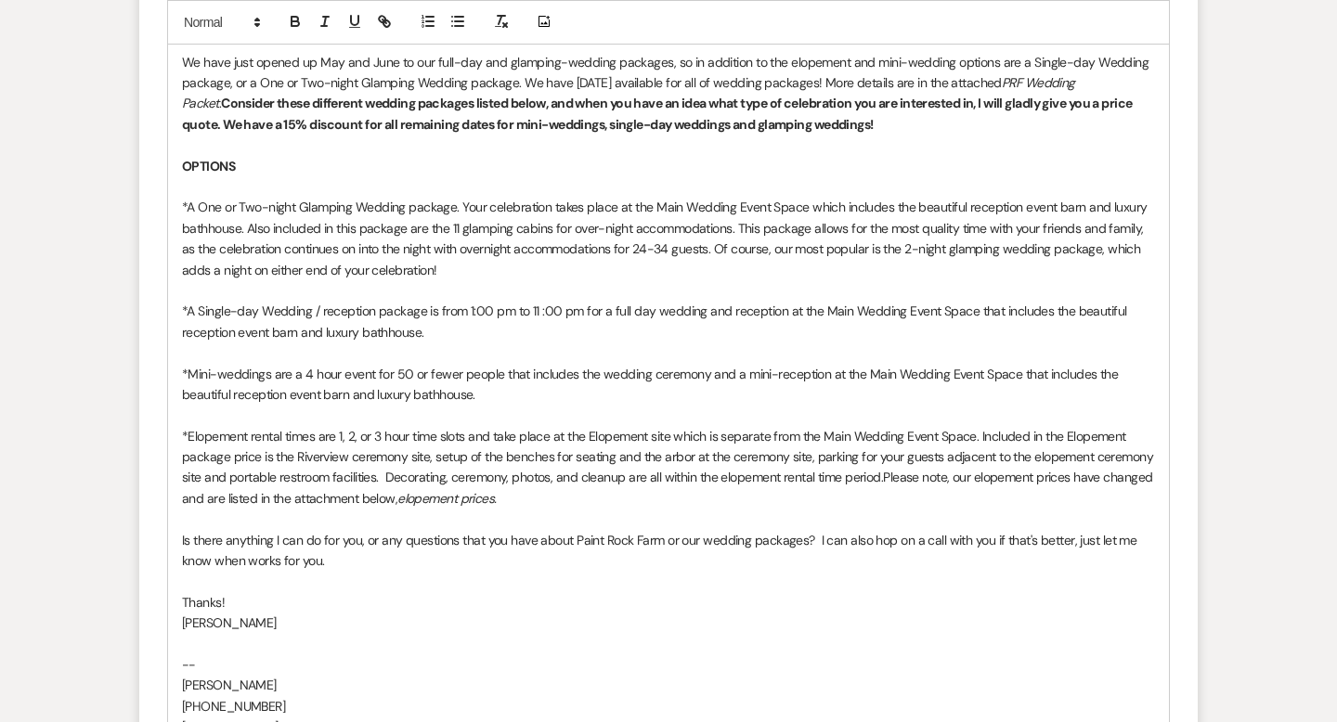
click at [994, 85] on p "We have just opened up May and June to our full-day and glamping-wedding packag…" at bounding box center [668, 94] width 973 height 84
drag, startPoint x: 1013, startPoint y: 85, endPoint x: 995, endPoint y: 85, distance: 17.6
click at [995, 85] on p "We have just opened up May and June to our full-day and glamping-wedding packag…" at bounding box center [668, 94] width 973 height 84
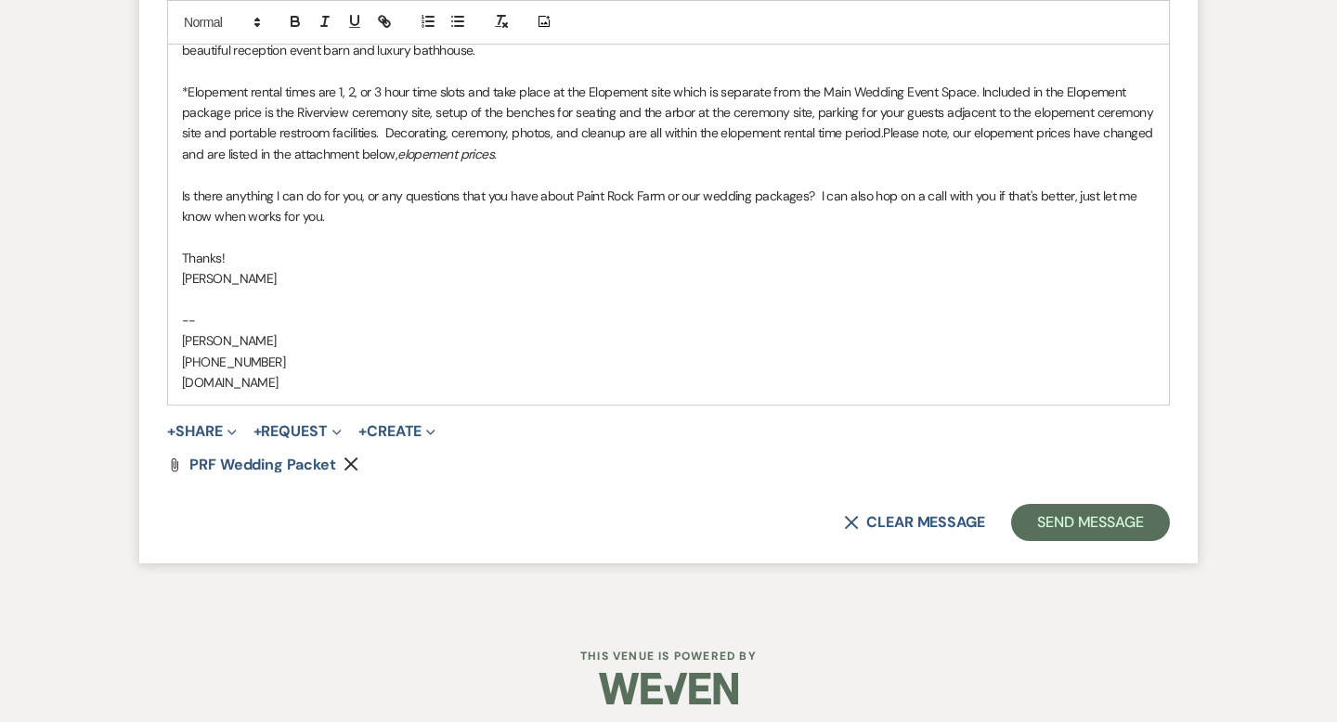
scroll to position [2677, 0]
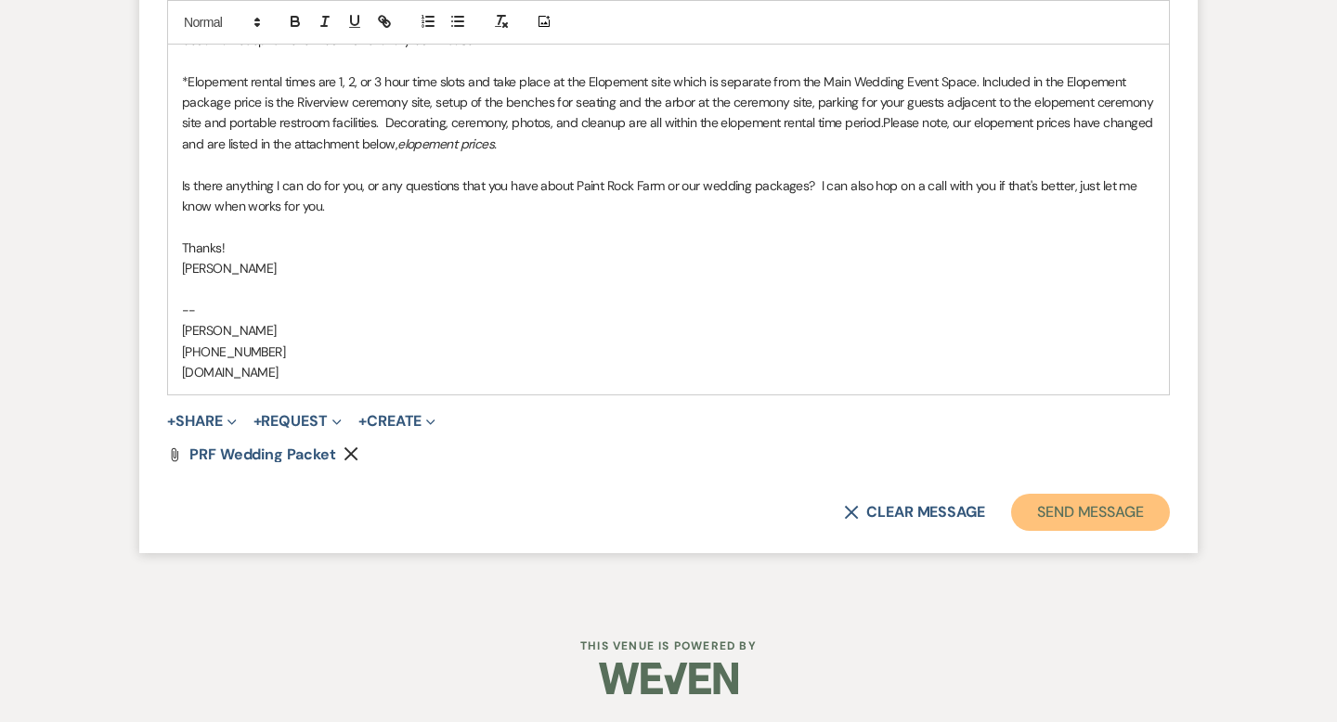
click at [1059, 504] on button "Send Message" at bounding box center [1090, 512] width 159 height 37
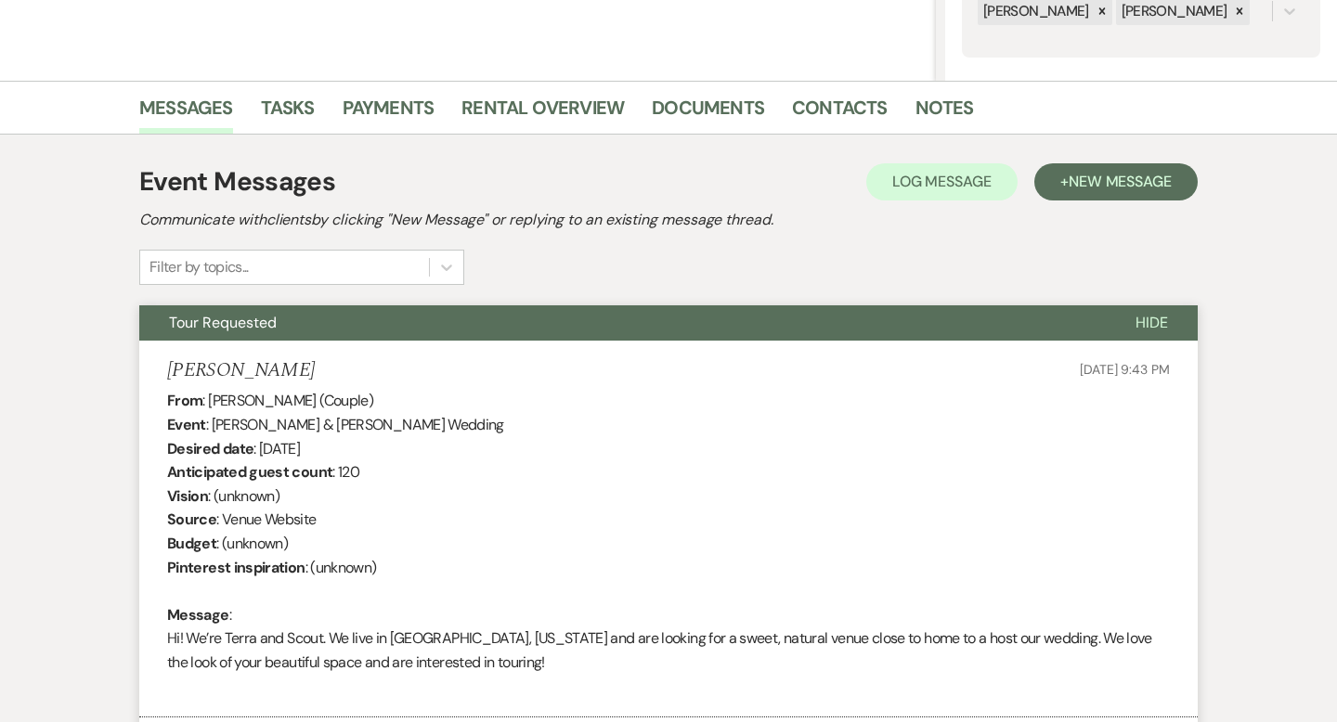
scroll to position [0, 0]
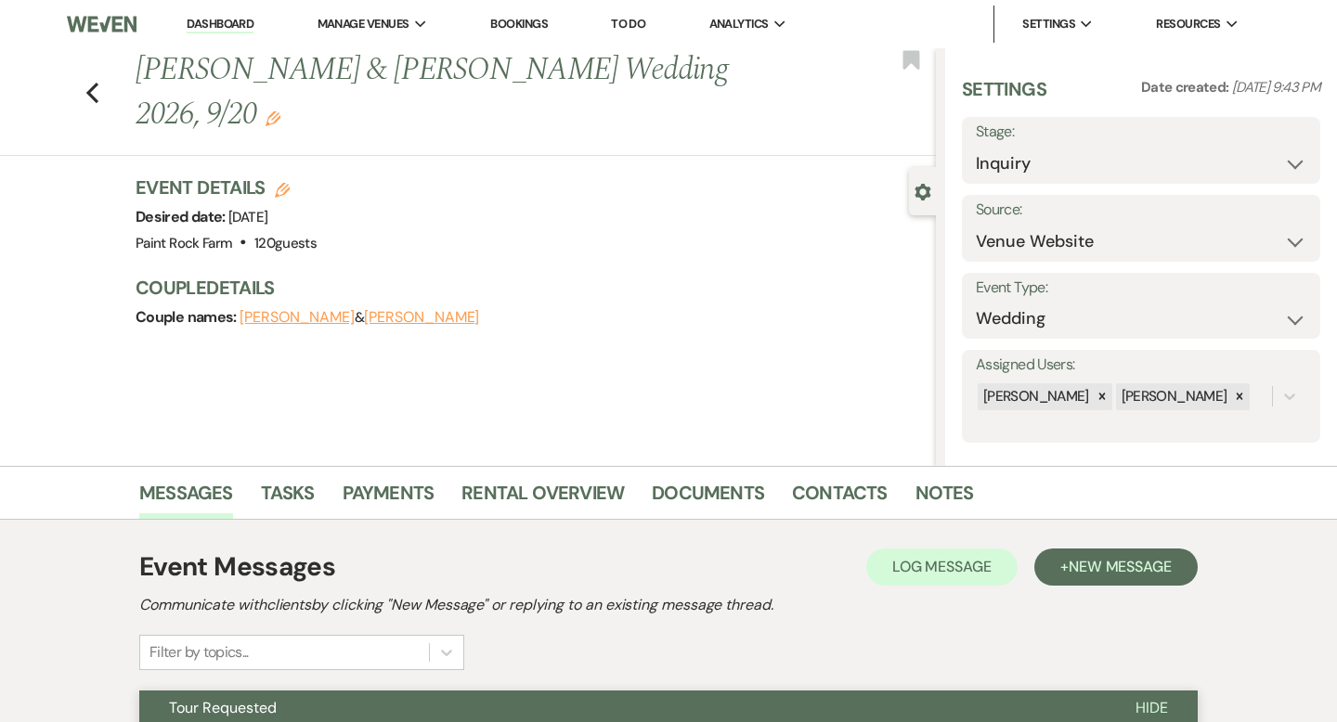
click at [266, 116] on icon "Edit" at bounding box center [273, 118] width 15 height 15
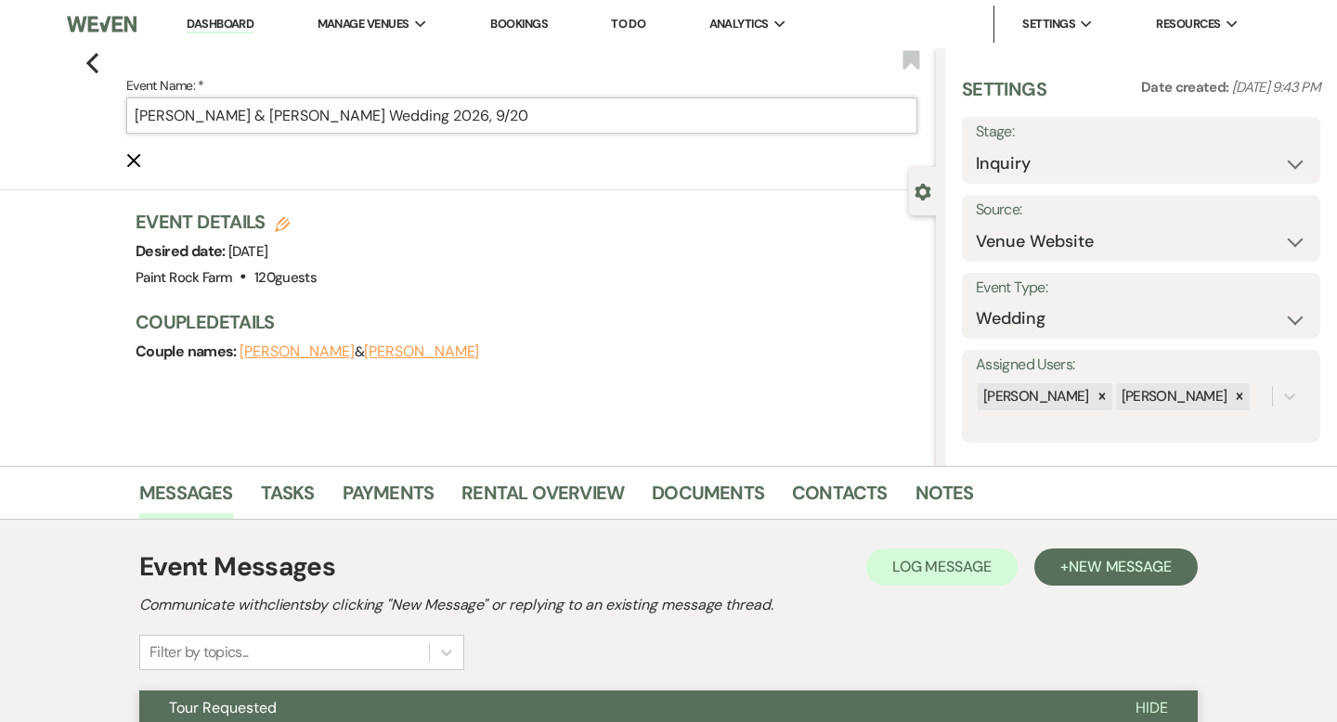
click at [534, 115] on input "[PERSON_NAME] & [PERSON_NAME] Wedding 2026, 9/20" at bounding box center [521, 115] width 791 height 36
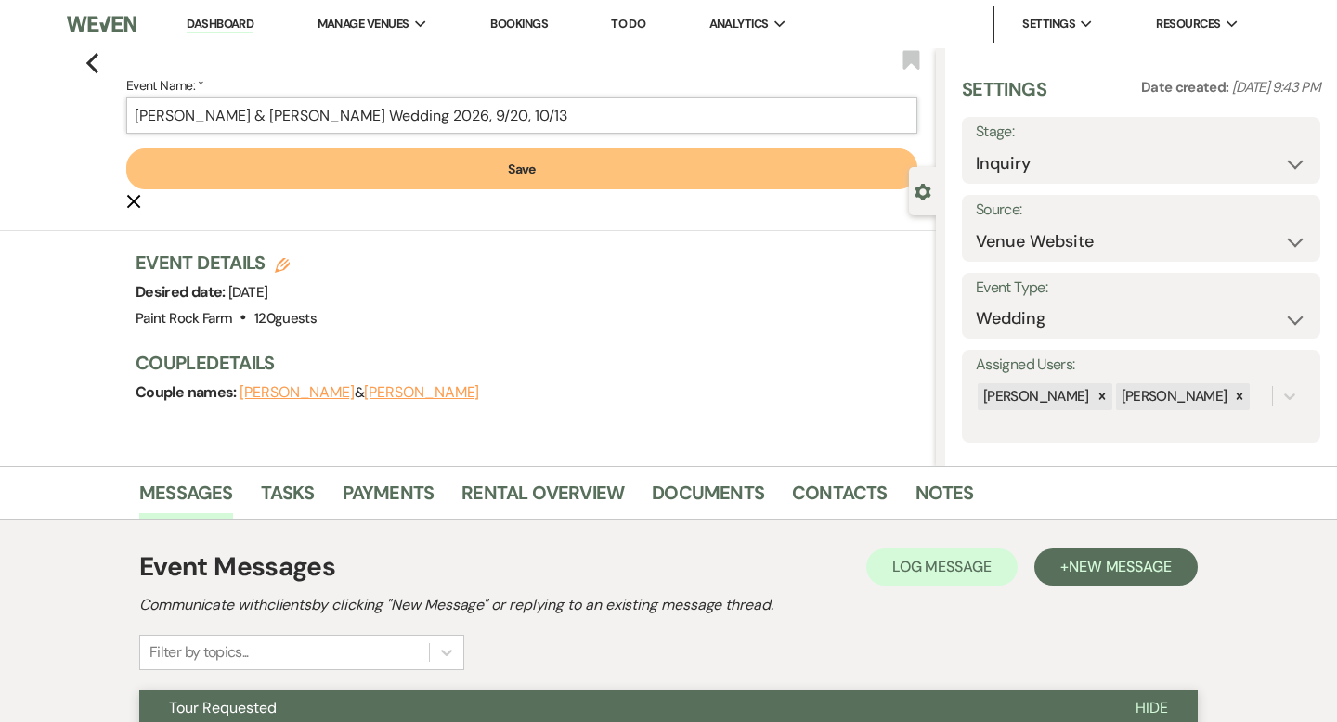
type input "[PERSON_NAME] & [PERSON_NAME] Wedding 2026, 9/20, 10/13"
click at [533, 167] on button "Save" at bounding box center [521, 169] width 791 height 41
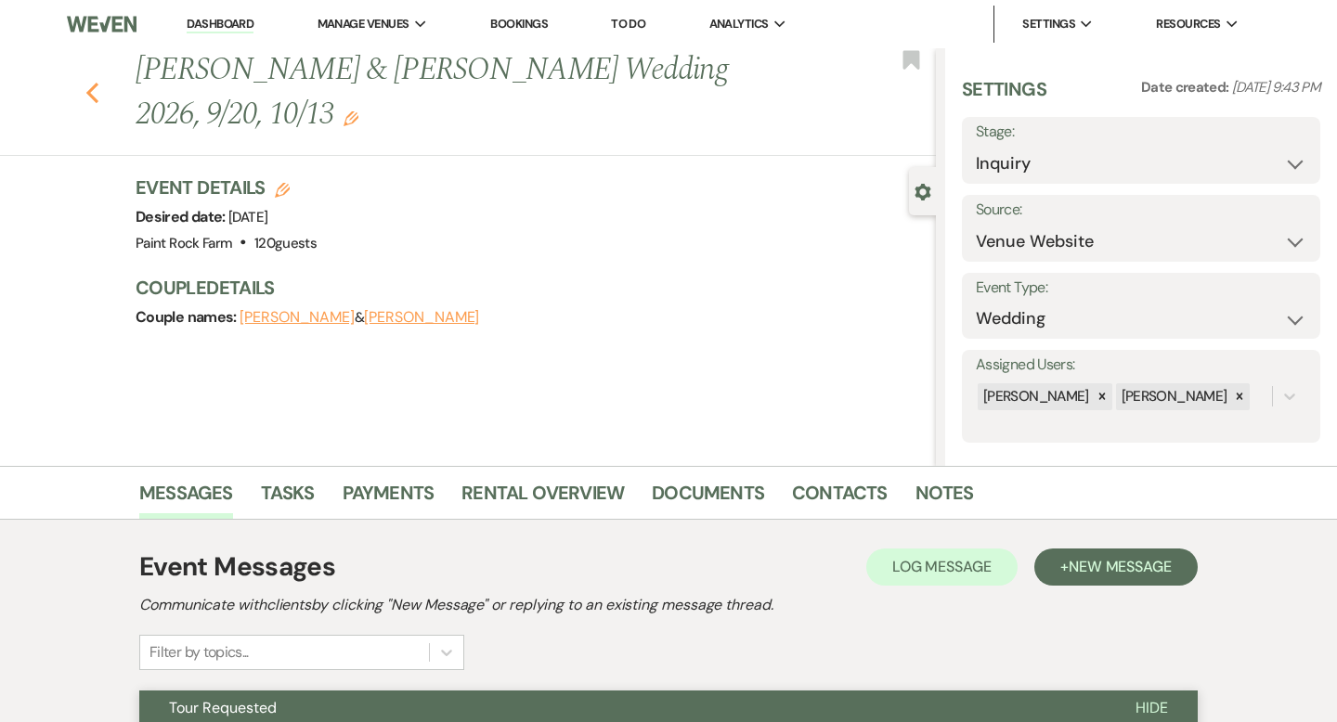
click at [96, 89] on icon "Previous" at bounding box center [92, 93] width 14 height 22
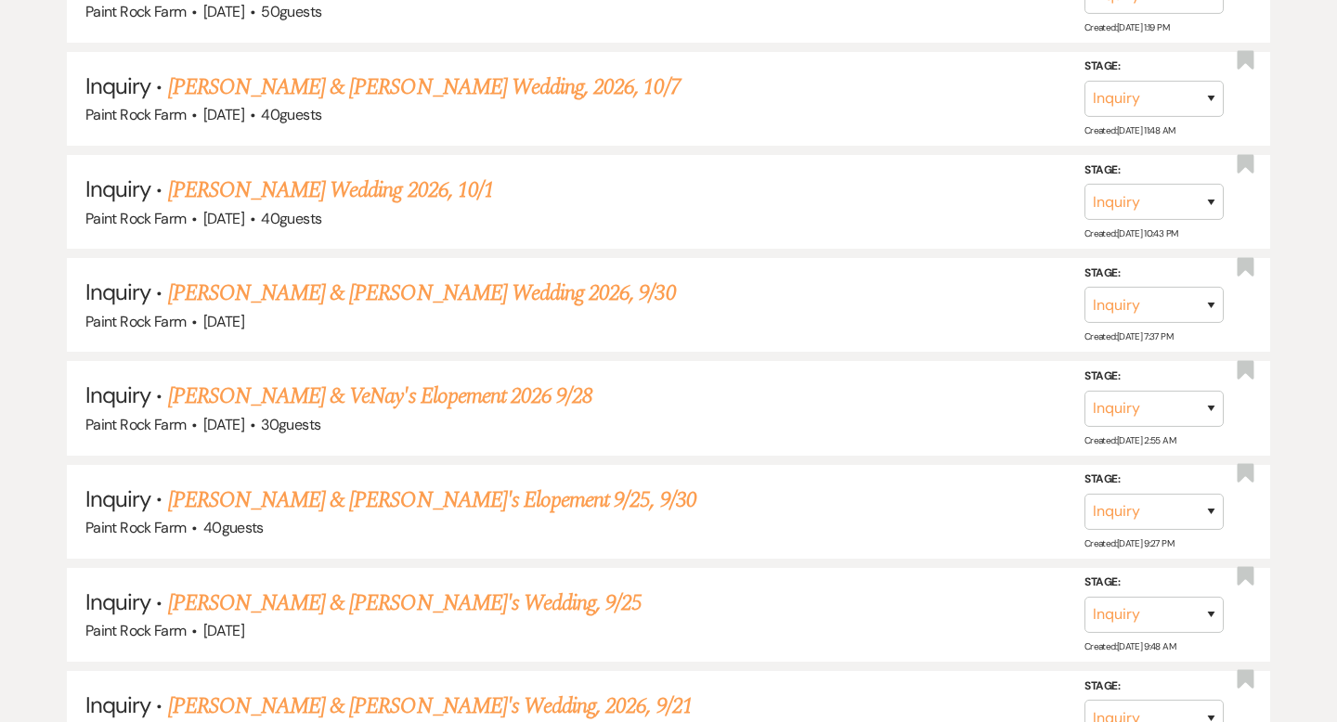
scroll to position [1199, 0]
click at [328, 292] on link "[PERSON_NAME] & [PERSON_NAME] Wedding 2026, 9/30" at bounding box center [422, 294] width 508 height 33
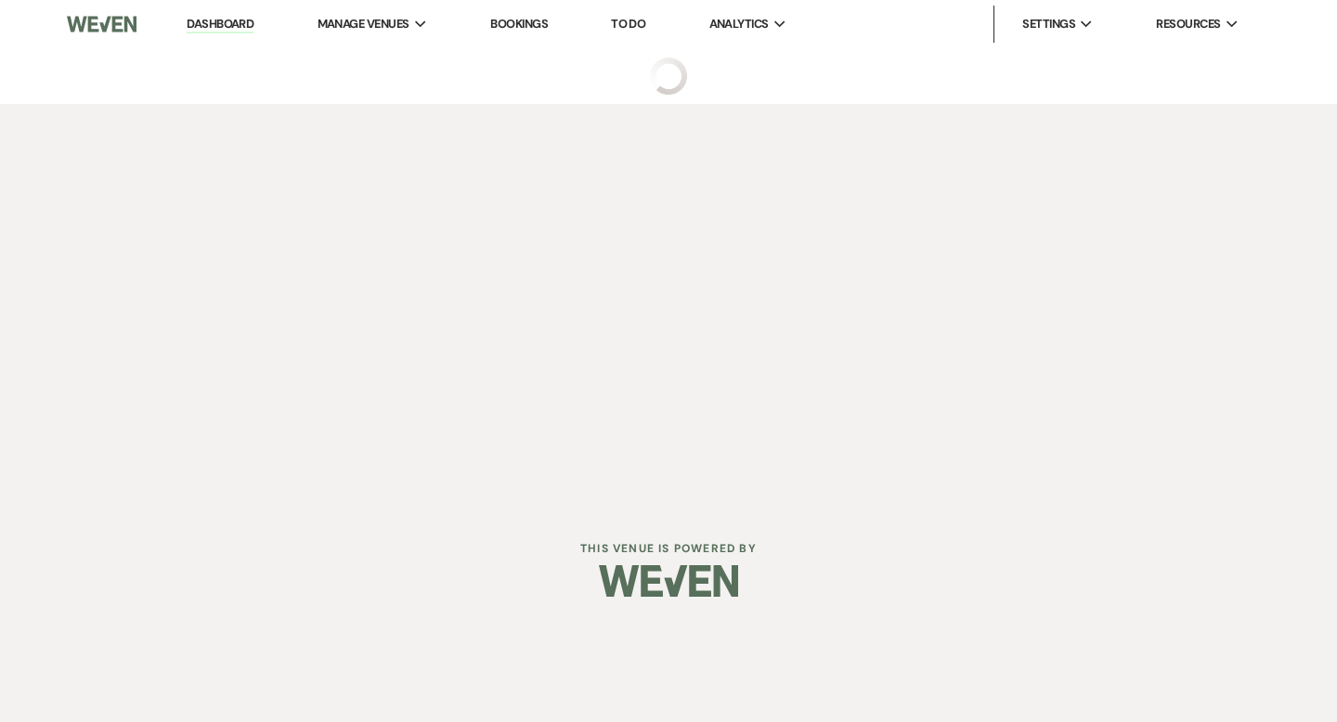
select select "5"
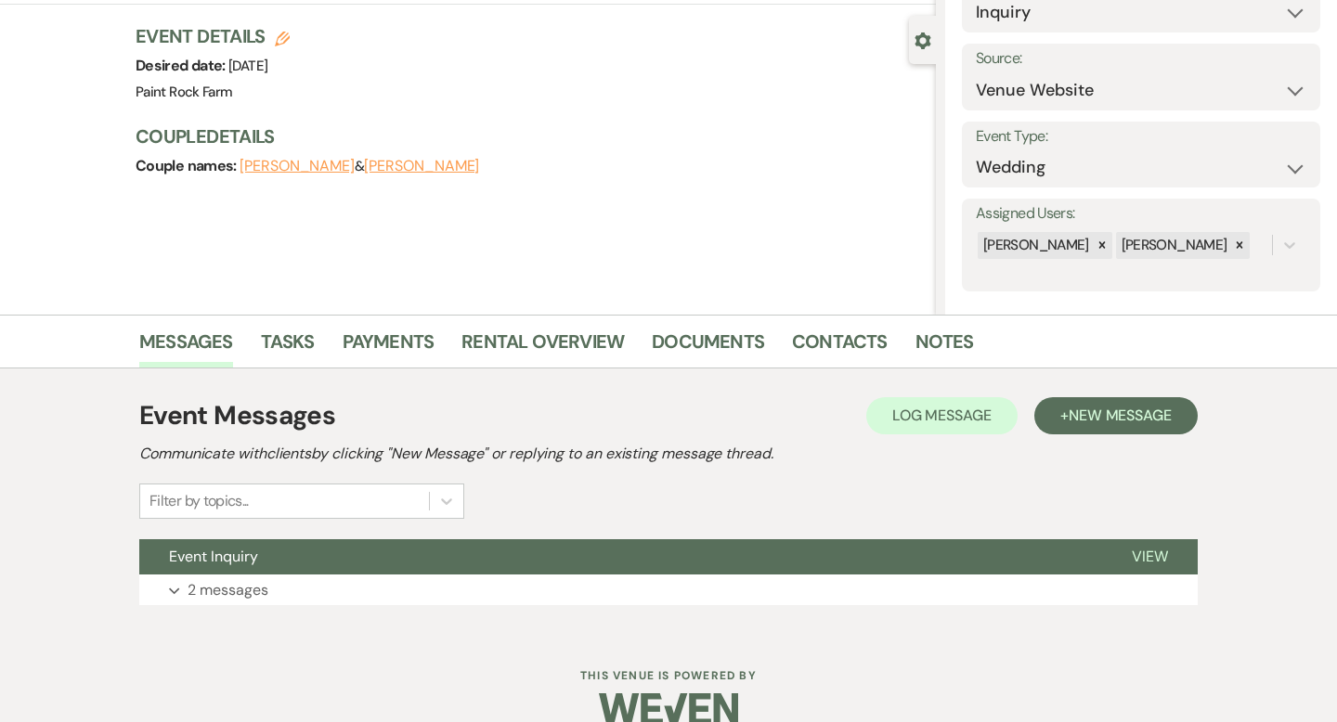
scroll to position [182, 0]
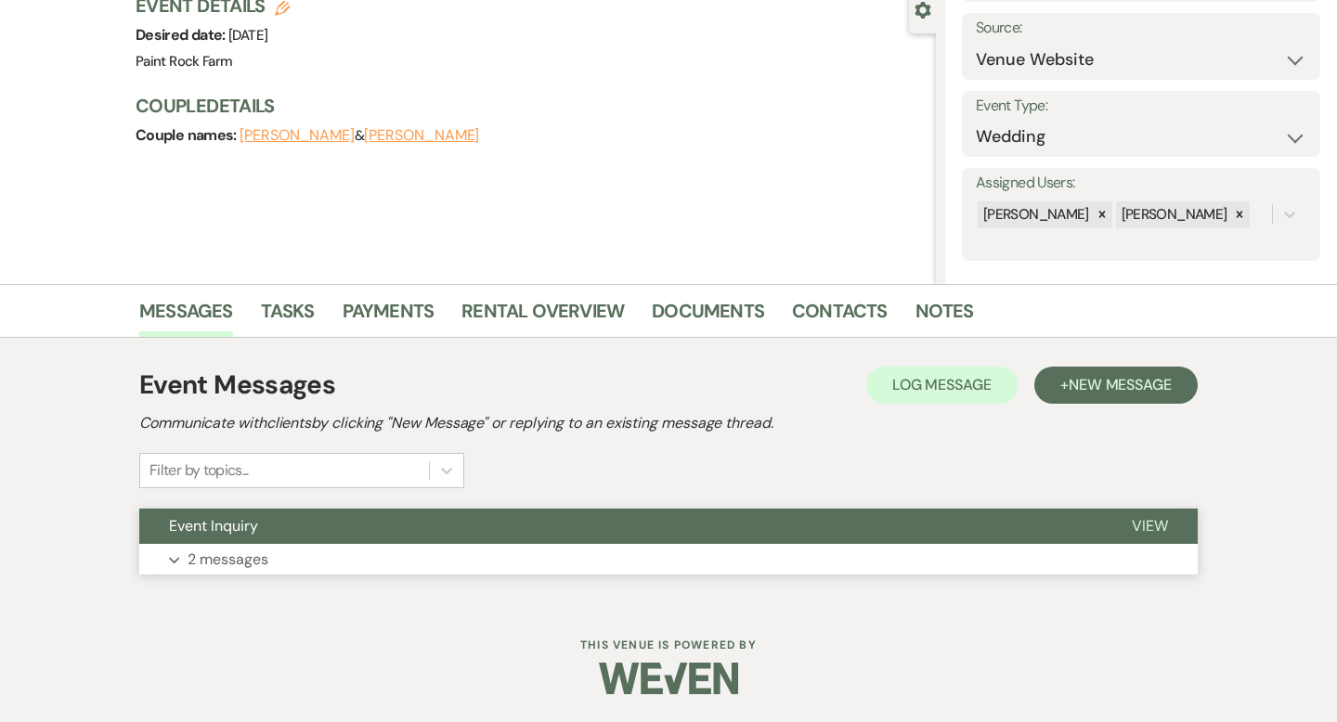
click at [228, 561] on p "2 messages" at bounding box center [228, 560] width 81 height 24
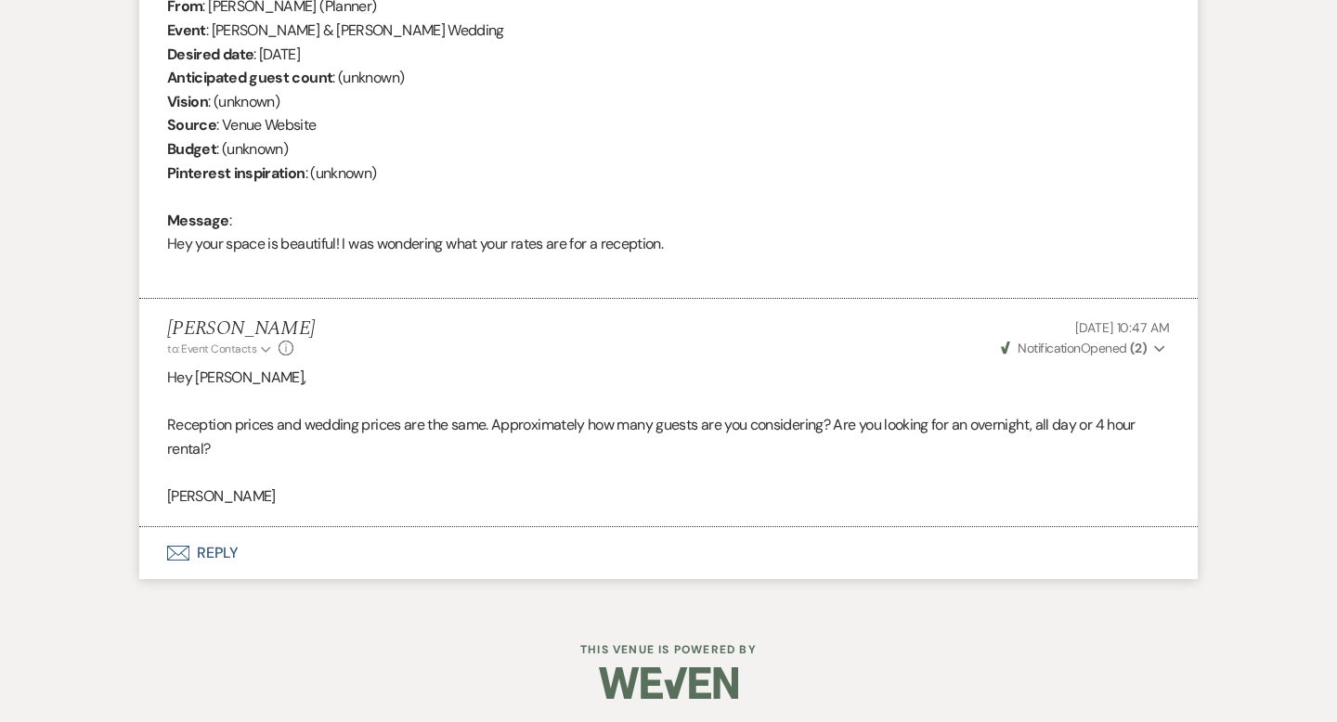
scroll to position [785, 0]
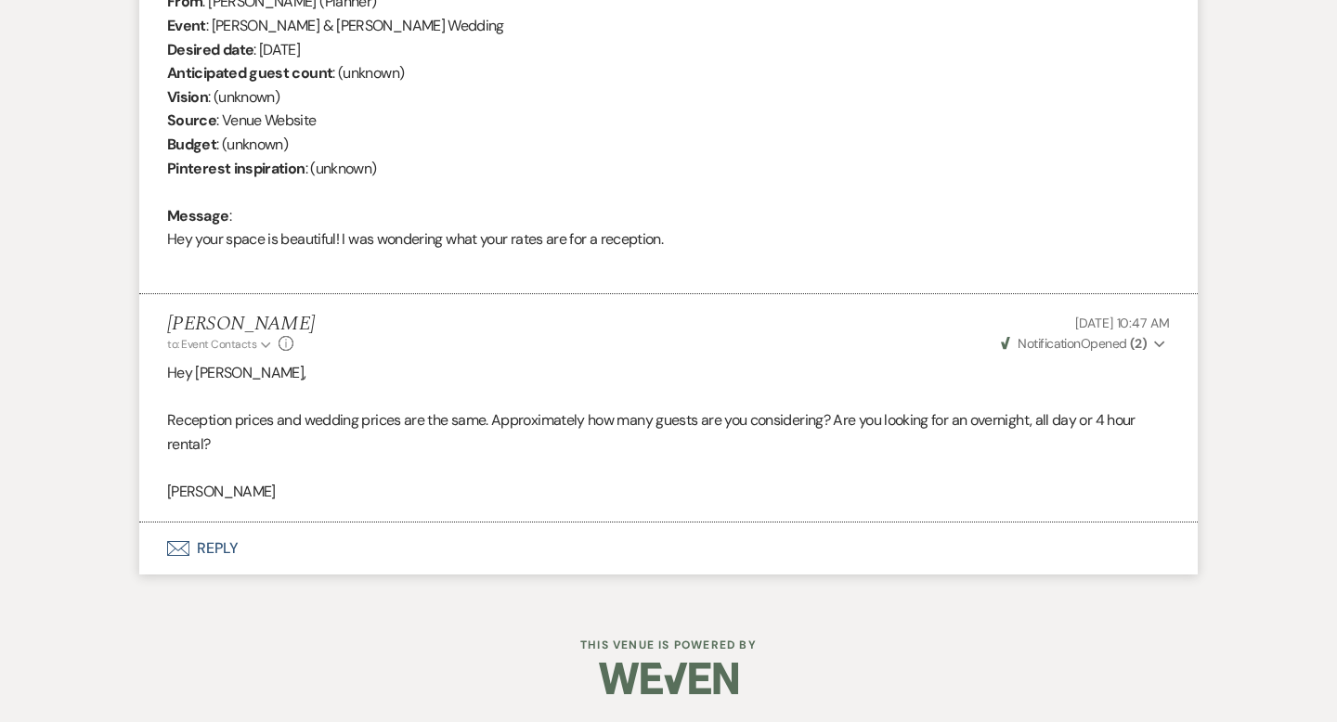
click at [225, 549] on button "Envelope Reply" at bounding box center [668, 549] width 1058 height 52
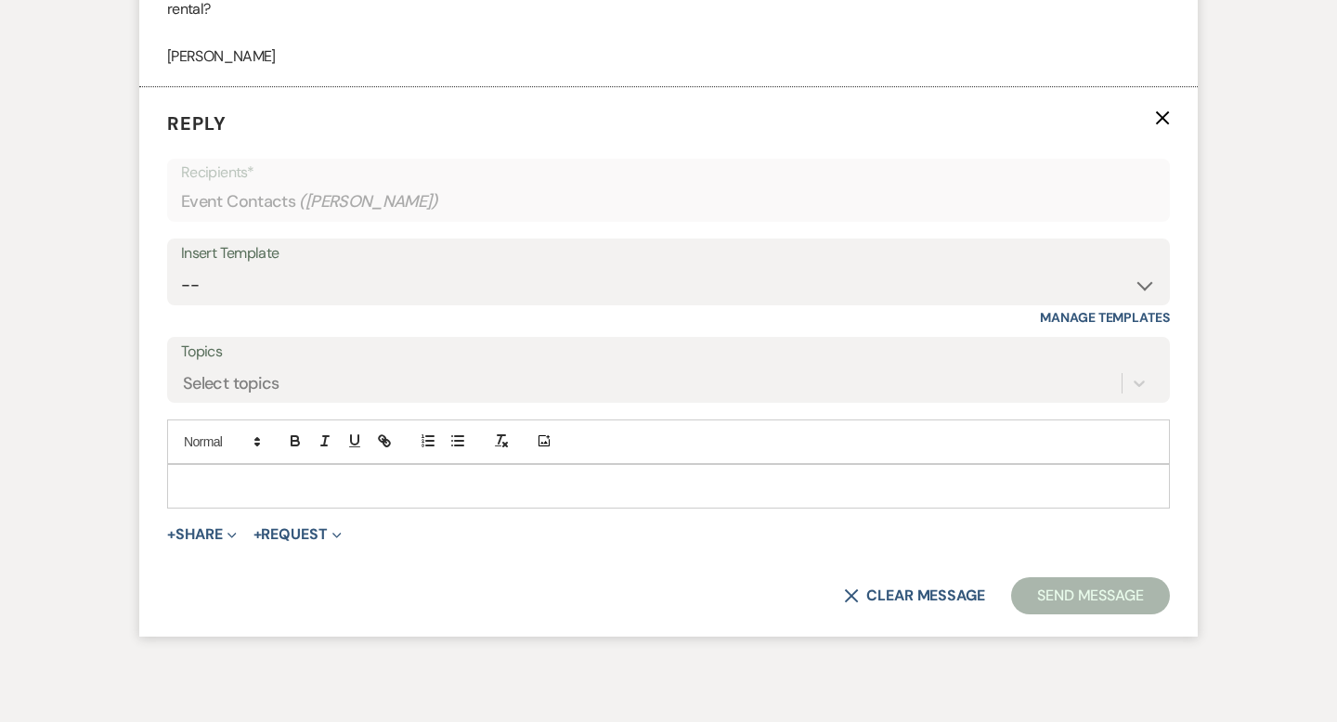
scroll to position [1221, 0]
click at [1143, 284] on select "-- Tour Request Response Contract (Pre-Booked Leads) Inquiry Follow Up Thank yo…" at bounding box center [668, 284] width 975 height 36
select select "1195"
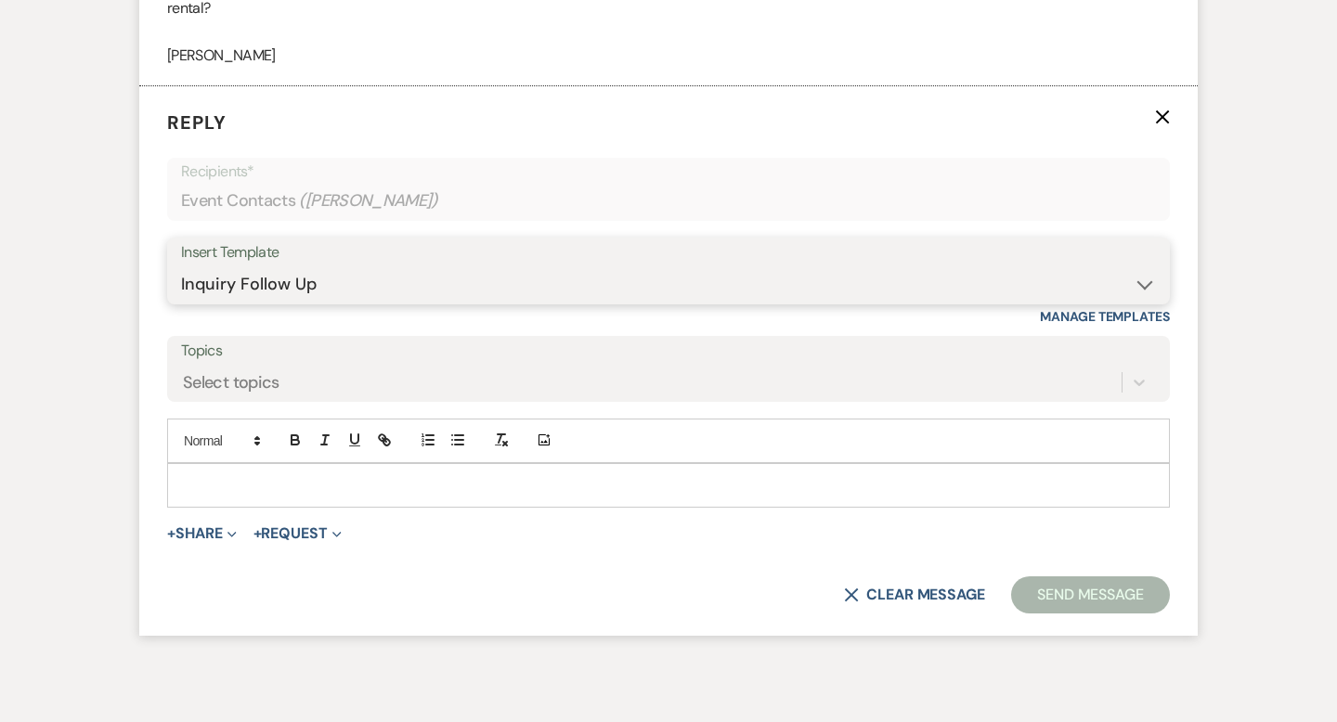
click at [181, 266] on select "-- Tour Request Response Contract (Pre-Booked Leads) Inquiry Follow Up Thank yo…" at bounding box center [668, 284] width 975 height 36
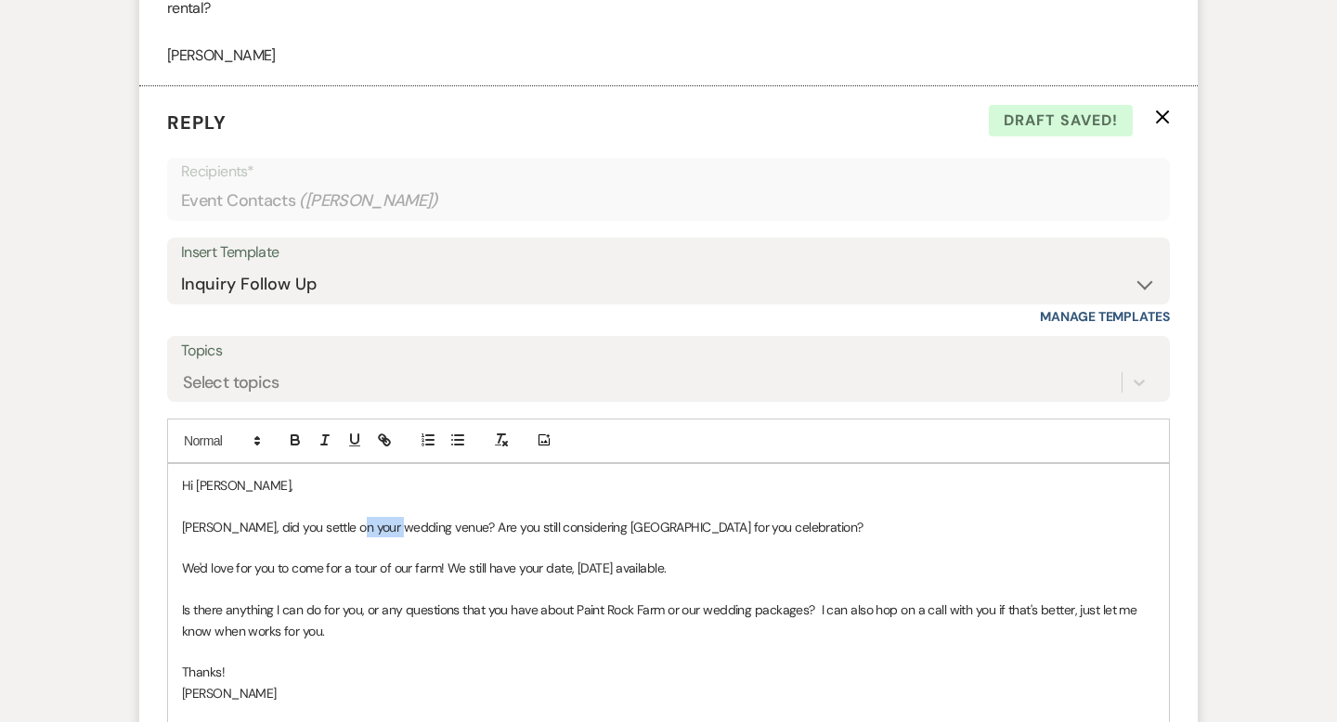
drag, startPoint x: 396, startPoint y: 526, endPoint x: 348, endPoint y: 522, distance: 47.6
click at [348, 522] on p "[PERSON_NAME], did you settle on your wedding venue? Are you still considering …" at bounding box center [668, 527] width 973 height 20
click at [182, 568] on p "We'd love for you to come for a tour of our farm! We still have your date, [DAT…" at bounding box center [668, 568] width 973 height 20
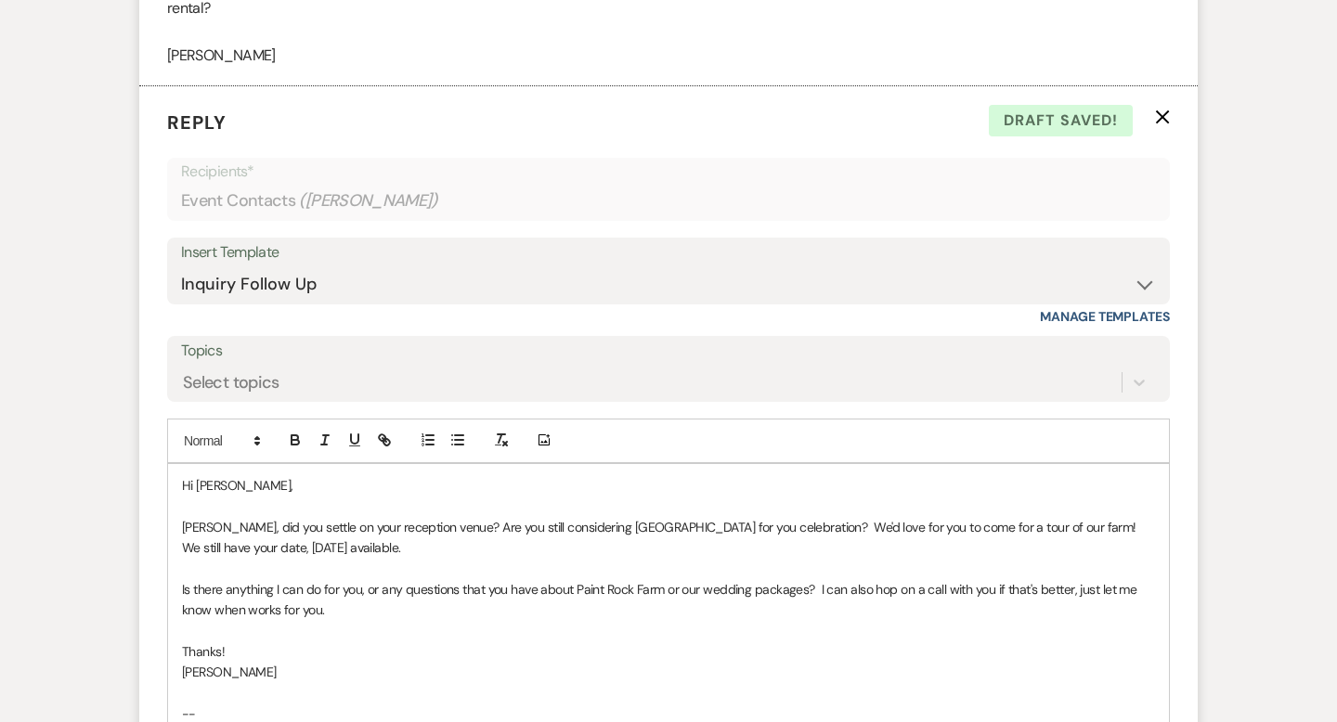
click at [188, 569] on p at bounding box center [668, 568] width 973 height 20
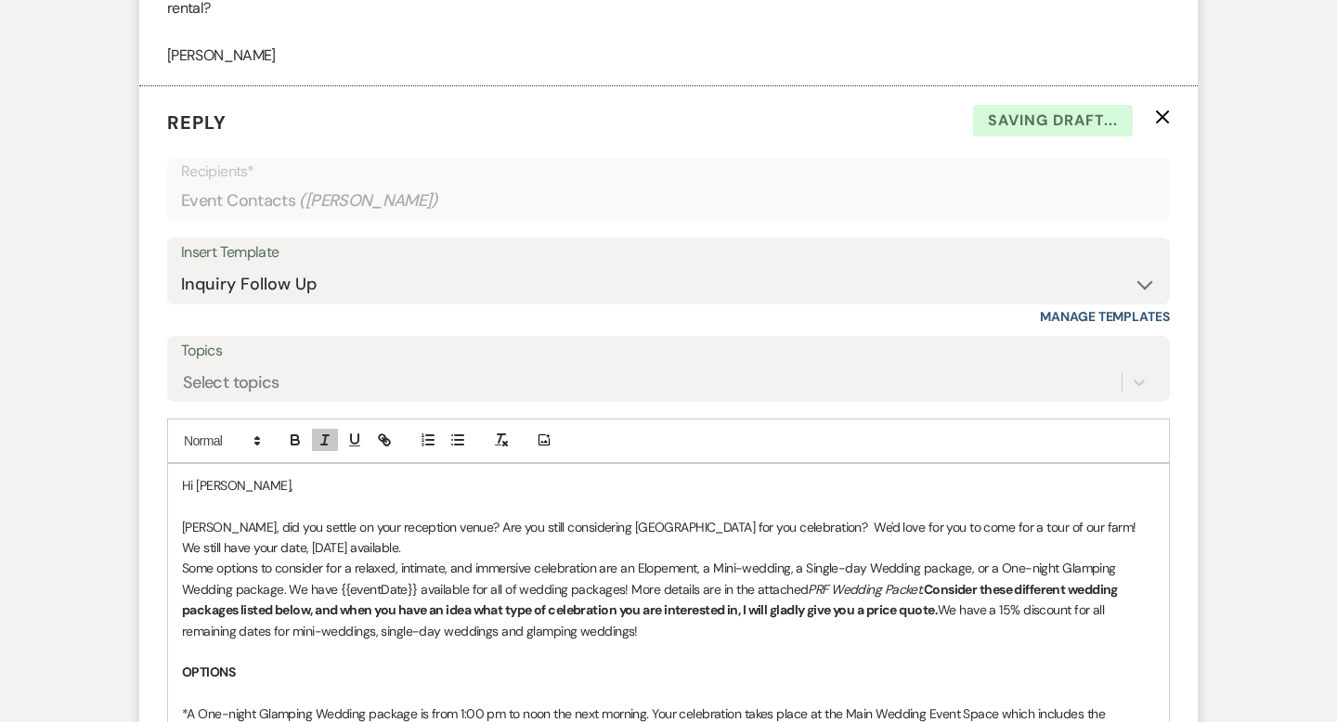
click at [344, 551] on p "[PERSON_NAME], did you settle on your reception venue? Are you still considerin…" at bounding box center [668, 538] width 973 height 42
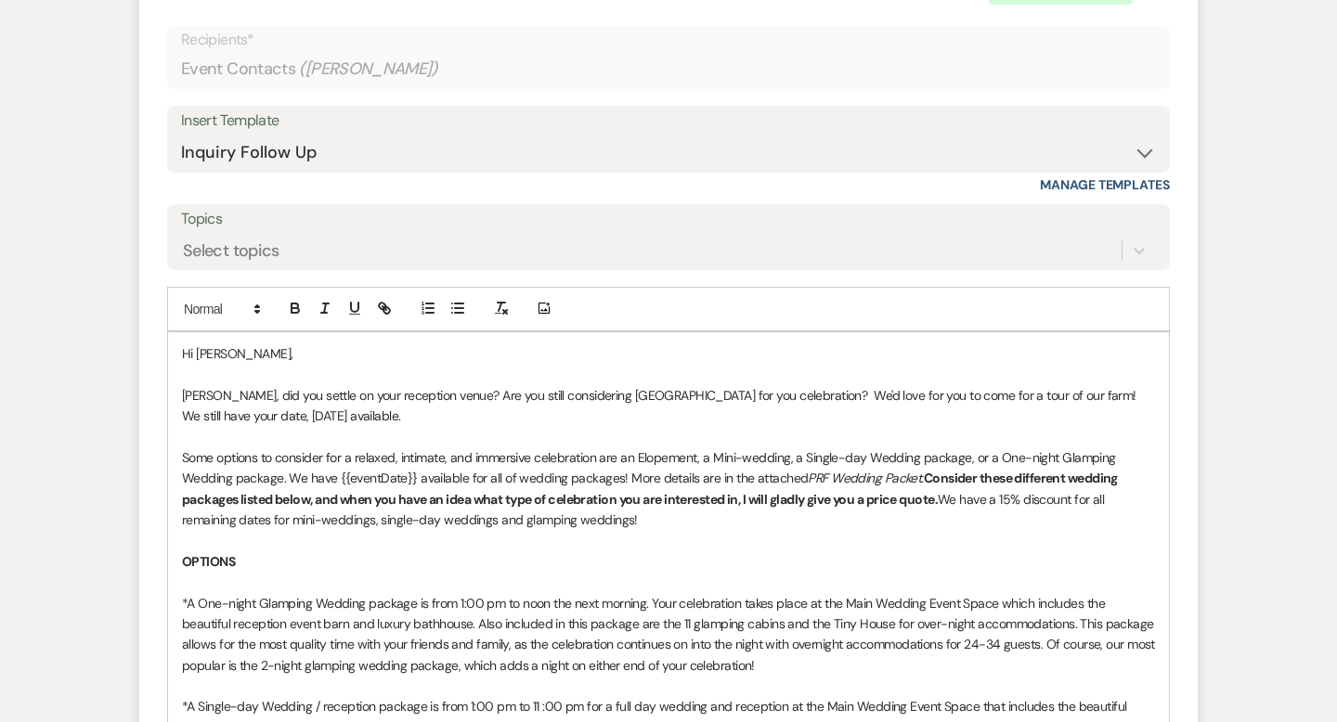
scroll to position [1359, 0]
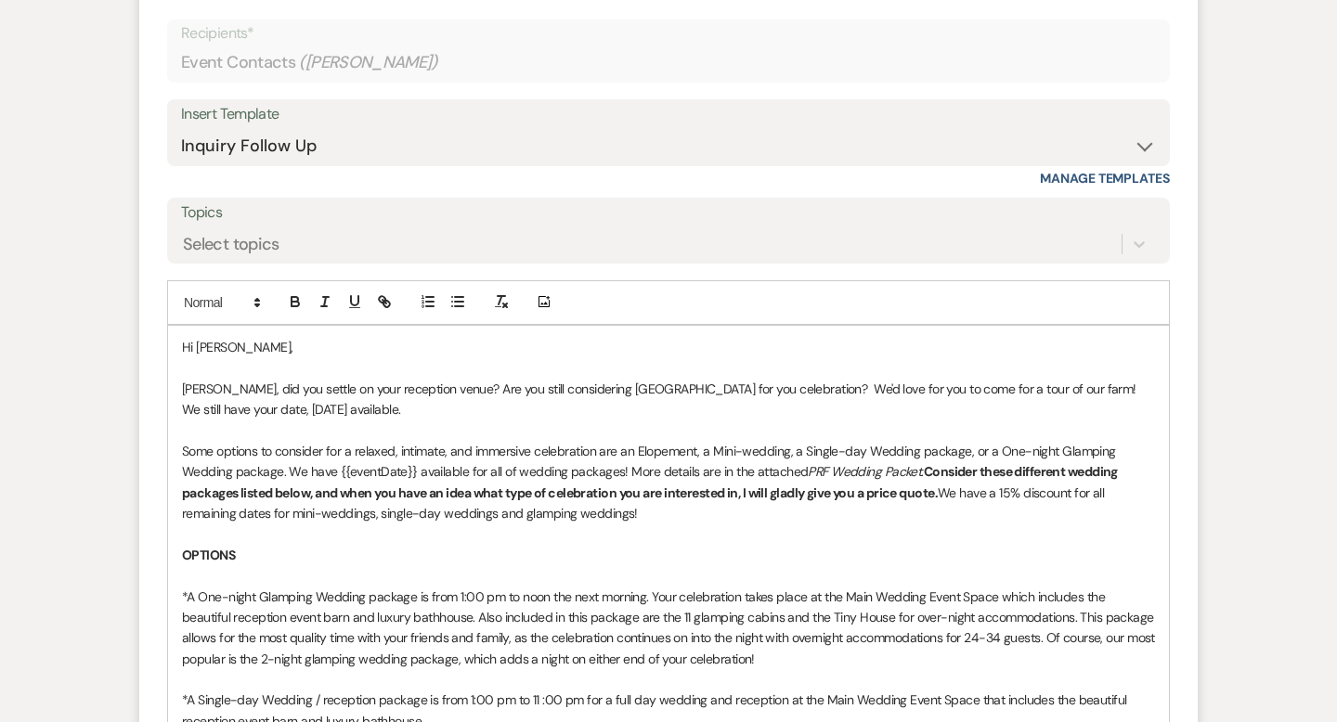
click at [1020, 450] on p "Some options to consider for a relaxed, intimate, and immersive celebration are…" at bounding box center [668, 483] width 973 height 84
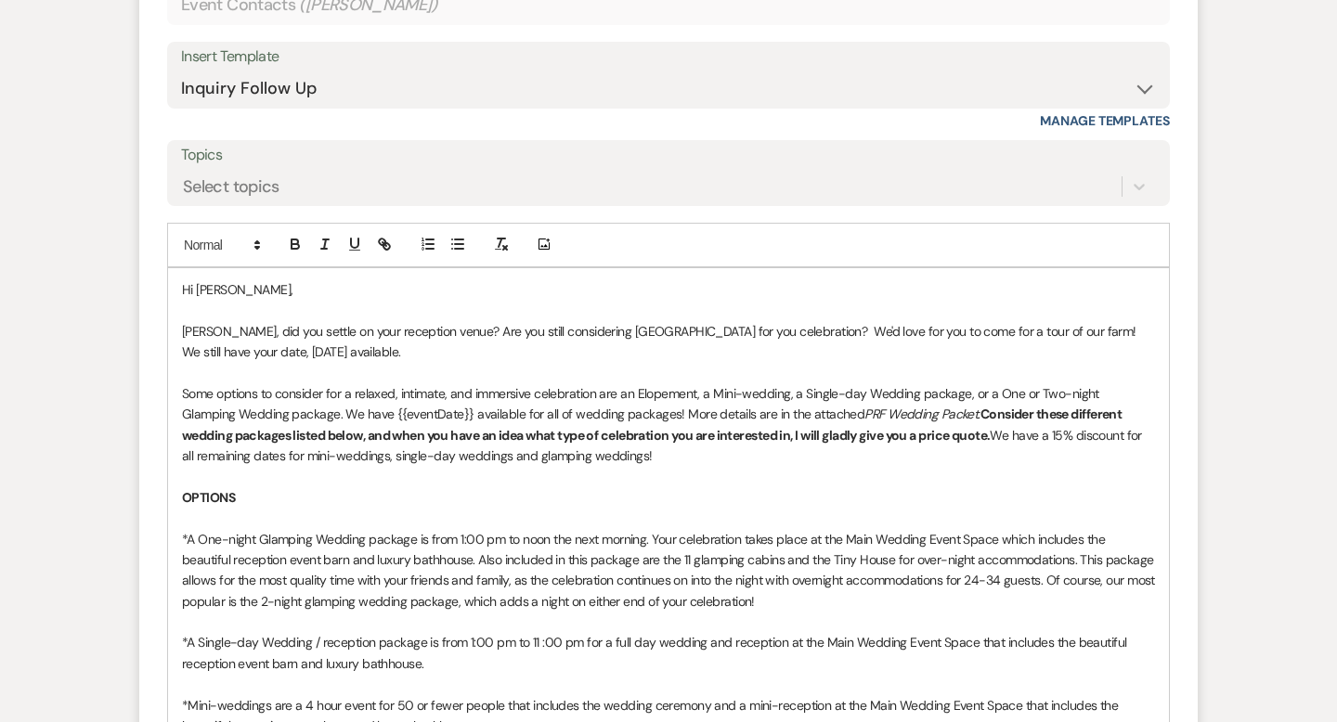
scroll to position [1424, 0]
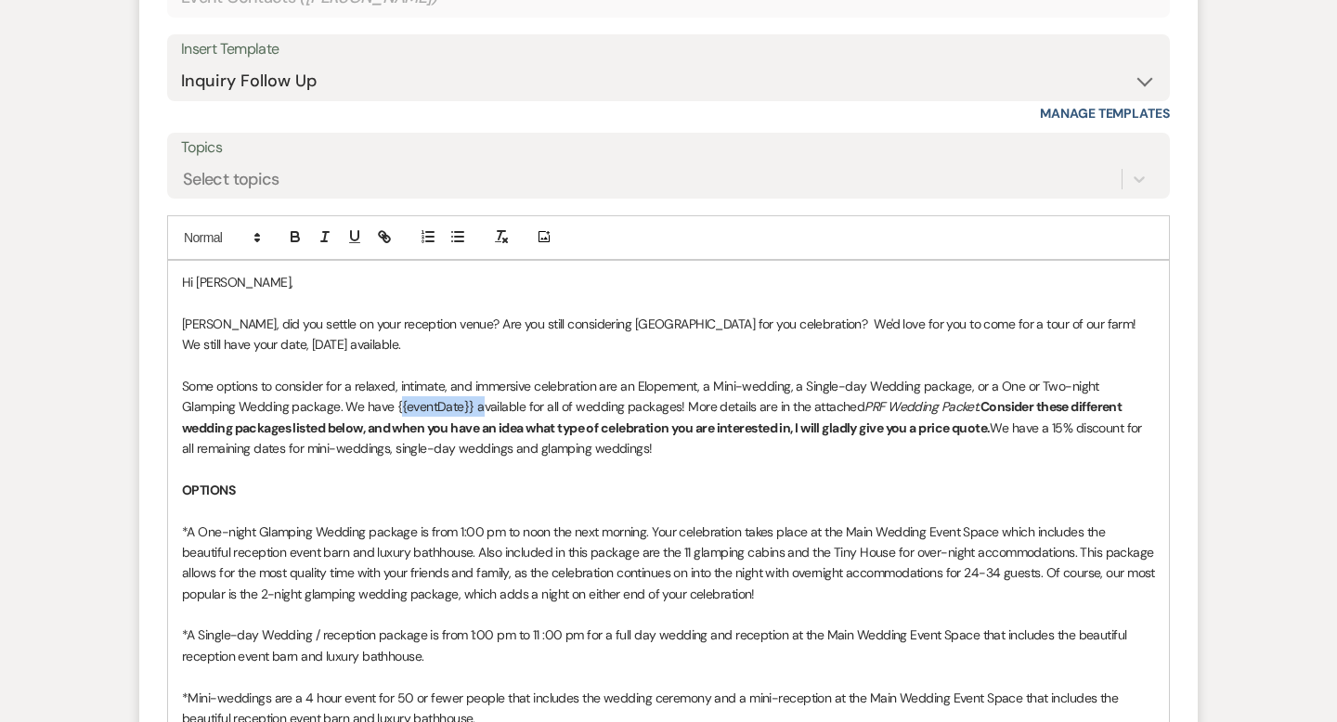
drag, startPoint x: 336, startPoint y: 406, endPoint x: 414, endPoint y: 403, distance: 78.0
click at [414, 403] on p "Some options to consider for a relaxed, intimate, and immersive celebration are…" at bounding box center [668, 418] width 973 height 84
drag, startPoint x: 287, startPoint y: 405, endPoint x: 620, endPoint y: 402, distance: 333.3
click at [620, 402] on p "Some options to consider for a relaxed, intimate, and immersive celebration are…" at bounding box center [668, 418] width 973 height 84
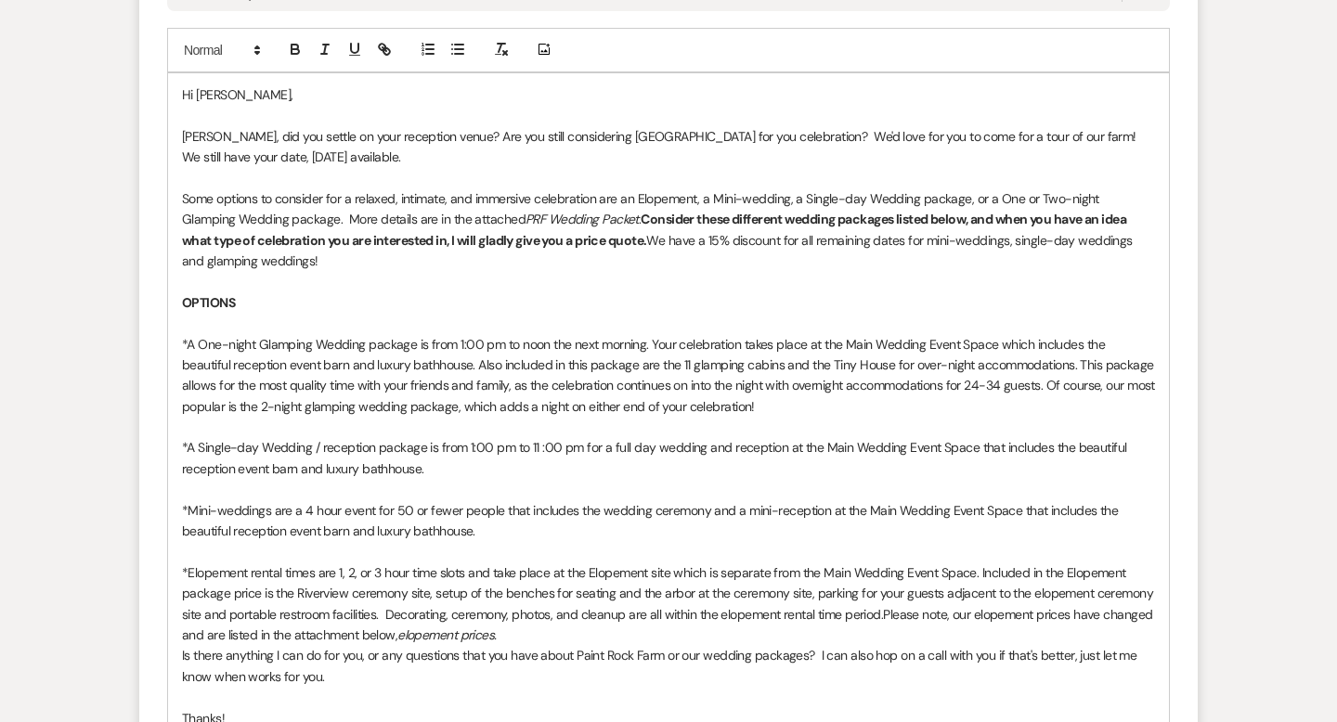
scroll to position [1613, 0]
click at [222, 343] on p "*A One-night Glamping Wedding package is from 1:00 pm to noon the next morning.…" at bounding box center [668, 375] width 973 height 84
click at [453, 342] on p "*A One or Two-night Glamping Wedding package is from 1:00 pm to noon the next m…" at bounding box center [668, 375] width 973 height 84
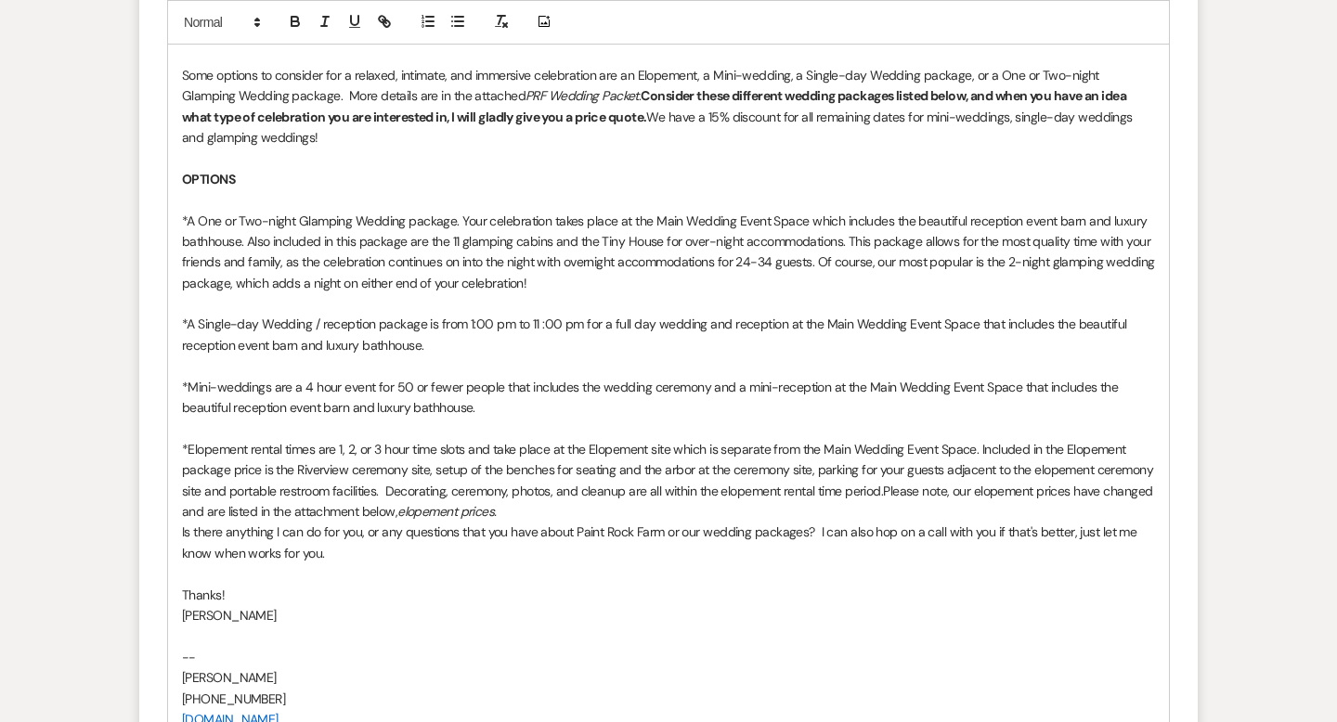
scroll to position [1738, 0]
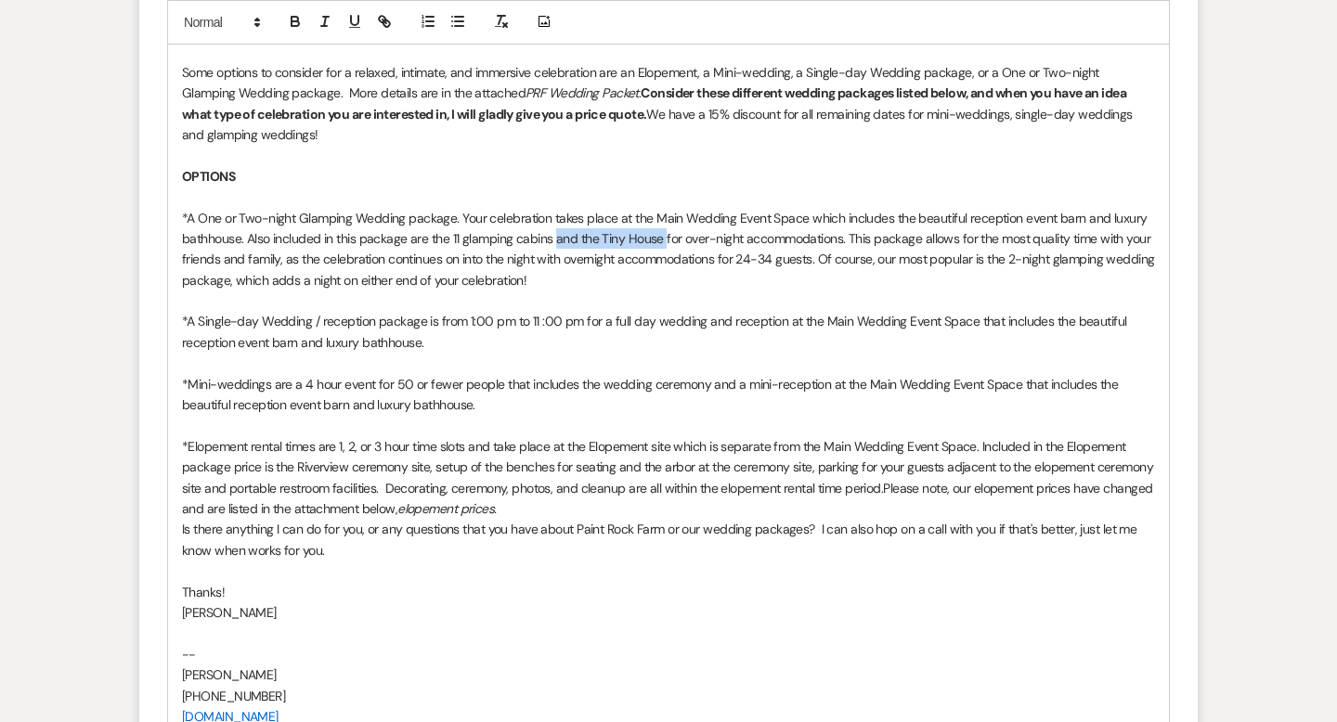
drag, startPoint x: 555, startPoint y: 238, endPoint x: 662, endPoint y: 245, distance: 107.0
click at [662, 245] on p "*A One or Two-night Glamping Wedding package. Your celebration takes place at t…" at bounding box center [668, 250] width 973 height 84
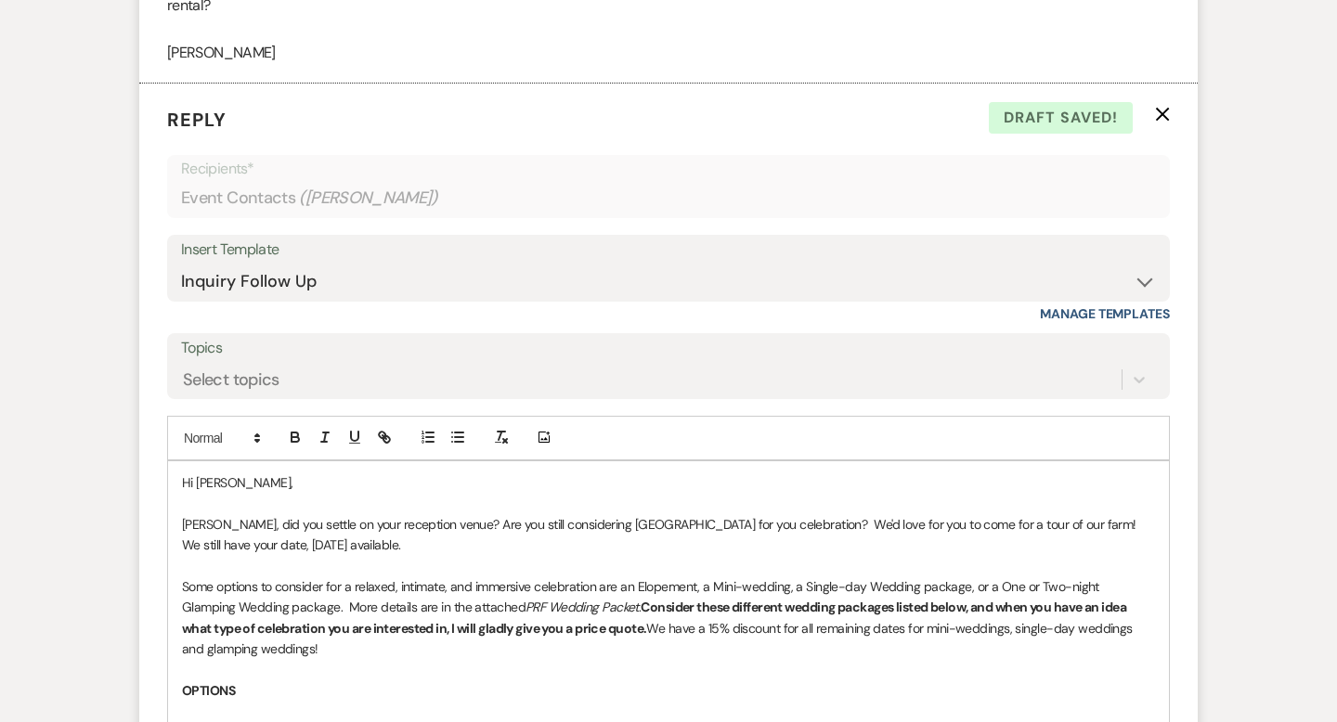
scroll to position [1223, 0]
click at [709, 522] on p "[PERSON_NAME], did you settle on your reception venue? Are you still considerin…" at bounding box center [668, 536] width 973 height 42
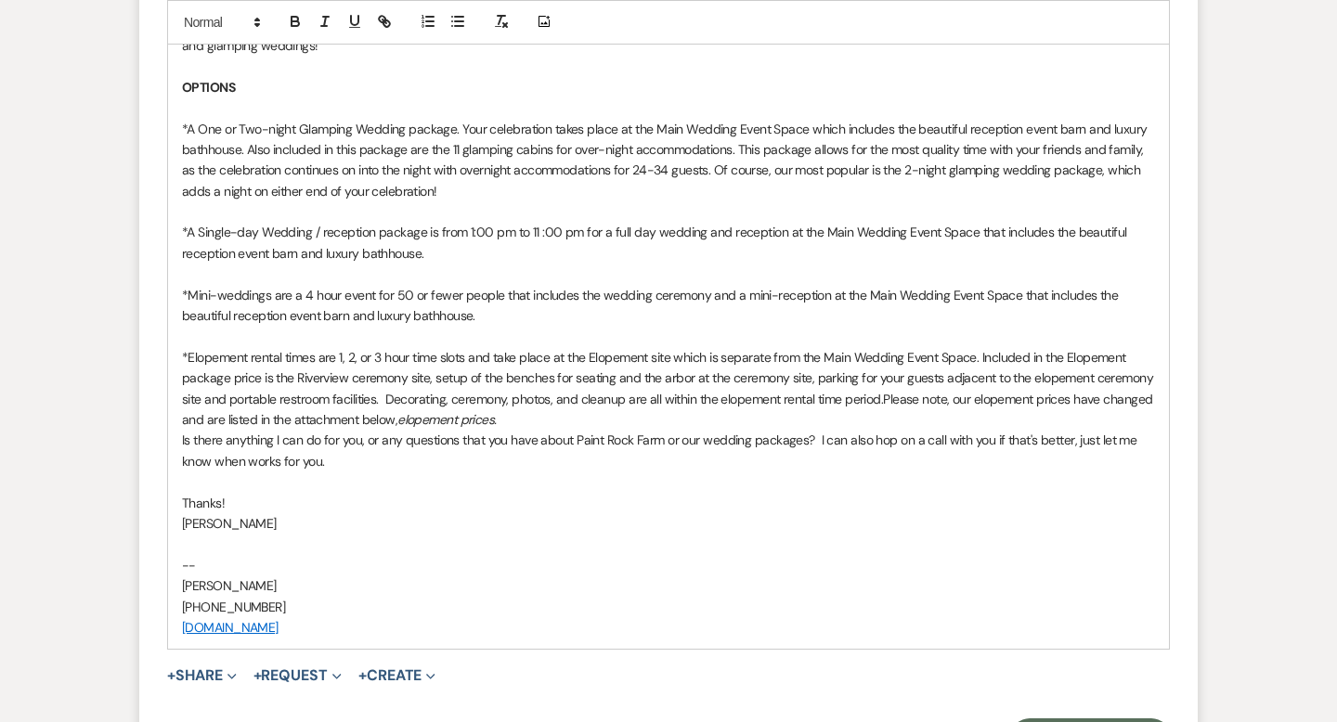
scroll to position [1843, 0]
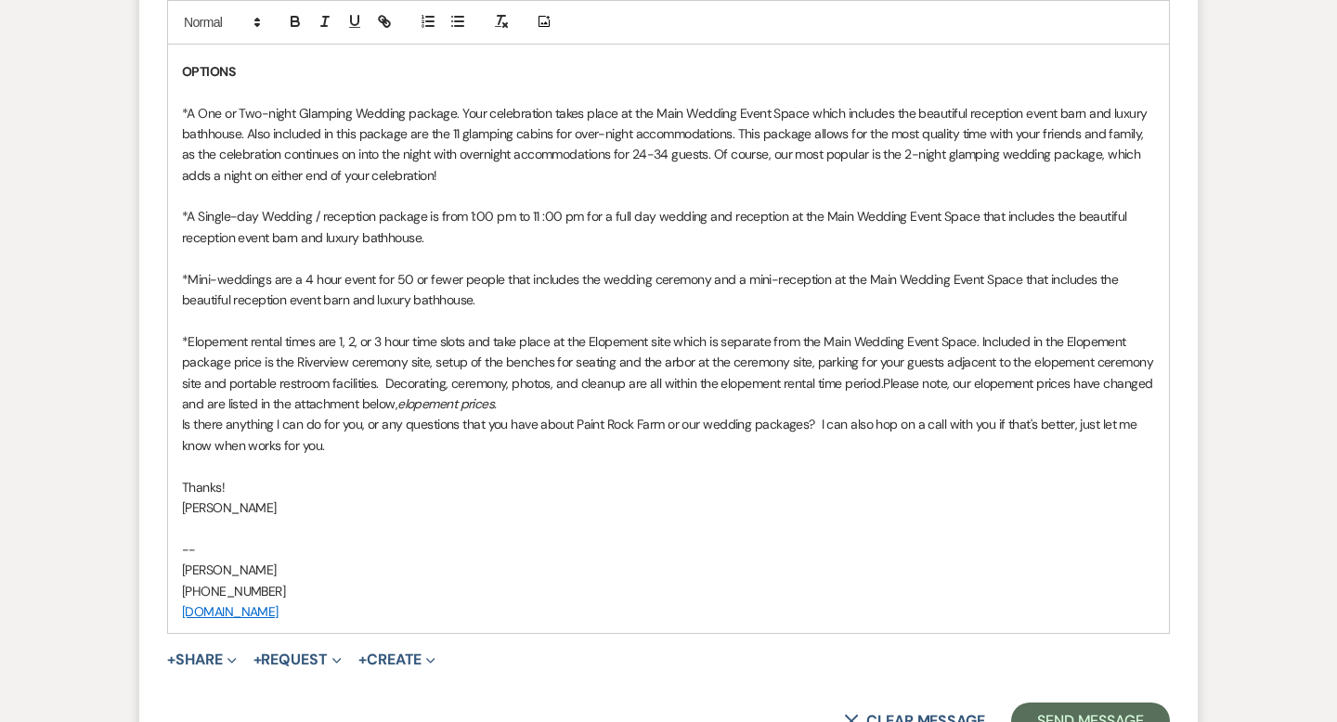
click at [222, 486] on p "Thanks!" at bounding box center [668, 487] width 973 height 20
click at [225, 487] on p "Thanks!, [PERSON_NAME]" at bounding box center [668, 487] width 973 height 20
click at [231, 486] on p "Thanks [PERSON_NAME]" at bounding box center [668, 487] width 973 height 20
click at [220, 485] on p "Thanks [PERSON_NAME]" at bounding box center [668, 487] width 973 height 20
click at [276, 484] on p "Thanks, [PERSON_NAME]" at bounding box center [668, 487] width 973 height 20
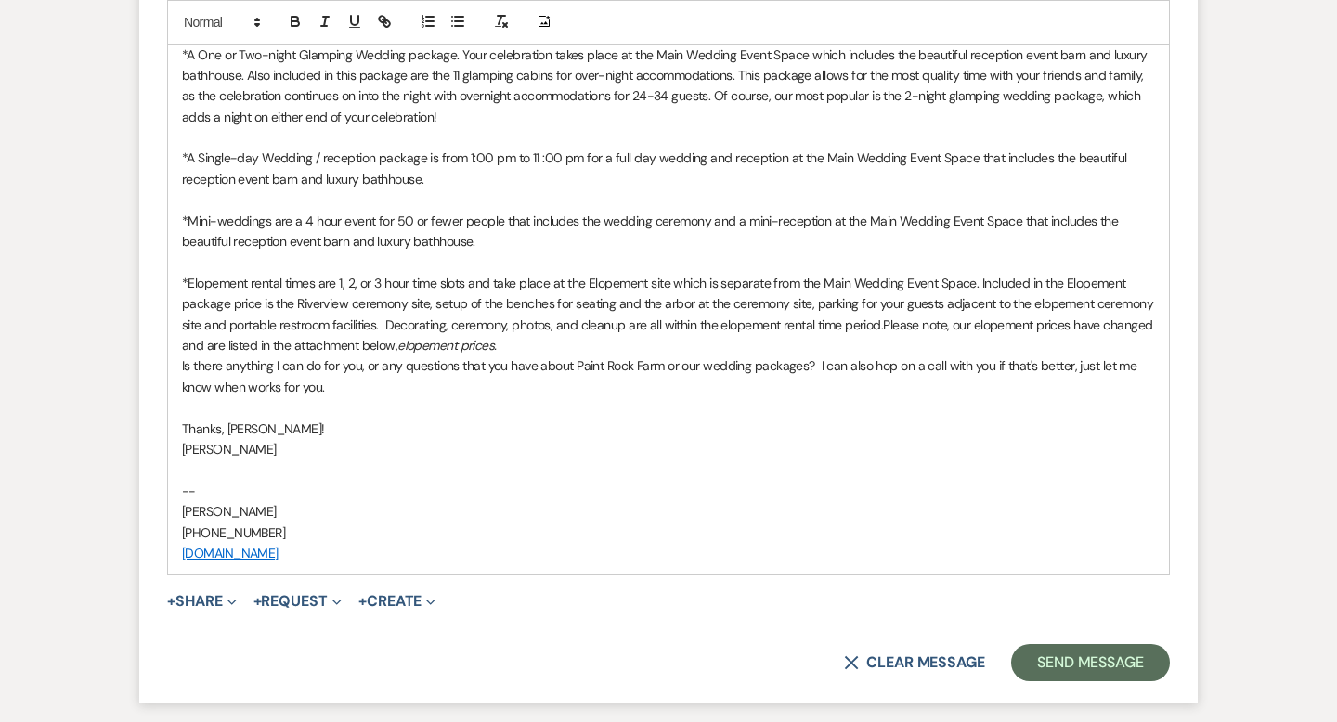
scroll to position [1911, 0]
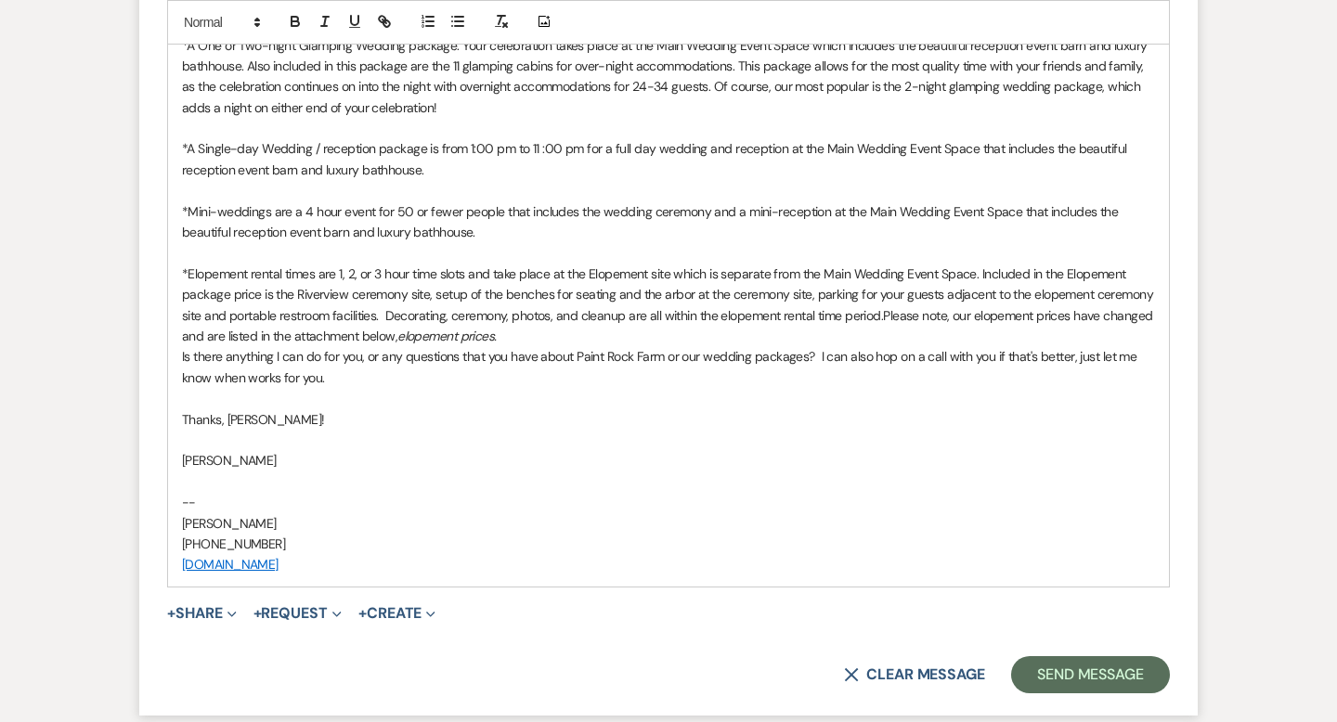
click at [185, 459] on p "[PERSON_NAME]" at bounding box center [668, 460] width 973 height 20
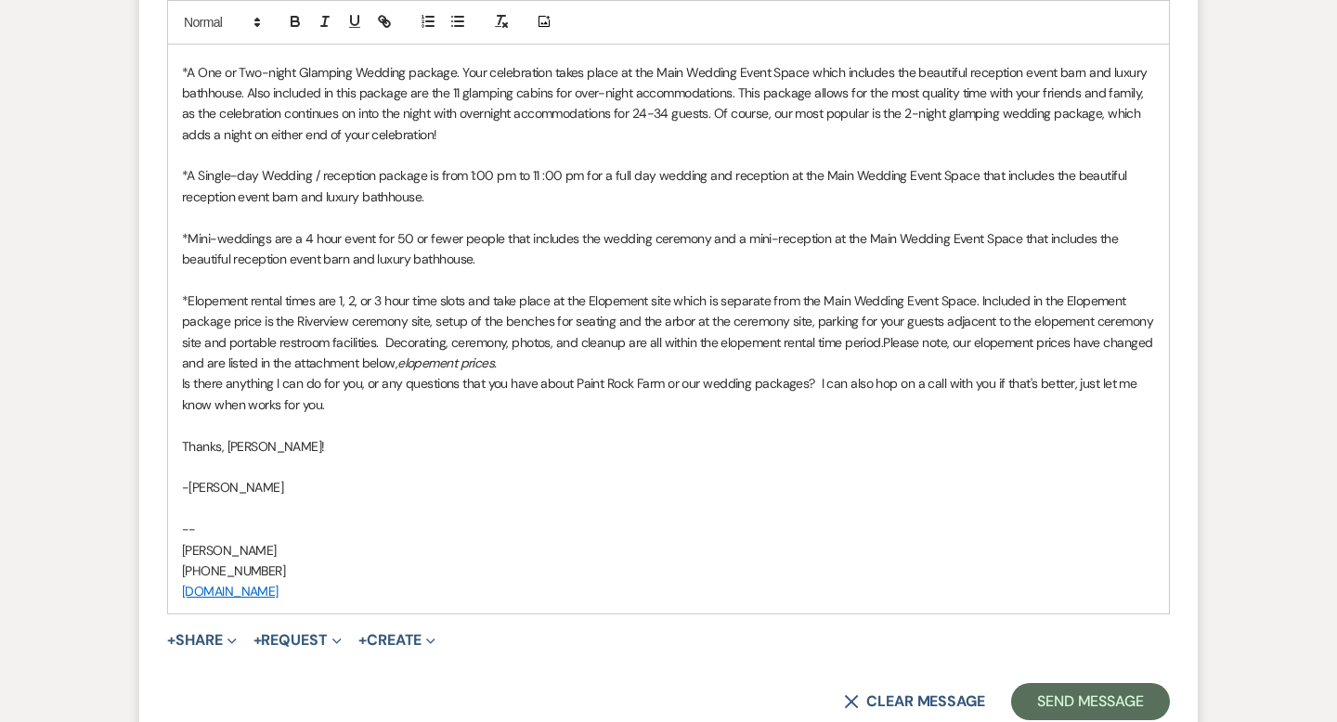
scroll to position [2073, 0]
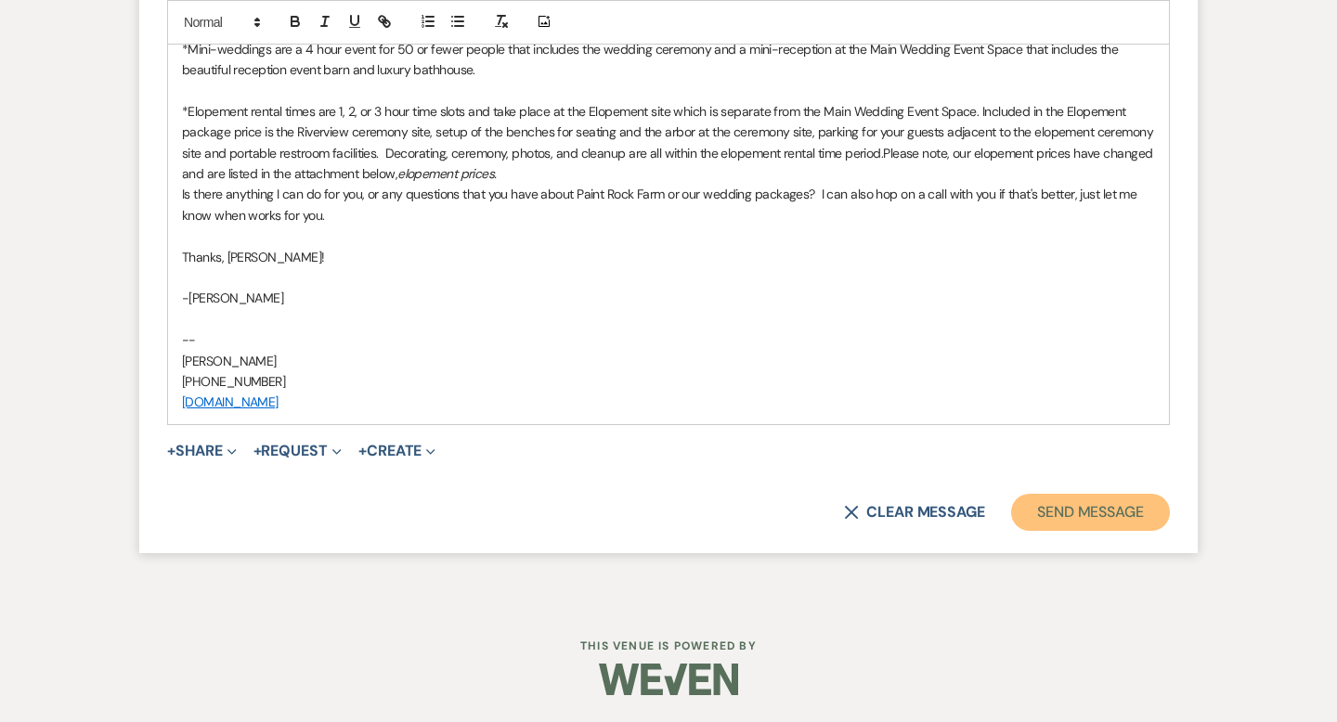
click at [1052, 510] on button "Send Message" at bounding box center [1090, 512] width 159 height 37
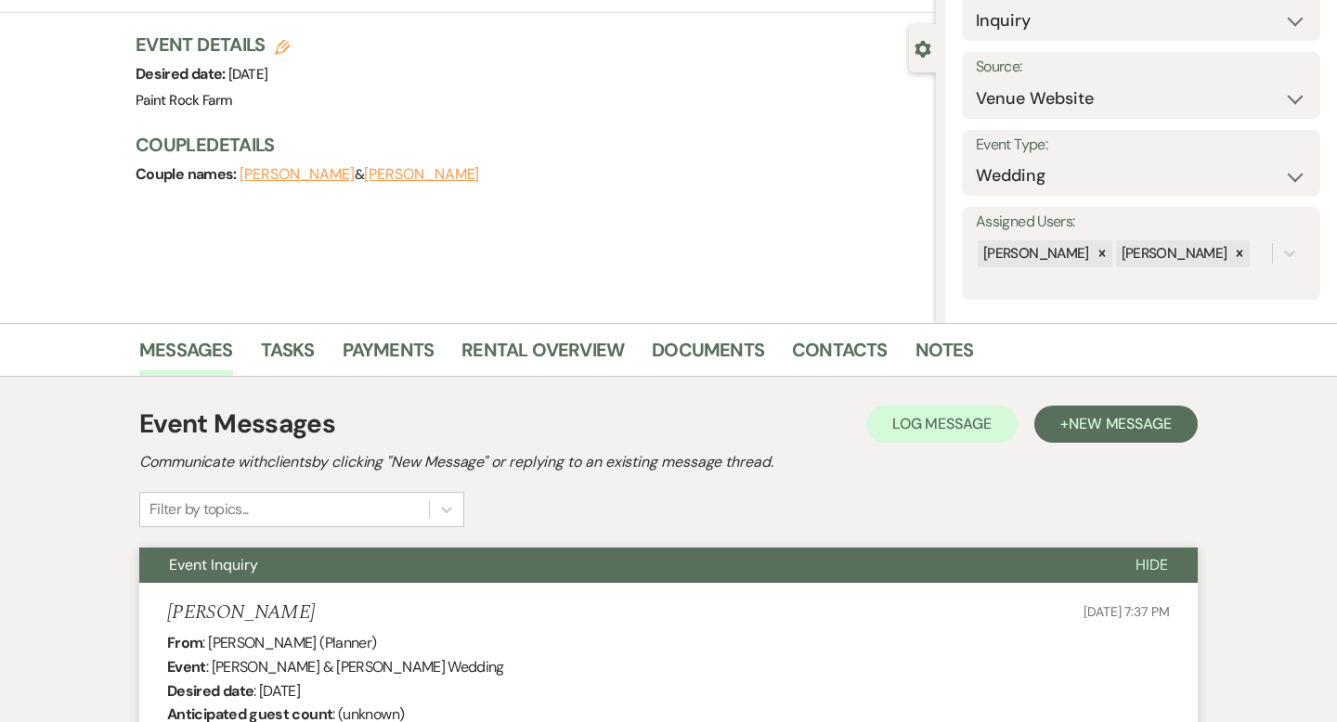
scroll to position [0, 0]
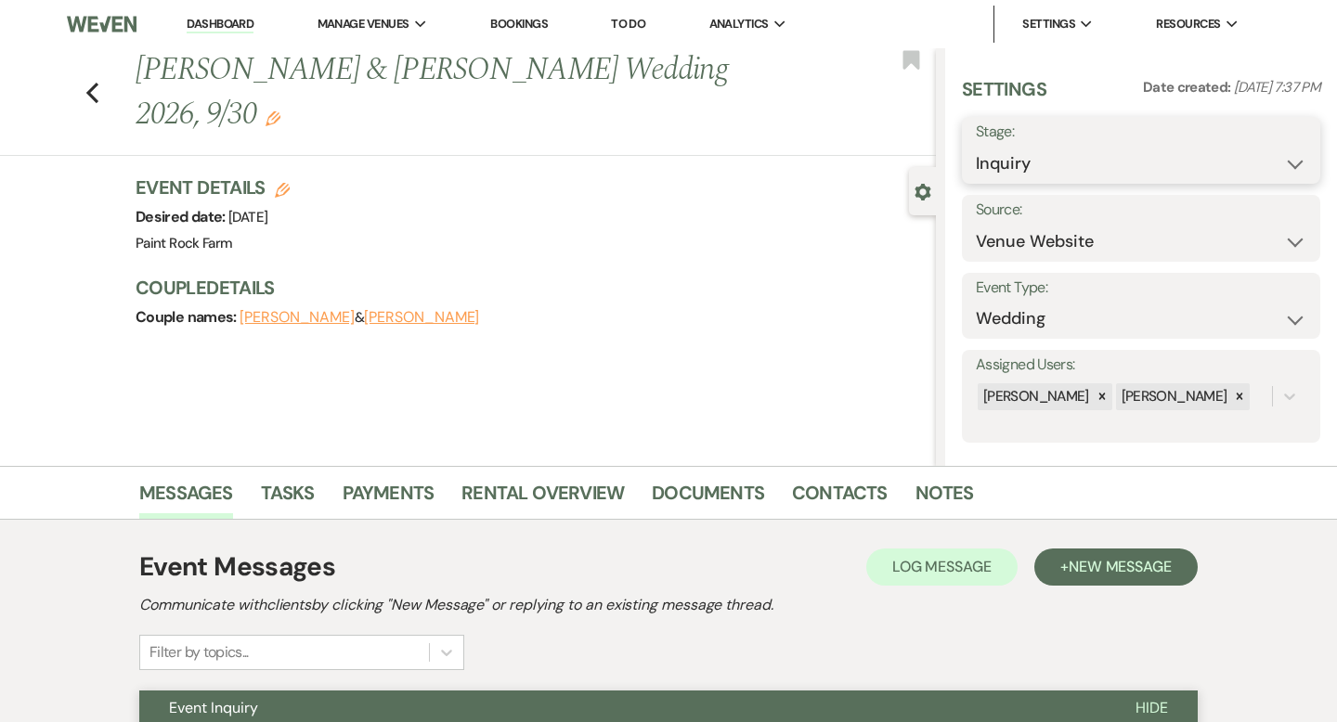
click at [1293, 162] on select "Inquiry Follow Up Tour Requested Tour Confirmed Toured Proposal Sent Booked Lost" at bounding box center [1141, 164] width 331 height 36
select select "8"
click at [976, 146] on select "Inquiry Follow Up Tour Requested Tour Confirmed Toured Proposal Sent Booked Lost" at bounding box center [1141, 164] width 331 height 36
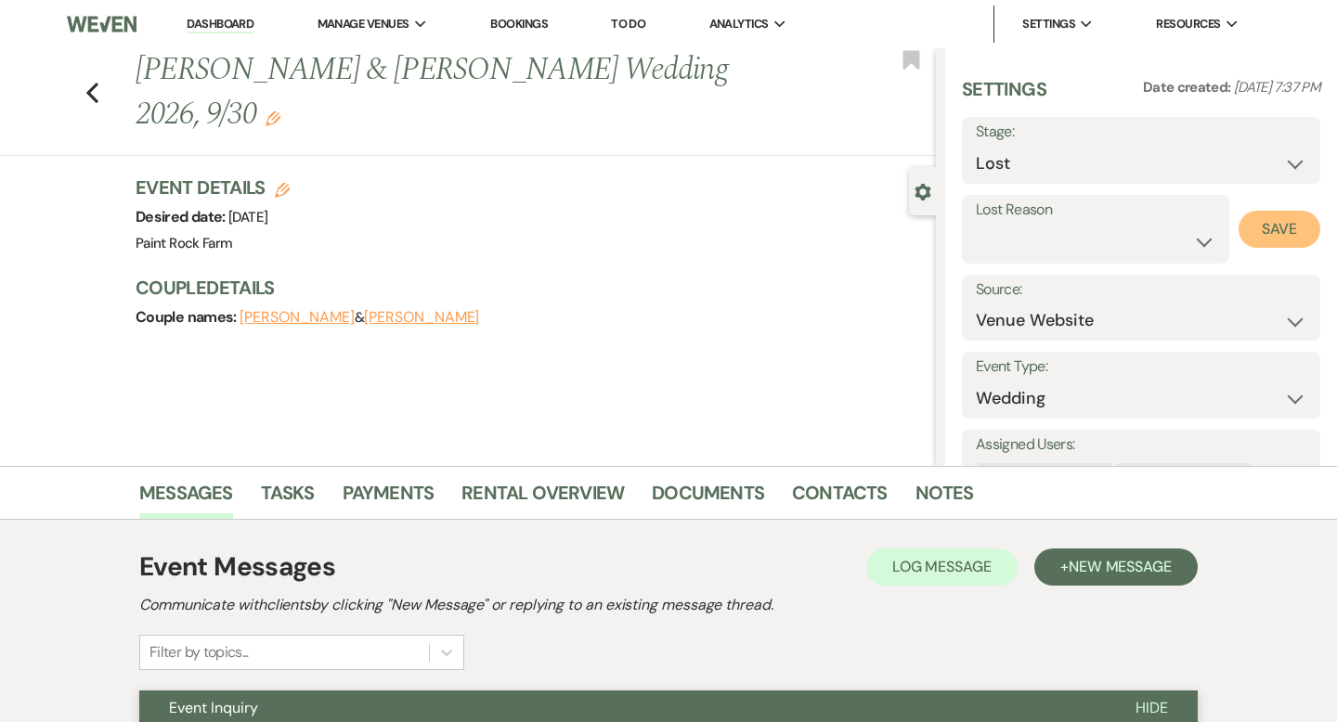
click at [1264, 227] on button "Save" at bounding box center [1280, 229] width 82 height 37
click at [280, 111] on use "button" at bounding box center [273, 118] width 15 height 15
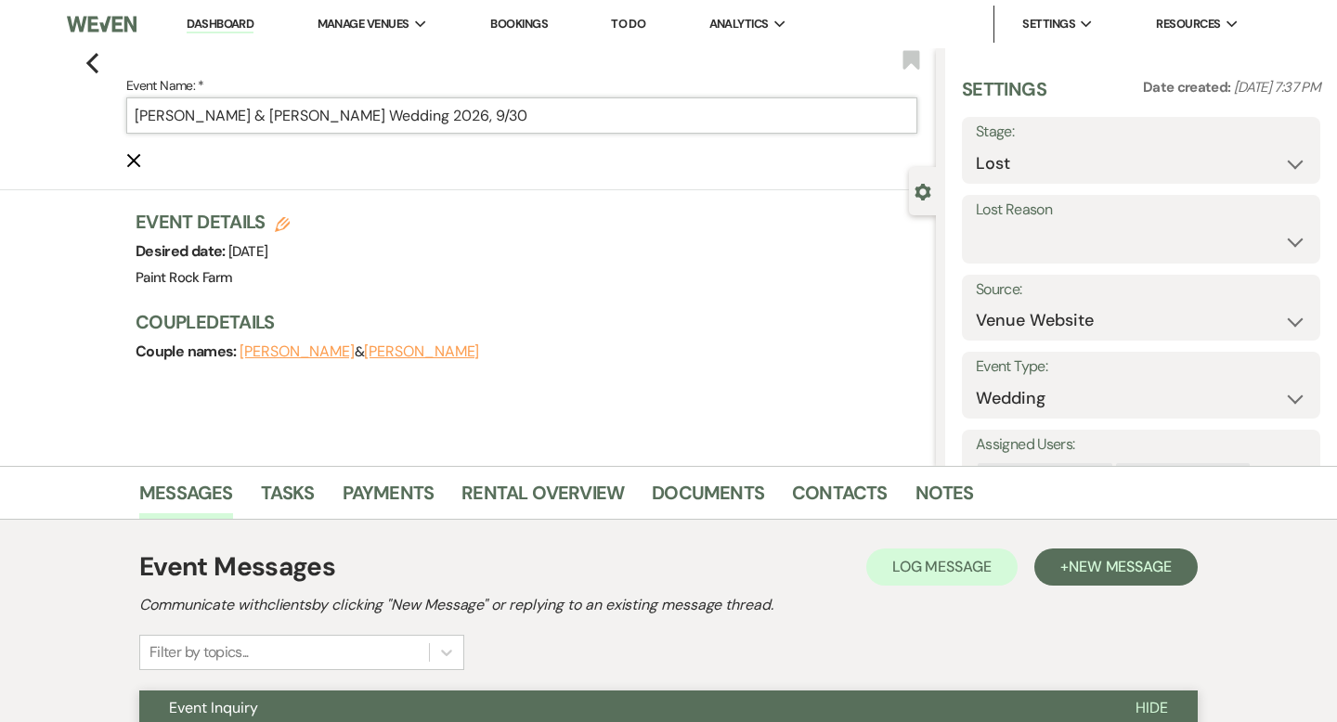
click at [478, 113] on input "[PERSON_NAME] & [PERSON_NAME] Wedding 2026, 9/30" at bounding box center [521, 115] width 791 height 36
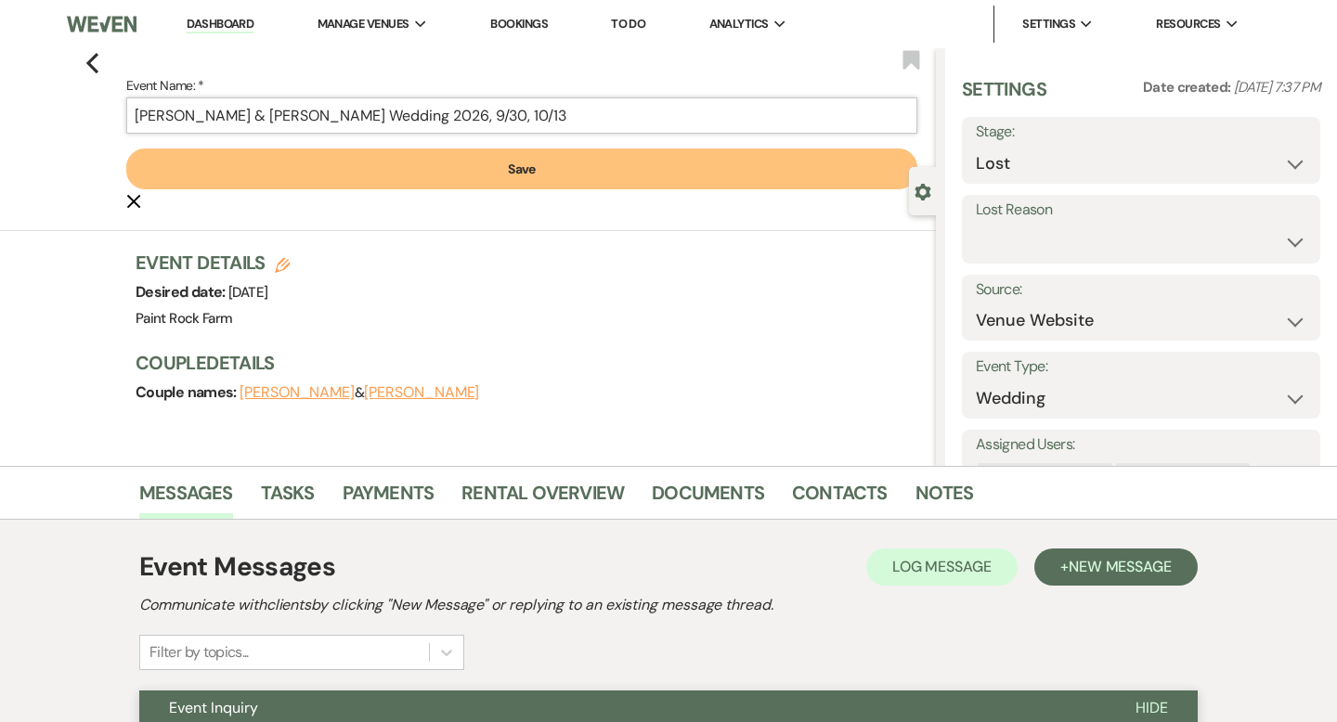
type input "[PERSON_NAME] & [PERSON_NAME] Wedding 2026, 9/30, 10/13"
click at [524, 165] on button "Save" at bounding box center [521, 169] width 791 height 41
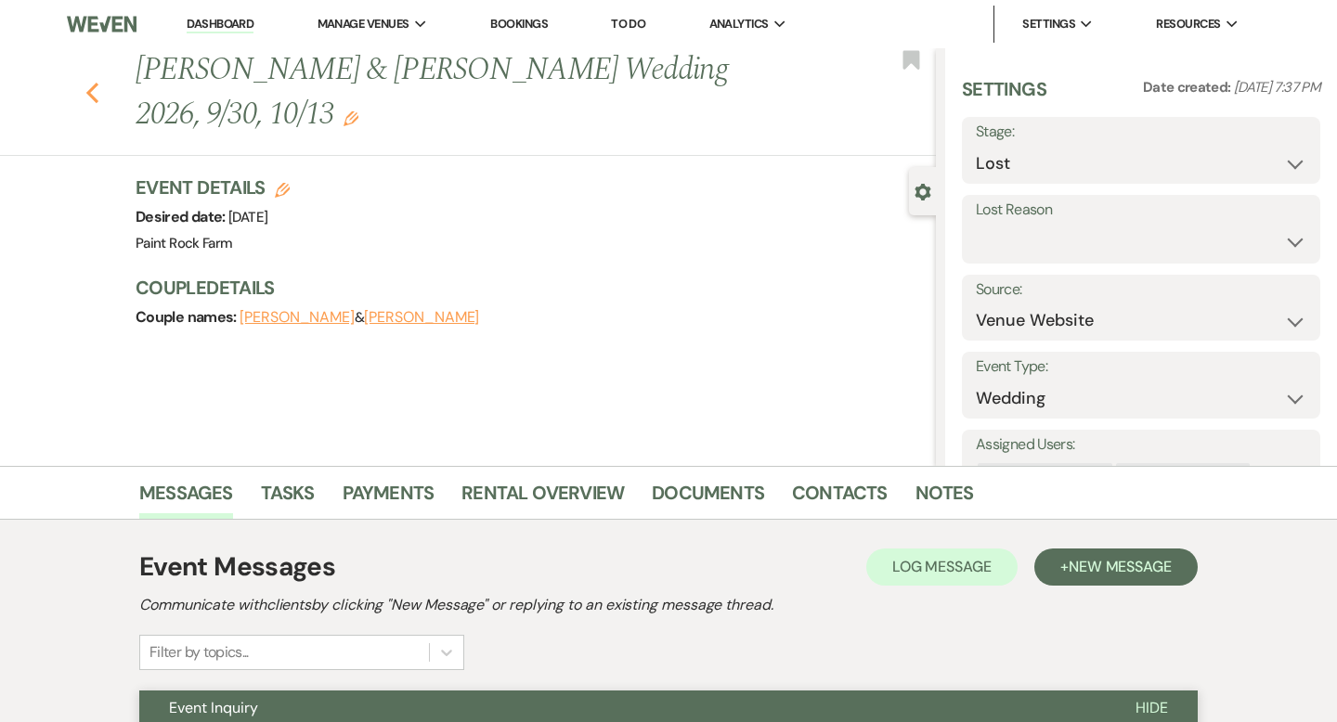
click at [87, 95] on icon "Previous" at bounding box center [92, 93] width 14 height 22
select select "8"
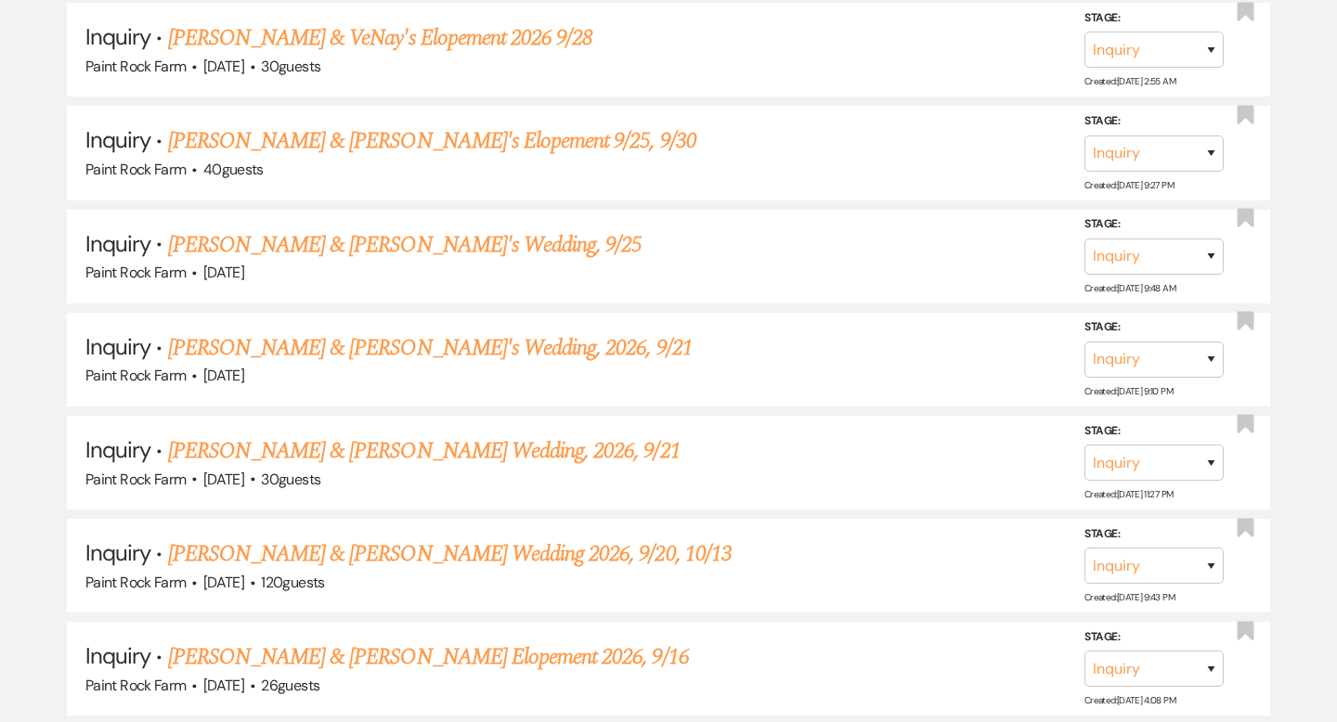
scroll to position [1456, 0]
click at [480, 138] on link "[PERSON_NAME] & [PERSON_NAME]'s Elopement 9/25, 9/30" at bounding box center [432, 139] width 528 height 33
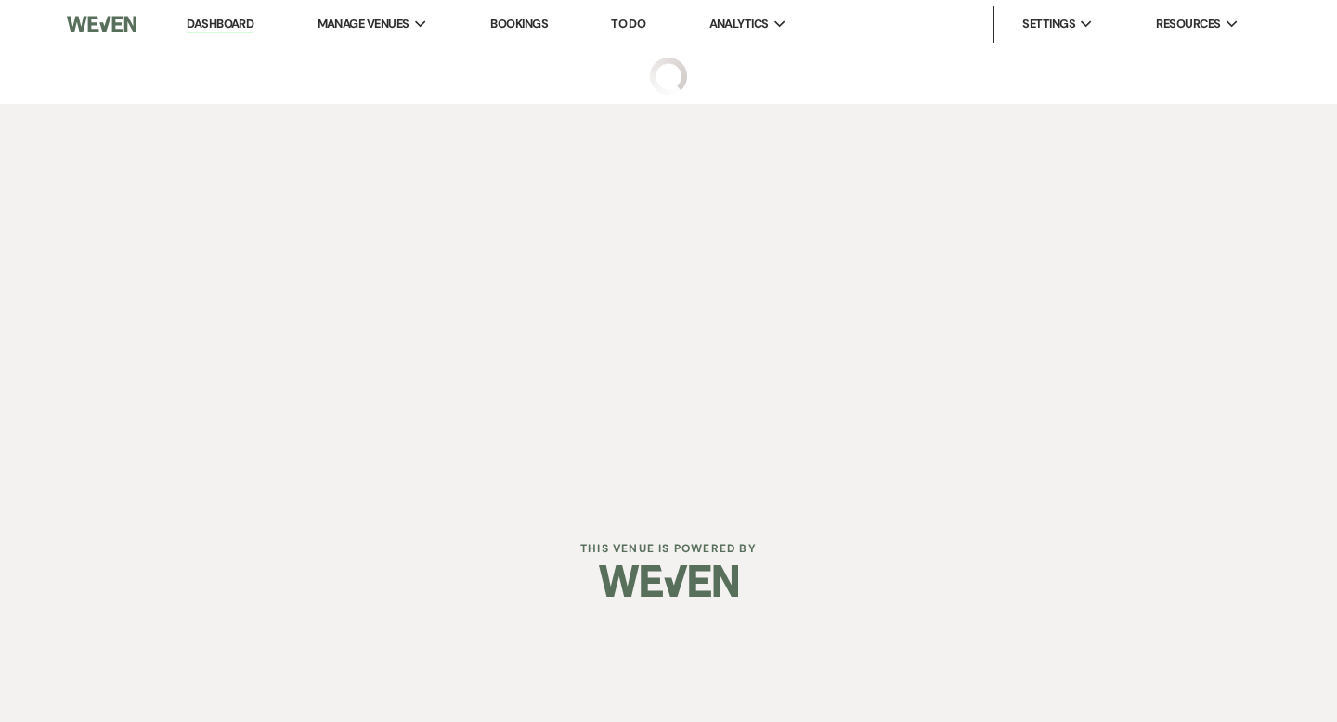
select select "5"
select select "22"
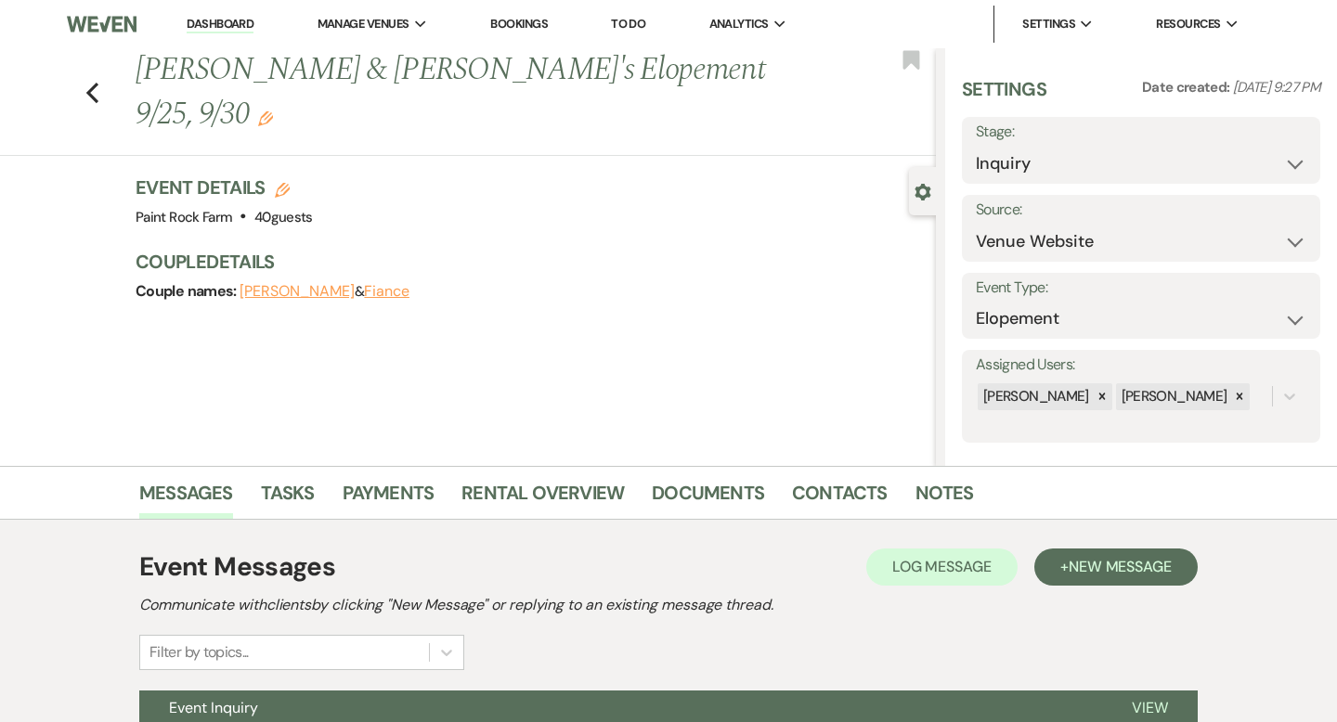
scroll to position [182, 0]
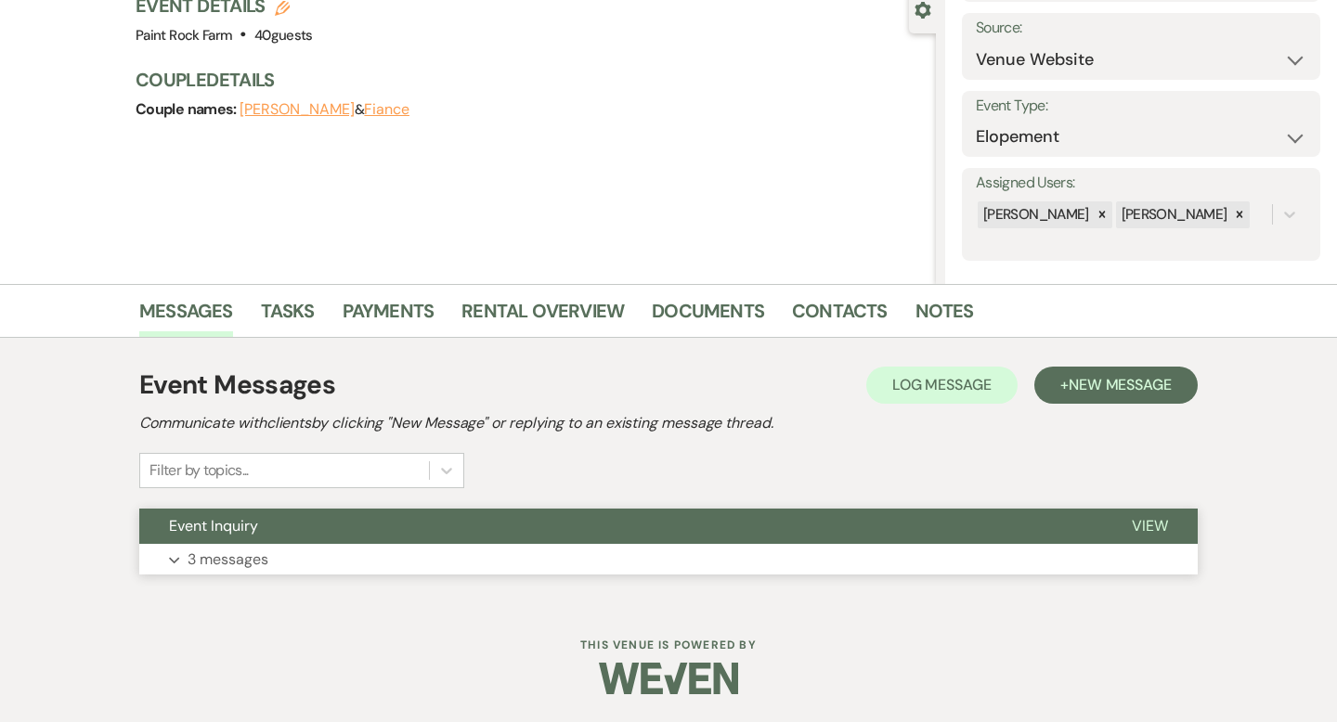
click at [253, 560] on p "3 messages" at bounding box center [228, 560] width 81 height 24
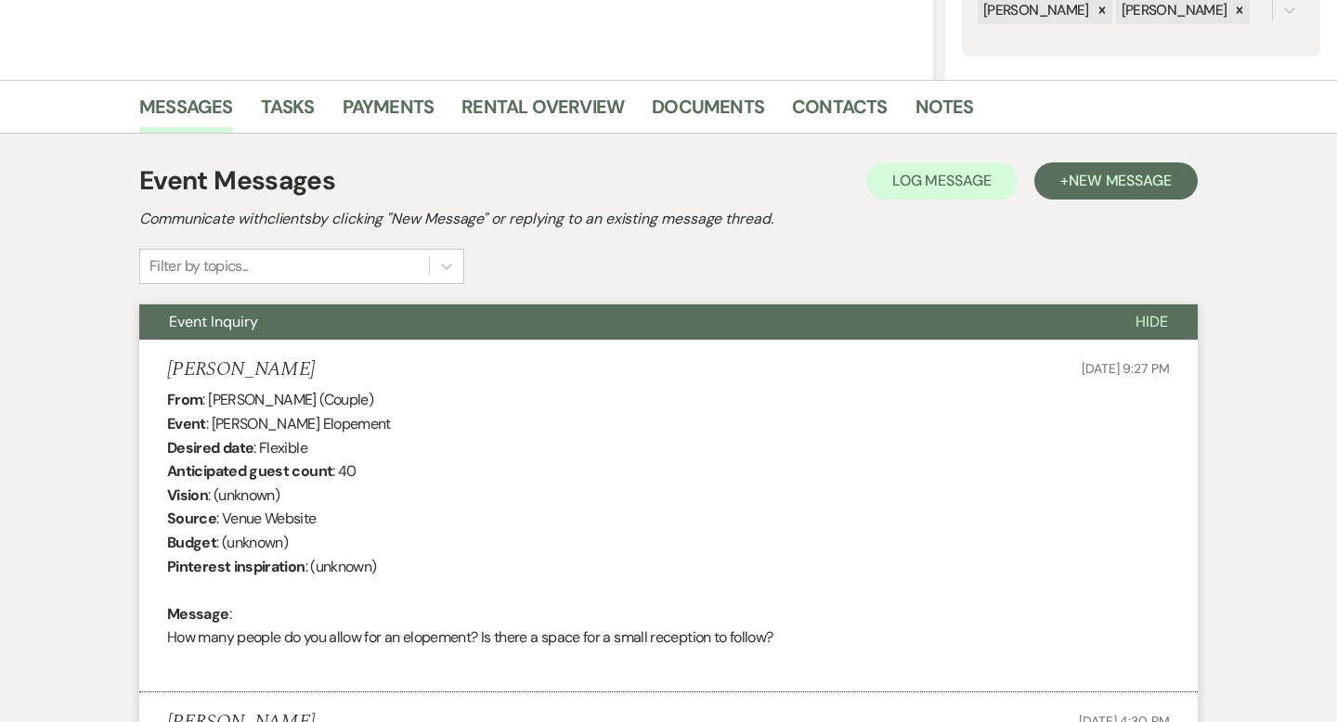
scroll to position [0, 0]
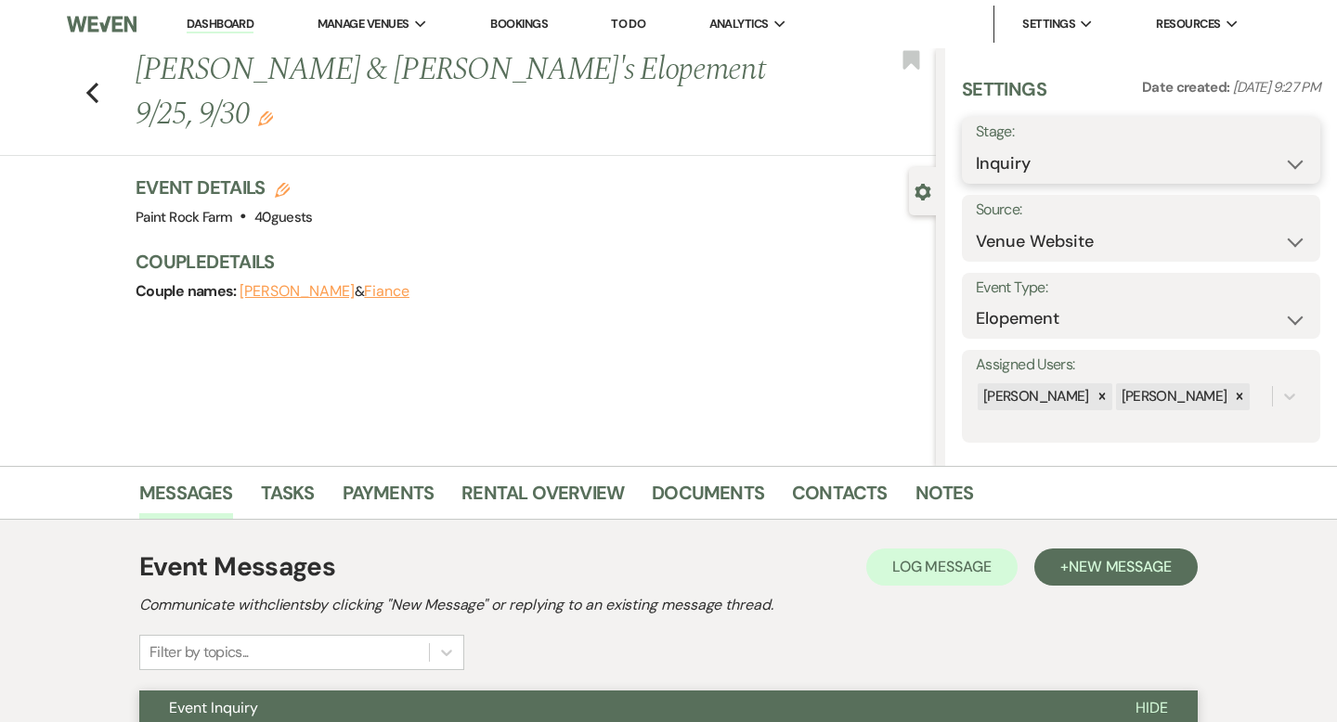
click at [1294, 163] on select "Inquiry Follow Up Tour Requested Tour Confirmed Toured Proposal Sent Booked Lost" at bounding box center [1141, 164] width 331 height 36
select select "8"
click at [976, 146] on select "Inquiry Follow Up Tour Requested Tour Confirmed Toured Proposal Sent Booked Lost" at bounding box center [1141, 164] width 331 height 36
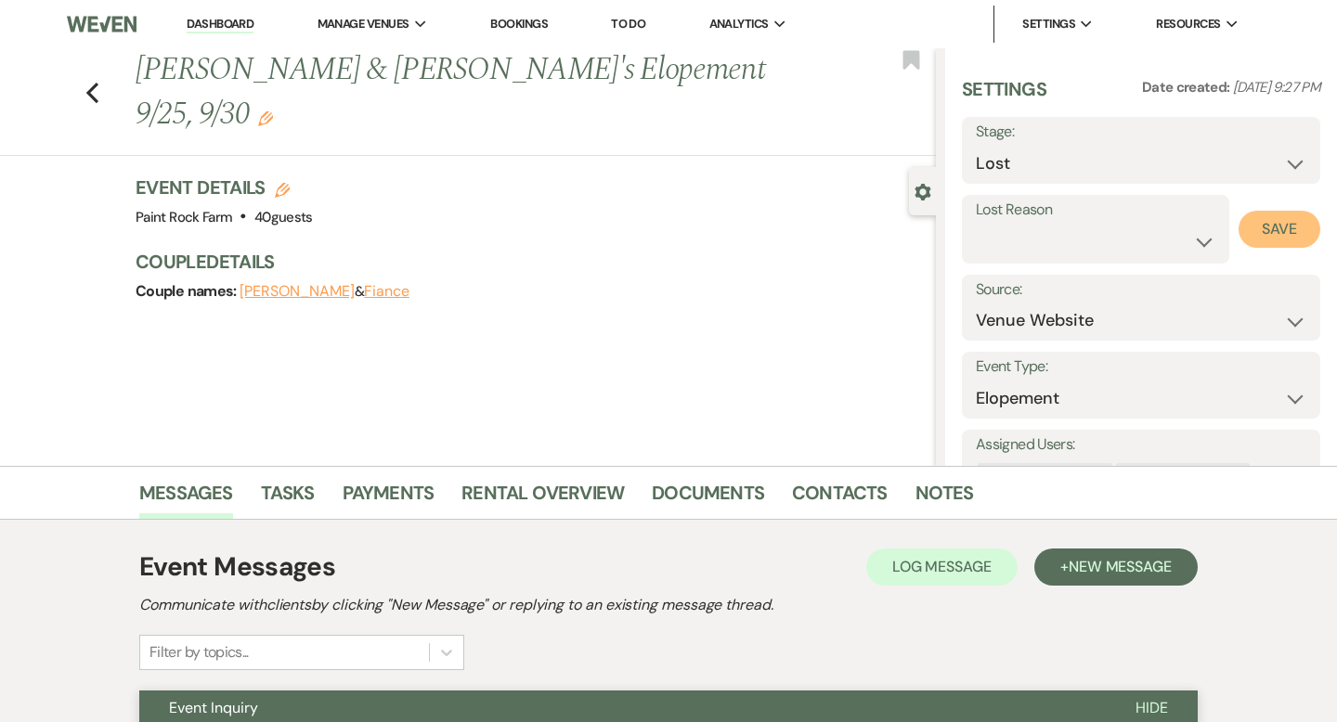
click at [1270, 227] on button "Save" at bounding box center [1280, 229] width 82 height 37
click at [91, 91] on use "button" at bounding box center [92, 93] width 12 height 20
select select "8"
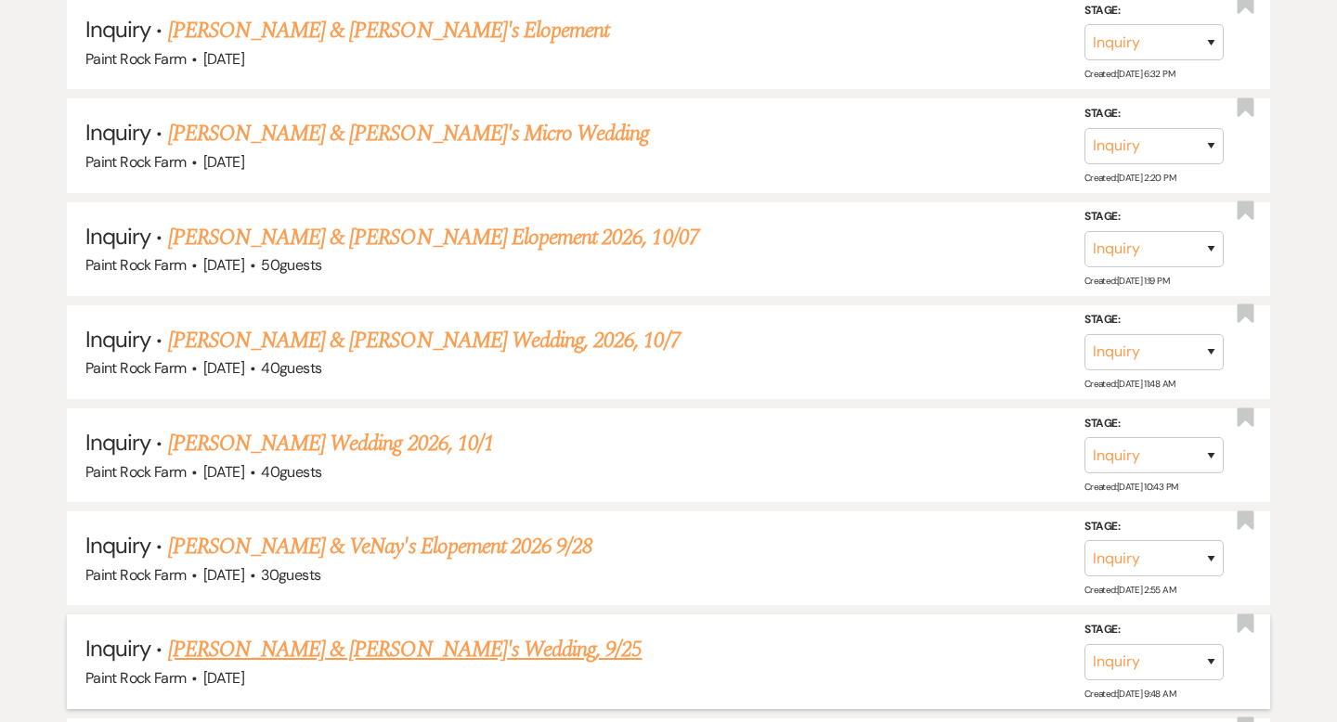
scroll to position [947, 0]
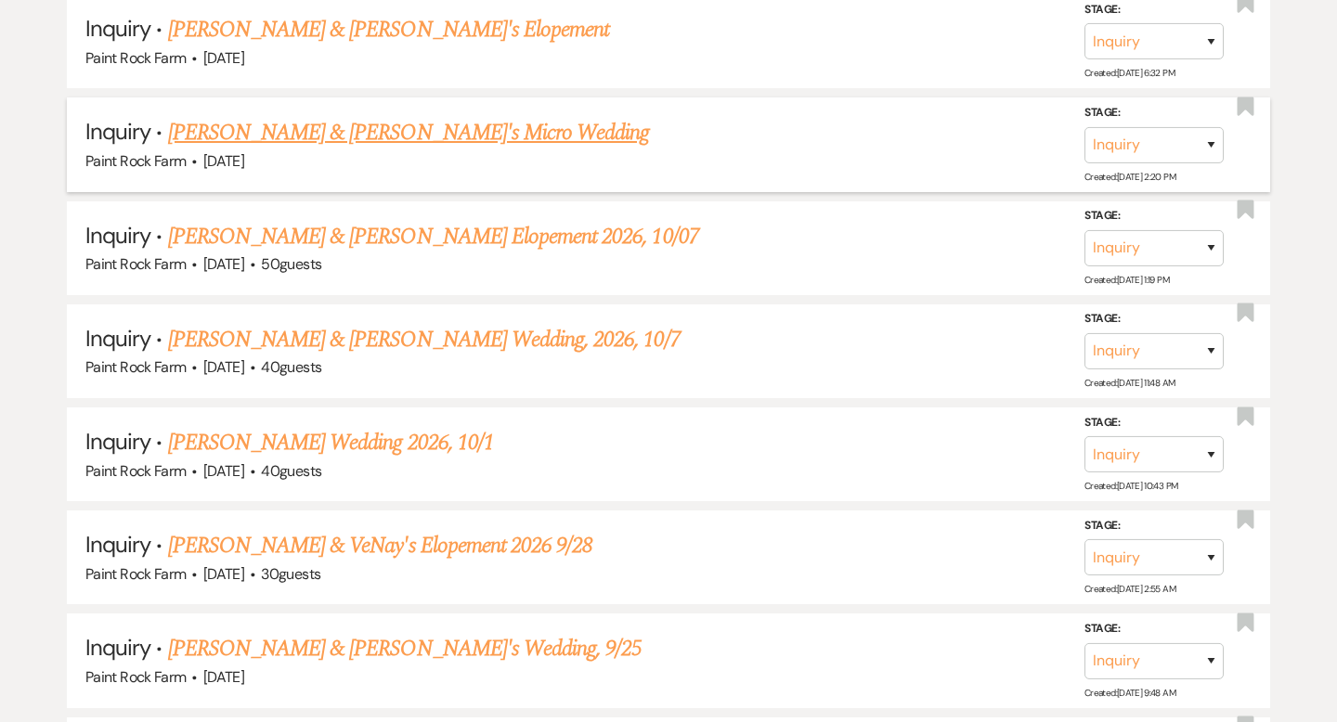
click at [376, 134] on link "[PERSON_NAME] & [PERSON_NAME]'s Micro Wedding" at bounding box center [409, 132] width 482 height 33
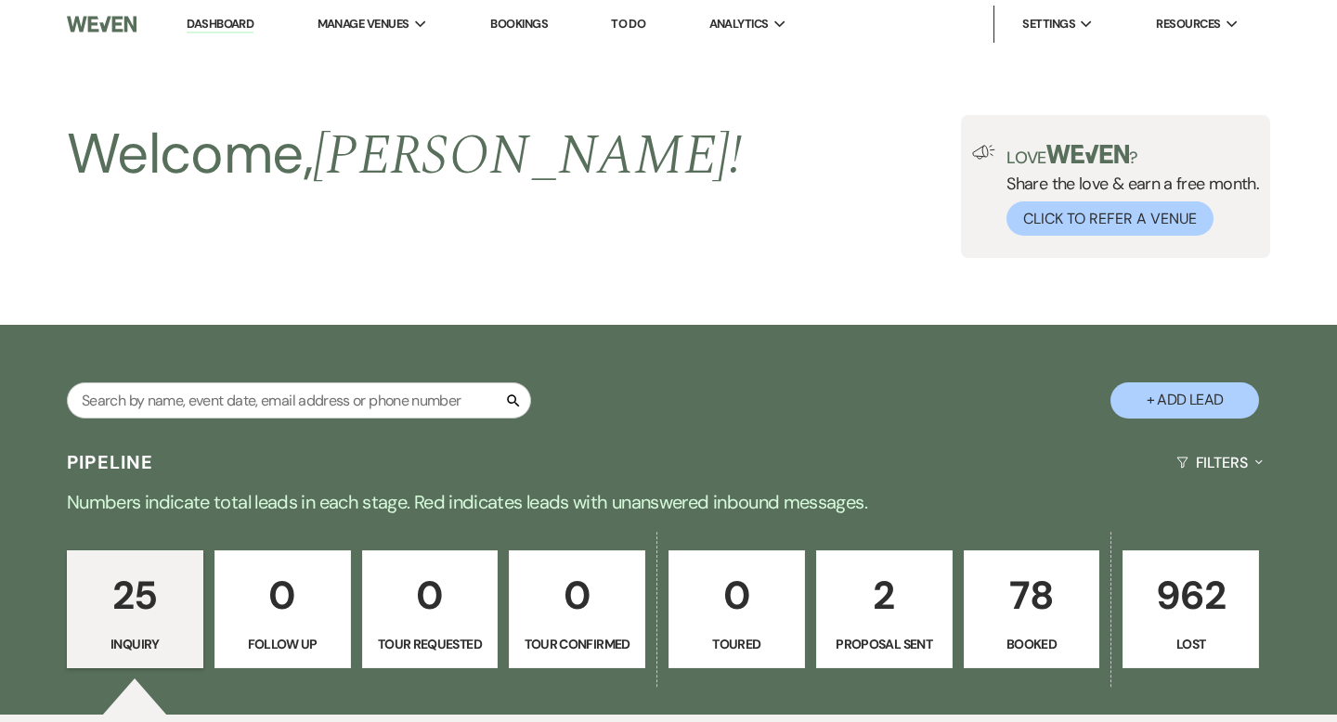
select select "5"
select select "16"
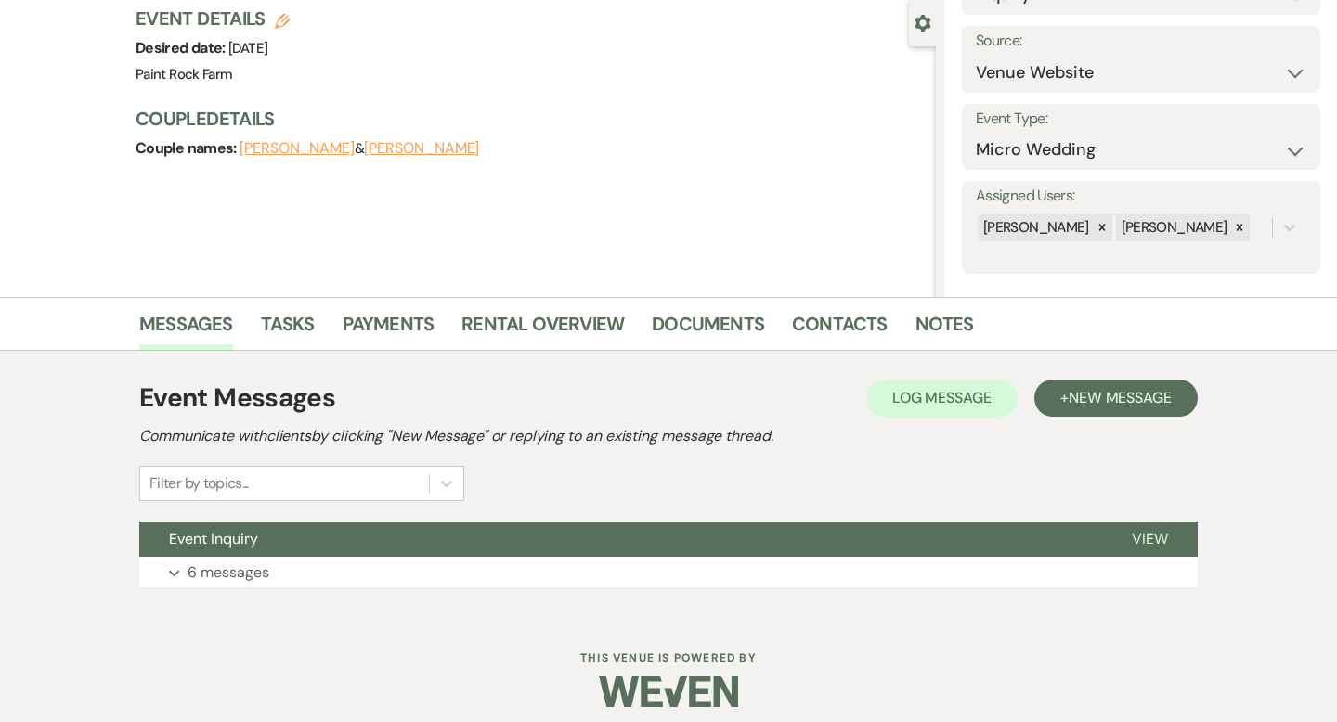
scroll to position [175, 0]
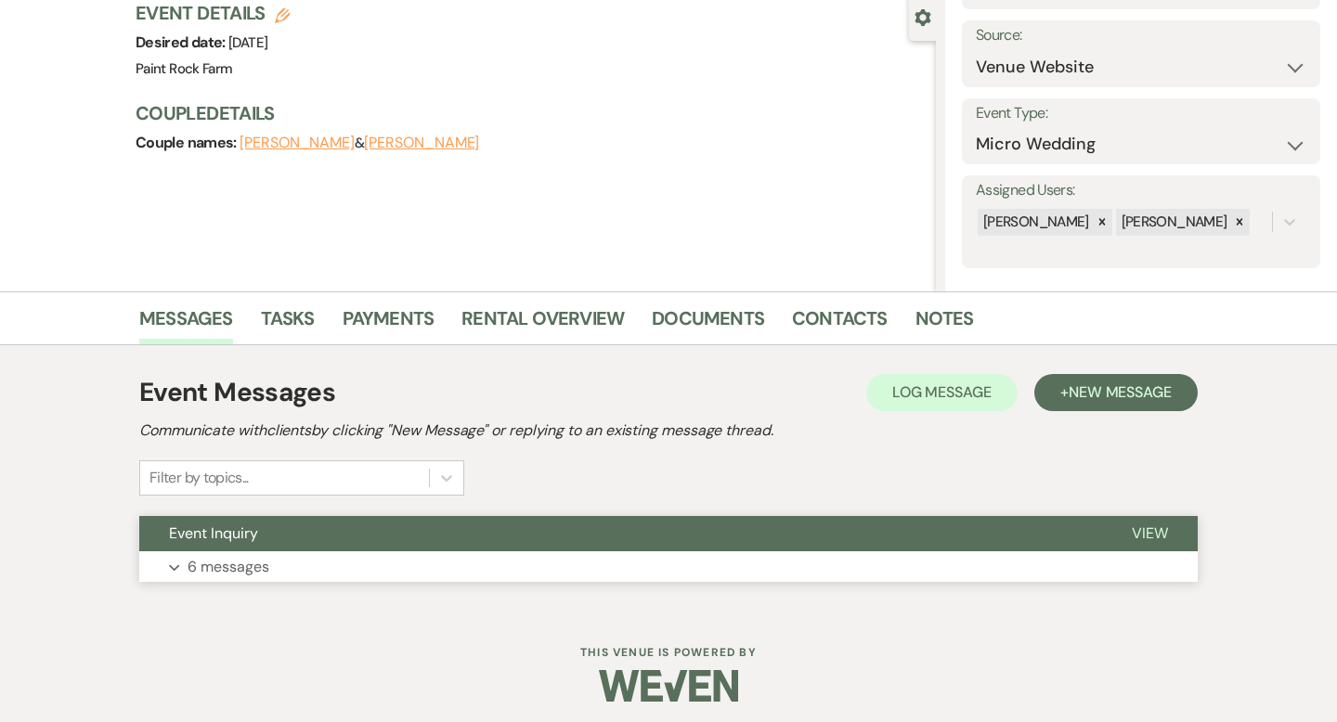
click at [222, 565] on p "6 messages" at bounding box center [229, 567] width 82 height 24
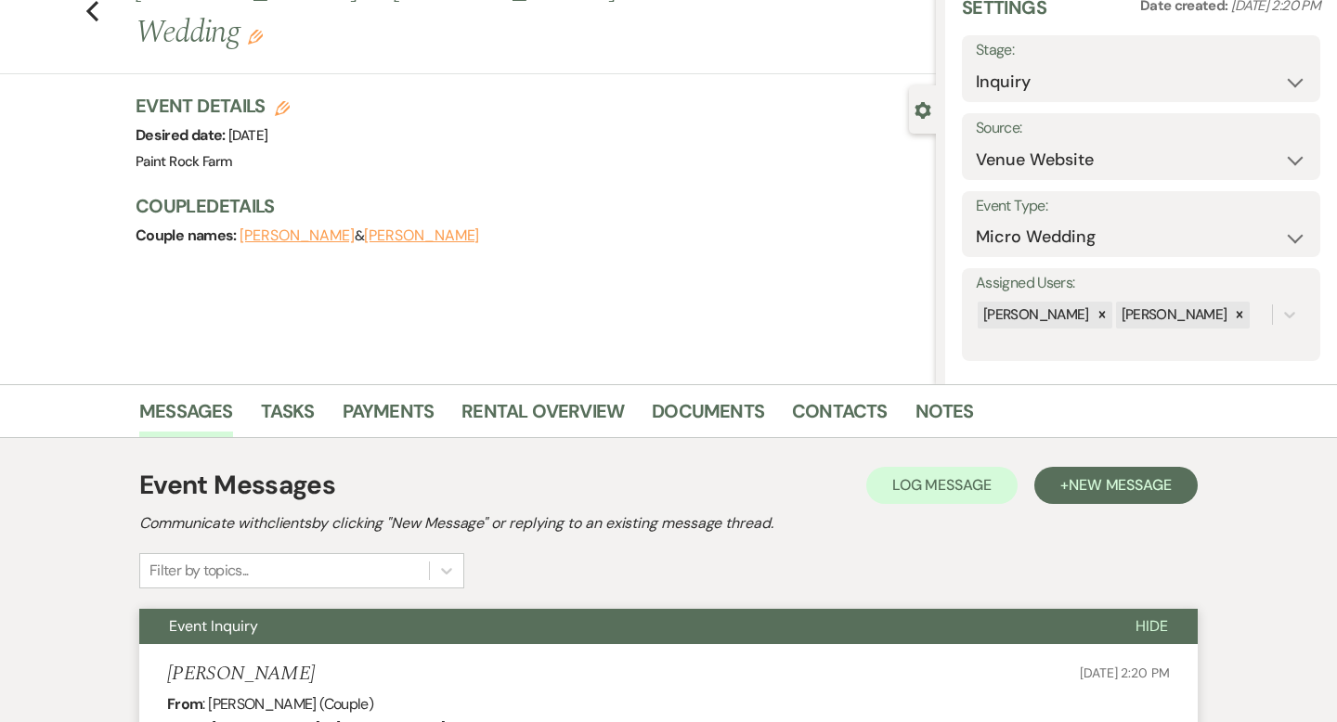
scroll to position [0, 0]
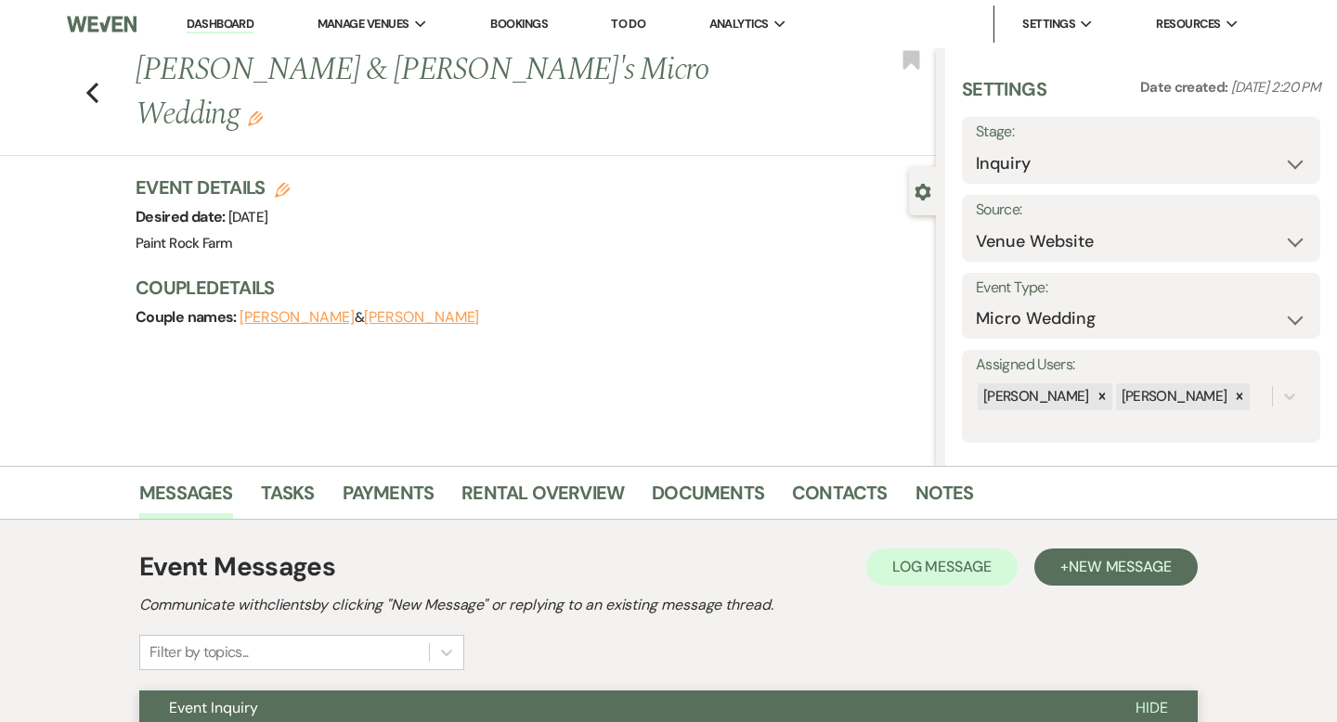
click at [263, 111] on icon "Edit" at bounding box center [255, 118] width 15 height 15
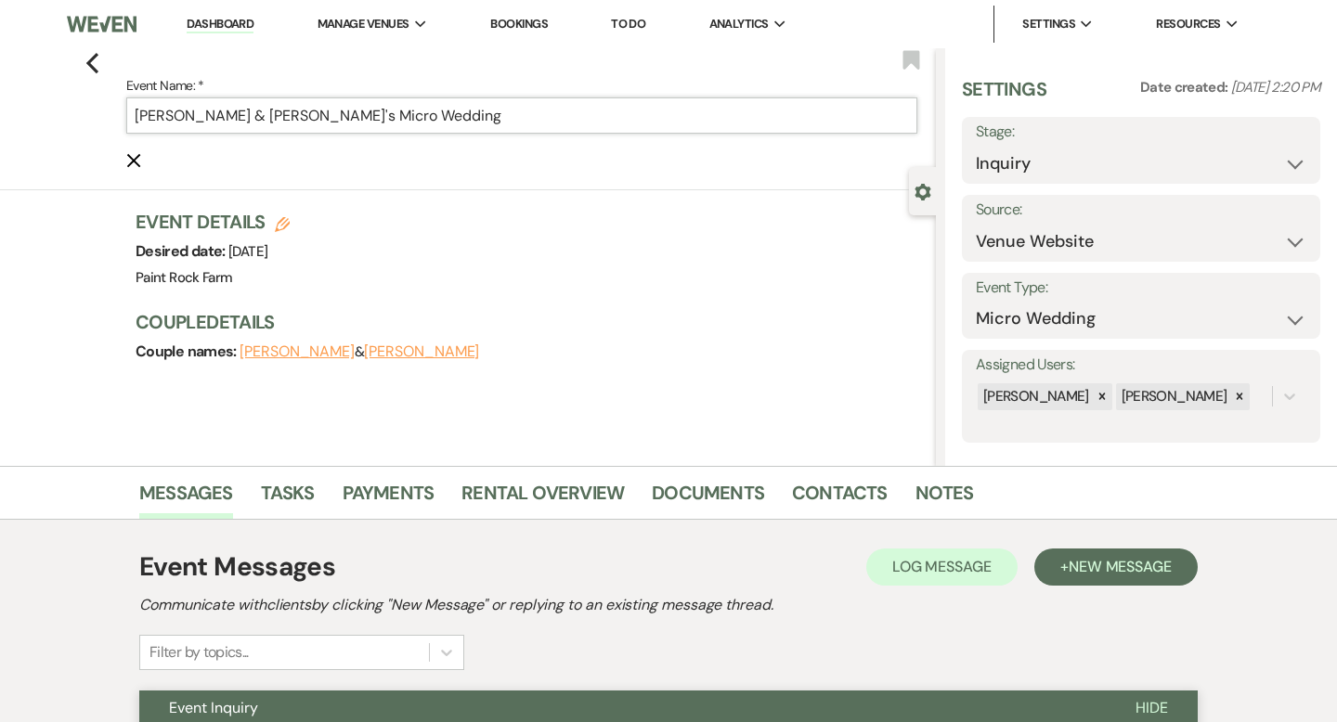
click at [375, 114] on input "[PERSON_NAME] & [PERSON_NAME]'s Micro Wedding" at bounding box center [521, 115] width 791 height 36
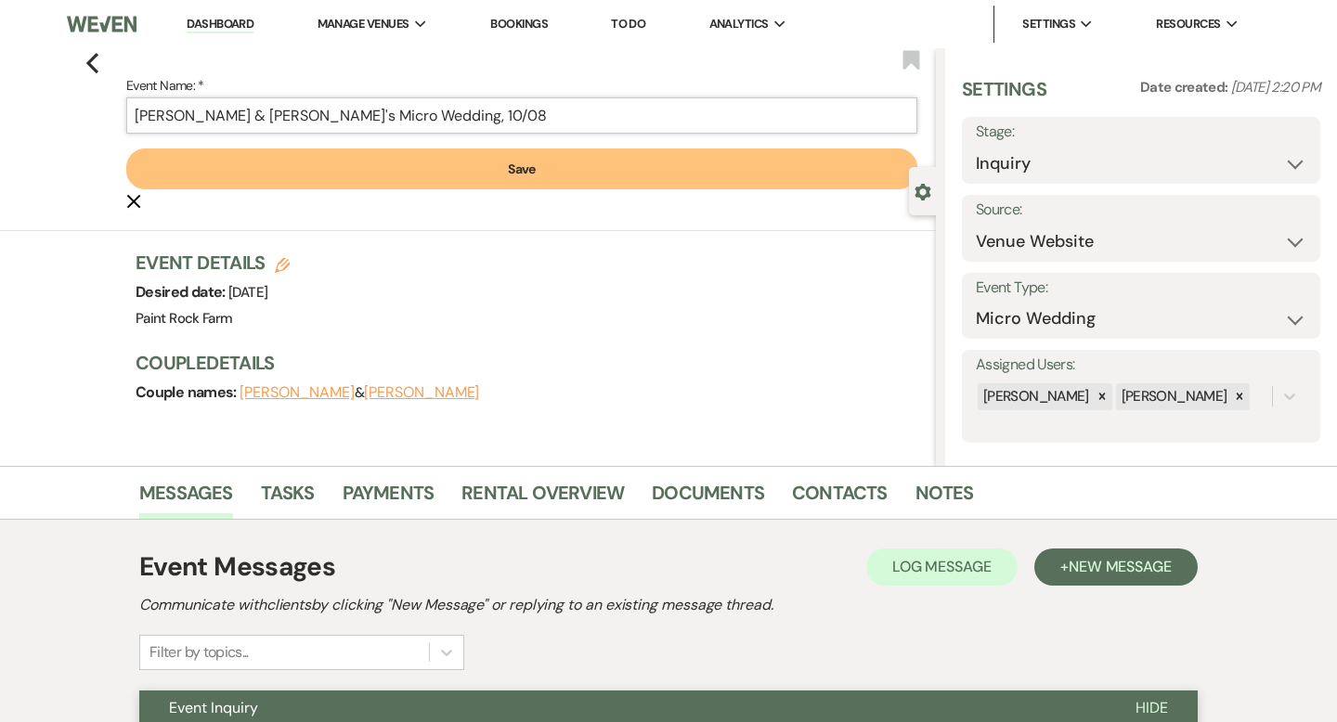
type input "[PERSON_NAME] & [PERSON_NAME]'s Micro Wedding, 10/08"
click at [515, 166] on button "Save" at bounding box center [521, 169] width 791 height 41
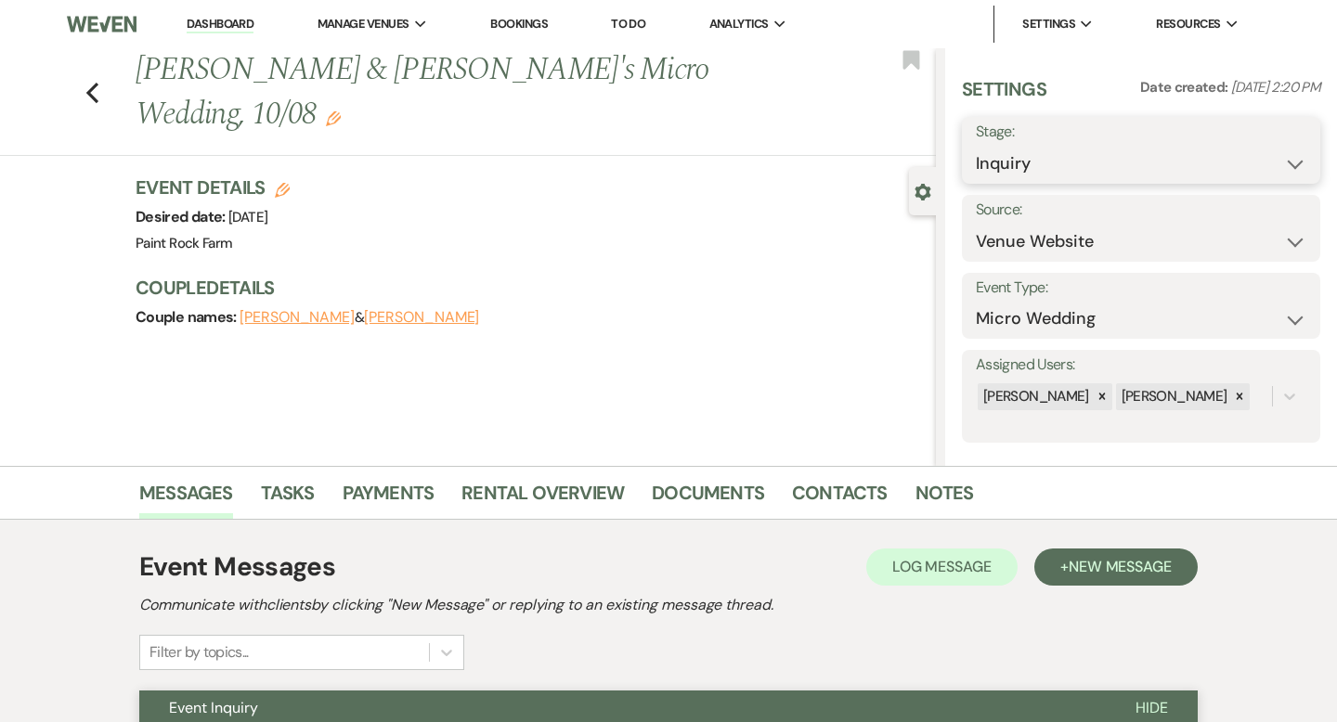
click at [1295, 164] on select "Inquiry Follow Up Tour Requested Tour Confirmed Toured Proposal Sent Booked Lost" at bounding box center [1141, 164] width 331 height 36
select select "8"
click at [976, 146] on select "Inquiry Follow Up Tour Requested Tour Confirmed Toured Proposal Sent Booked Lost" at bounding box center [1141, 164] width 331 height 36
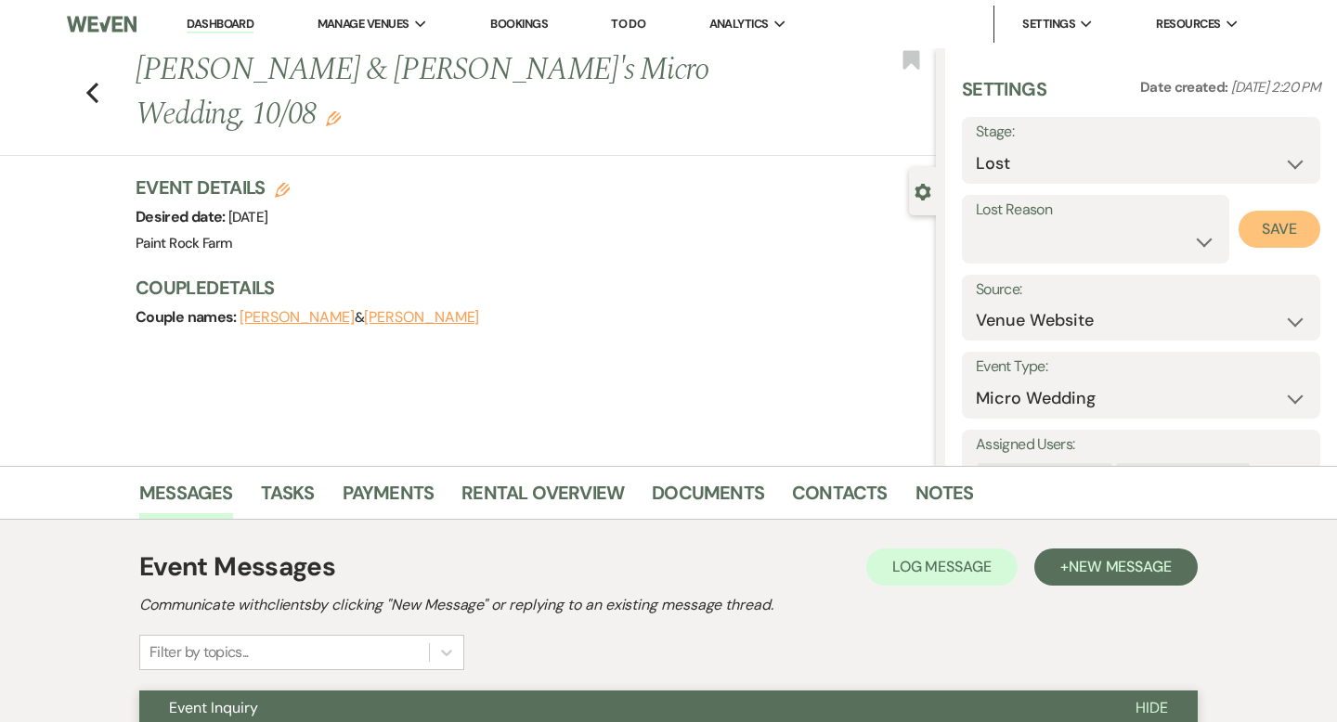
click at [1275, 218] on button "Save" at bounding box center [1280, 229] width 82 height 37
click at [90, 83] on use "button" at bounding box center [92, 93] width 12 height 20
select select "8"
